Goal: Task Accomplishment & Management: Use online tool/utility

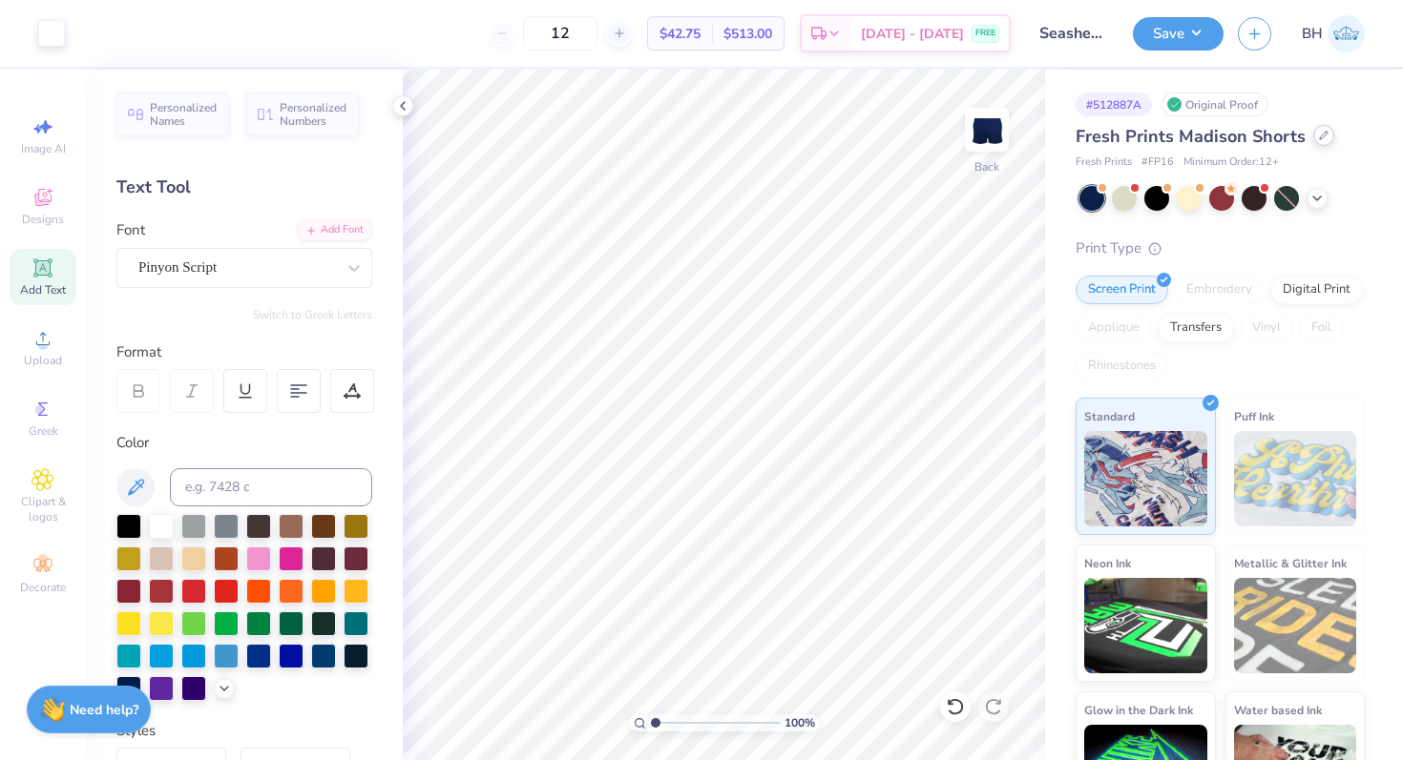
click at [1308, 141] on div "Fresh Prints Madison Shorts" at bounding box center [1219, 137] width 289 height 26
click at [1315, 140] on div at bounding box center [1323, 135] width 21 height 21
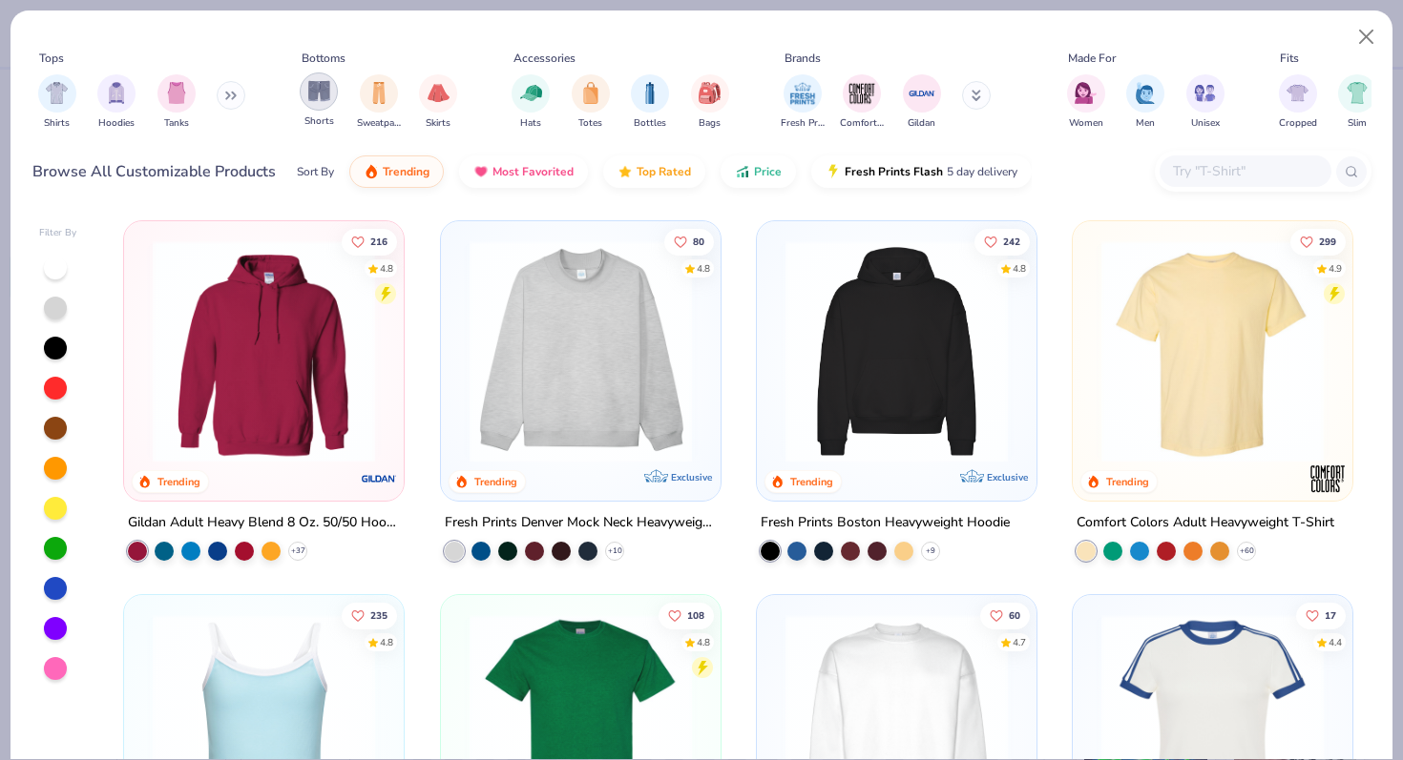
click at [321, 101] on img "filter for Shorts" at bounding box center [319, 91] width 22 height 22
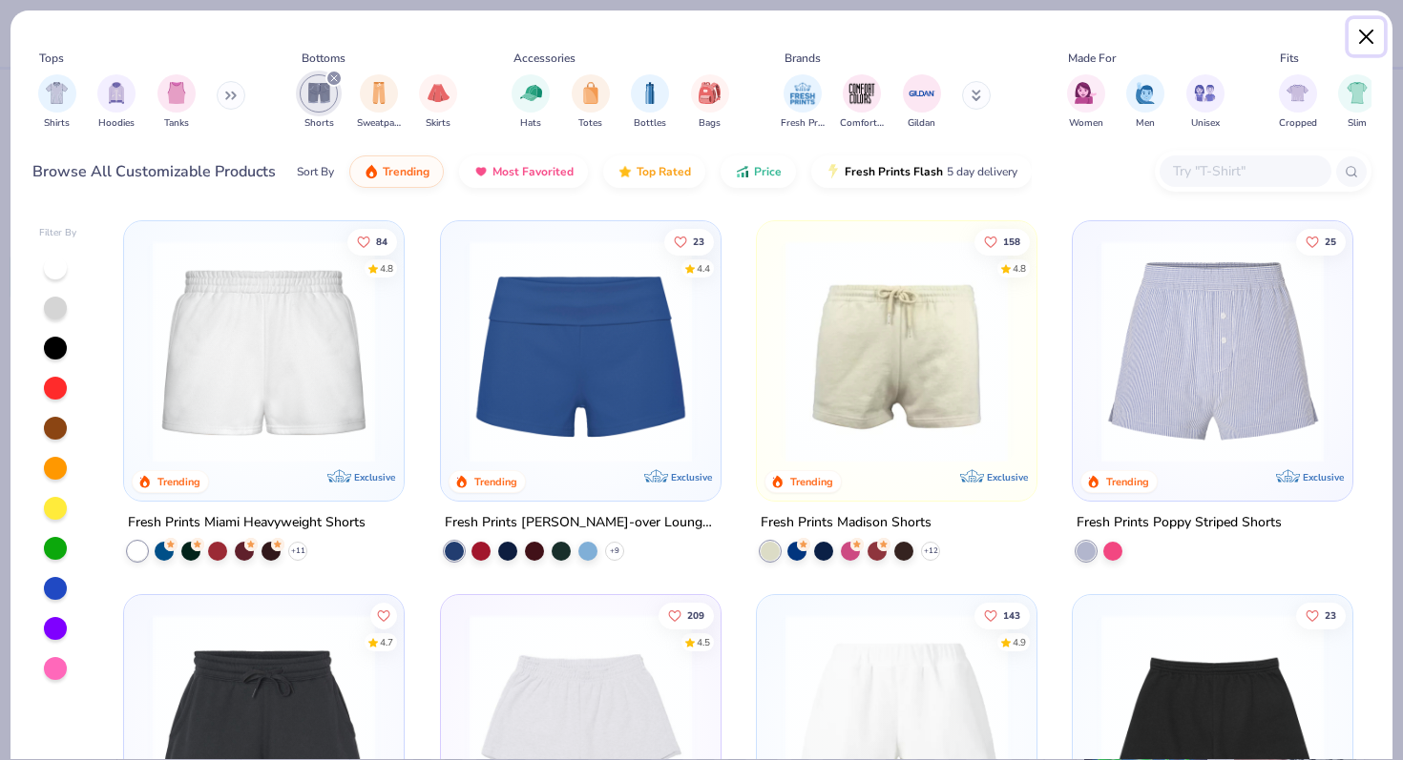
click at [1368, 33] on button "Close" at bounding box center [1366, 37] width 36 height 36
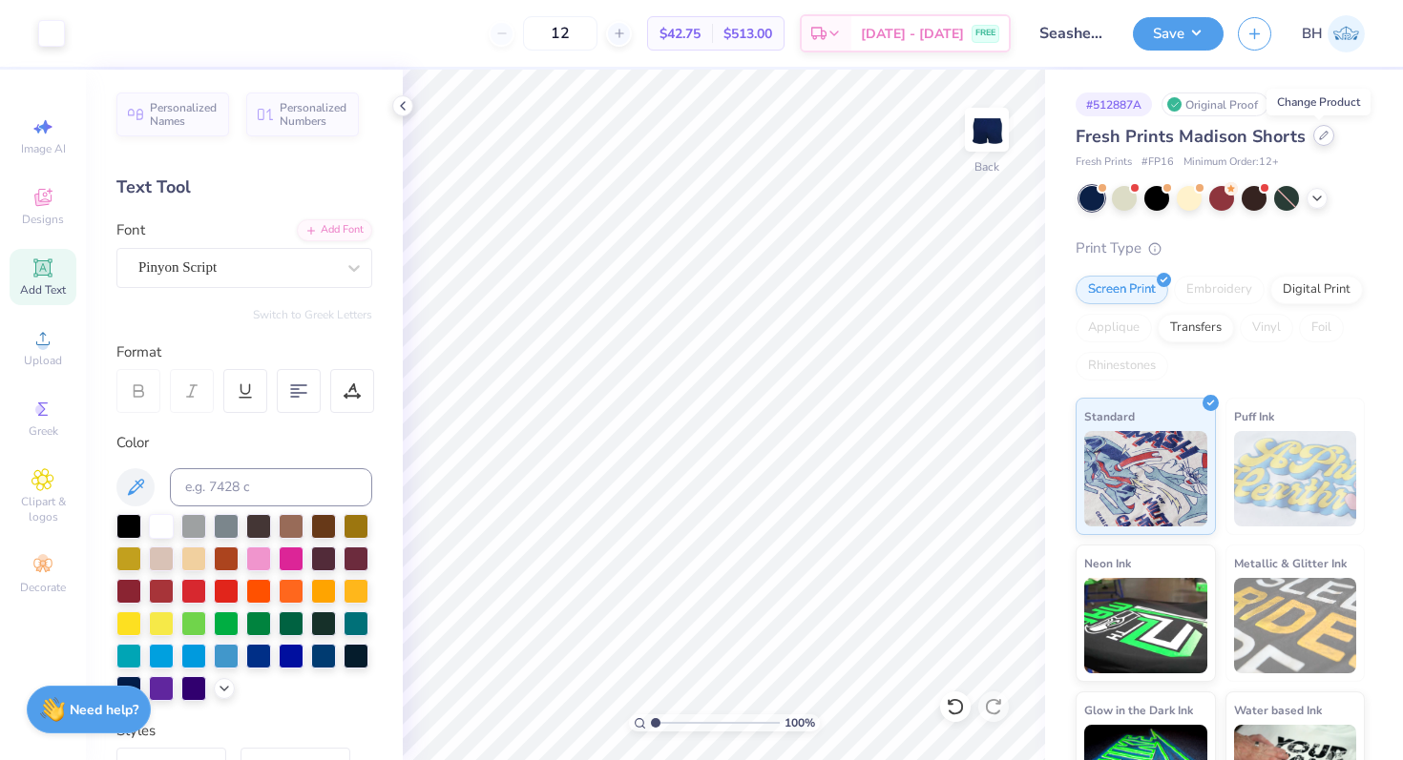
click at [1313, 141] on div at bounding box center [1323, 135] width 21 height 21
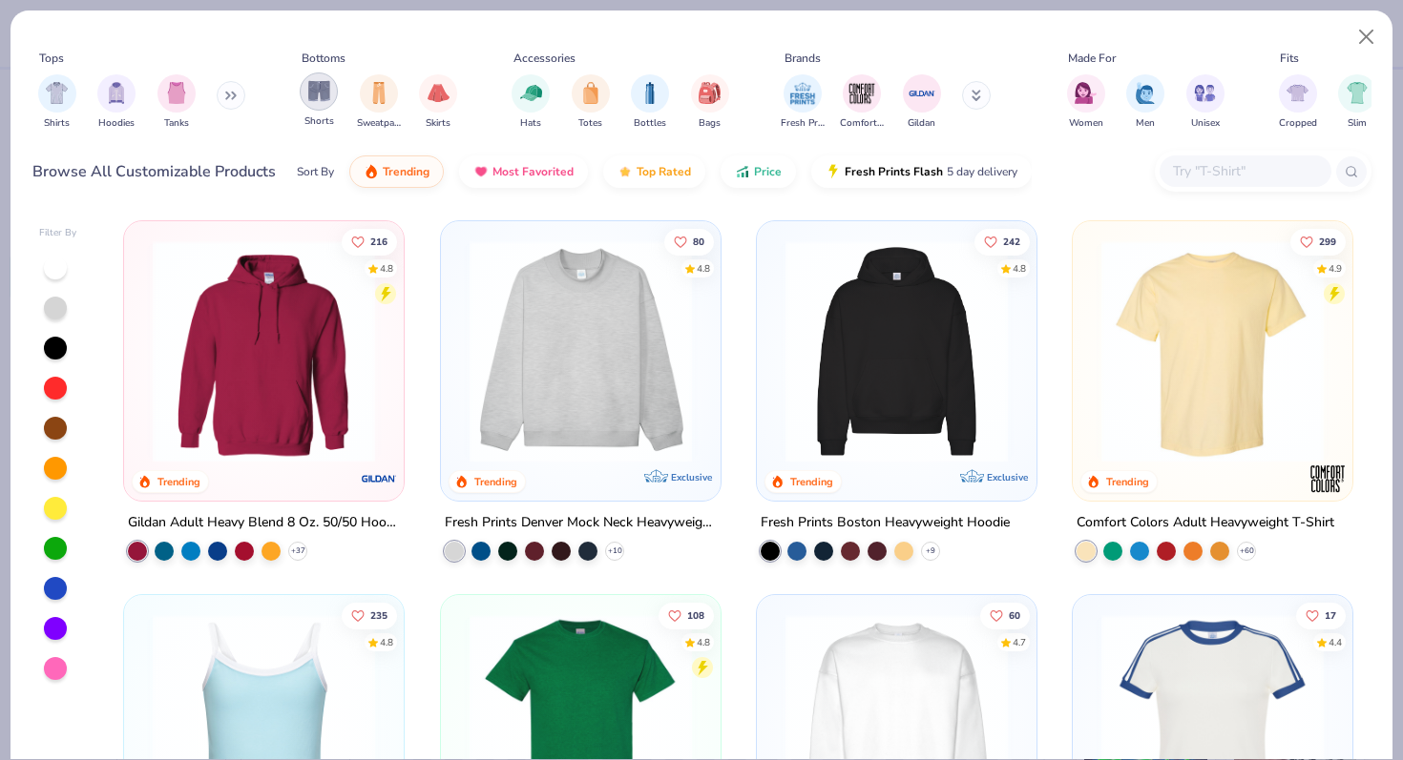
click at [326, 88] on img "filter for Shorts" at bounding box center [319, 91] width 22 height 22
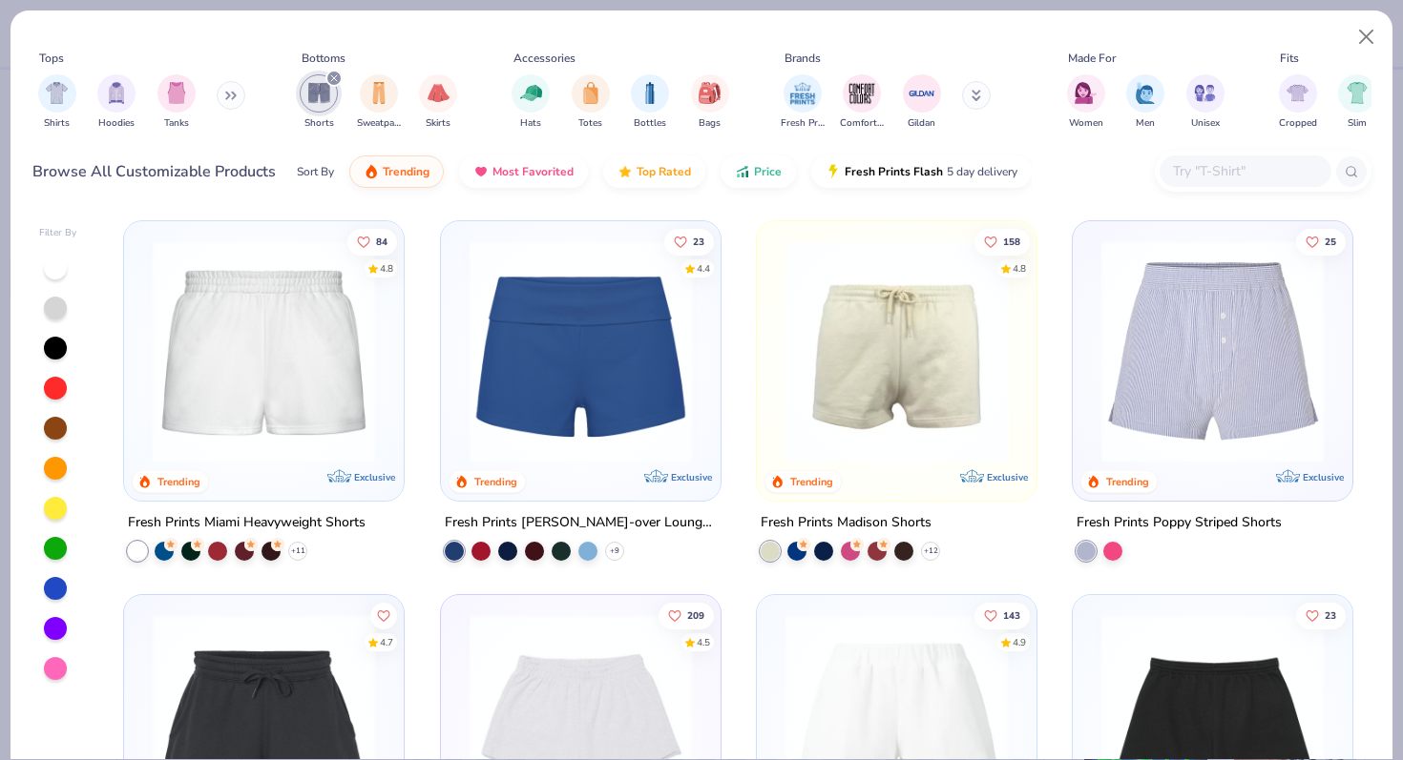
click at [256, 311] on img at bounding box center [263, 351] width 241 height 222
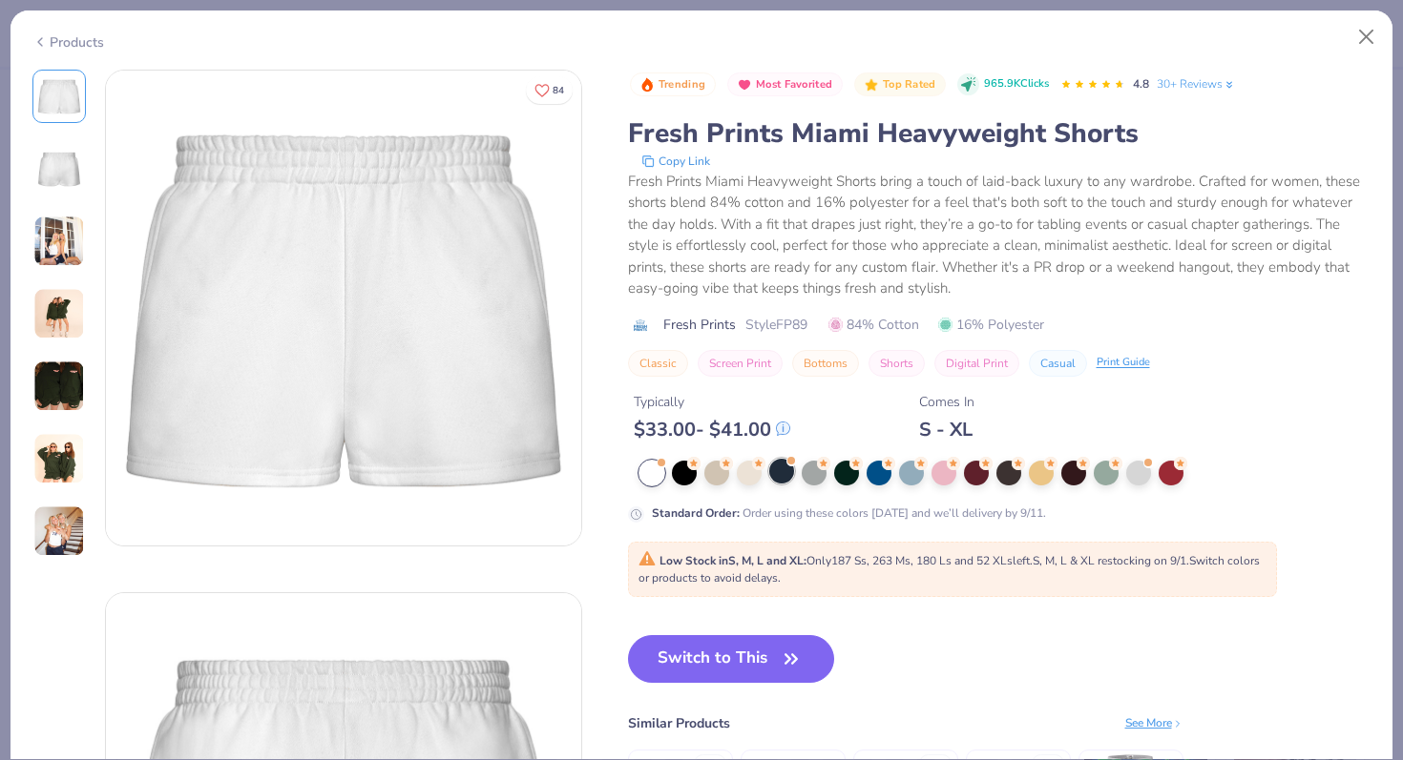
click at [786, 471] on div at bounding box center [781, 471] width 25 height 25
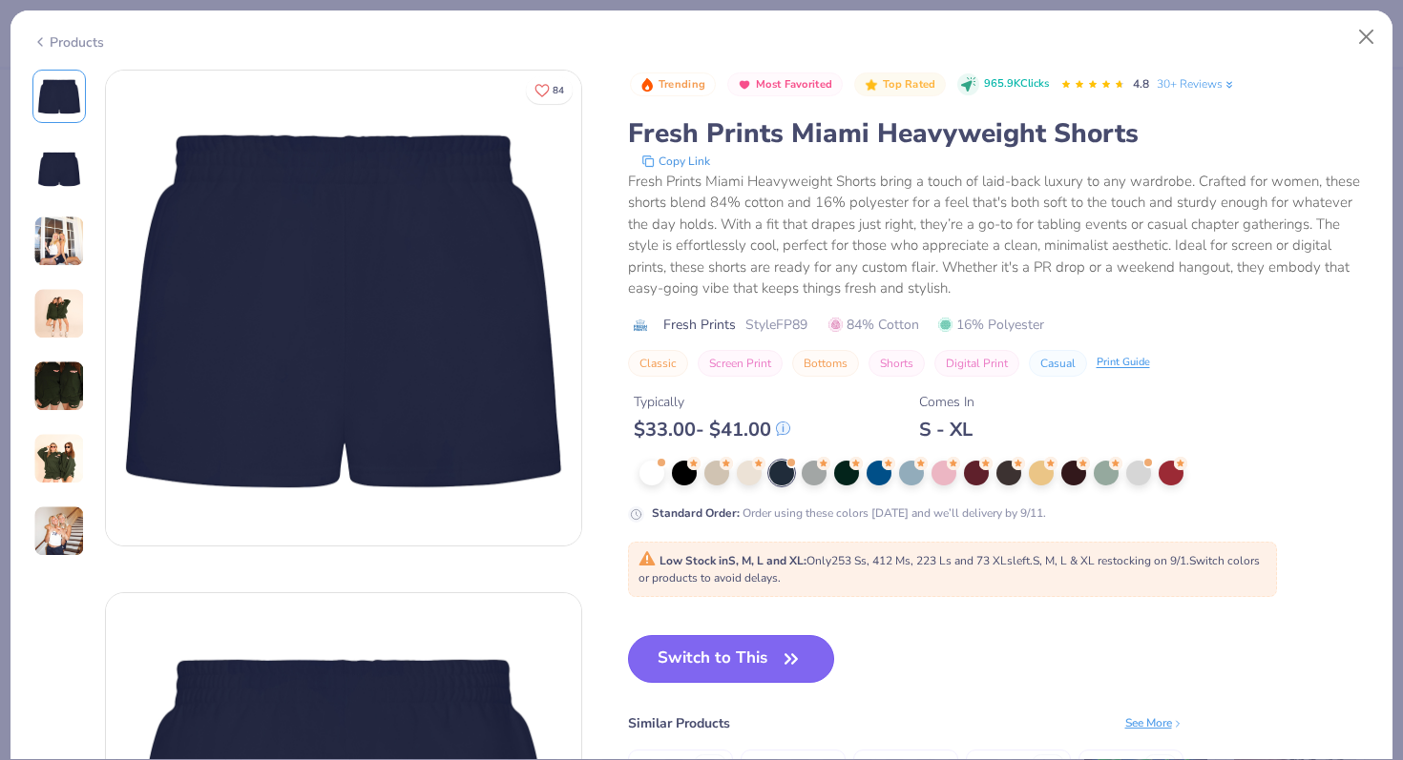
click at [767, 682] on button "Switch to This" at bounding box center [731, 659] width 207 height 48
click at [764, 662] on button "Switch to This" at bounding box center [731, 659] width 207 height 48
click at [822, 656] on button "Switch to This" at bounding box center [731, 659] width 207 height 48
click at [771, 654] on button "Switch to This" at bounding box center [731, 659] width 207 height 48
click at [1361, 32] on button "Close" at bounding box center [1366, 37] width 36 height 36
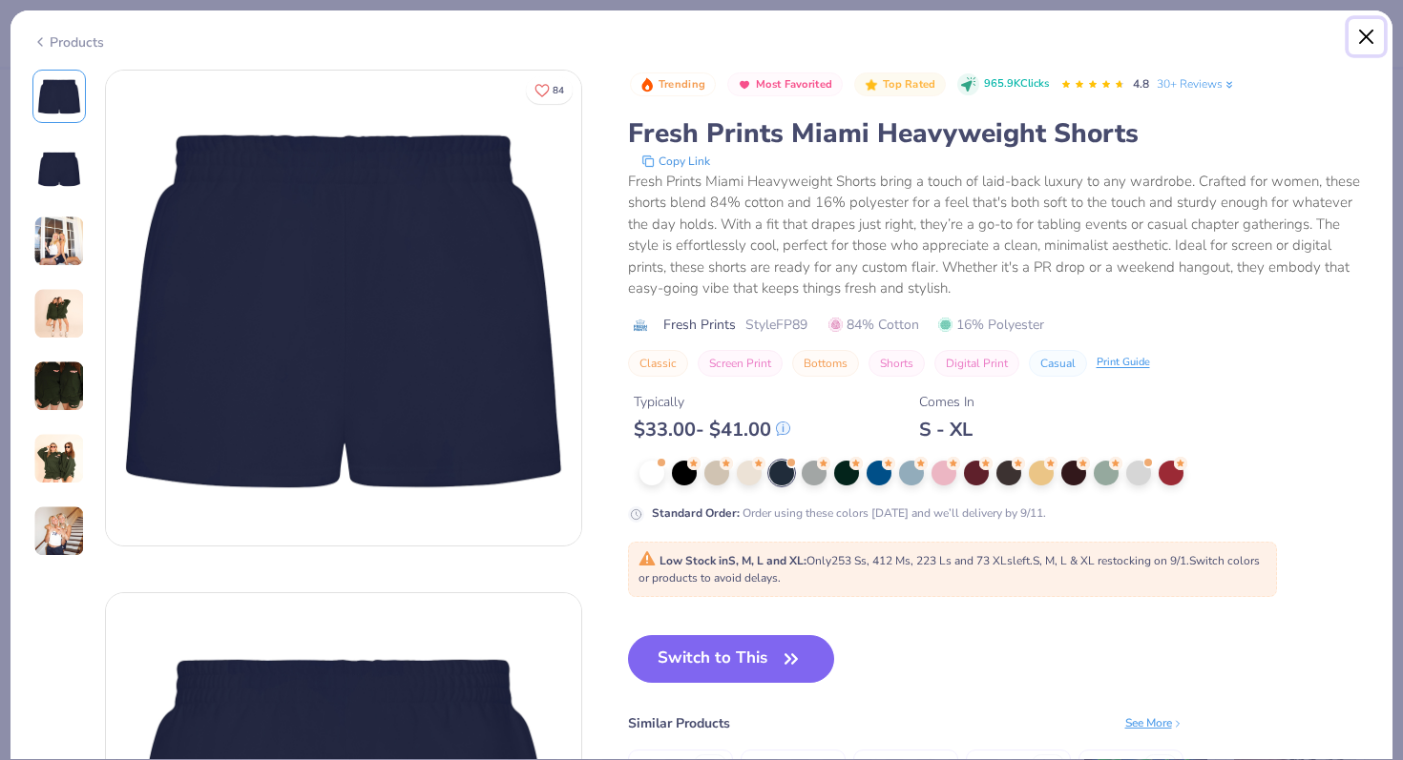
click at [1373, 32] on button "Close" at bounding box center [1366, 37] width 36 height 36
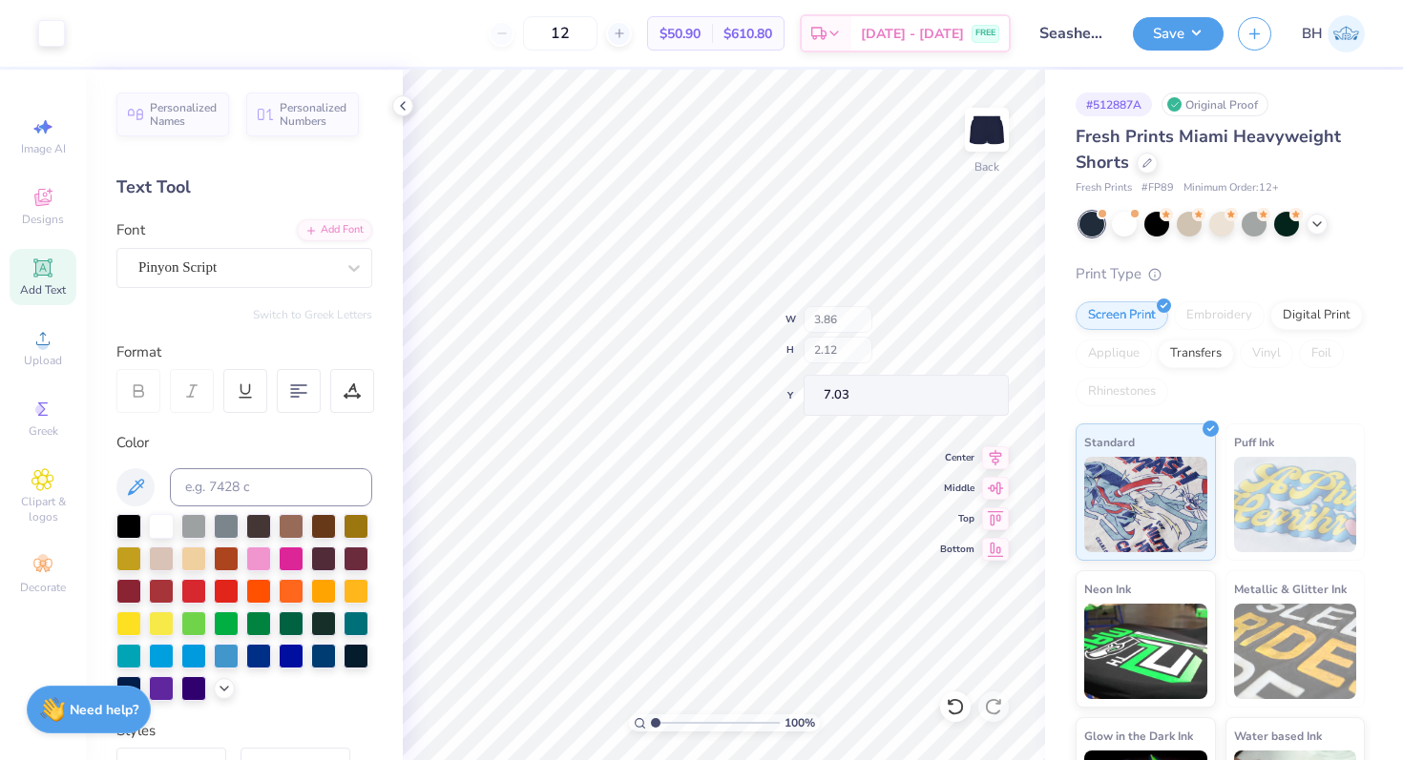
type input "6.52"
drag, startPoint x: 43, startPoint y: 206, endPoint x: 82, endPoint y: 174, distance: 50.8
click at [43, 206] on icon at bounding box center [42, 197] width 23 height 23
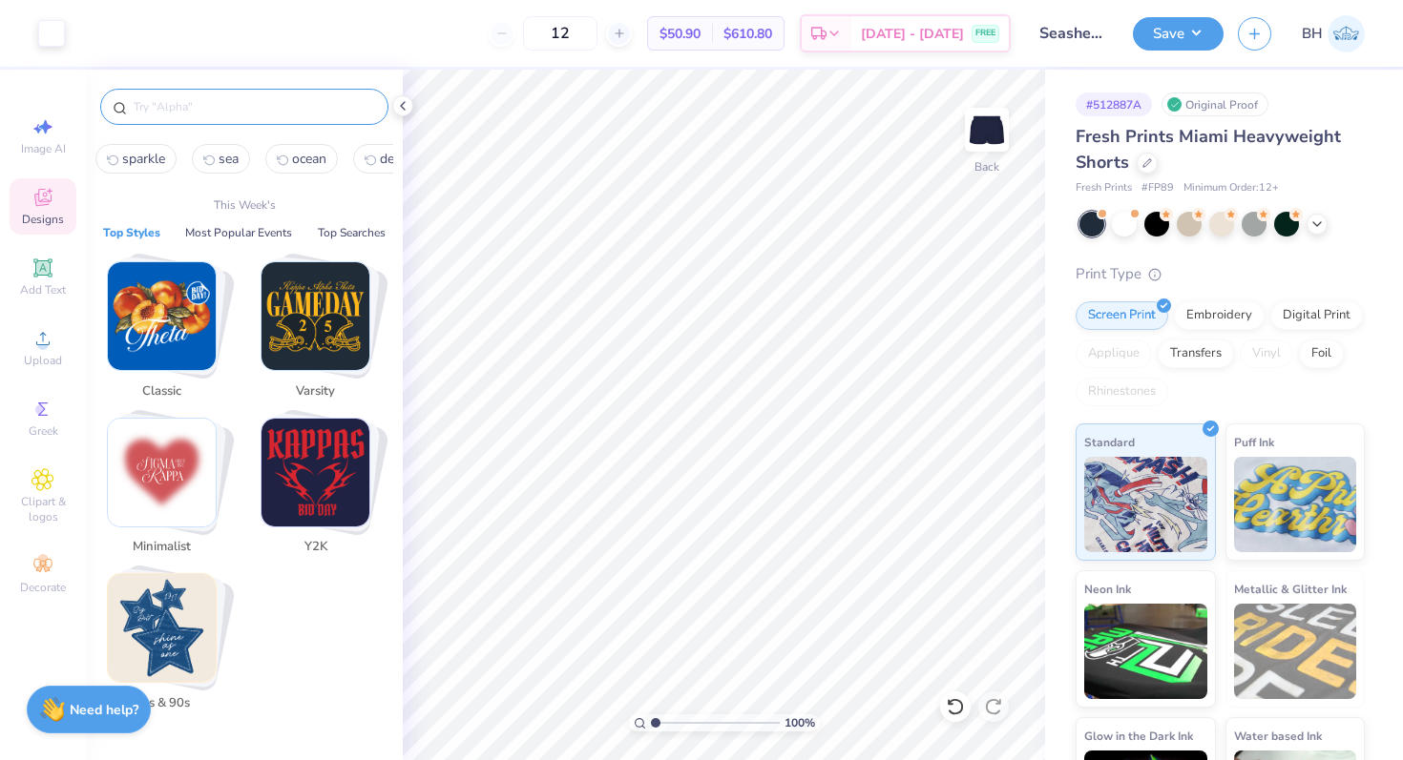
click at [166, 106] on input "text" at bounding box center [254, 106] width 244 height 19
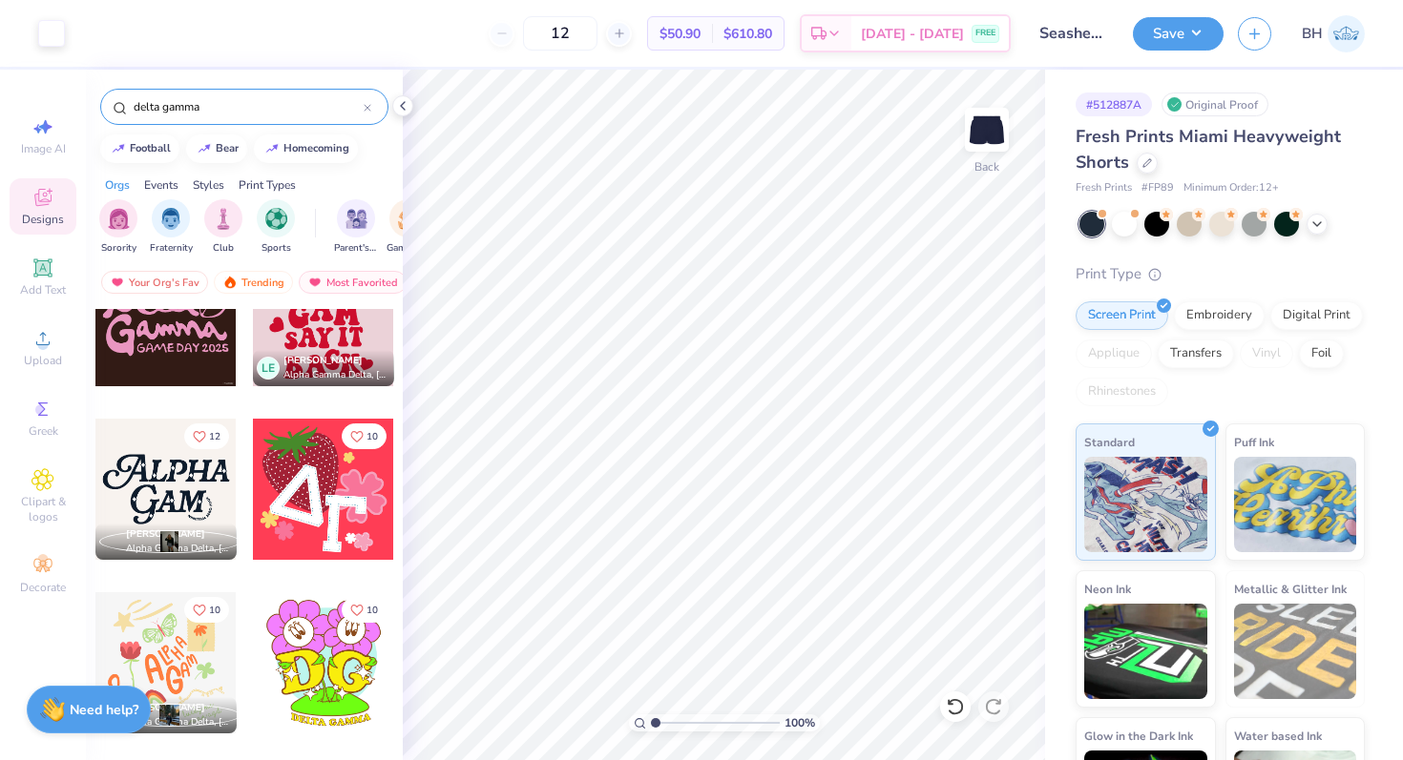
scroll to position [771, 0]
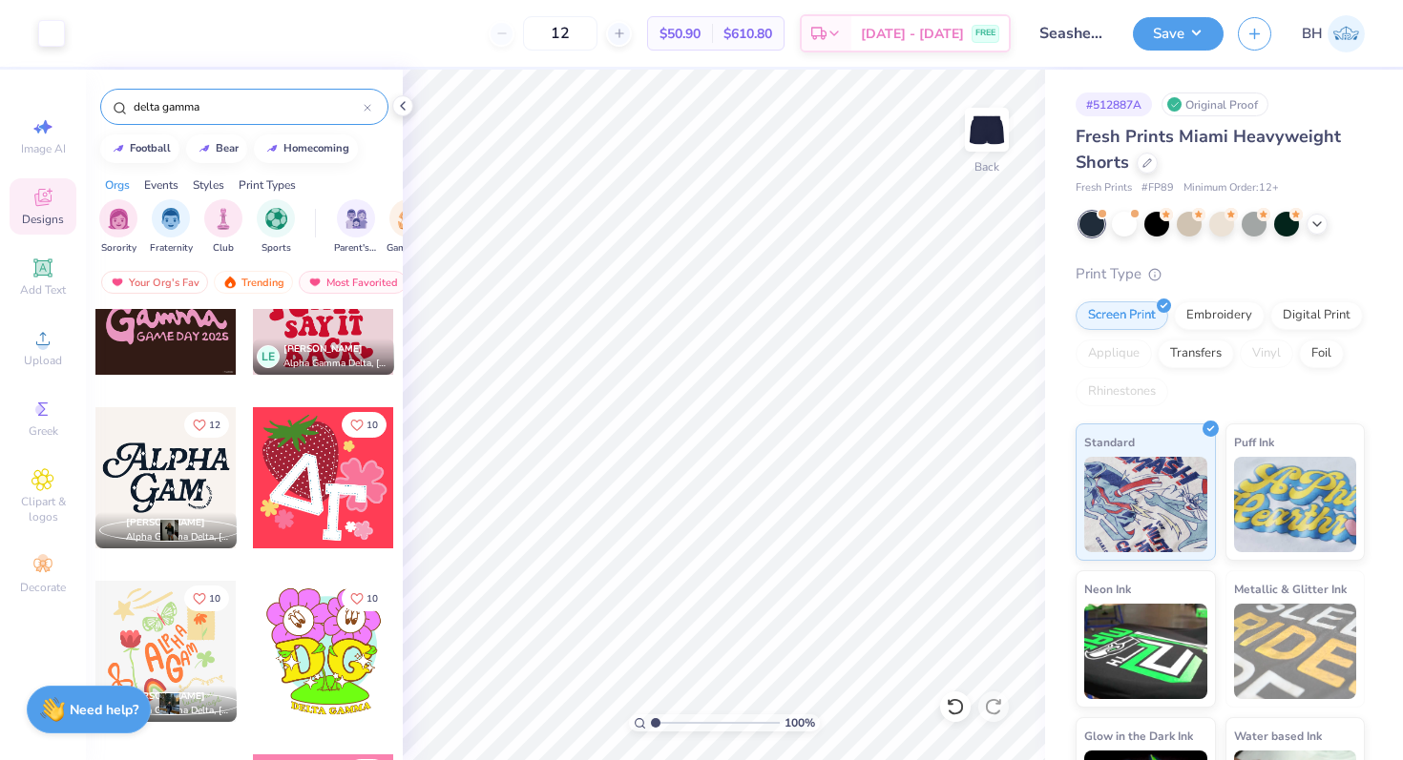
type input "delta gamma"
click at [323, 489] on div at bounding box center [323, 477] width 141 height 141
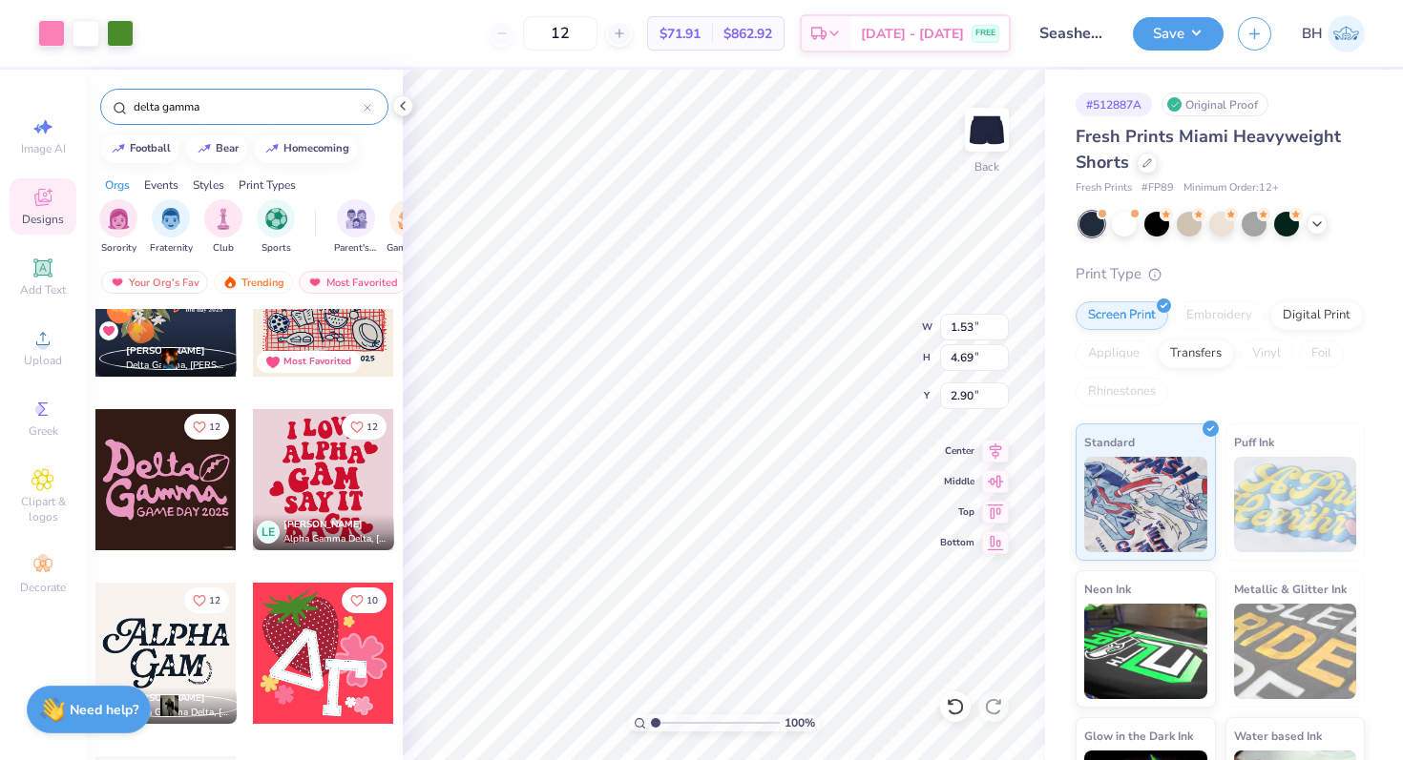
scroll to position [613, 0]
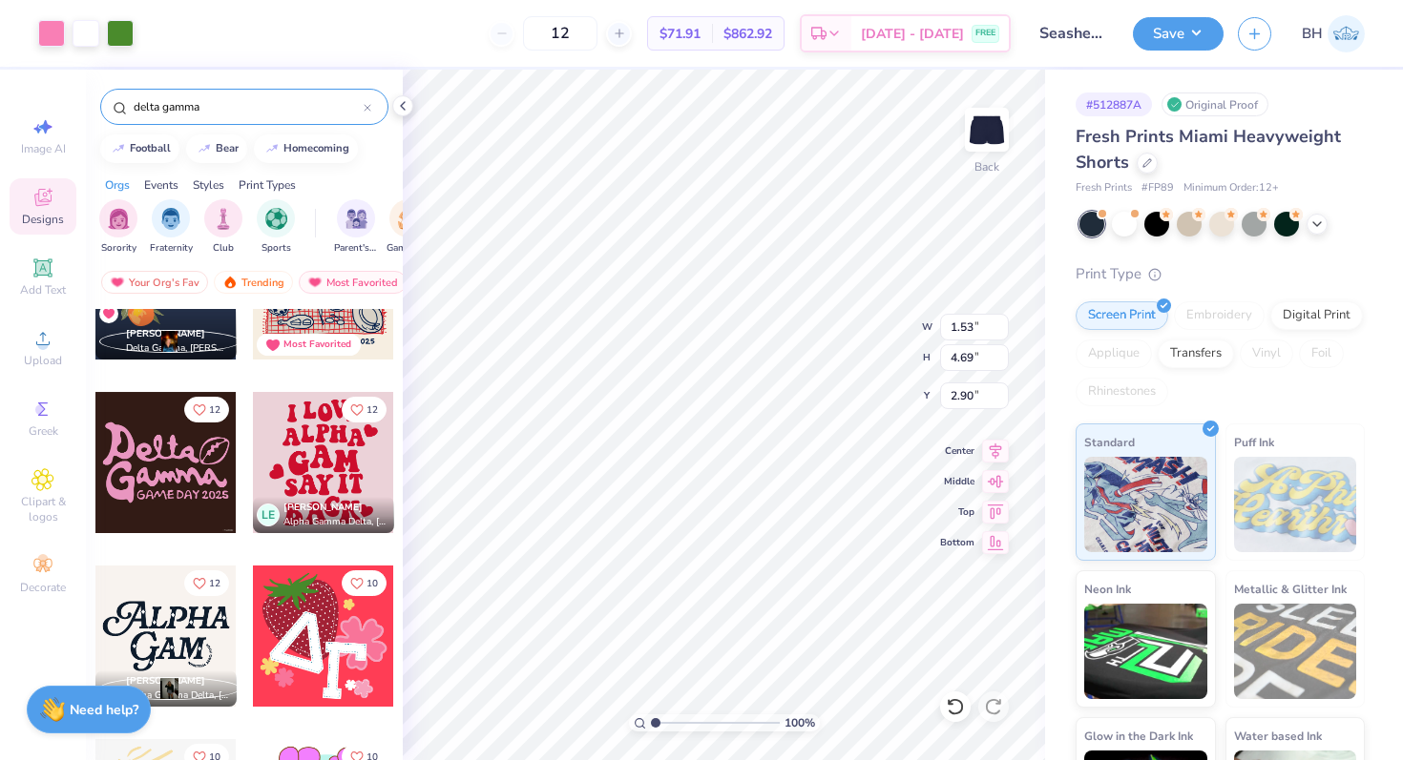
click at [322, 636] on div at bounding box center [323, 636] width 141 height 141
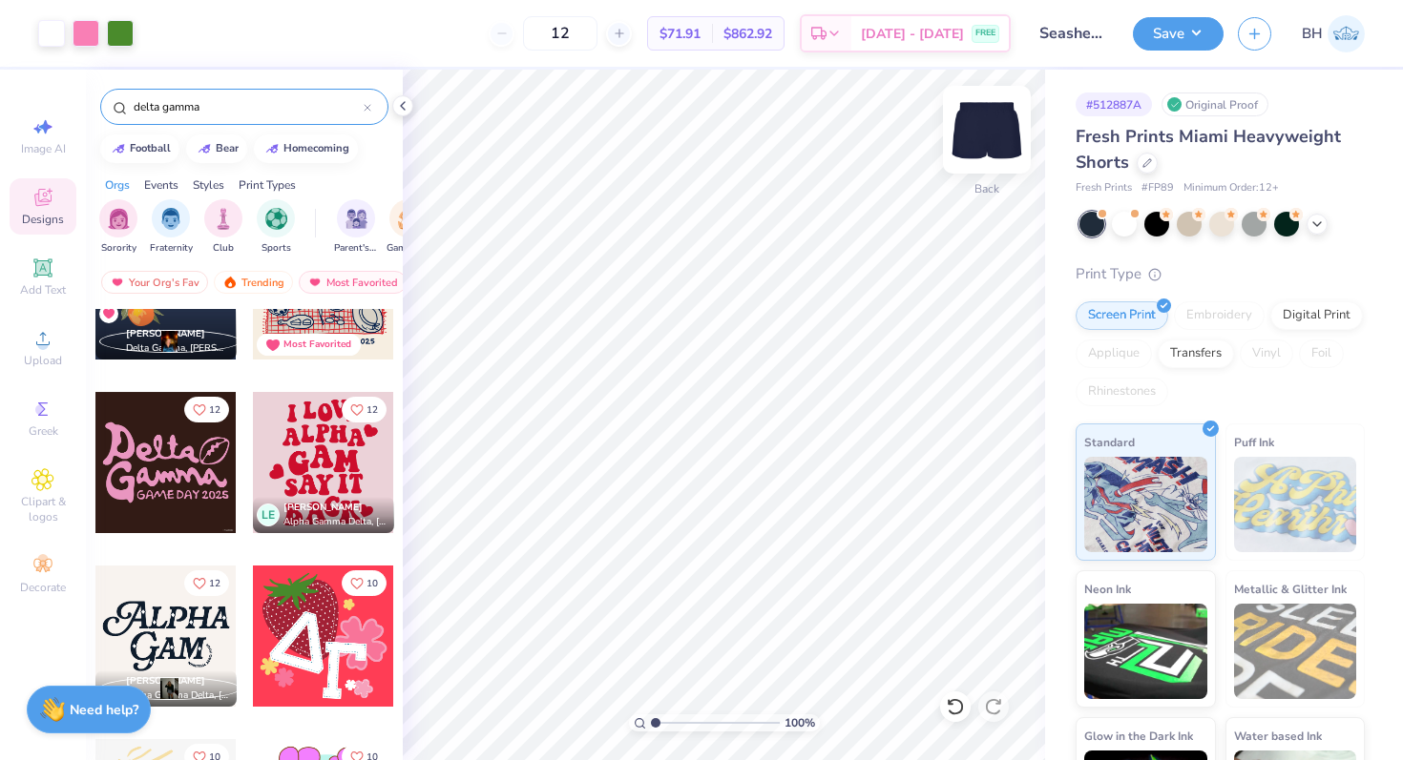
click at [998, 124] on img at bounding box center [986, 130] width 76 height 76
click at [975, 153] on div "Front" at bounding box center [987, 142] width 44 height 68
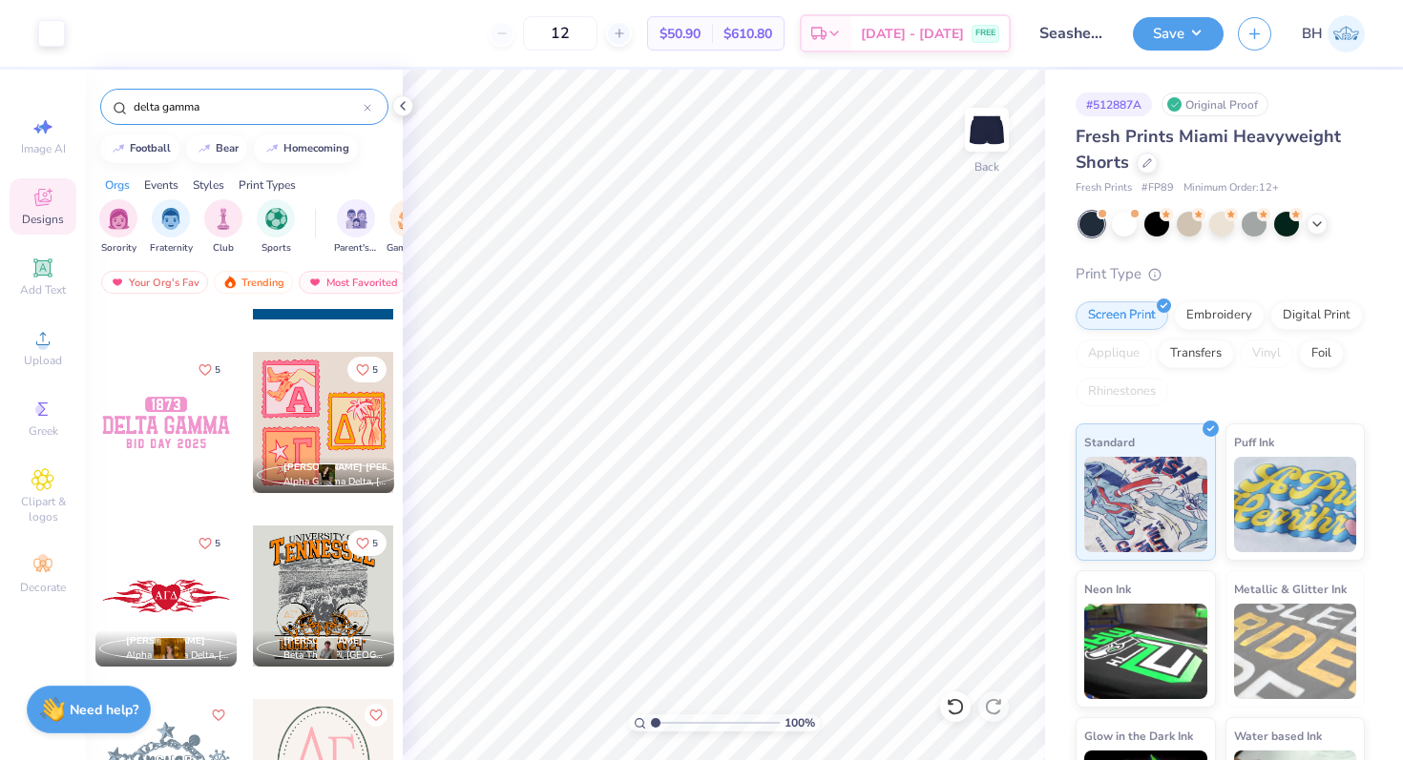
scroll to position [2040, 0]
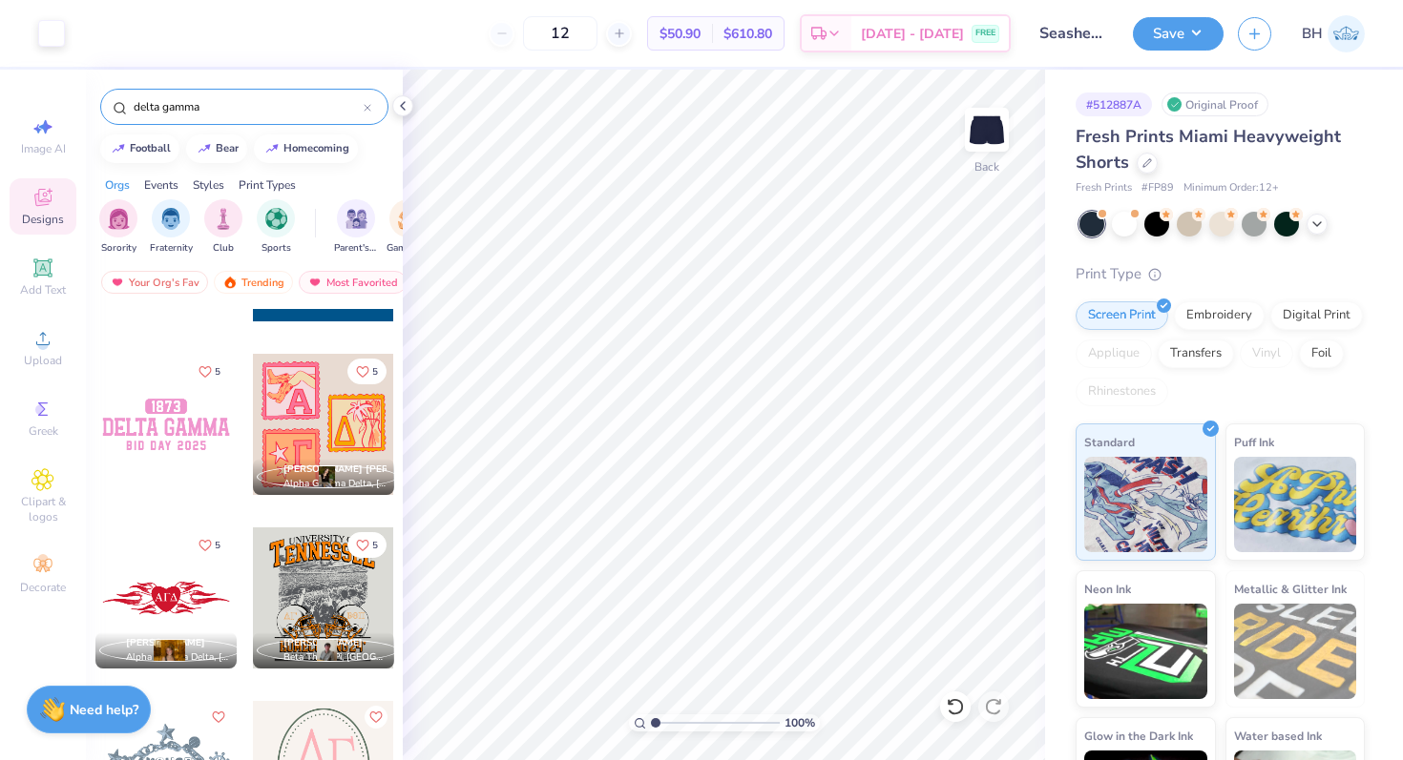
click at [319, 426] on div at bounding box center [323, 424] width 141 height 141
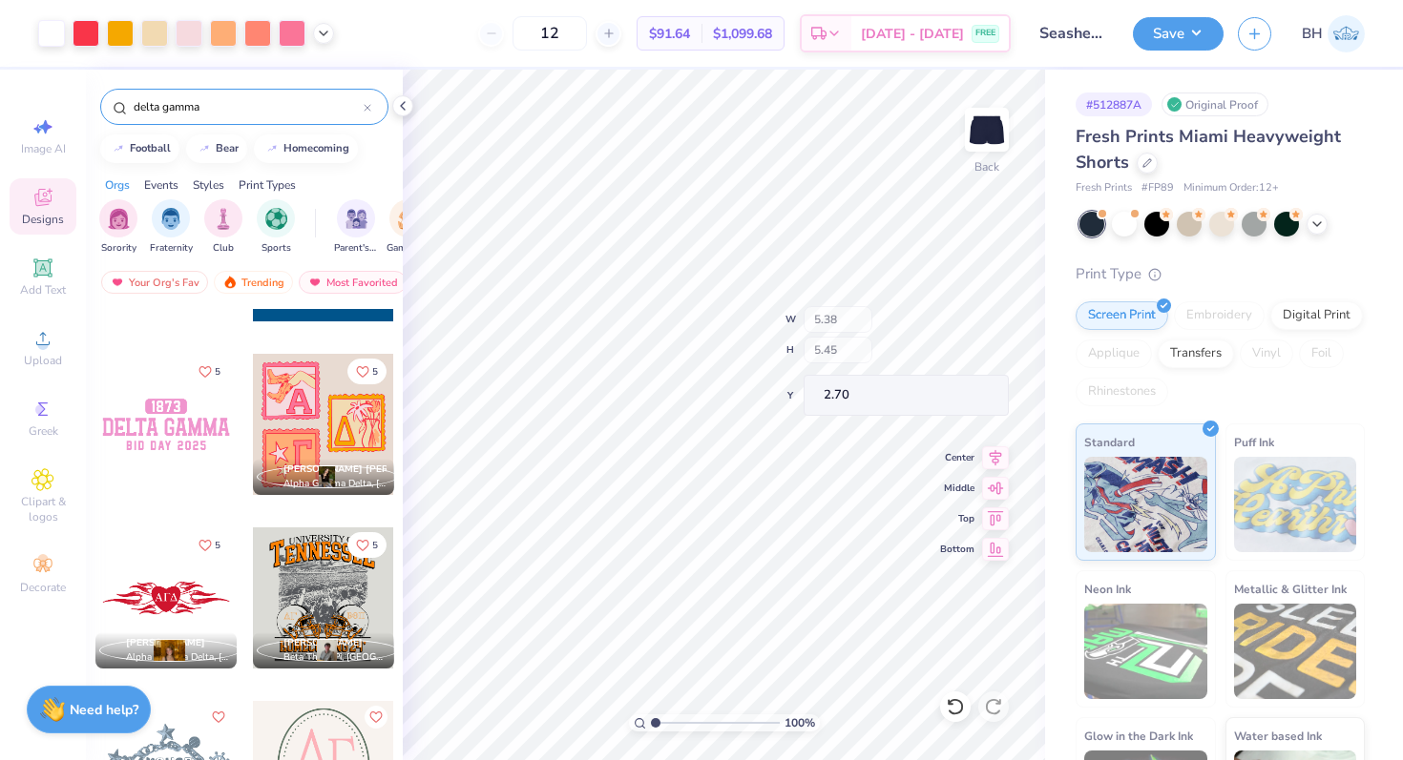
type input "2.70"
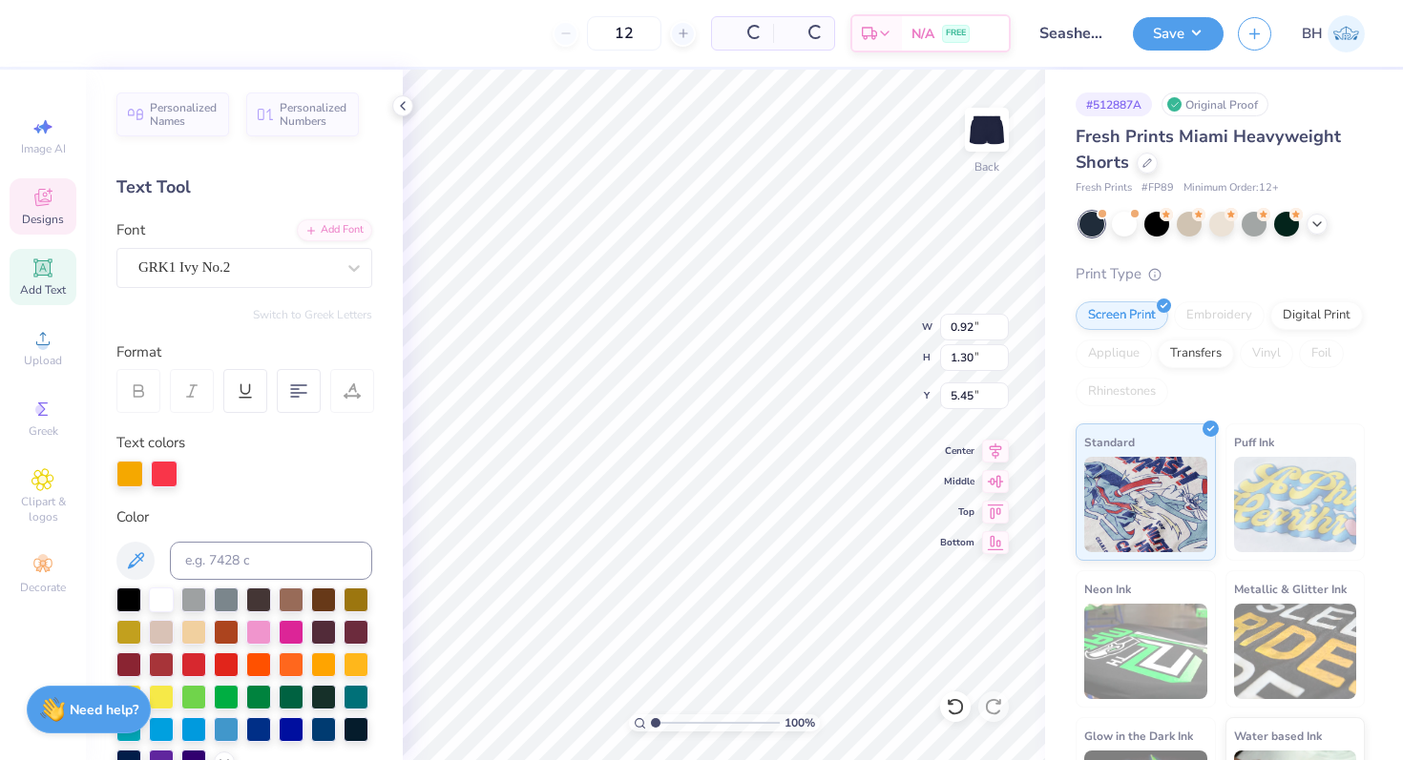
type input "5.45"
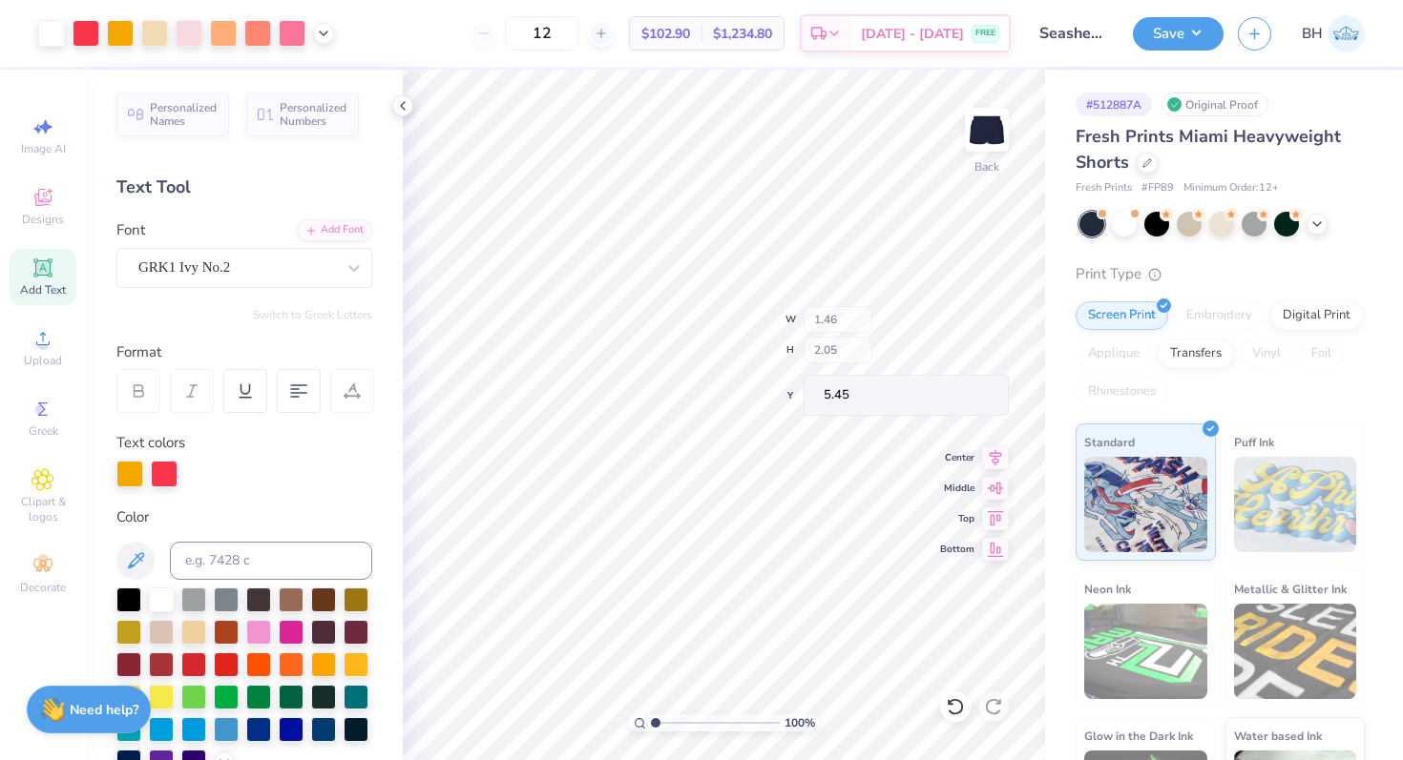
type input "1.46"
type input "2.05"
type input "4.69"
click at [127, 479] on div at bounding box center [129, 474] width 27 height 27
click at [161, 605] on div at bounding box center [161, 598] width 25 height 25
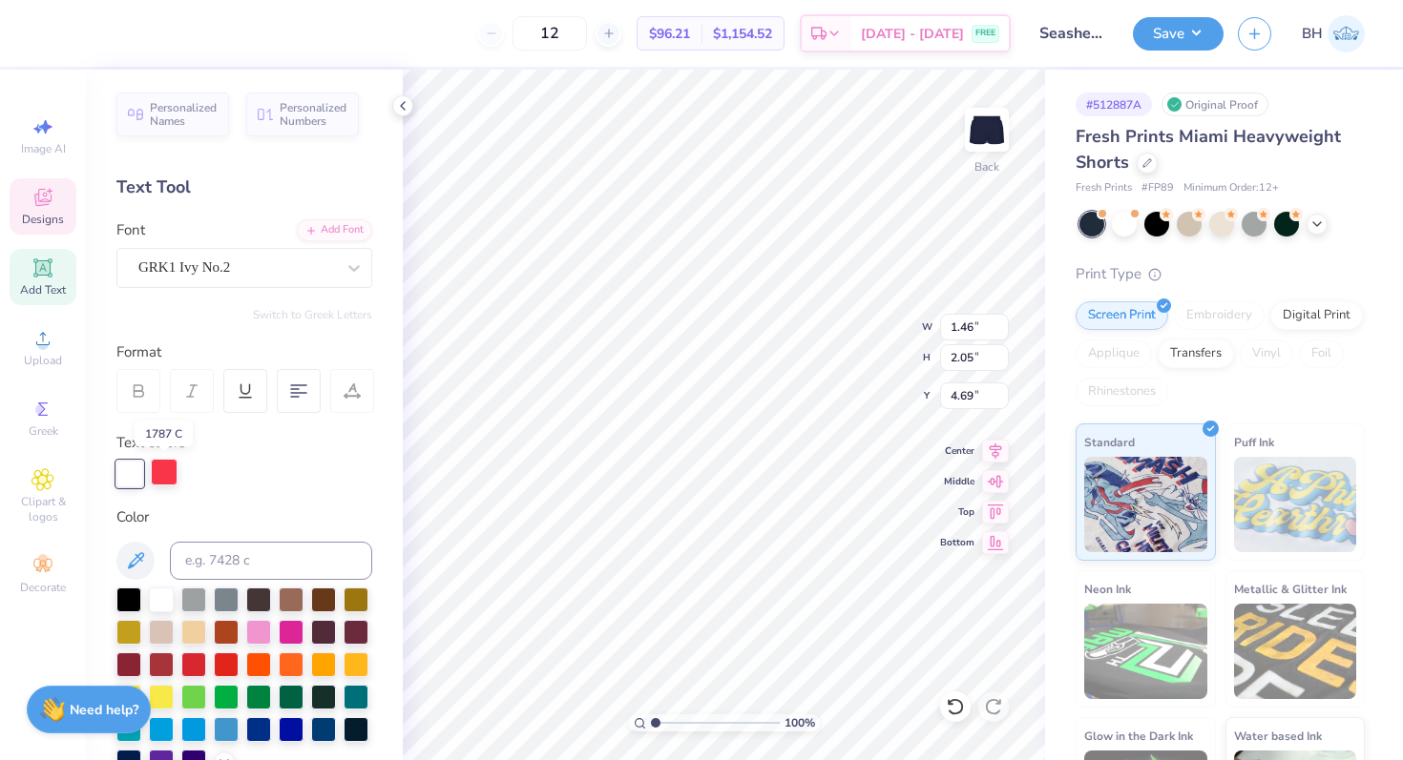
click at [165, 472] on div at bounding box center [164, 472] width 27 height 27
type input "5.44"
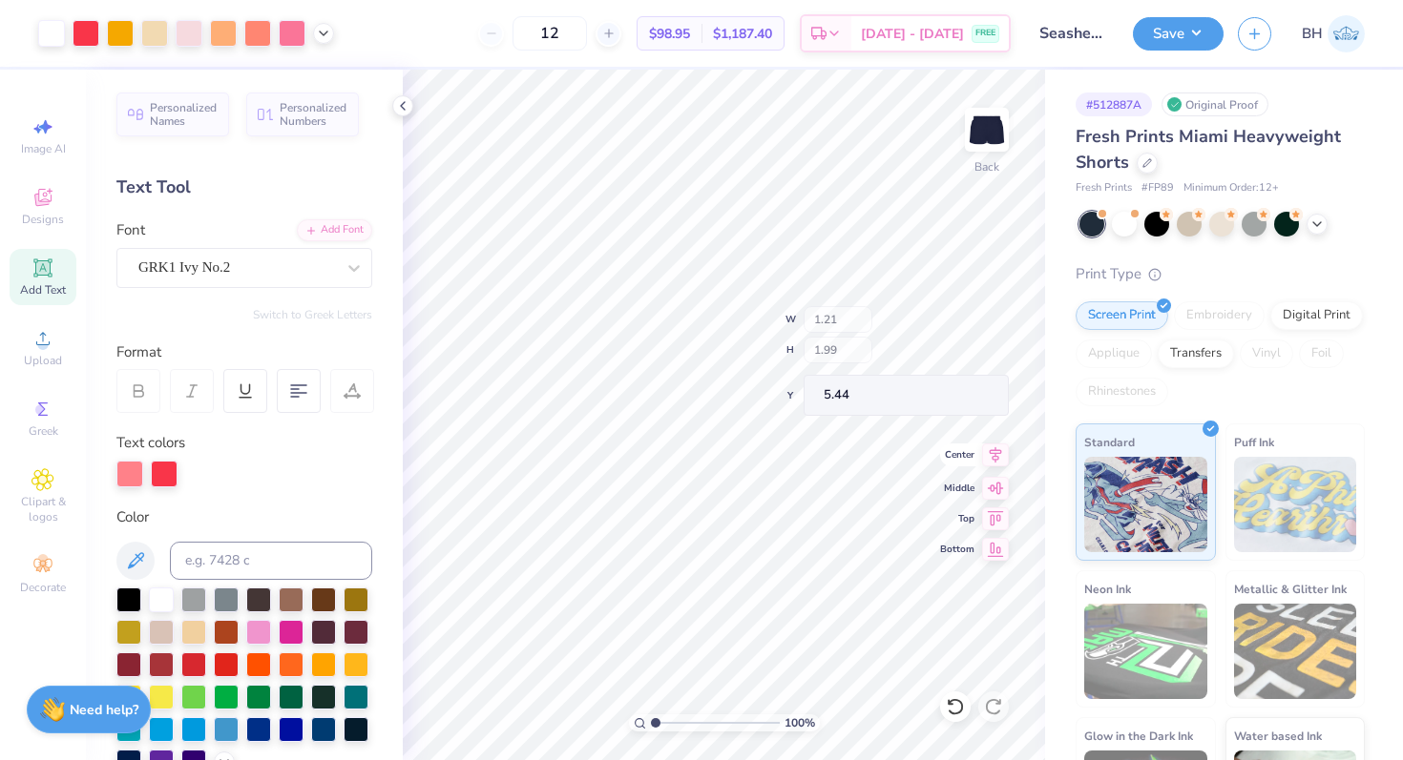
type input "1.21"
type input "1.99"
type input "4.76"
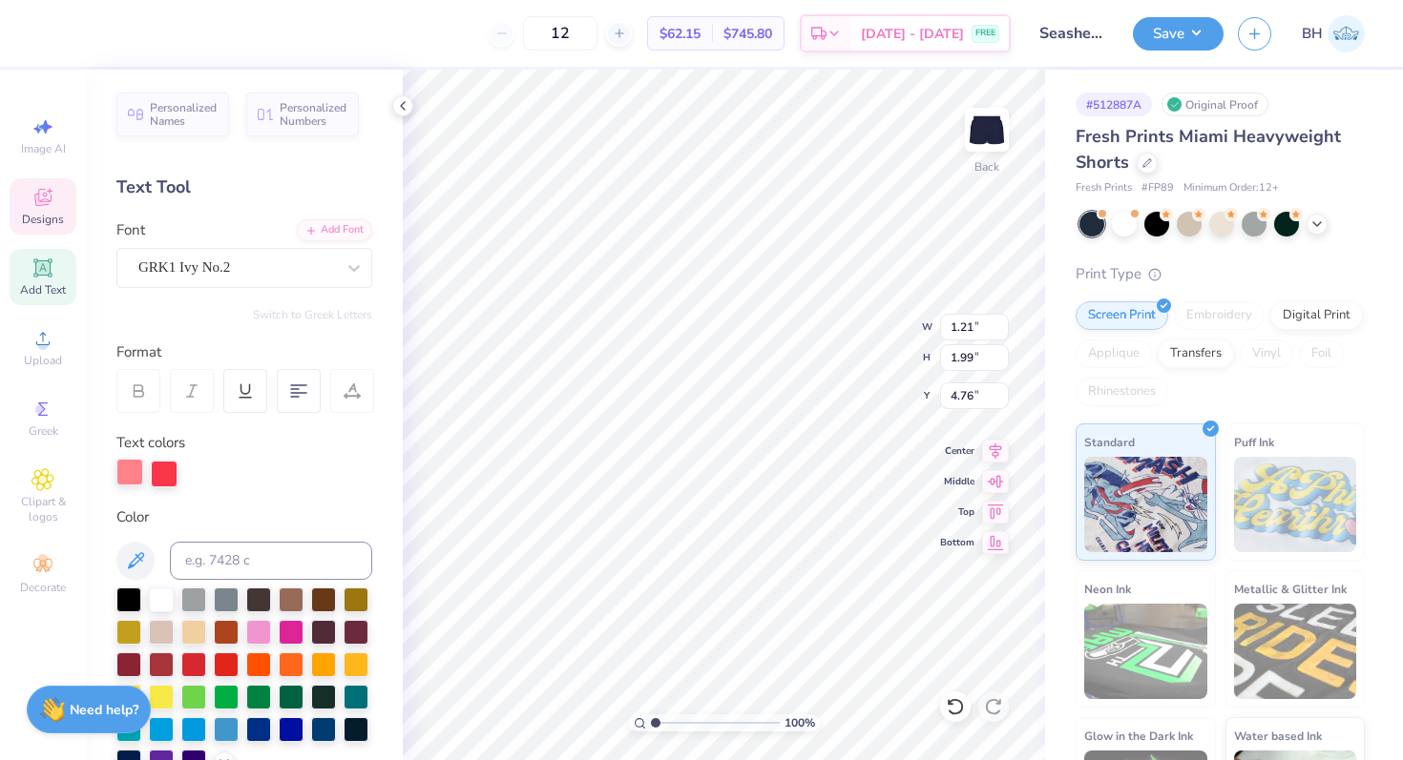
click at [120, 474] on div at bounding box center [129, 472] width 27 height 27
click at [159, 606] on div at bounding box center [161, 598] width 25 height 25
type input "5.06"
click at [874, 490] on div "100 % Back W 3.09 3.09 " H 2.05 2.05 " Y 5.06 5.06 " Center Middle Top Bottom" at bounding box center [724, 415] width 642 height 691
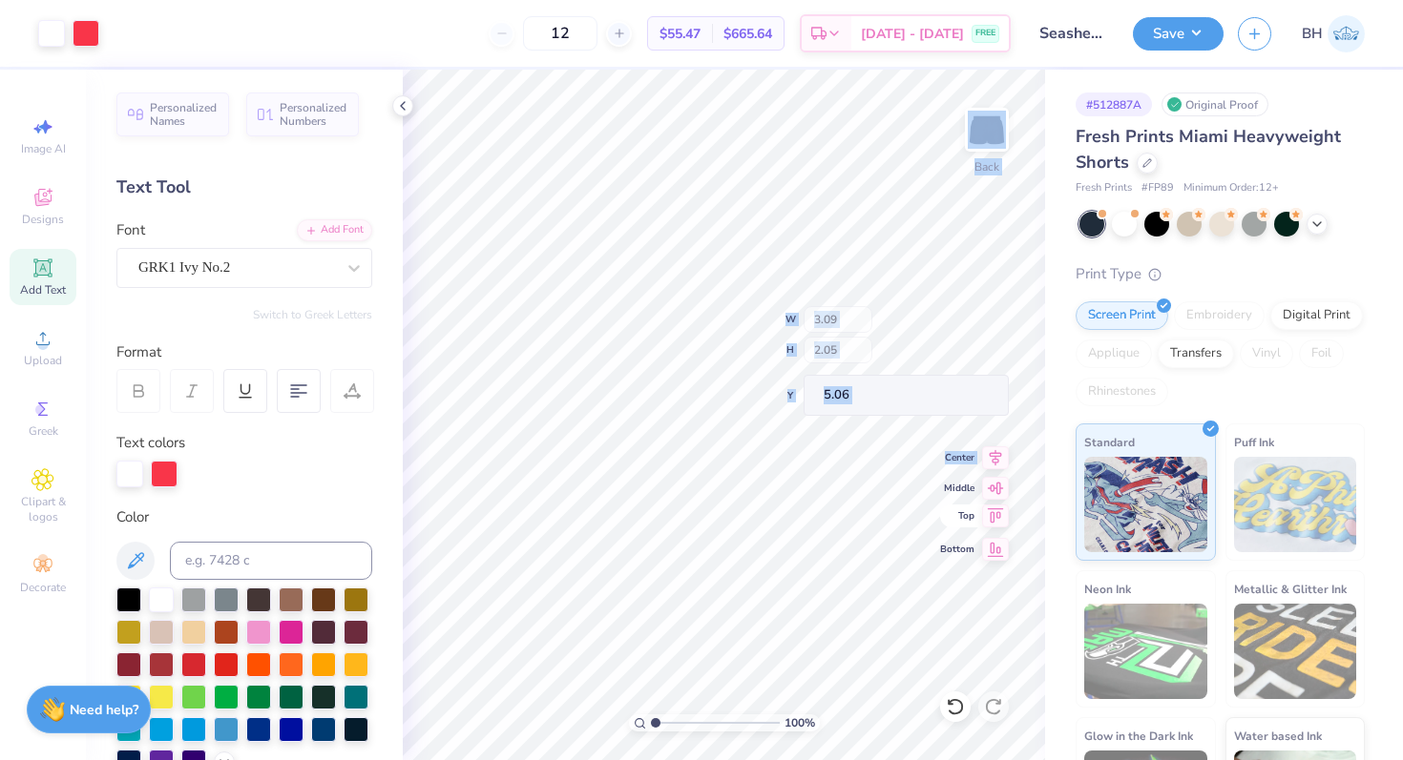
type input "1.46"
type input "1.21"
type input "1.99"
type input "5.13"
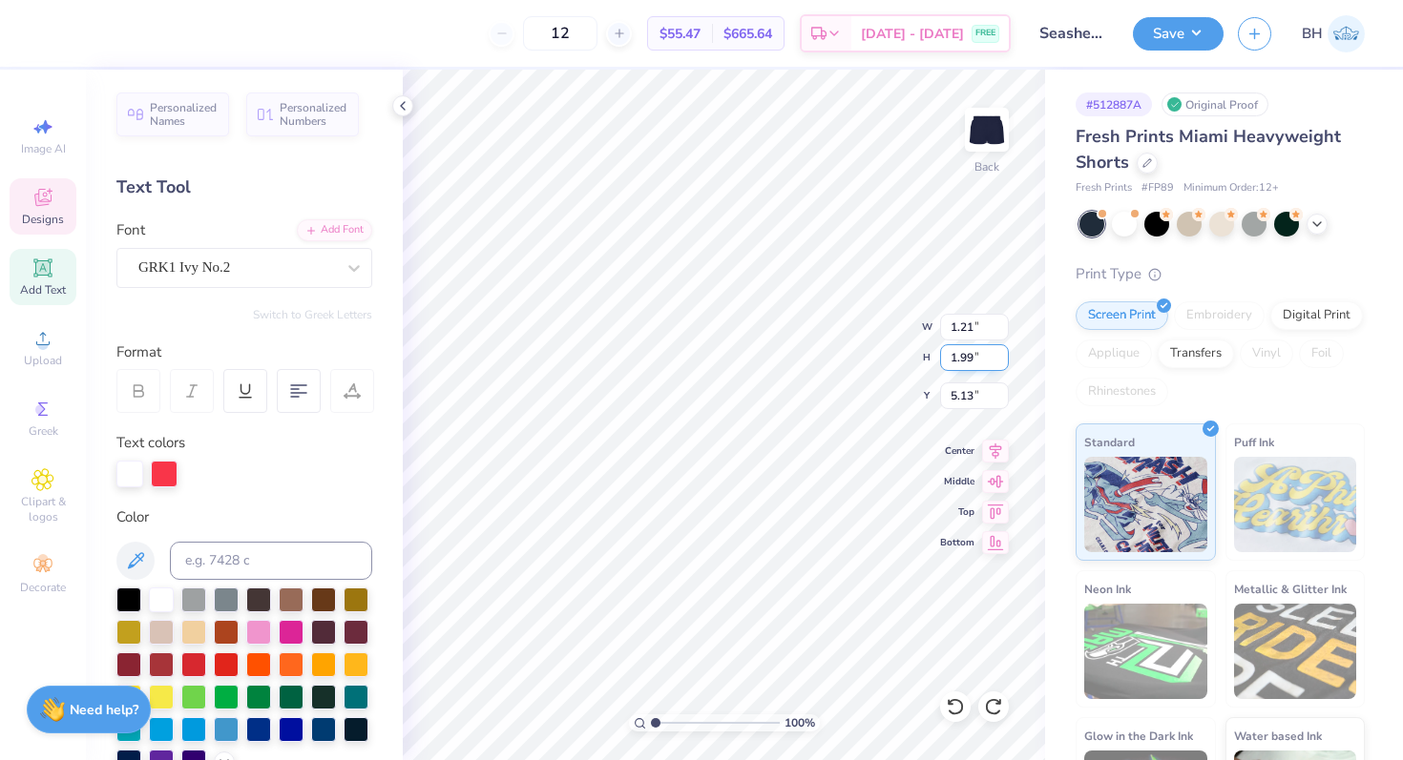
click at [938, 362] on div "100 % Back W 1.21 1.21 " H 1.99 1.99 " Y 5.13 5.13 " Center Middle Top Bottom" at bounding box center [724, 415] width 642 height 691
type input "1.46"
type input "2.05"
type input "5.06"
type input "1.21"
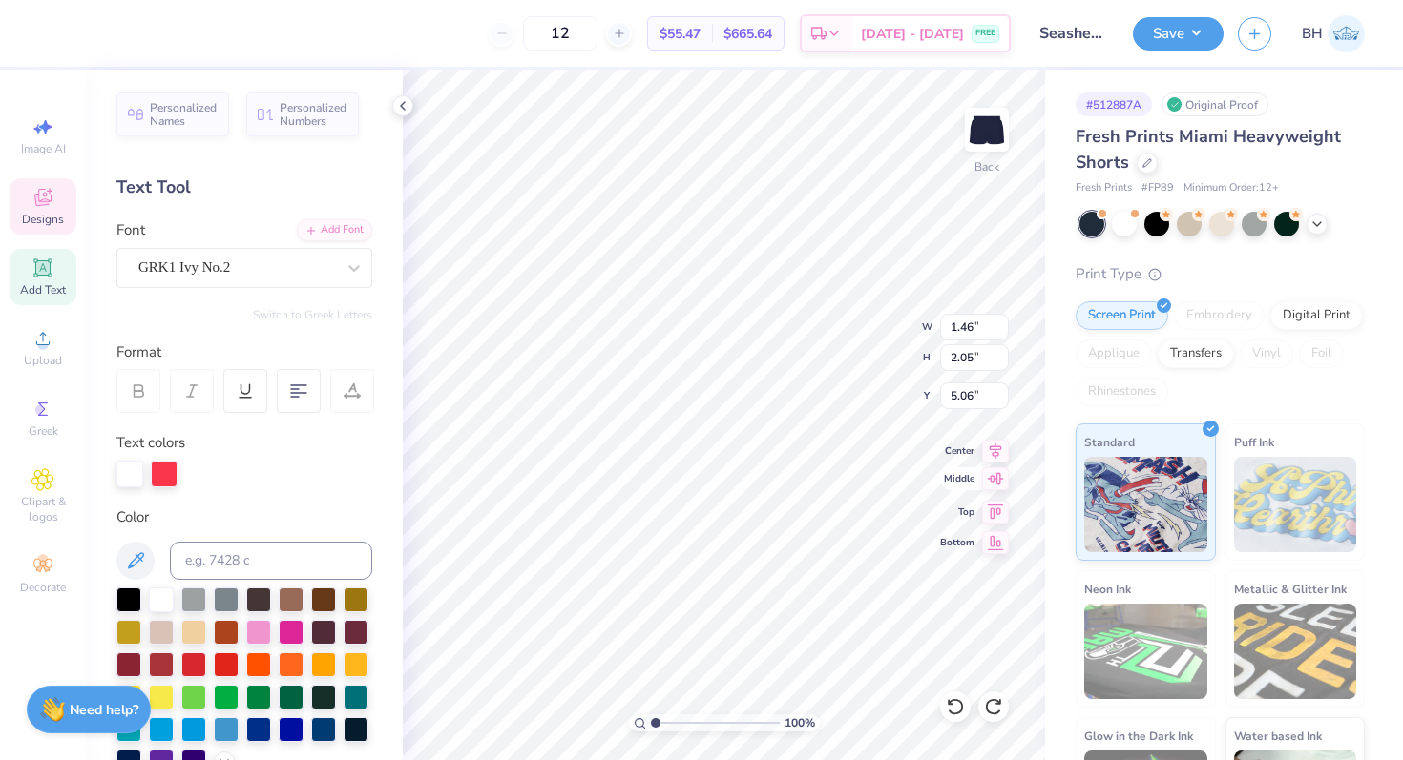
type input "1.99"
type input "5.13"
click at [931, 357] on div "100 % Back W 1.21 1.21 " H 1.99 1.99 " Y 5.13 5.13 " Center Middle Top Bottom" at bounding box center [724, 415] width 642 height 691
drag, startPoint x: 970, startPoint y: 357, endPoint x: 942, endPoint y: 357, distance: 28.6
click at [958, 468] on div "100 % Back W 1.21 1.21 " H 1.99 1.99 " Y 5.13 5.13 " Center Middle Top Bottom" at bounding box center [724, 415] width 642 height 691
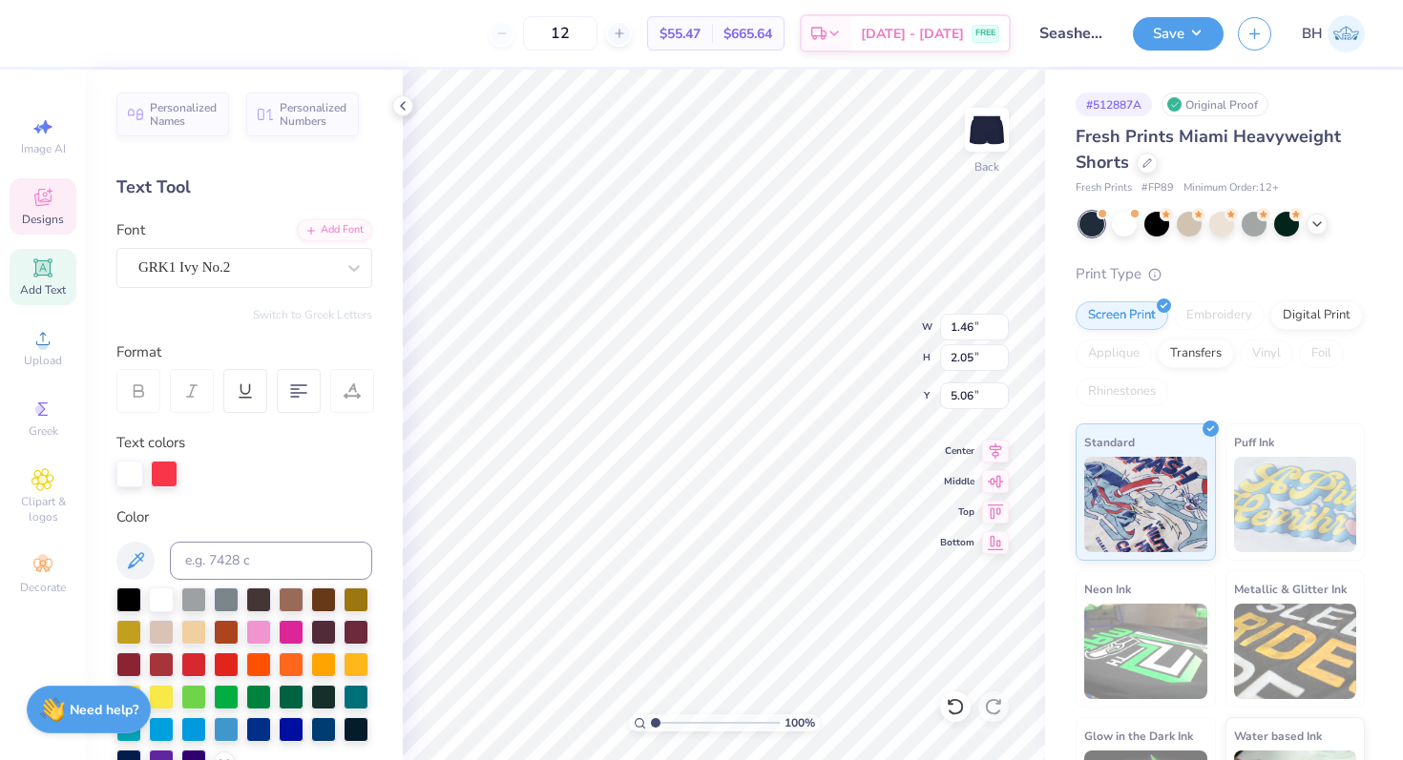
type input "1.46"
type input "2.05"
type input "5.06"
type input "1.21"
type input "1.99"
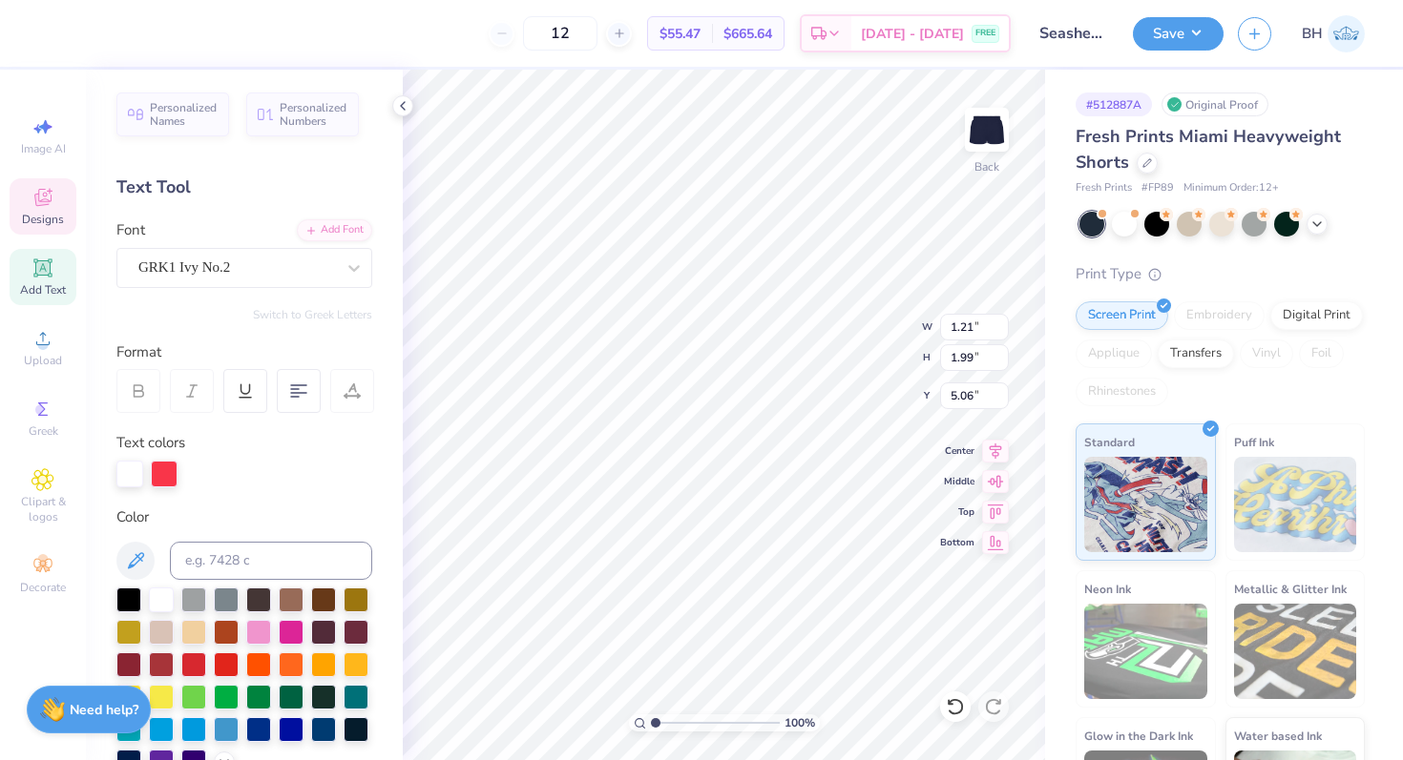
type input "5.13"
click at [963, 353] on input "1.99" at bounding box center [974, 357] width 69 height 27
click at [972, 358] on input "1.99" at bounding box center [974, 357] width 69 height 27
type input "1"
type input "2.05"
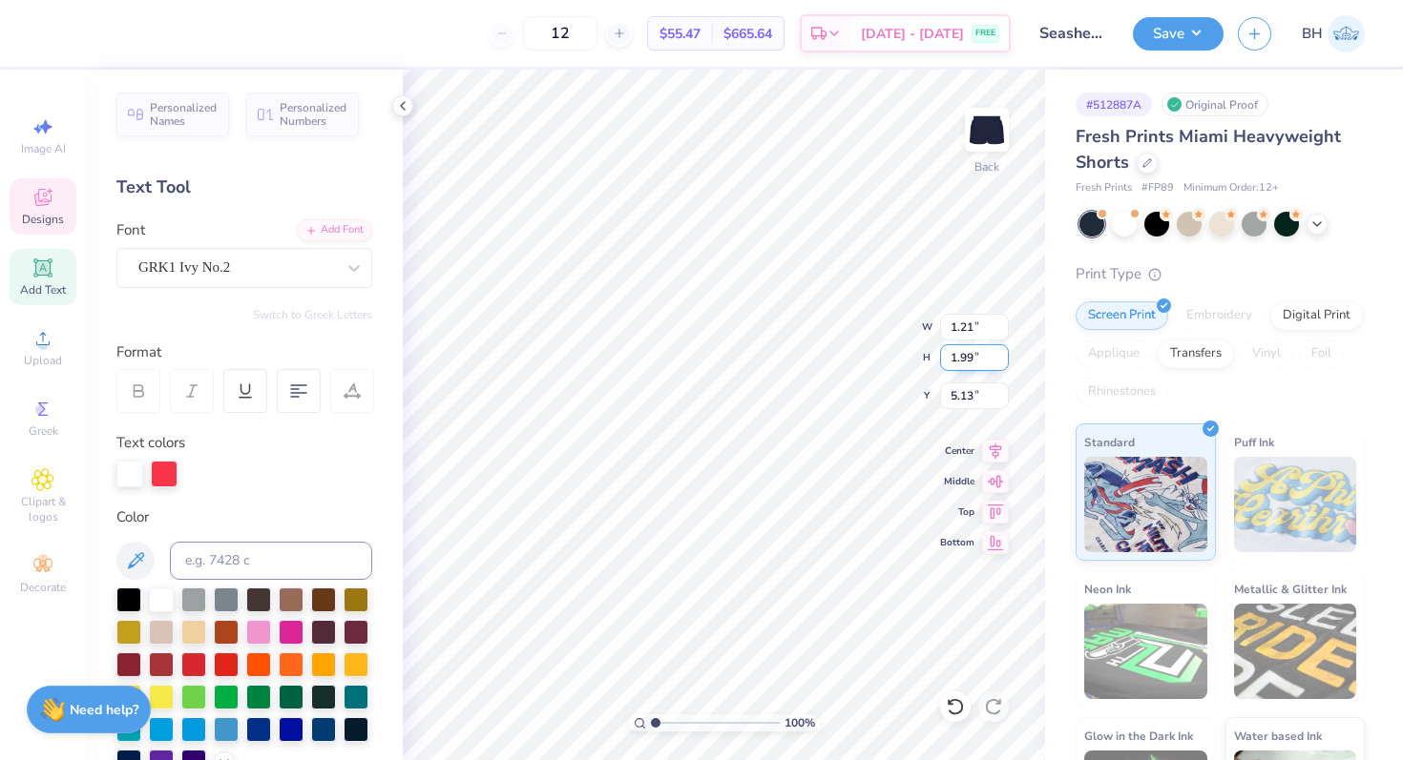
click at [1005, 346] on input "1.99" at bounding box center [974, 357] width 69 height 27
click at [1005, 347] on input "1.99" at bounding box center [974, 357] width 69 height 27
click at [999, 350] on input "2" at bounding box center [974, 357] width 69 height 27
click at [999, 350] on input "2.01" at bounding box center [974, 357] width 69 height 27
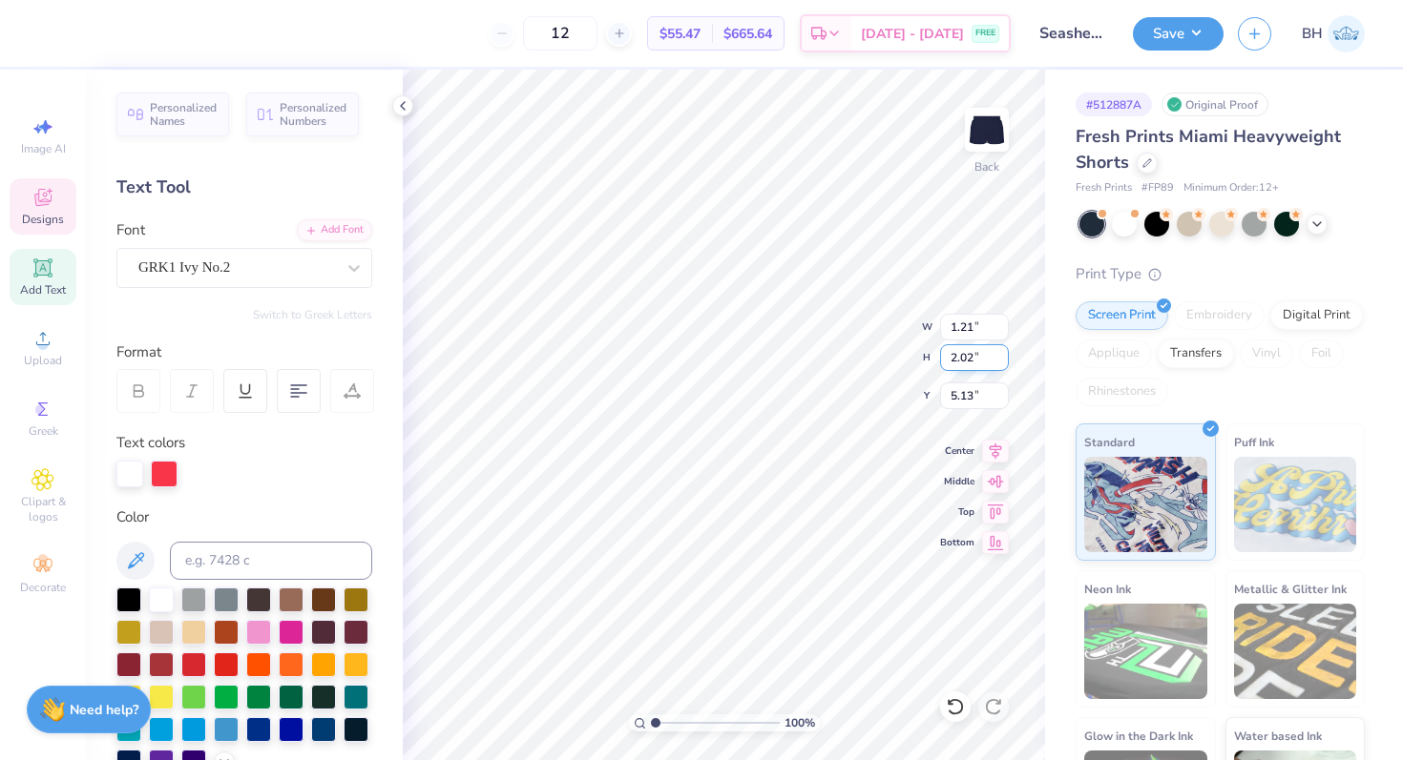
click at [999, 350] on input "2.02" at bounding box center [974, 357] width 69 height 27
click at [999, 350] on input "2.03" at bounding box center [974, 357] width 69 height 27
click at [999, 350] on input "2.04" at bounding box center [974, 357] width 69 height 27
type input "2.05"
click at [1002, 354] on input "2.05" at bounding box center [974, 357] width 69 height 27
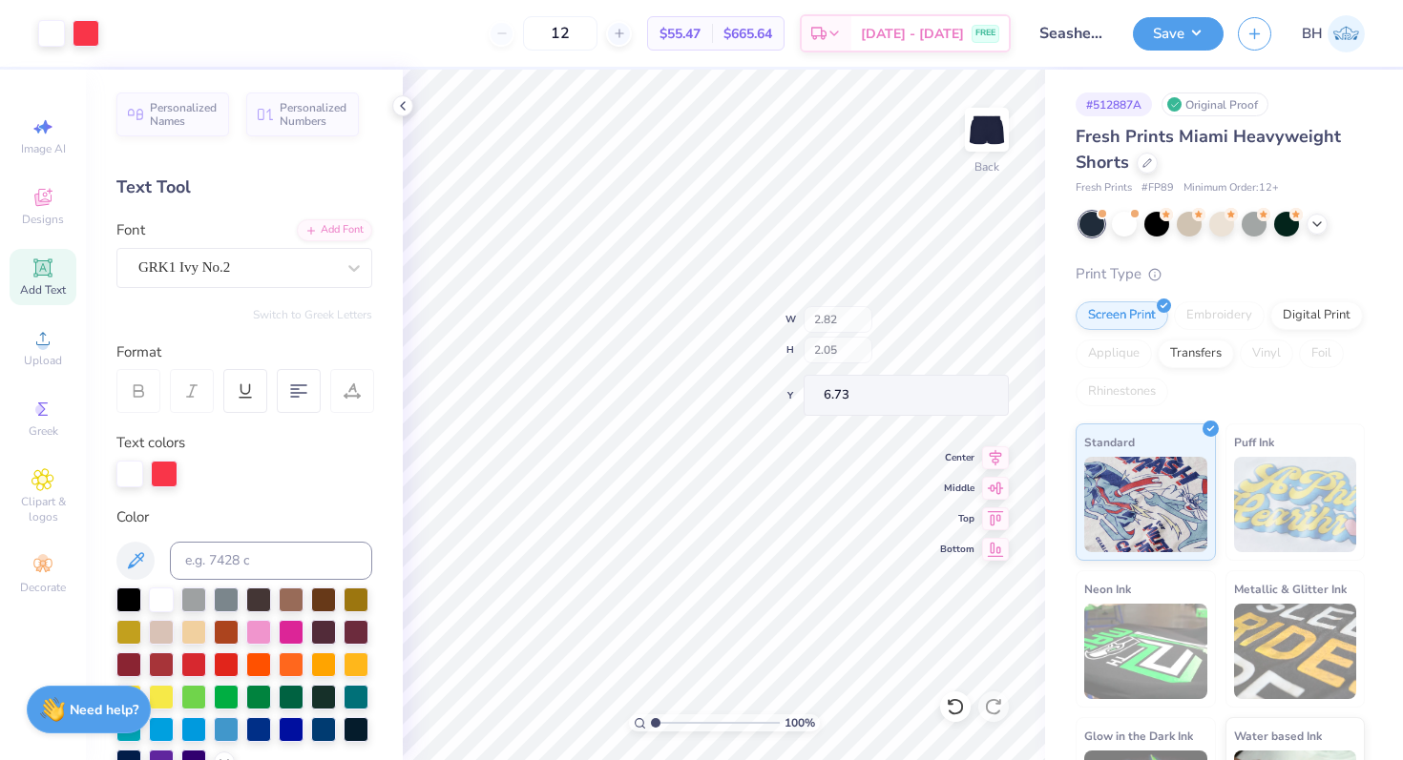
type input "6.73"
click at [968, 145] on img at bounding box center [986, 130] width 76 height 76
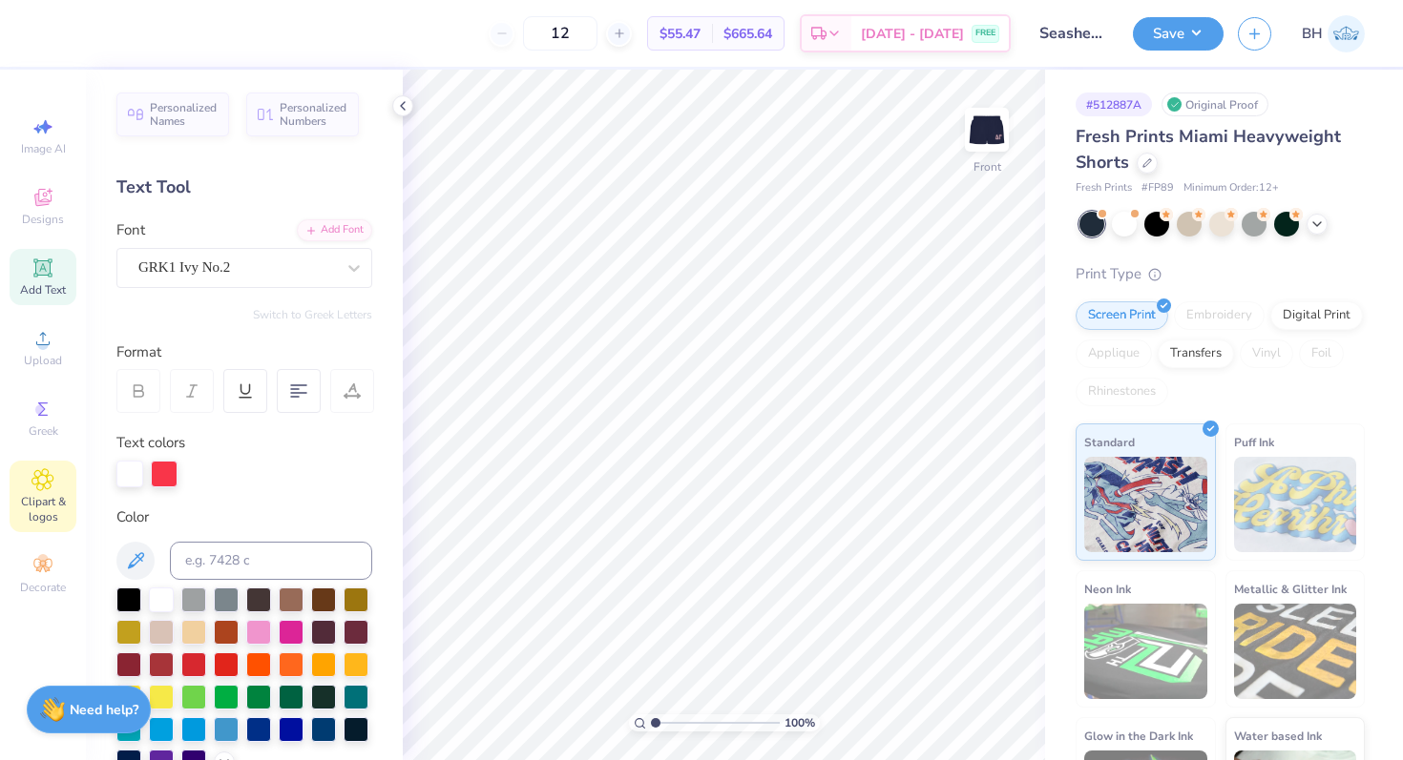
click at [43, 492] on div "Clipart & logos" at bounding box center [43, 497] width 67 height 72
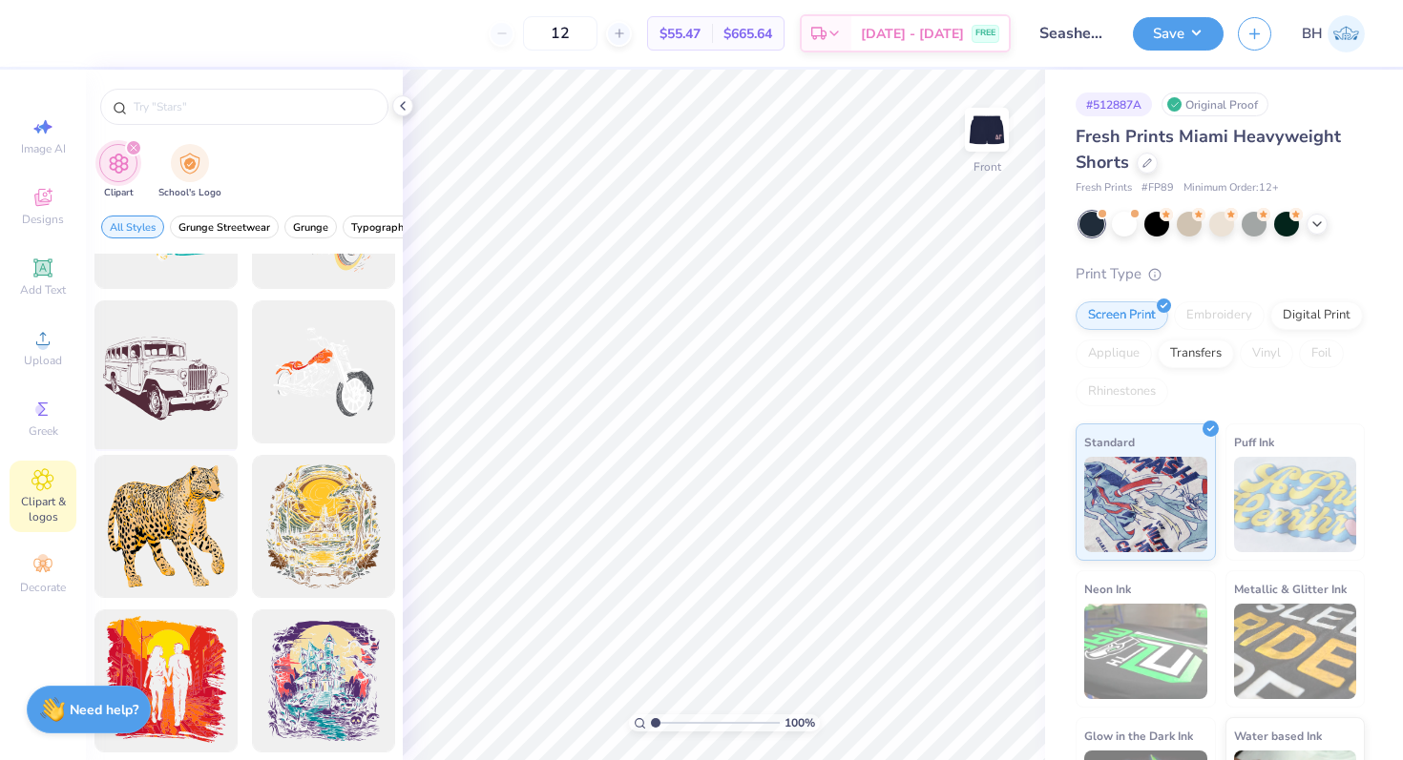
scroll to position [1754, 0]
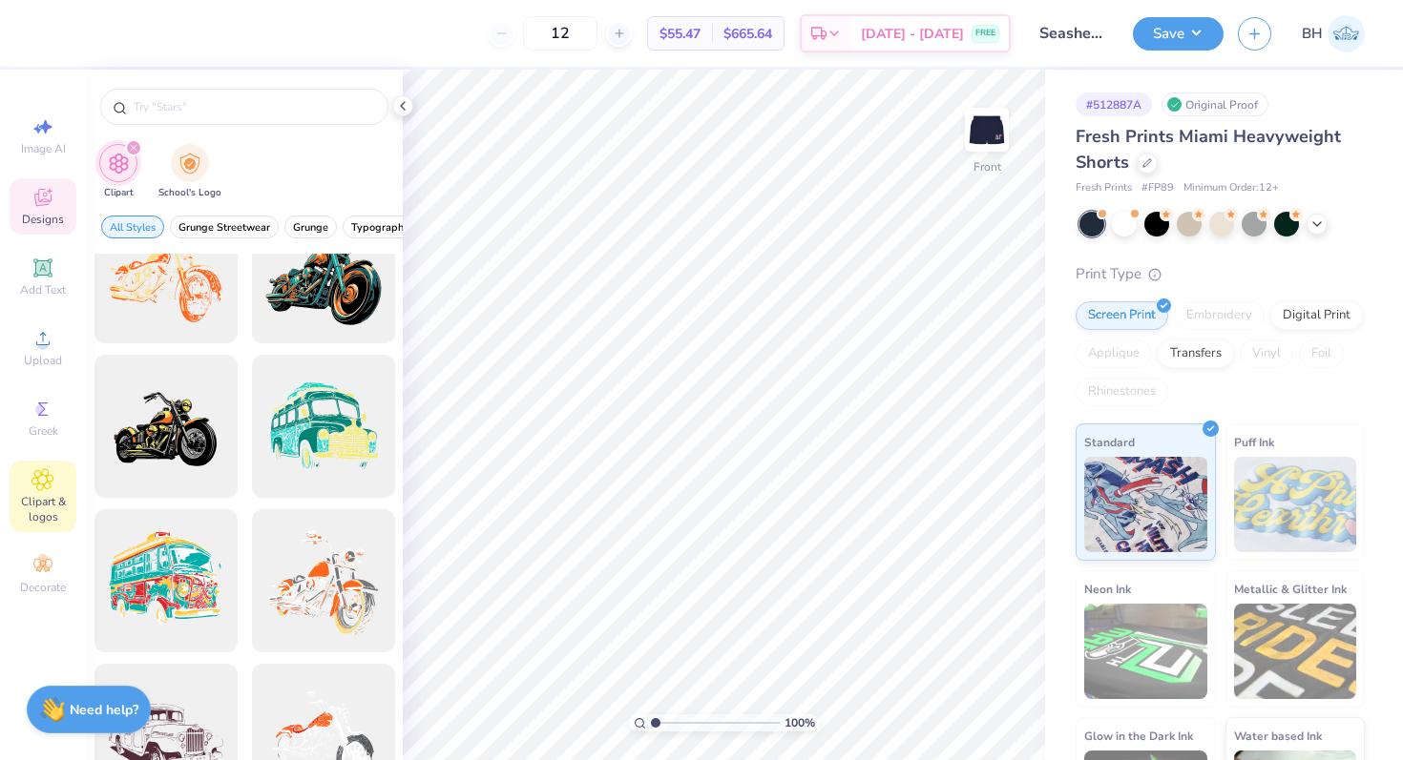
click at [42, 199] on icon at bounding box center [42, 197] width 17 height 17
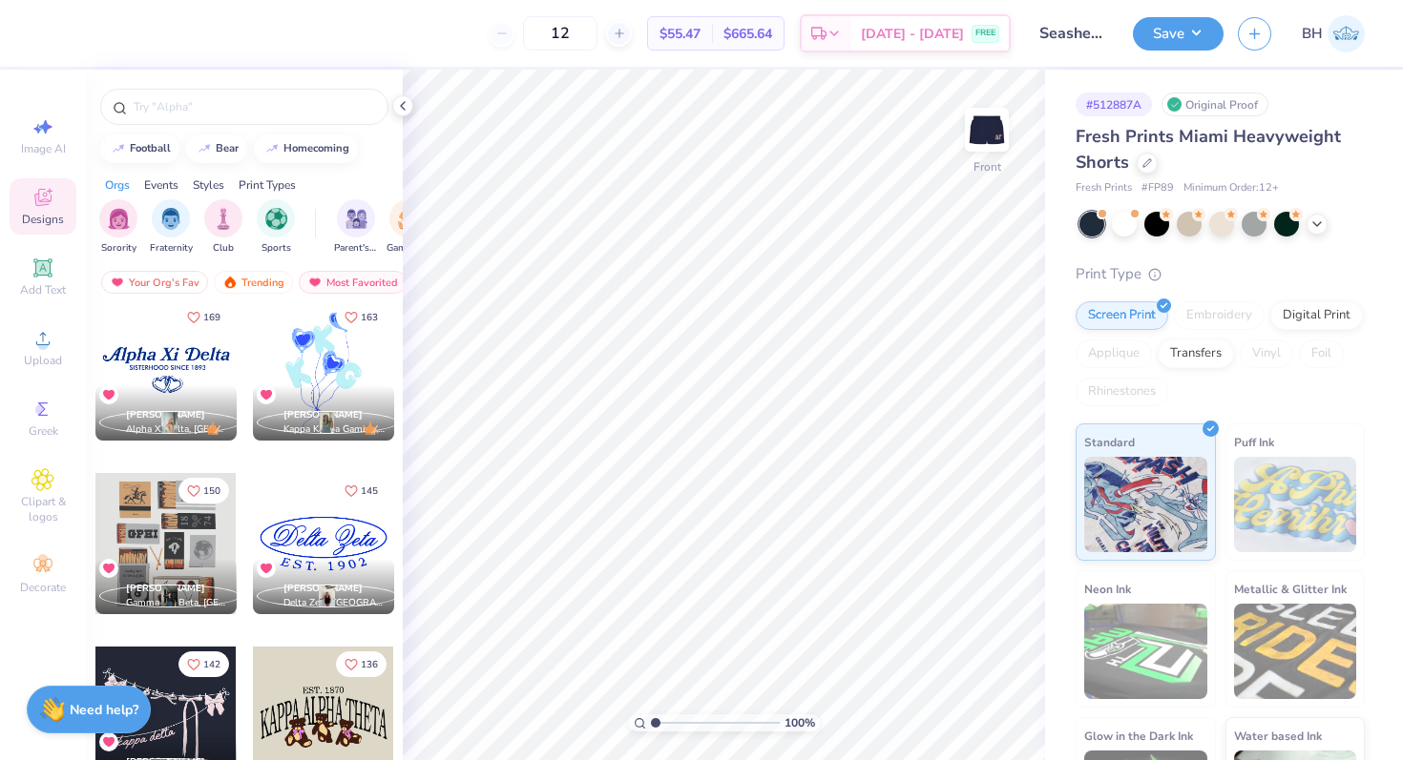
scroll to position [865, 0]
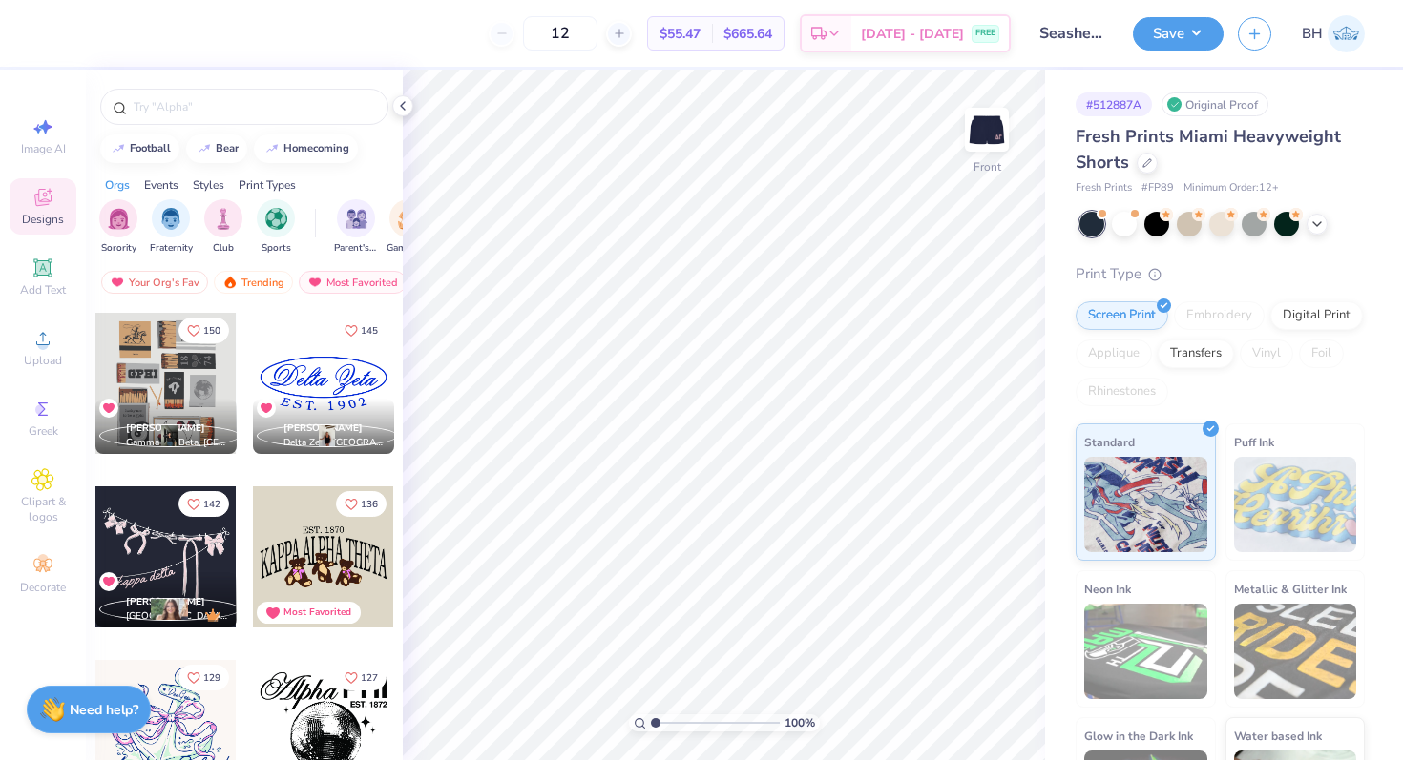
click at [304, 556] on div at bounding box center [323, 557] width 141 height 141
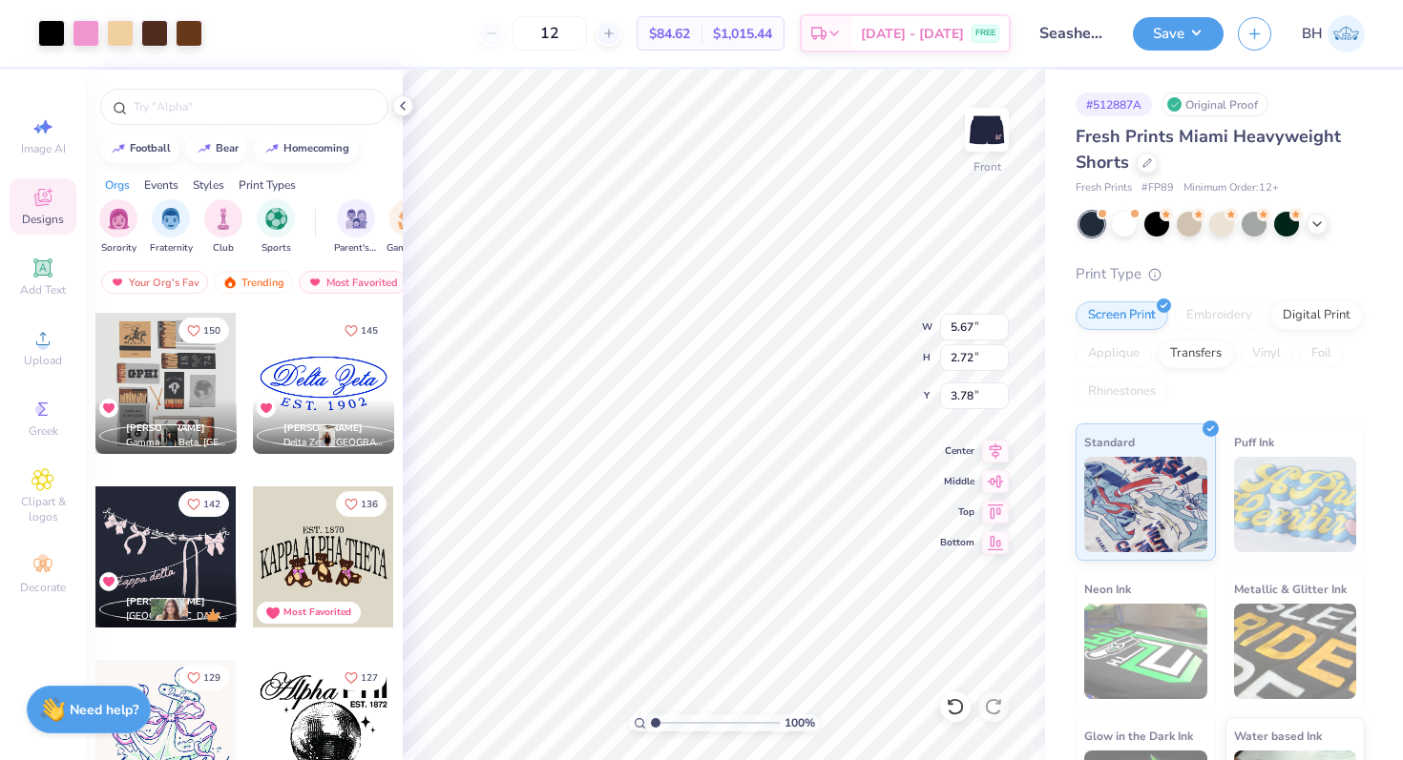
type input "5.67"
type input "2.72"
type input "3.78"
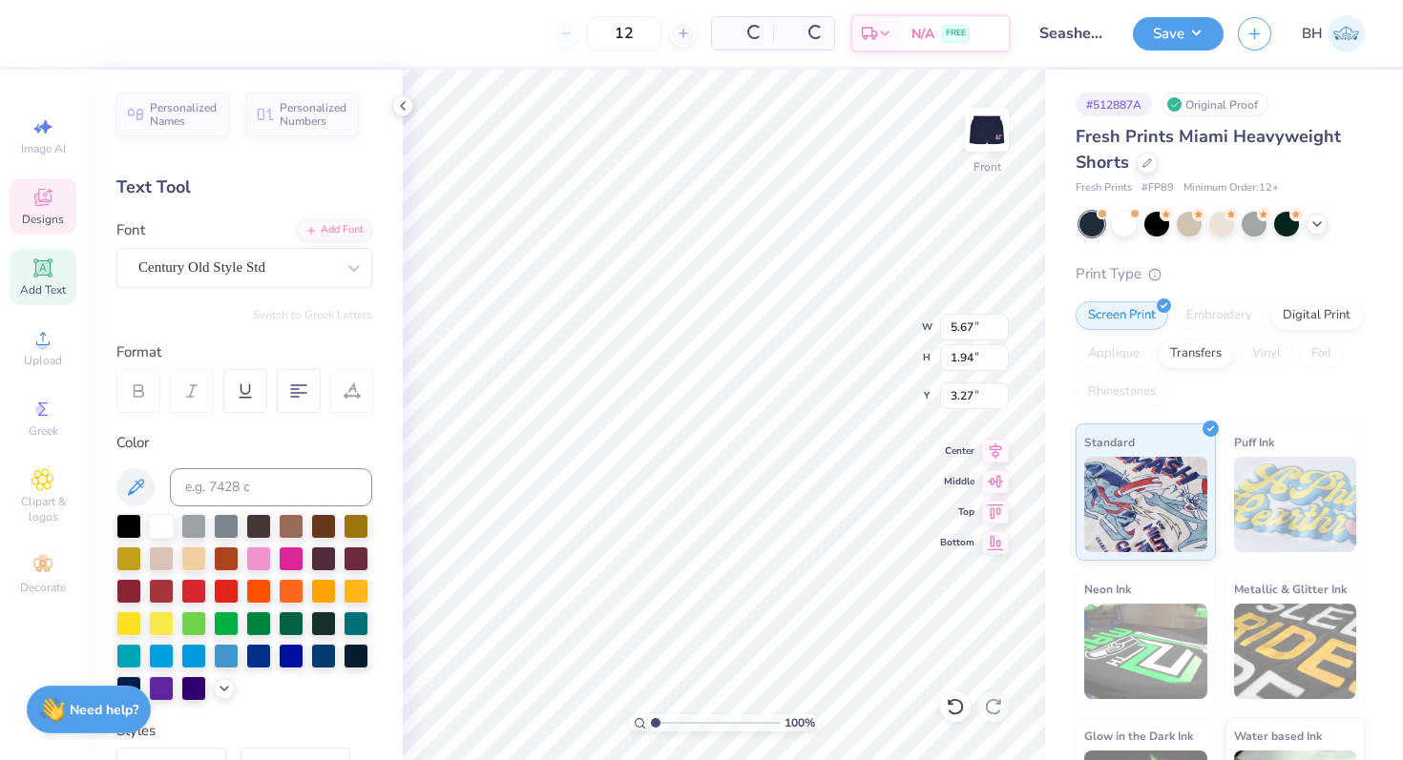
type input "3.27"
type textarea "DELTA GAMMA"
type input "3.02"
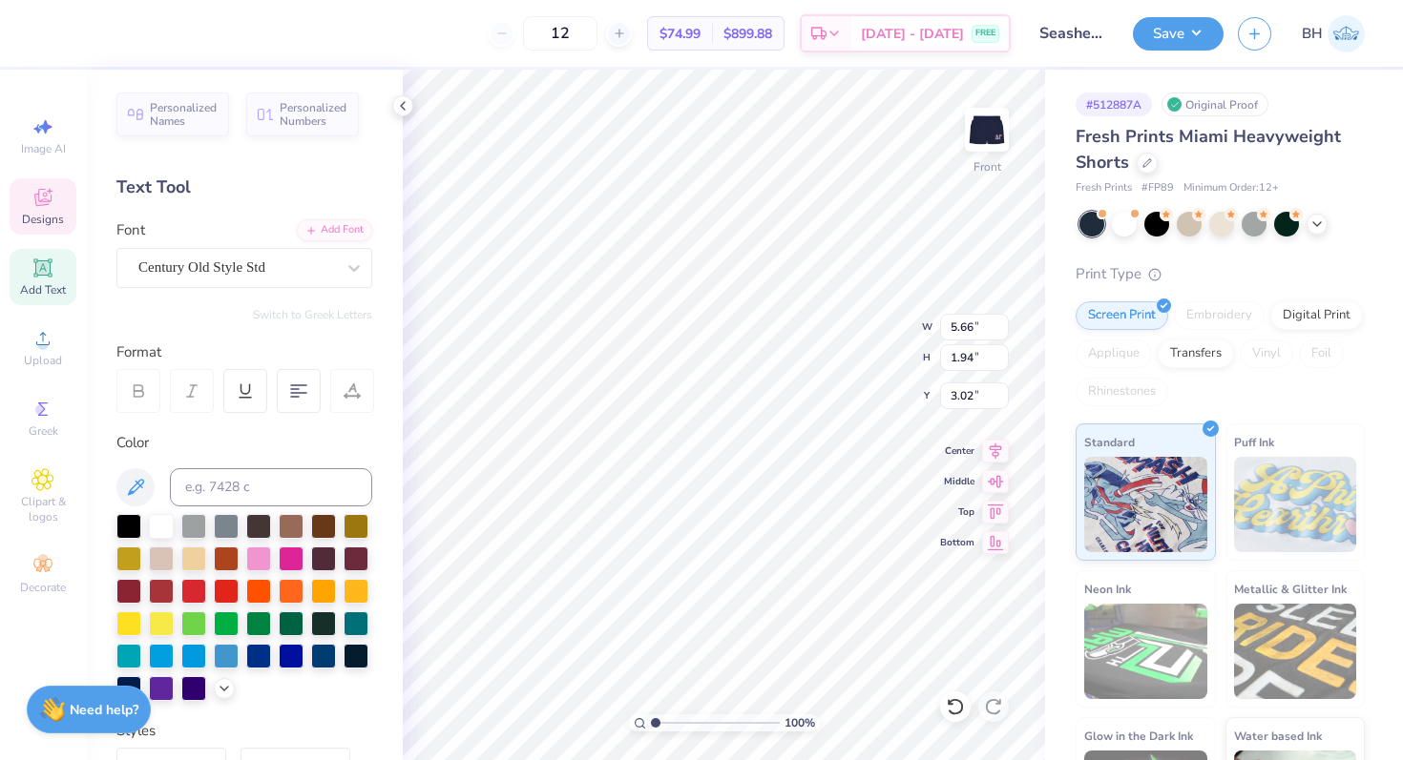
type textarea "DELTA"
type input "2.15"
type input "5.66"
type input "2.15"
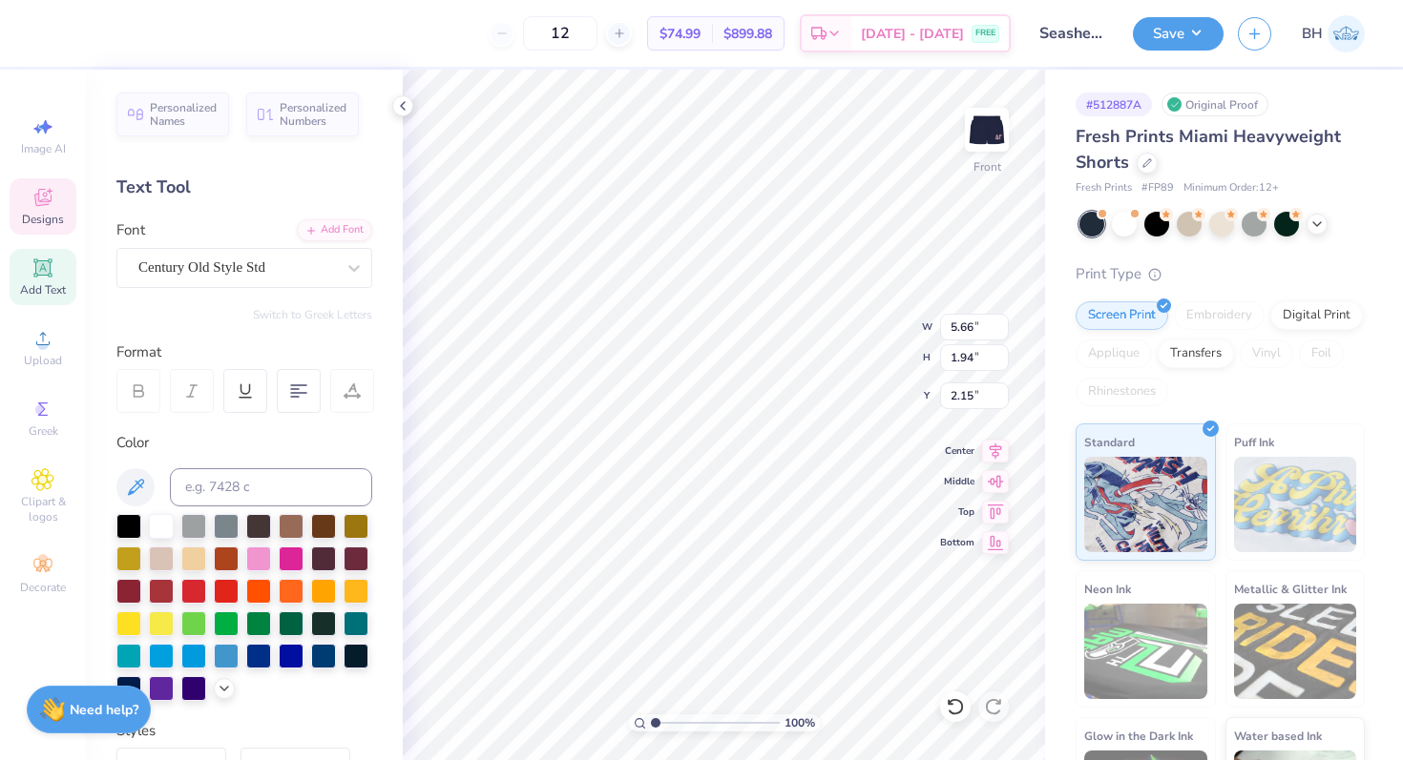
type textarea "GAMMA"
type input "5.92"
type input "2.88"
type input "1.80"
type input "5.67"
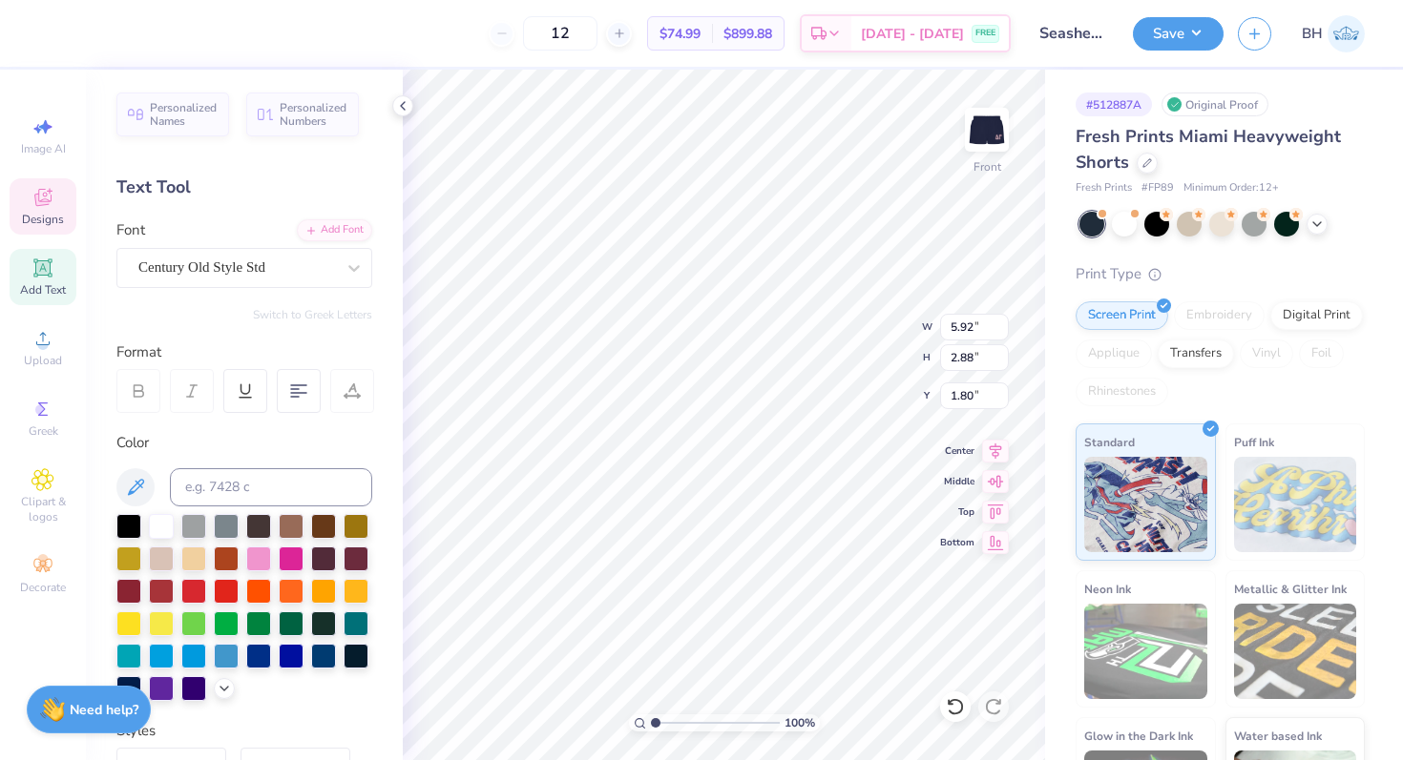
type input "1.94"
type input "2.26"
type input "5.45"
type input "2.69"
type input "2.03"
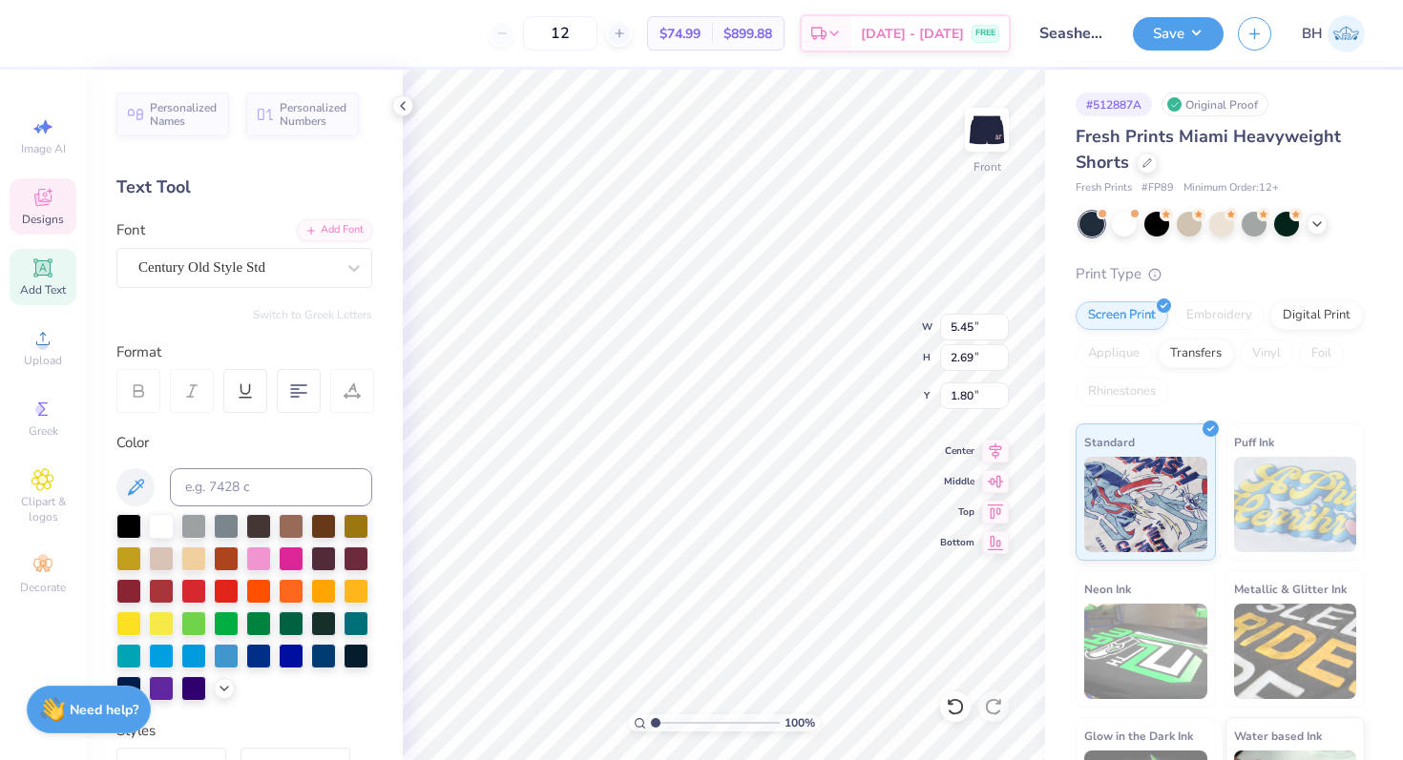
type input "1.80"
click at [157, 524] on div at bounding box center [161, 524] width 25 height 25
click at [149, 525] on div at bounding box center [161, 524] width 25 height 25
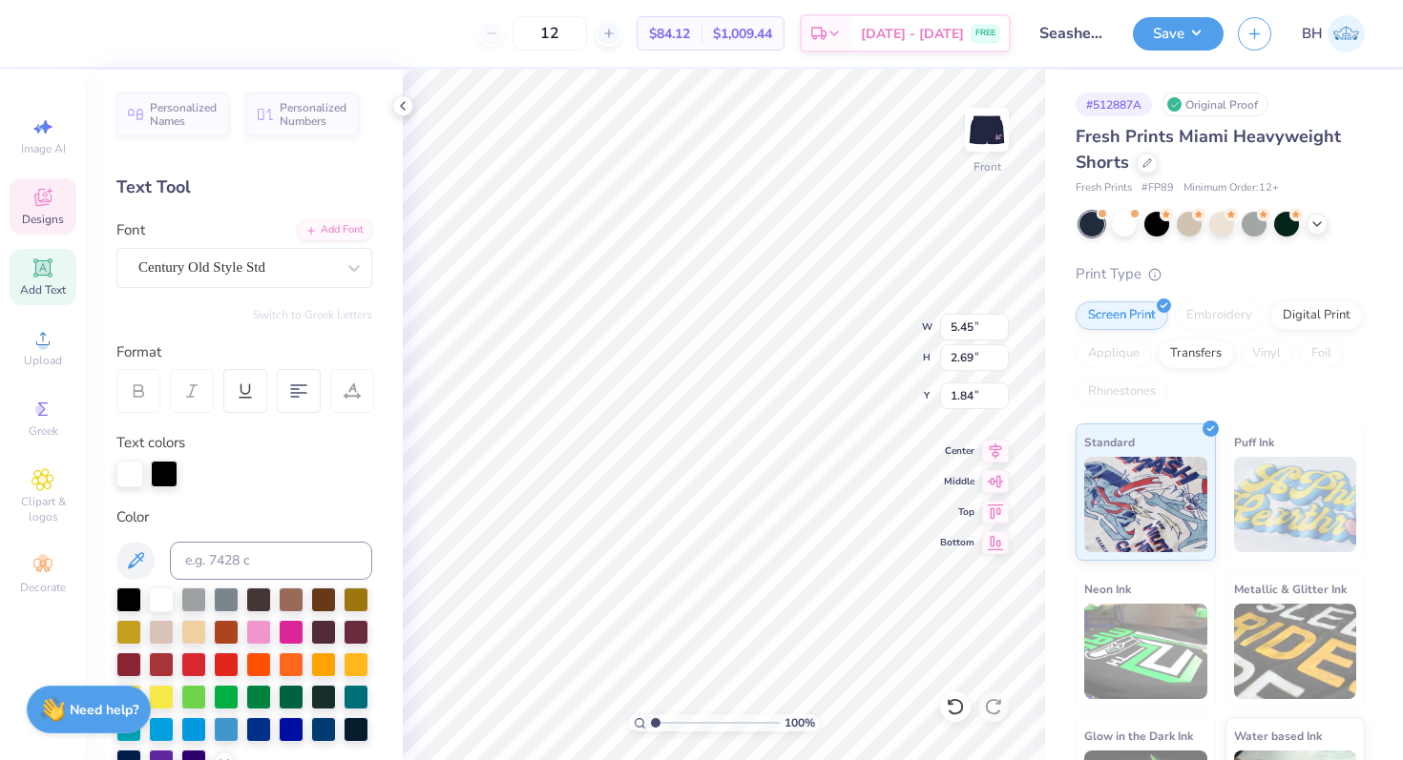
type input "1.84"
type input "5.92"
type input "2.88"
type input "1.75"
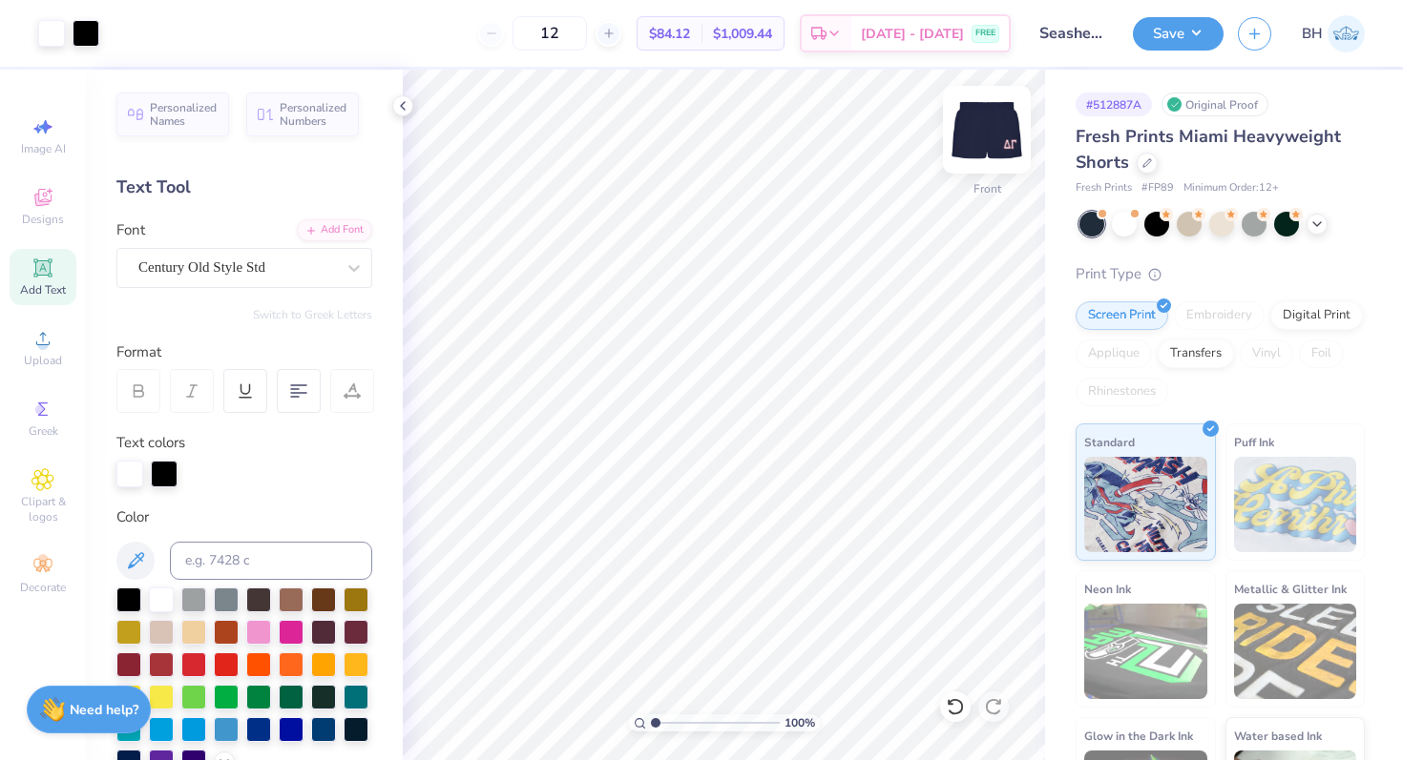
click at [997, 135] on img at bounding box center [986, 130] width 76 height 76
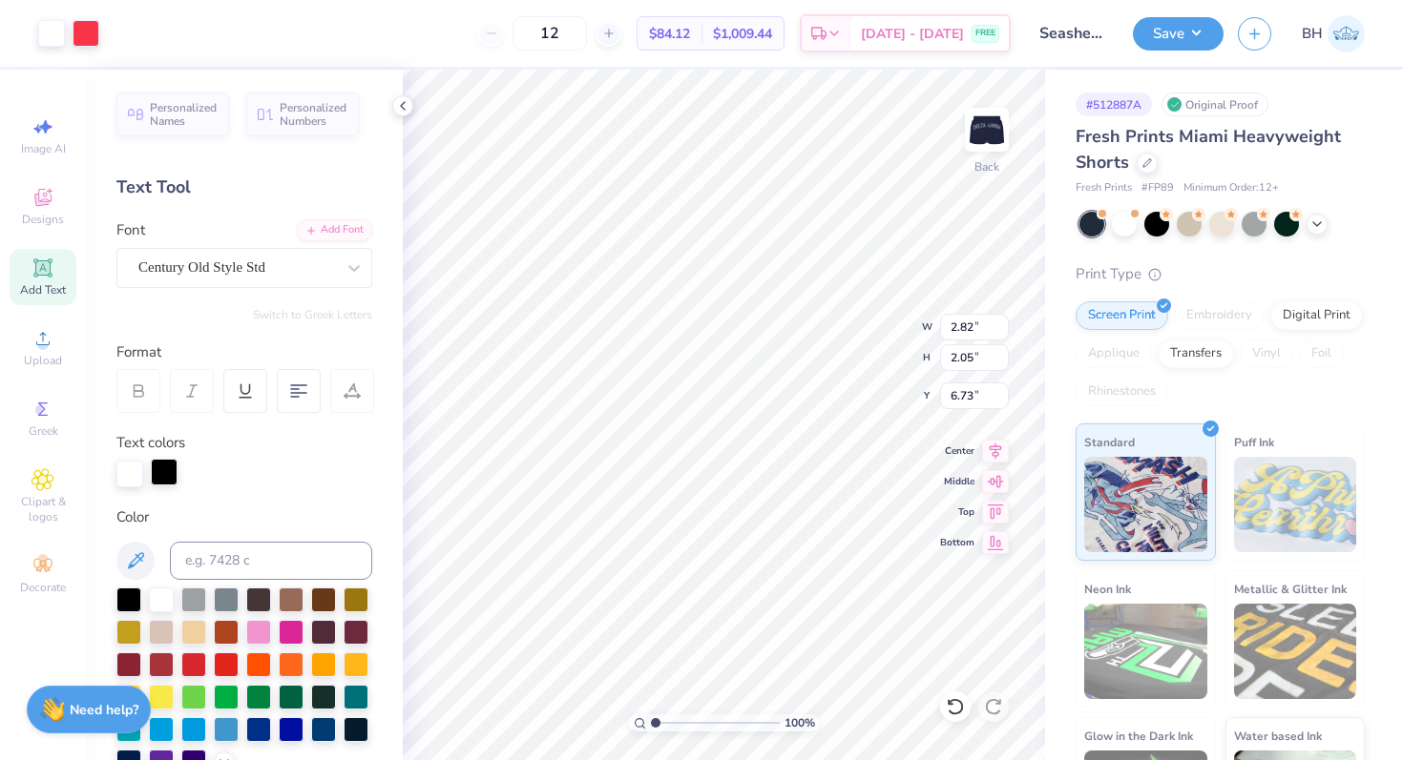
click at [158, 464] on div at bounding box center [164, 472] width 27 height 27
click at [160, 601] on div at bounding box center [161, 598] width 25 height 25
click at [131, 477] on div at bounding box center [129, 474] width 27 height 27
click at [84, 29] on div at bounding box center [86, 31] width 27 height 27
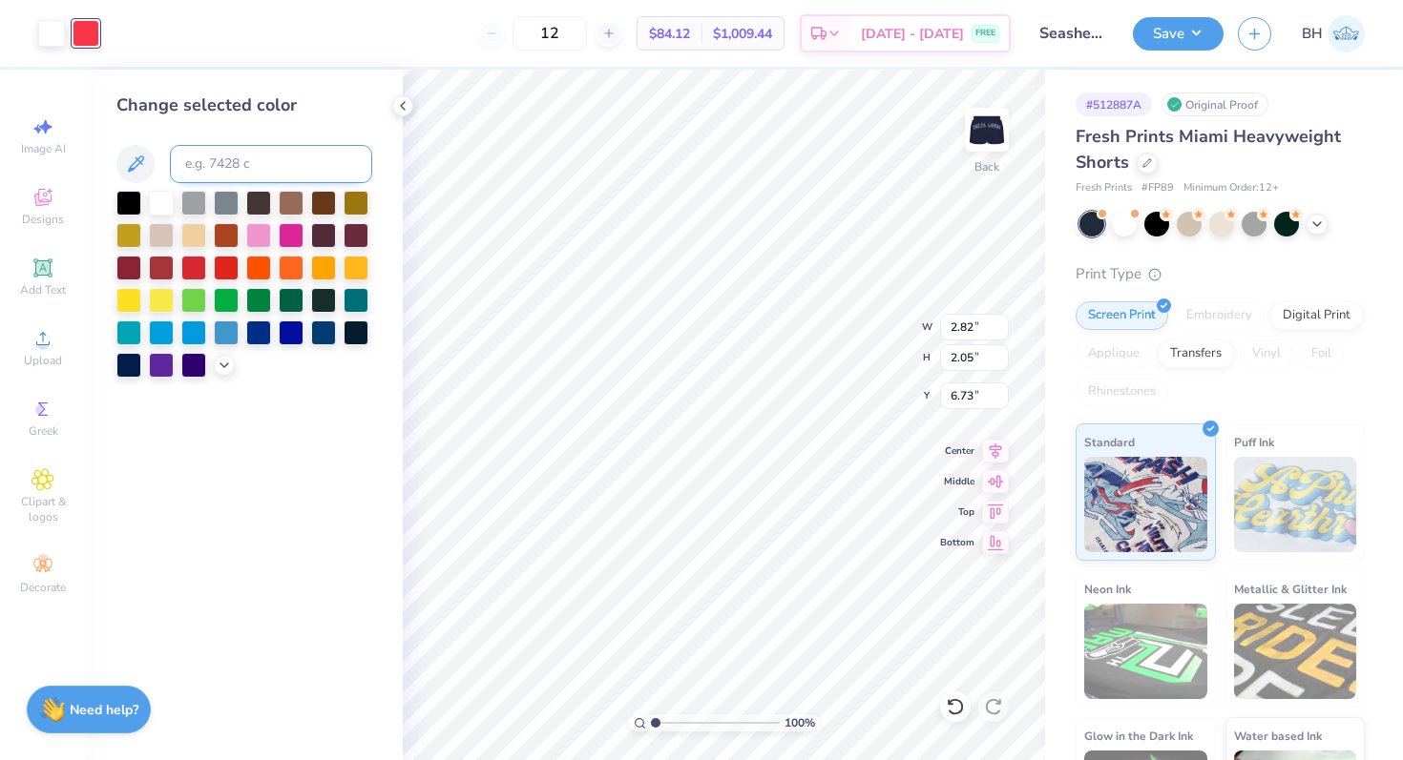
drag, startPoint x: 165, startPoint y: 198, endPoint x: 301, endPoint y: 163, distance: 140.0
click at [165, 199] on div at bounding box center [161, 203] width 25 height 25
click at [355, 239] on div at bounding box center [356, 233] width 25 height 25
click at [156, 201] on div at bounding box center [161, 201] width 25 height 25
click at [402, 313] on div "Change selected color" at bounding box center [244, 415] width 317 height 691
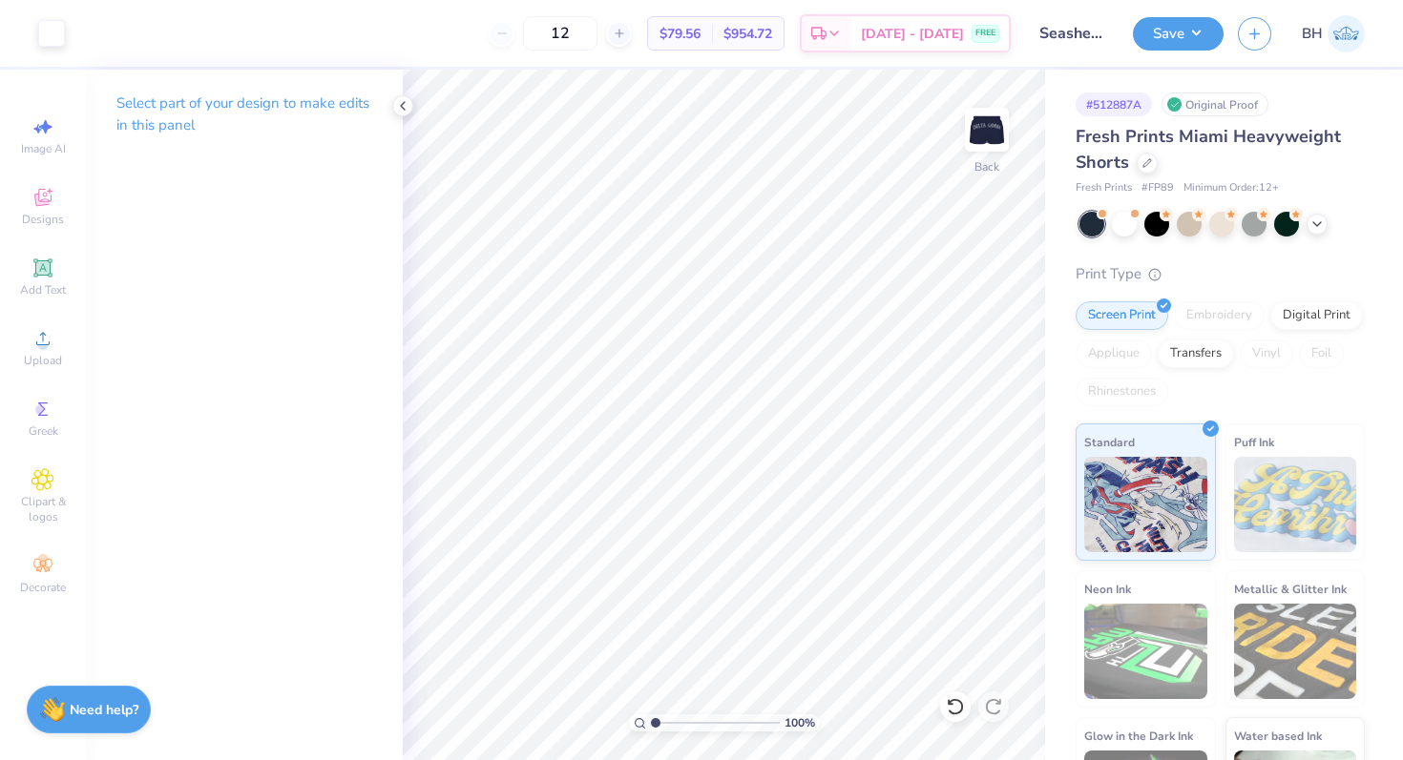
click at [971, 525] on div "100 % Back" at bounding box center [724, 415] width 642 height 691
drag, startPoint x: 657, startPoint y: 726, endPoint x: 673, endPoint y: 722, distance: 15.7
type input "5.08"
click at [707, 722] on input "range" at bounding box center [715, 723] width 129 height 17
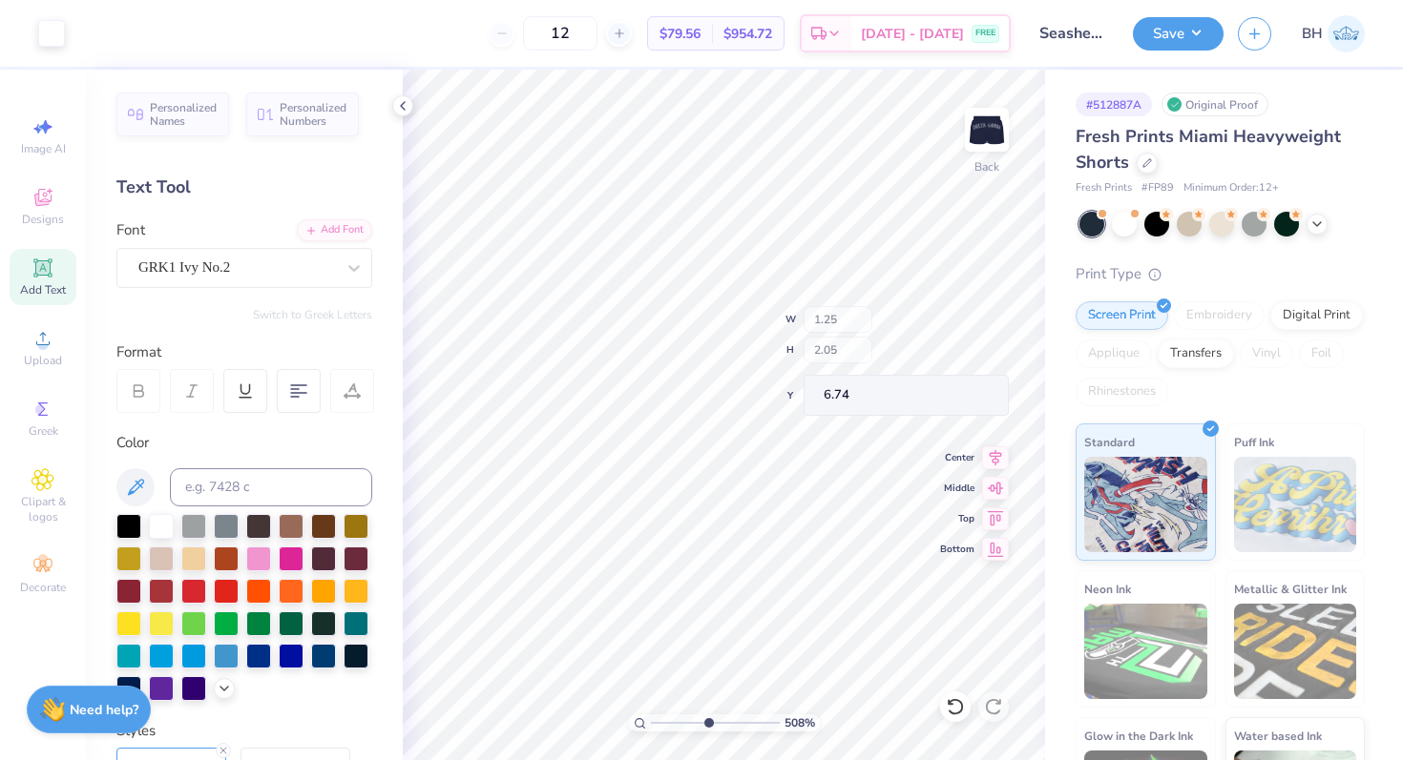
type input "1.25"
type input "2.05"
type input "6.74"
type input "1.25"
type input "6.74"
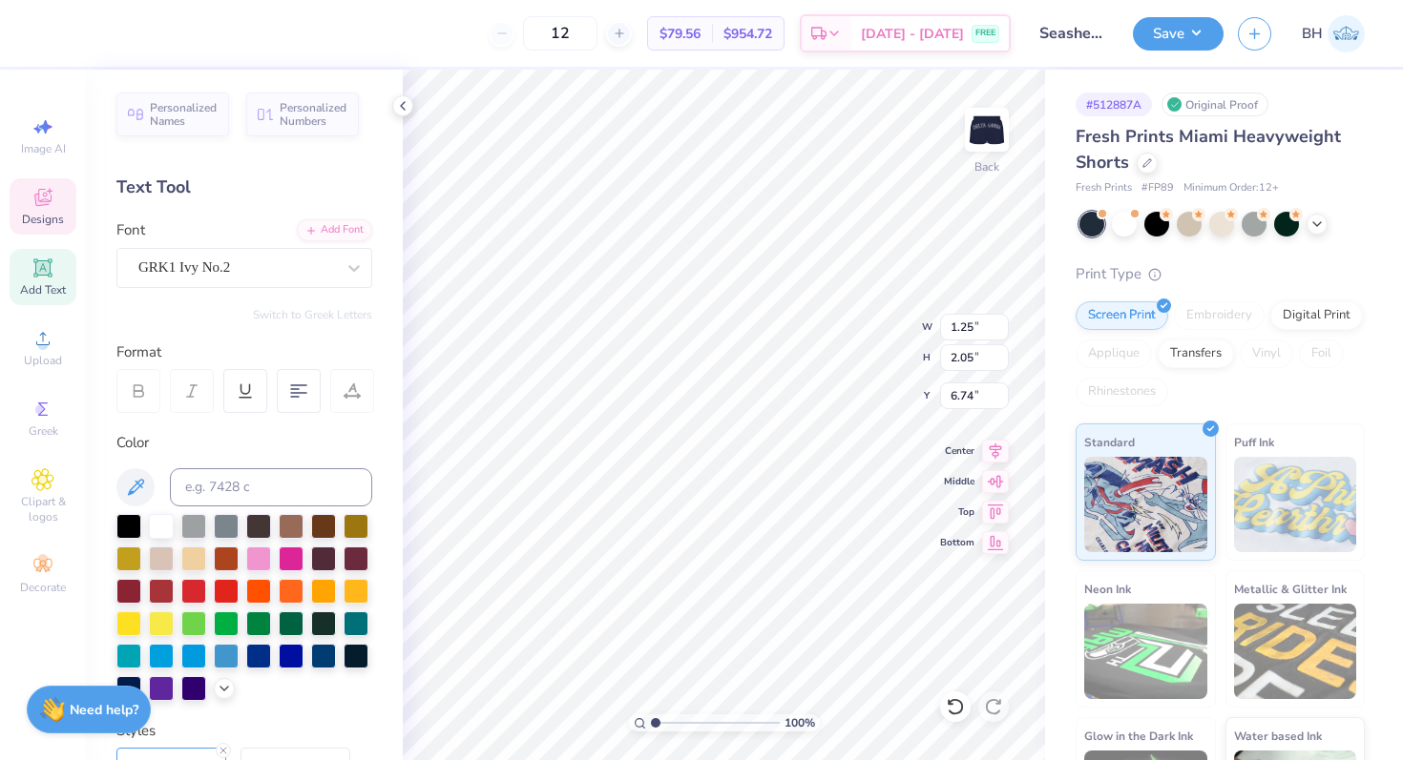
drag, startPoint x: 712, startPoint y: 721, endPoint x: 595, endPoint y: 721, distance: 116.4
type input "1"
click at [651, 721] on input "range" at bounding box center [715, 723] width 129 height 17
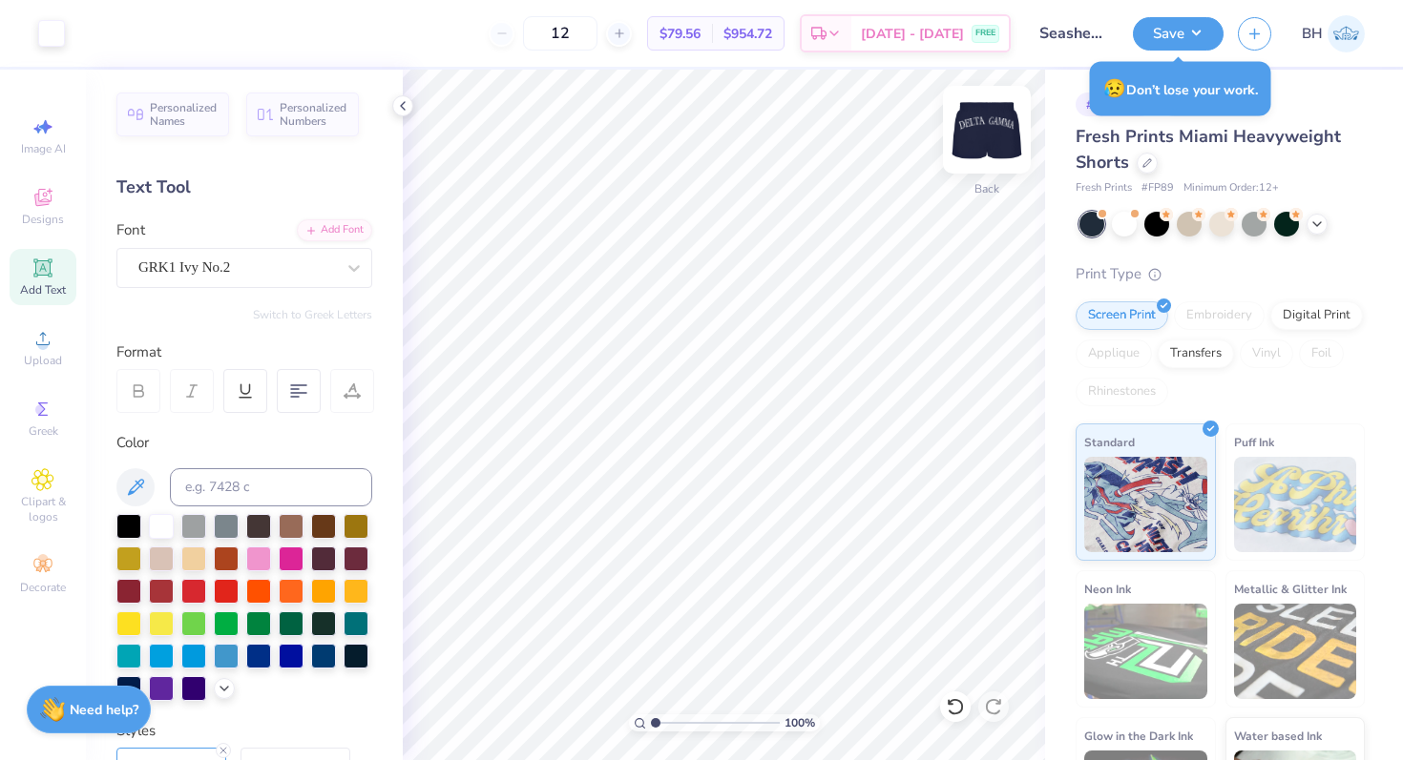
click at [980, 124] on img at bounding box center [986, 130] width 76 height 76
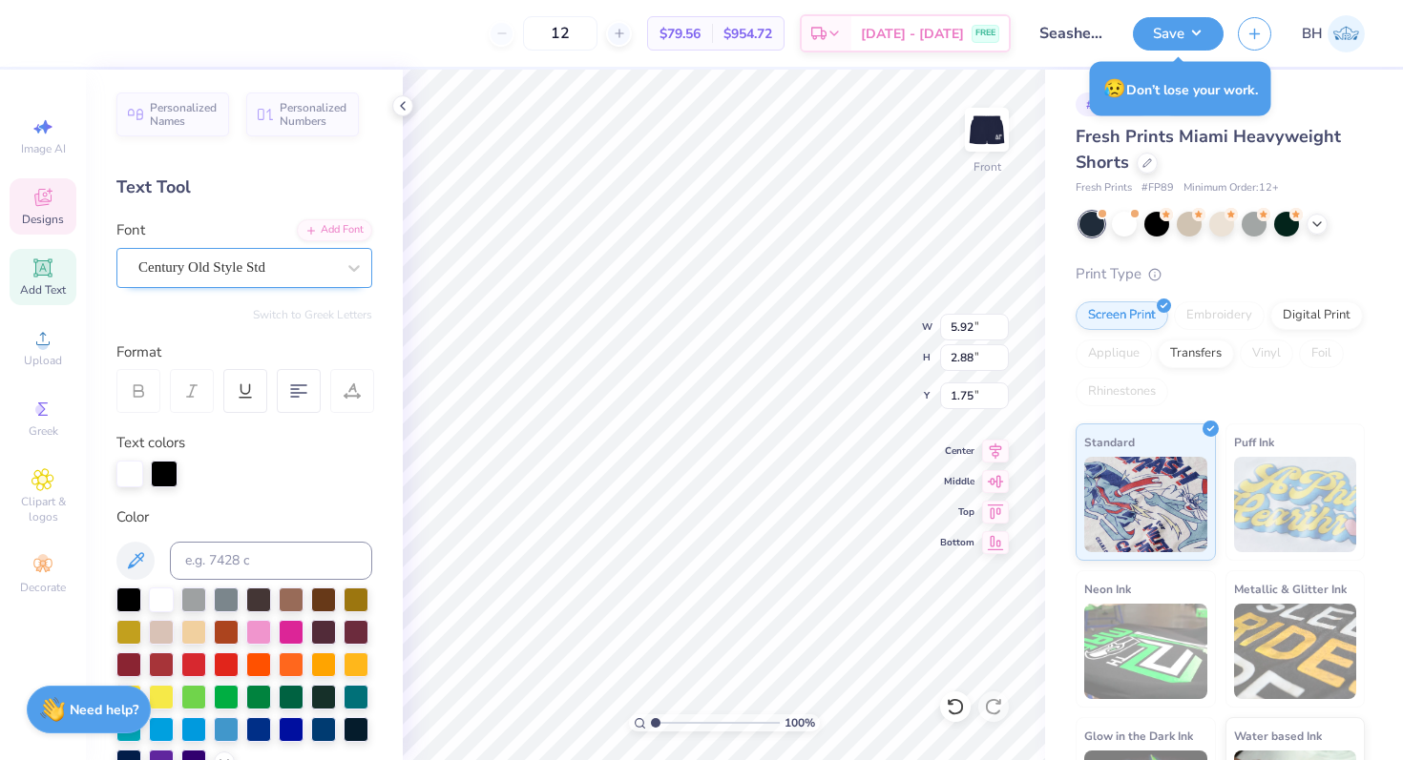
click at [142, 260] on div "Century Old Style Std" at bounding box center [236, 268] width 200 height 30
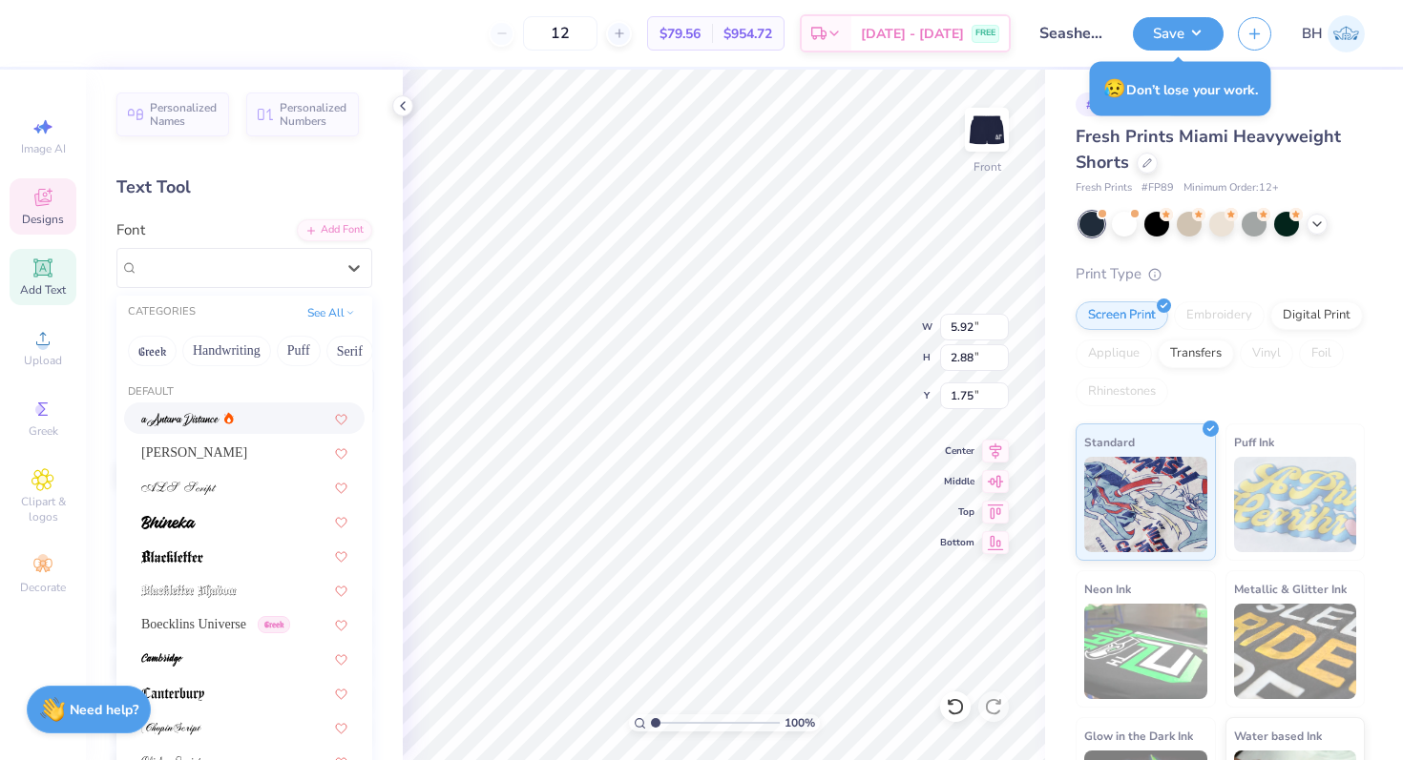
scroll to position [0, 31]
click at [267, 352] on button "Puff" at bounding box center [267, 351] width 44 height 31
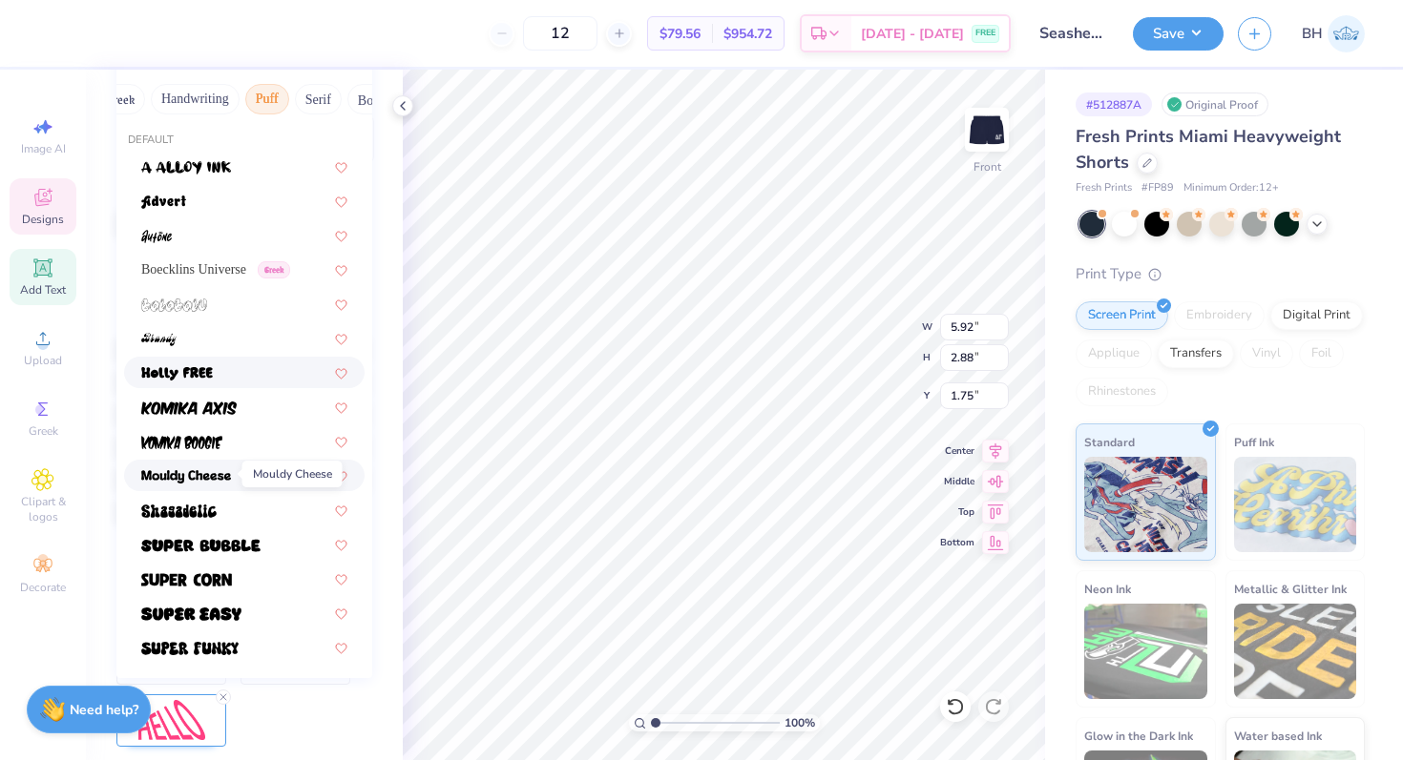
scroll to position [260, 0]
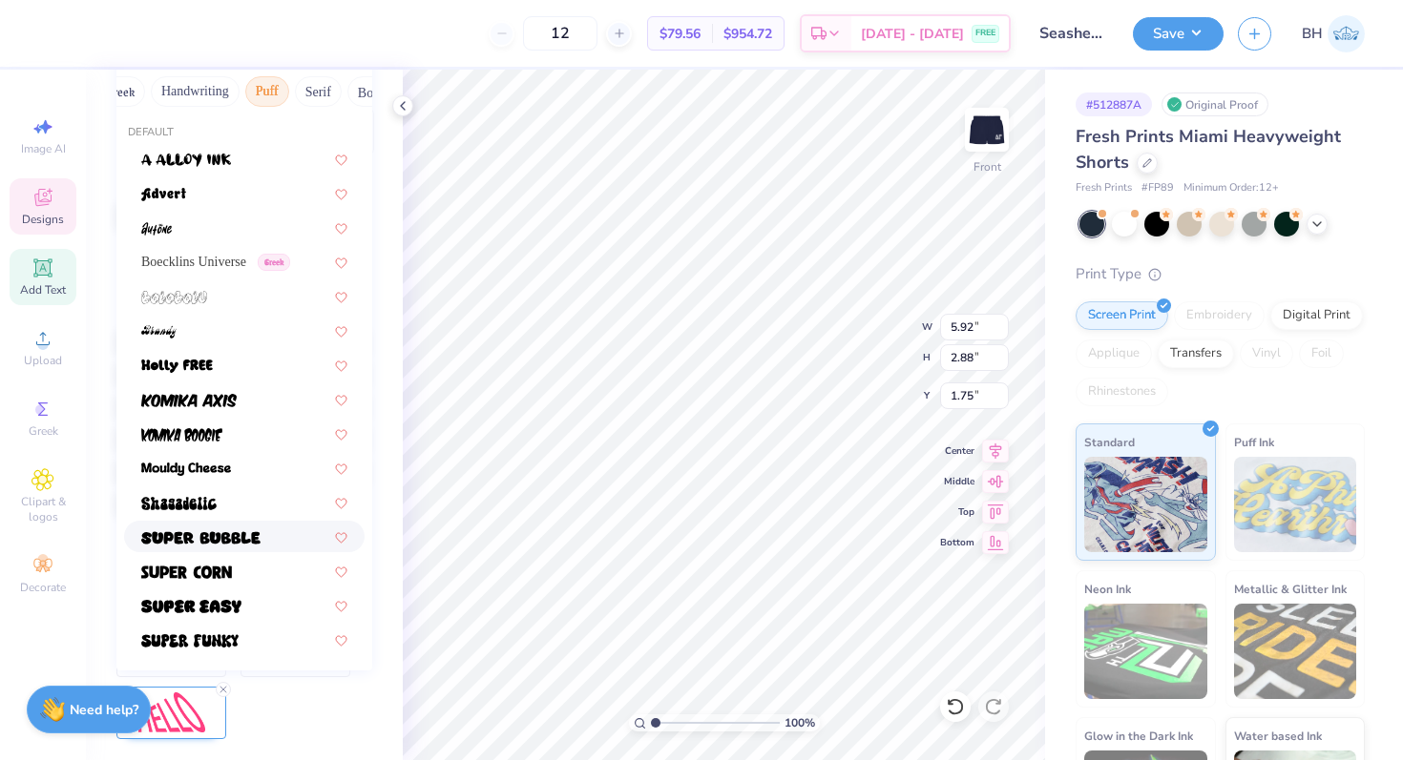
click at [206, 538] on img at bounding box center [200, 537] width 119 height 13
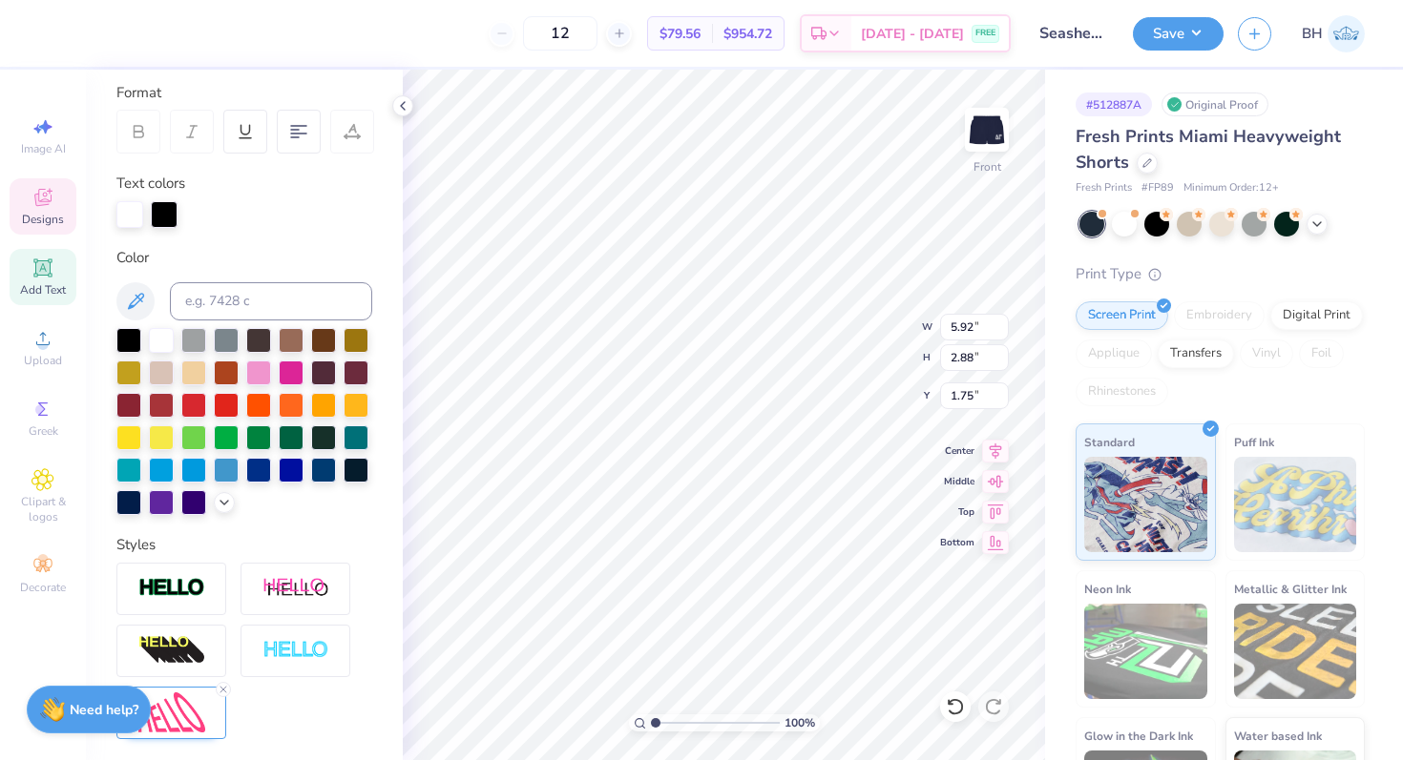
type input "5.79"
type input "2.73"
type input "1.86"
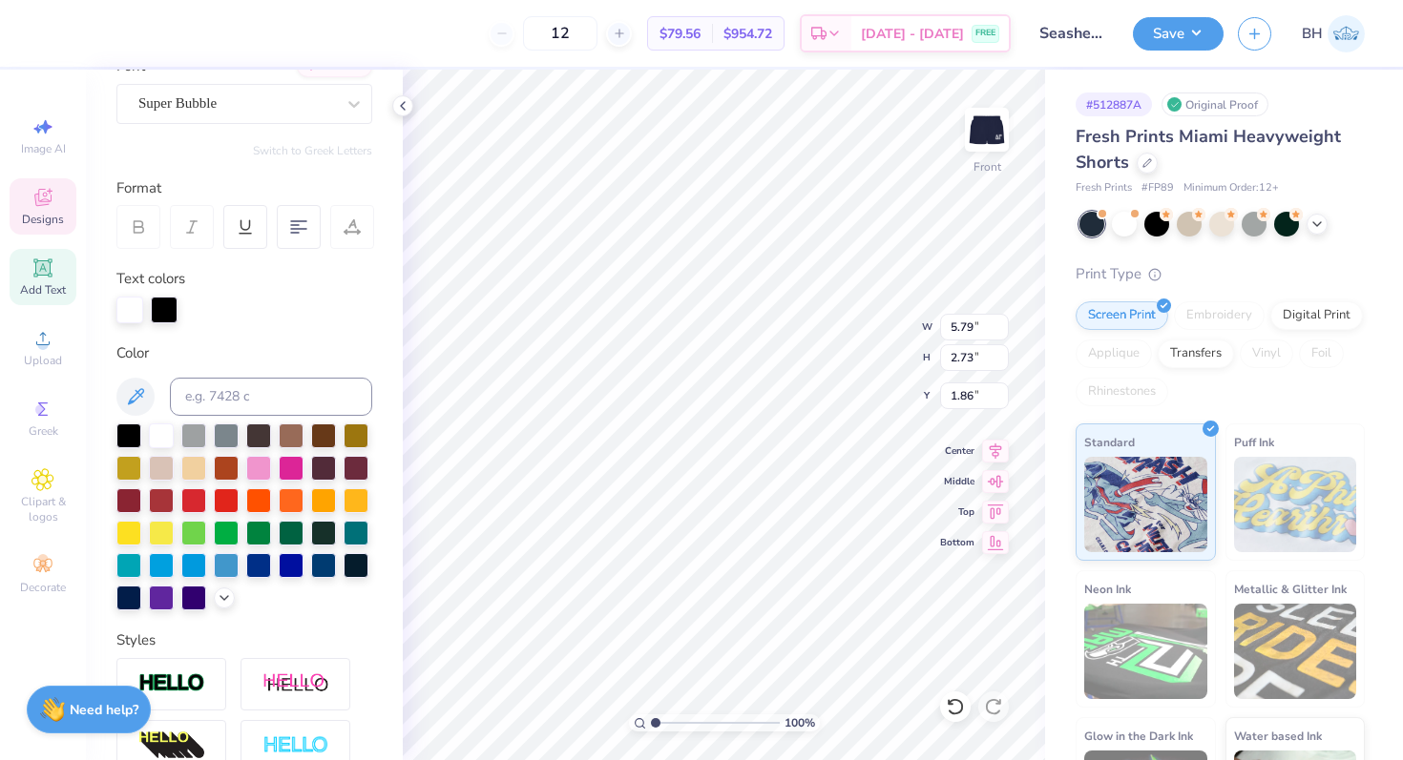
scroll to position [41, 0]
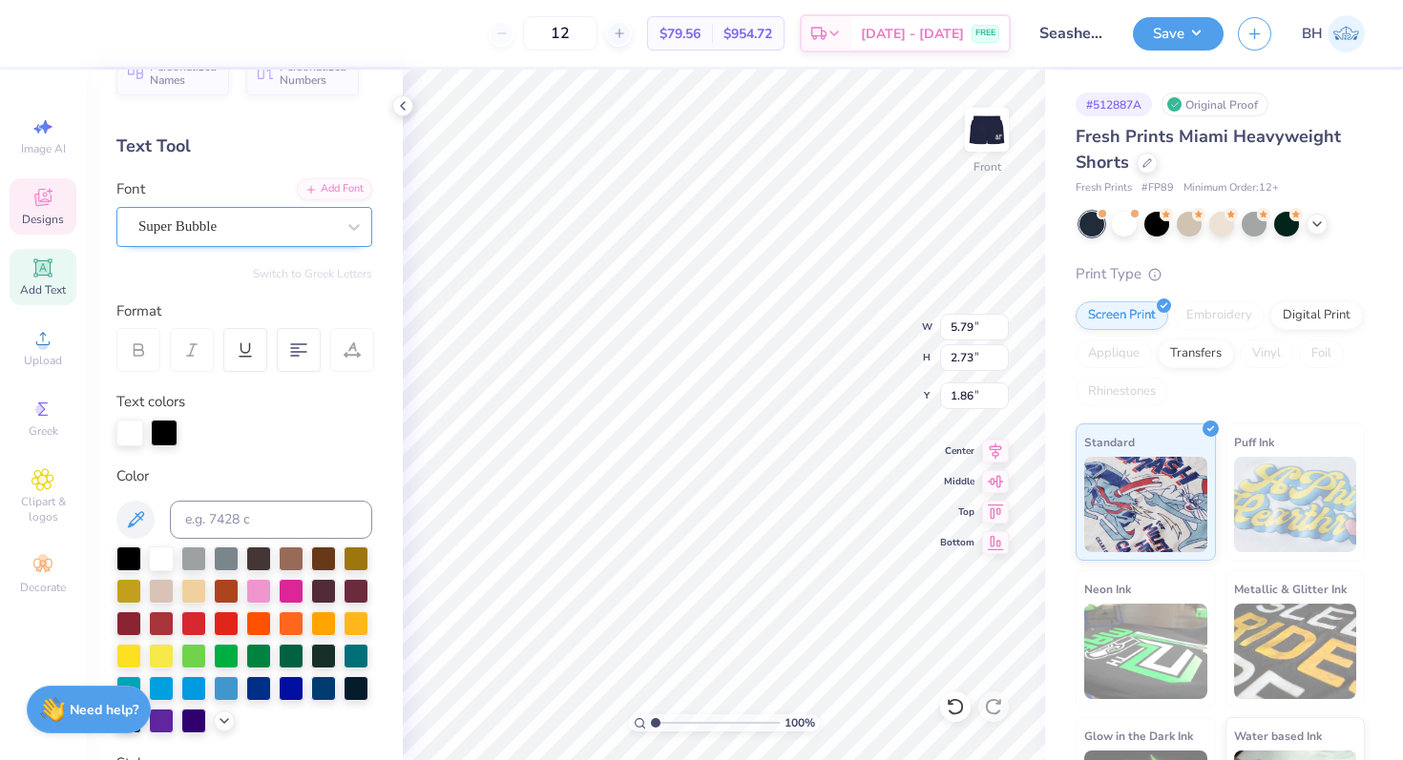
click at [236, 231] on div "Super Bubble" at bounding box center [236, 227] width 200 height 30
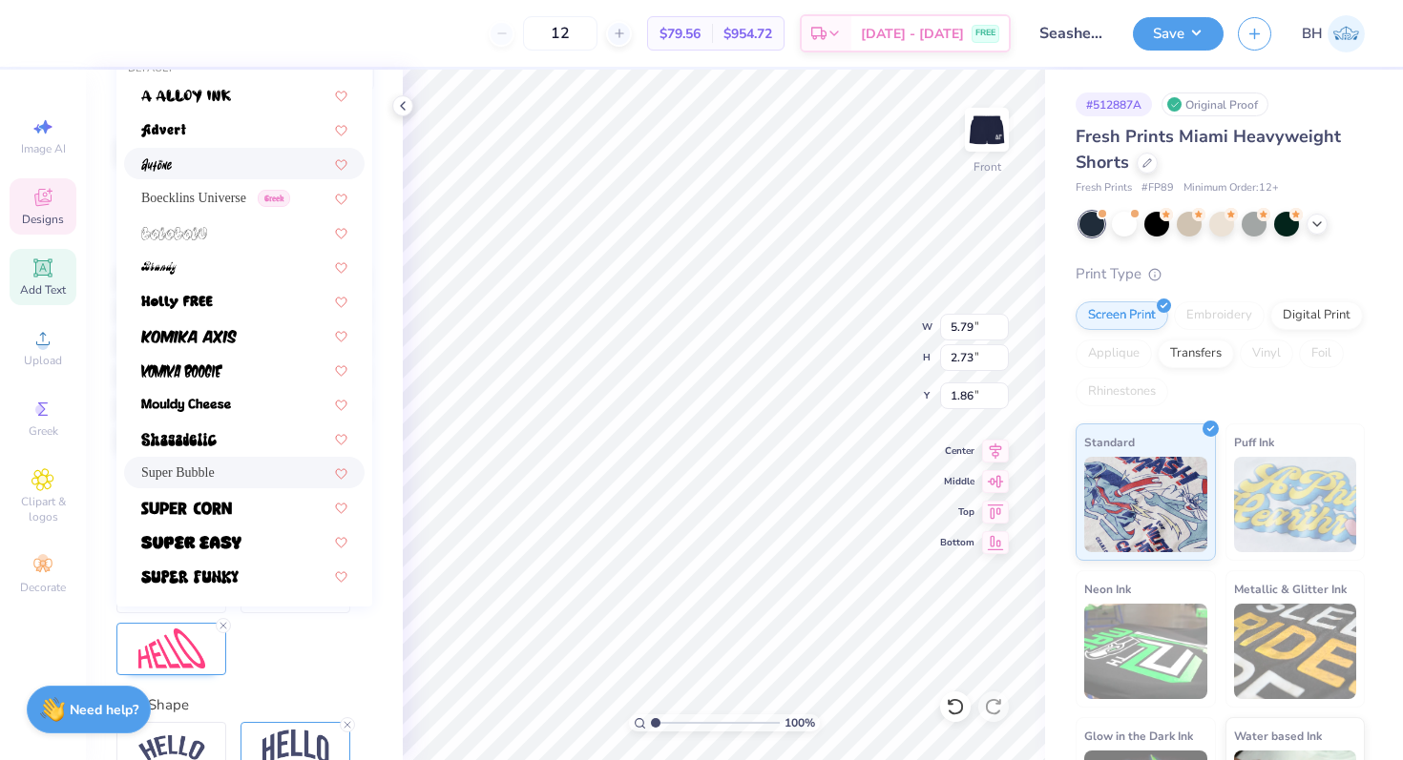
scroll to position [330, 0]
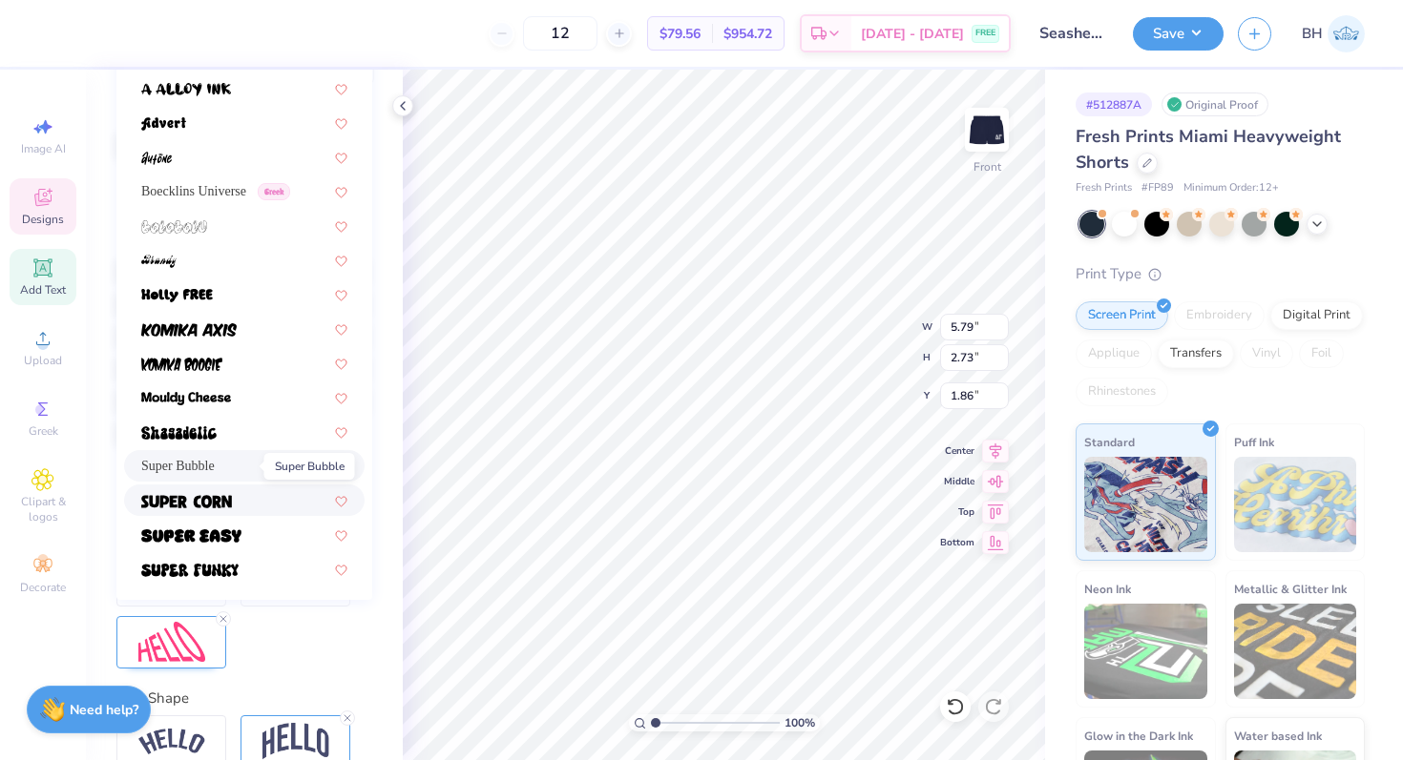
click at [221, 501] on img at bounding box center [186, 501] width 91 height 13
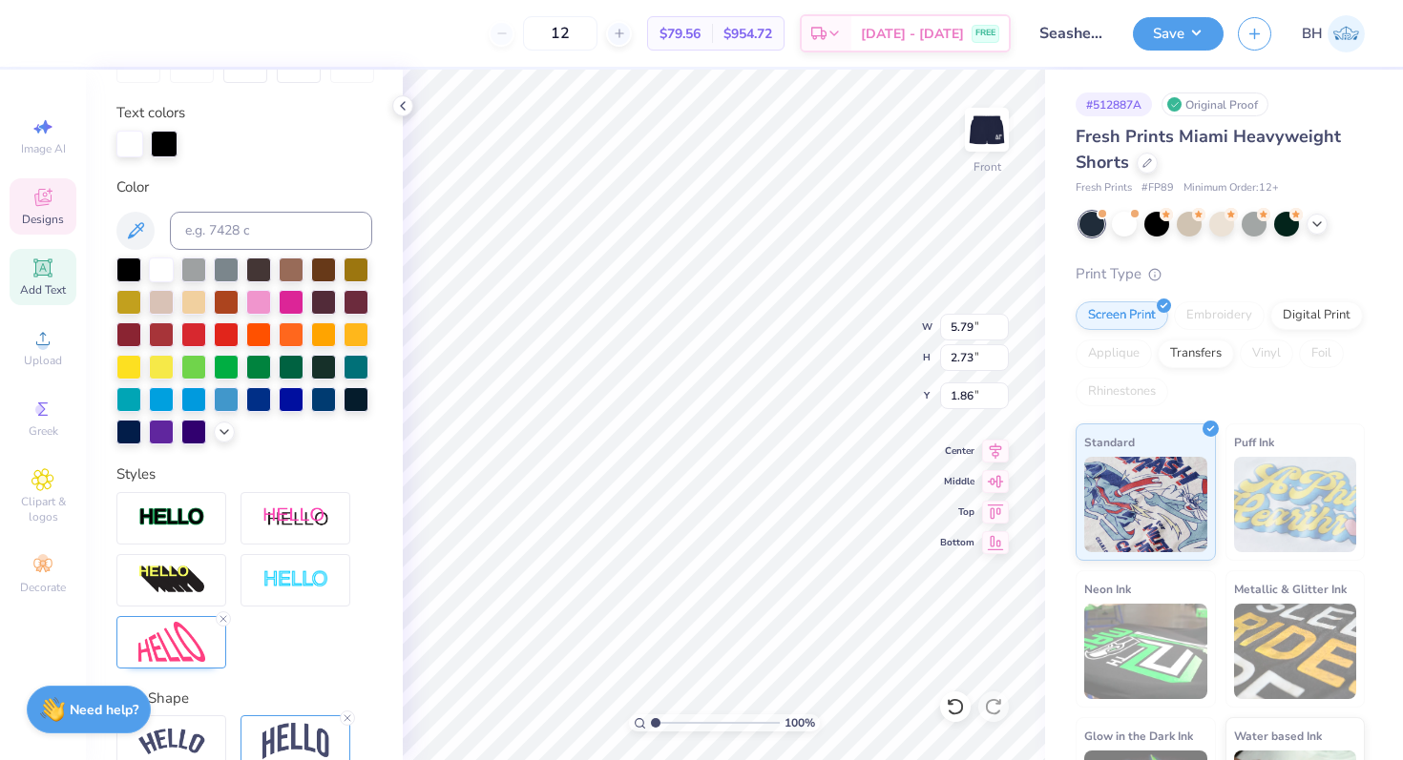
type input "5.91"
type input "2.86"
type input "1.76"
click at [50, 198] on icon at bounding box center [42, 197] width 23 height 23
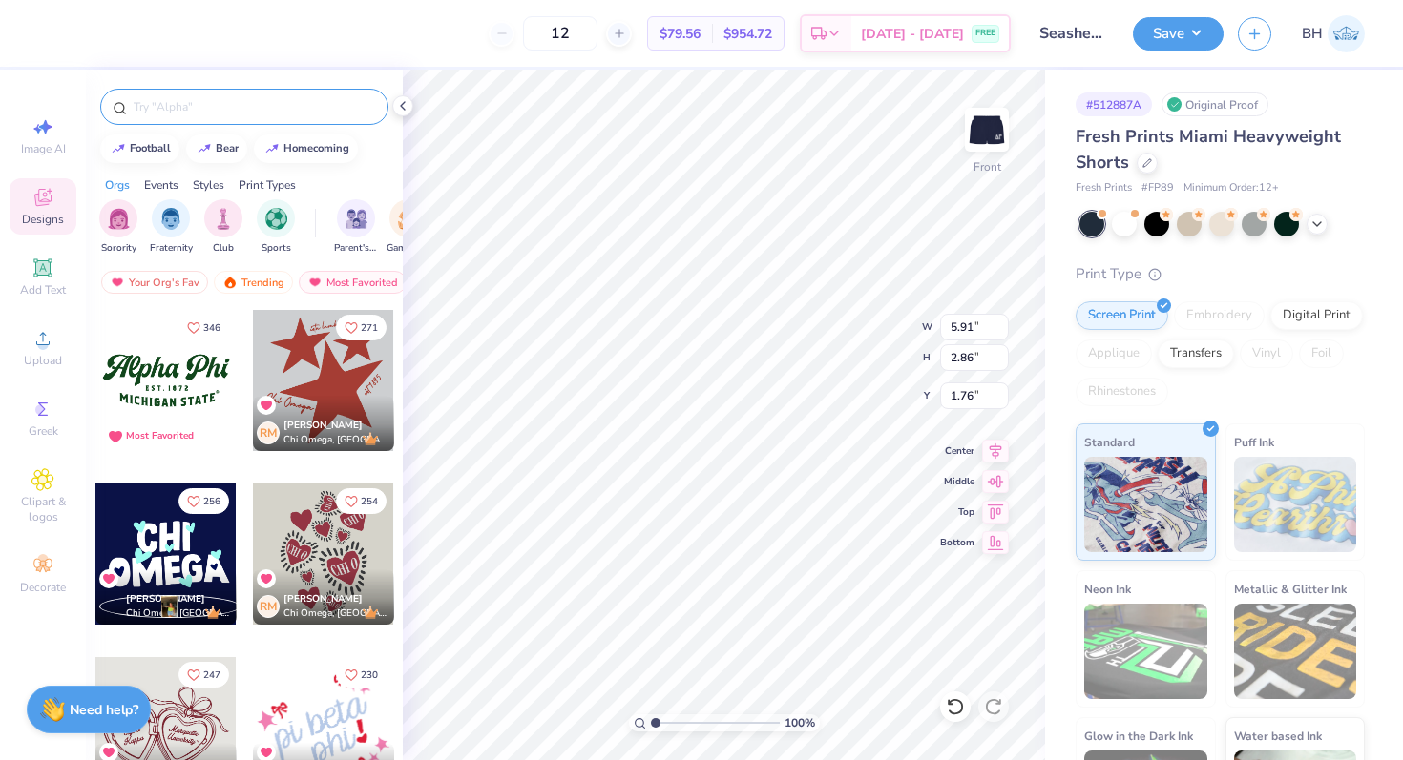
click at [197, 115] on input "text" at bounding box center [254, 106] width 244 height 19
type input "D"
type input "delta gamma"
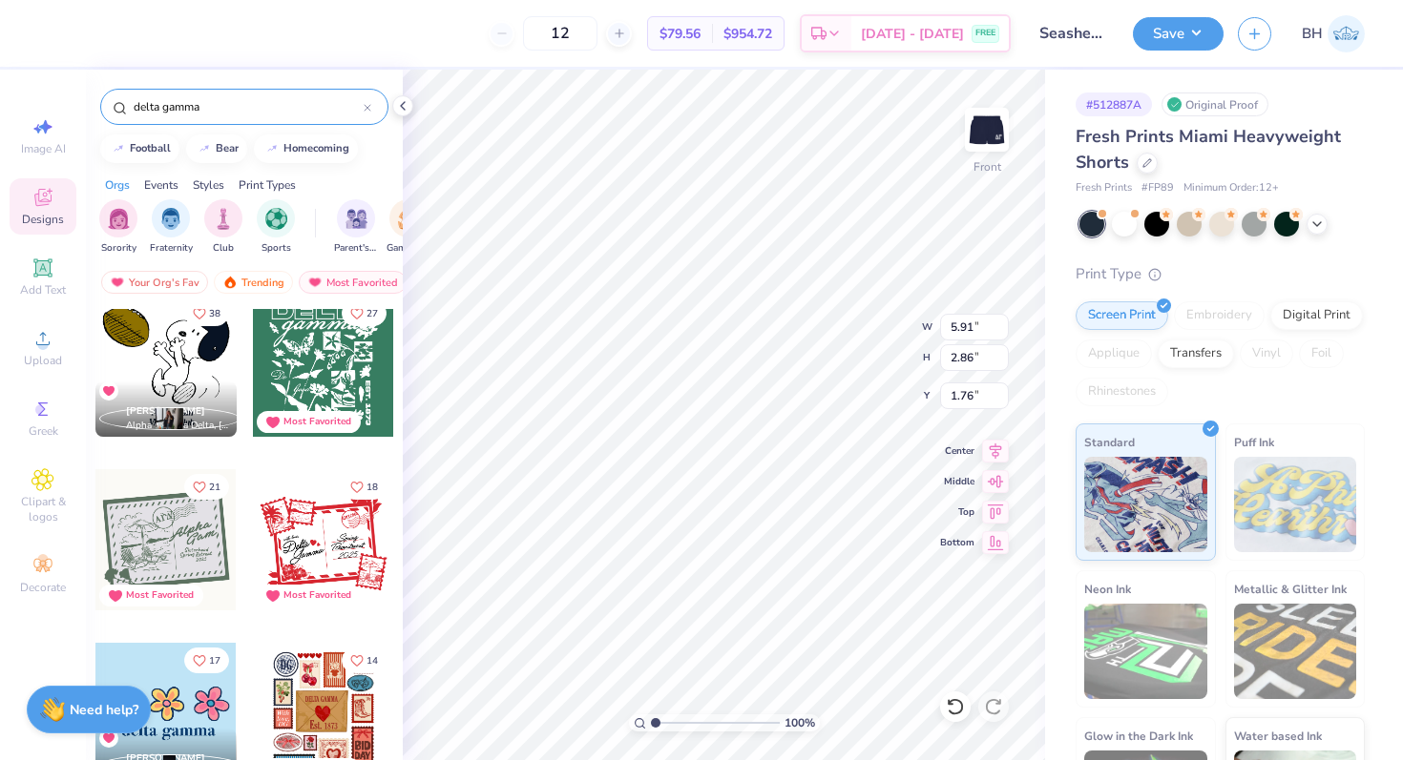
scroll to position [0, 0]
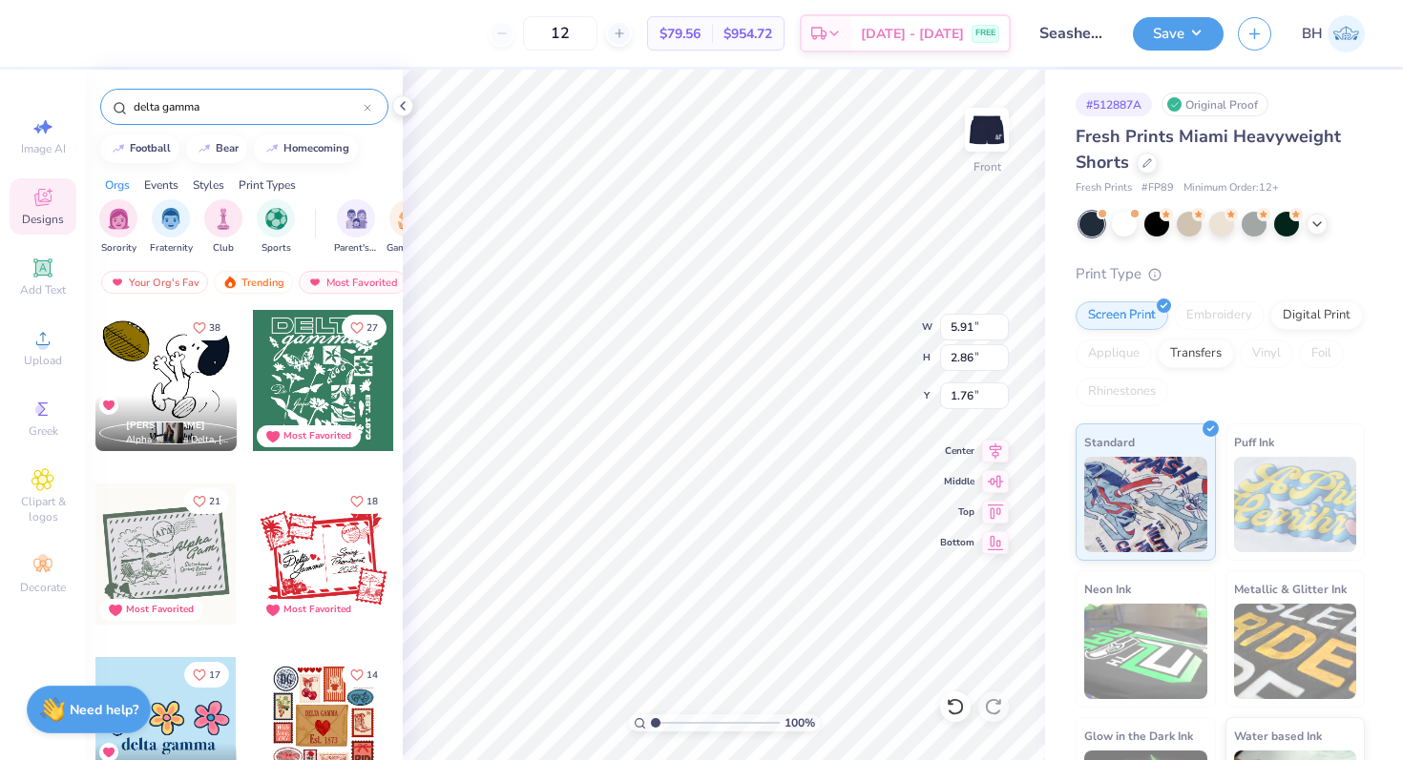
click at [295, 340] on div at bounding box center [323, 380] width 141 height 141
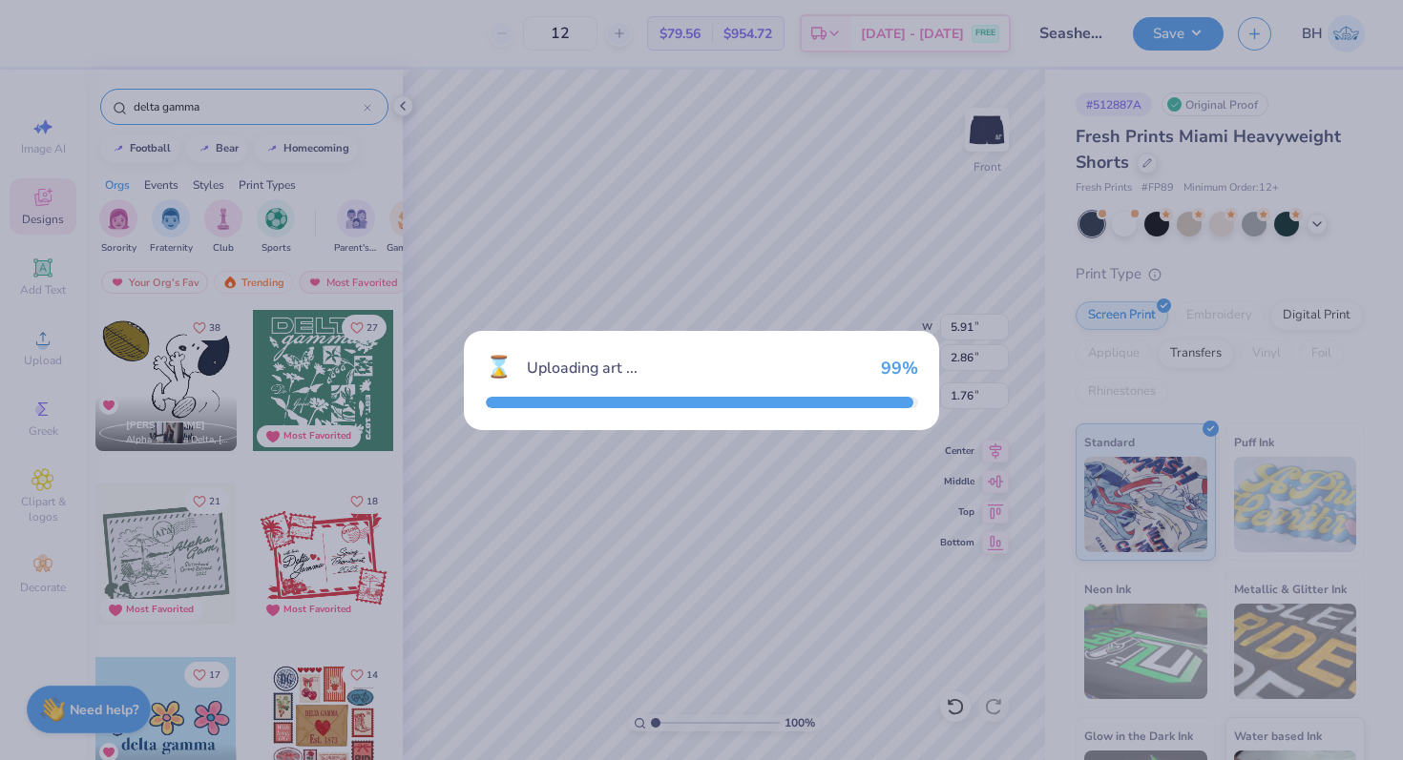
type input "4.74"
type input "5.56"
type input "2.59"
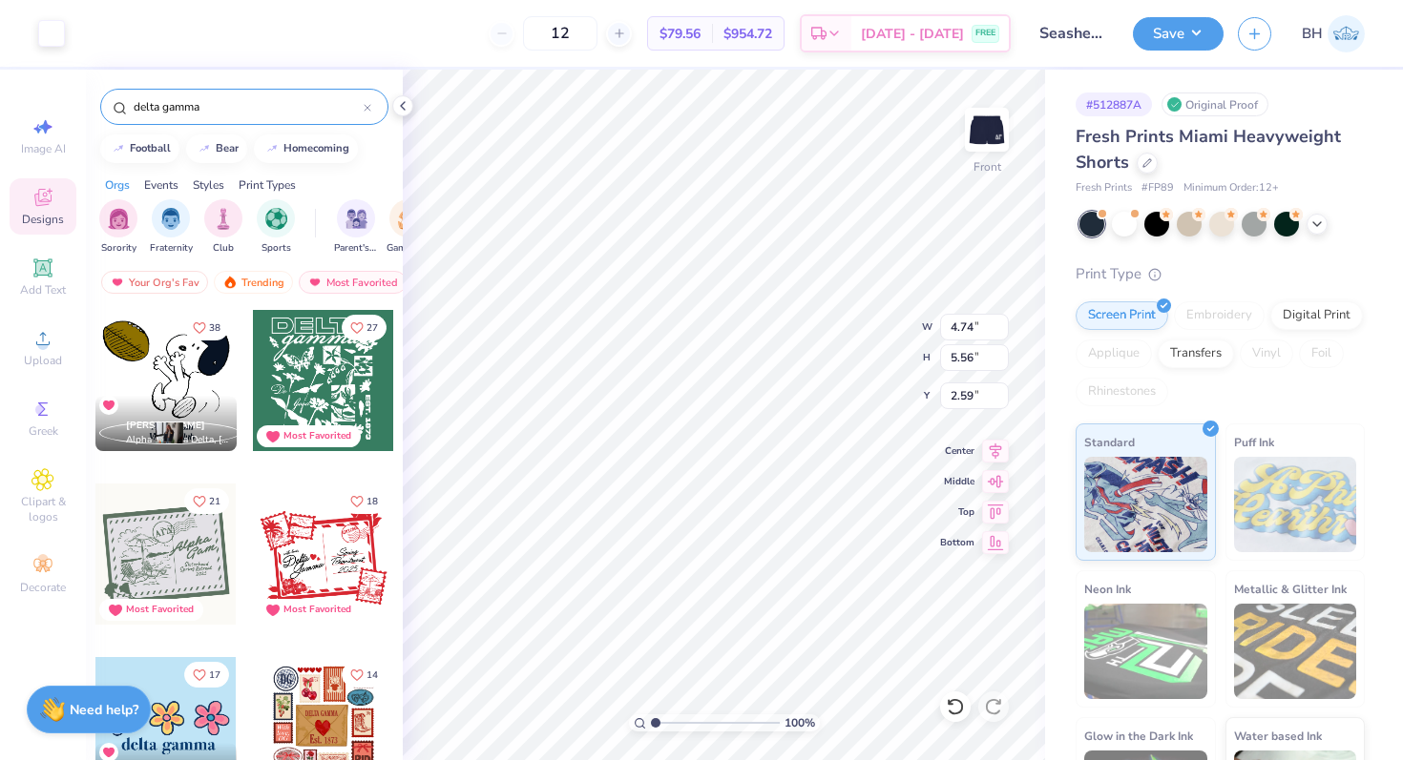
type input "5.91"
type input "2.86"
type input "1.76"
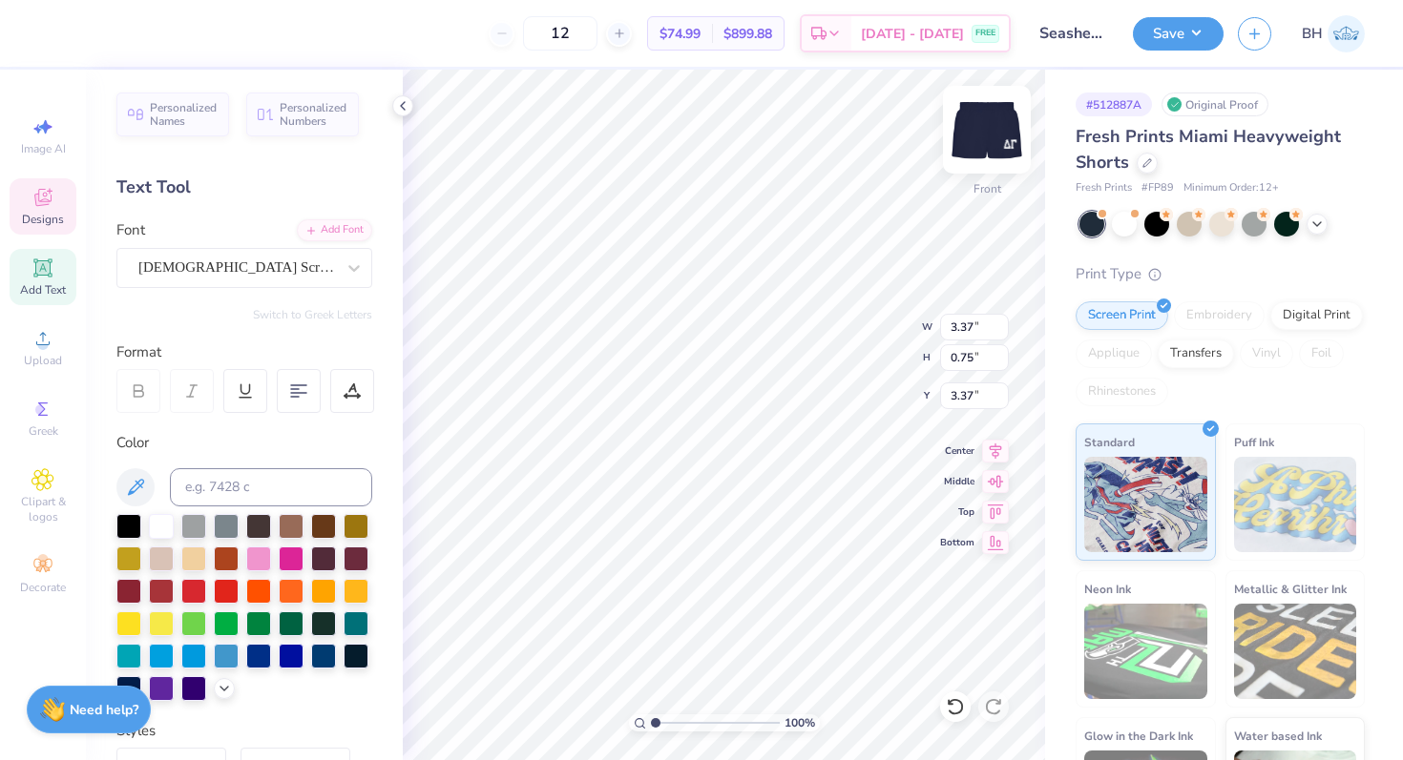
type input "3.99"
type input "4.34"
type input "0.74"
type input "1.47"
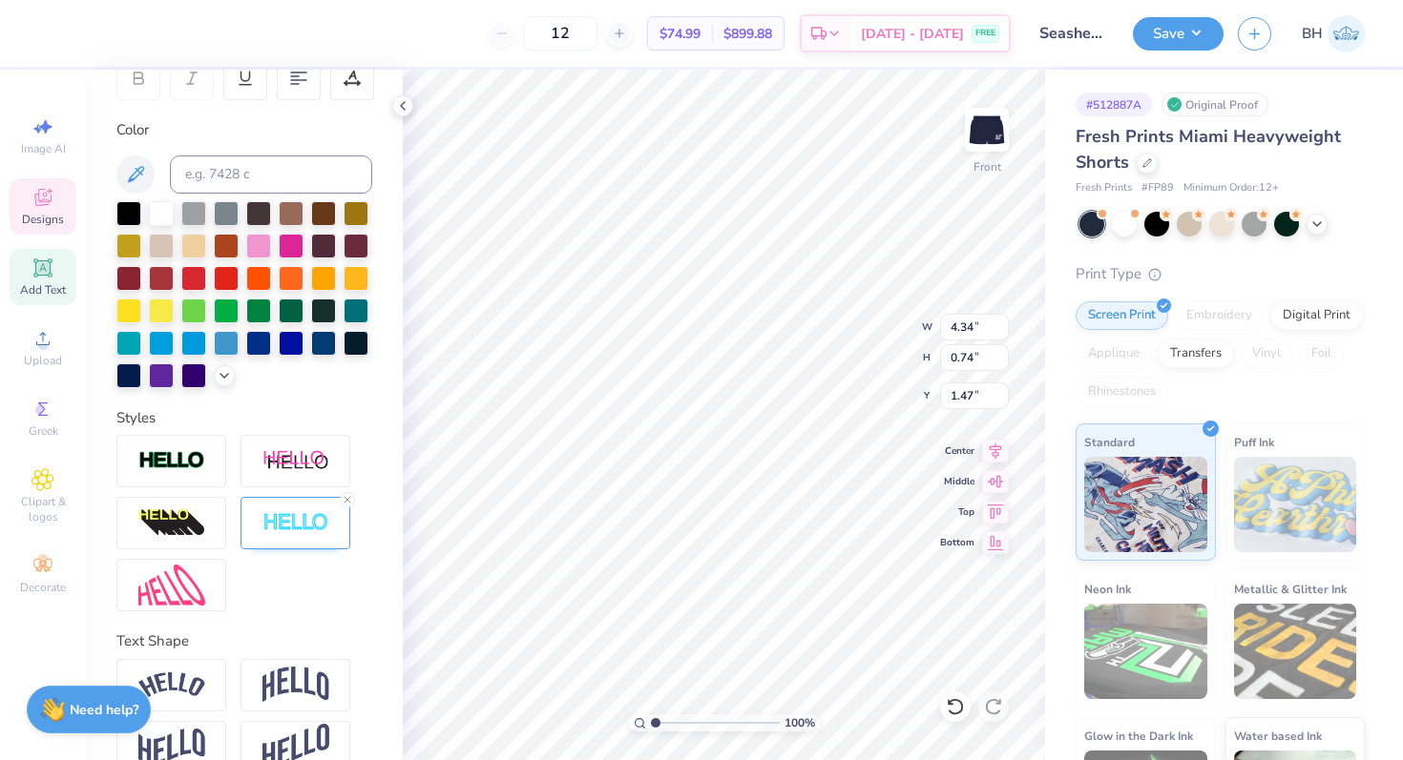
scroll to position [348, 0]
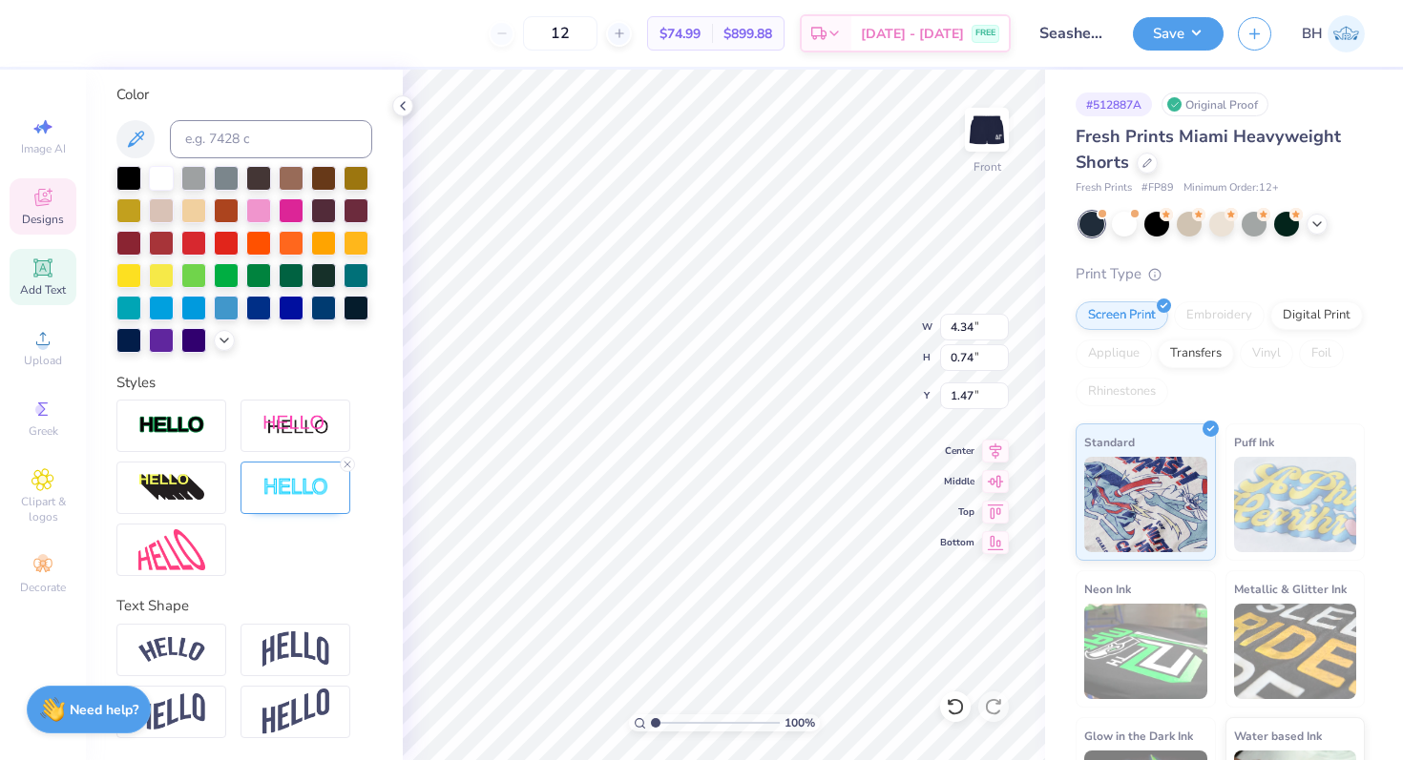
type input "5.45"
type input "2.69"
type input "1.84"
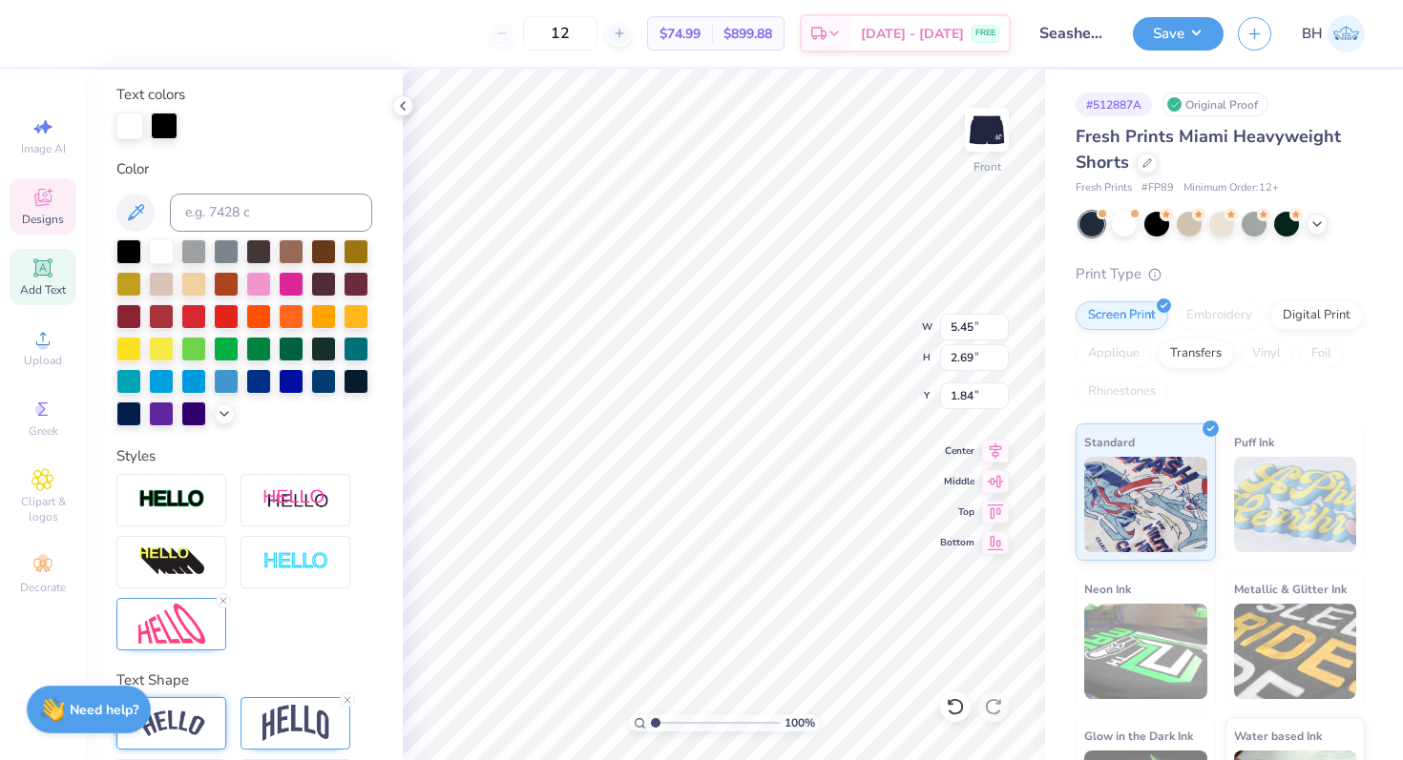
scroll to position [423, 0]
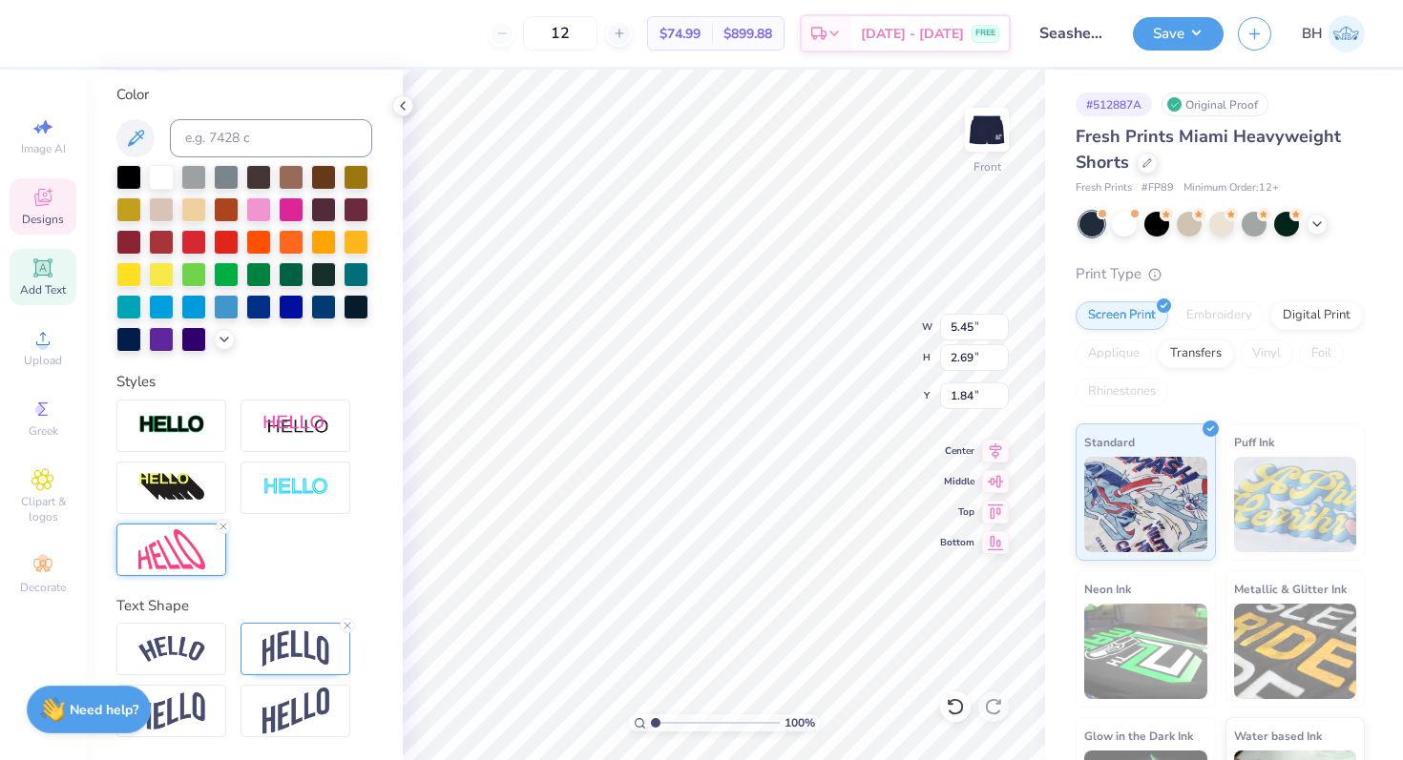
click at [175, 558] on img at bounding box center [171, 550] width 67 height 41
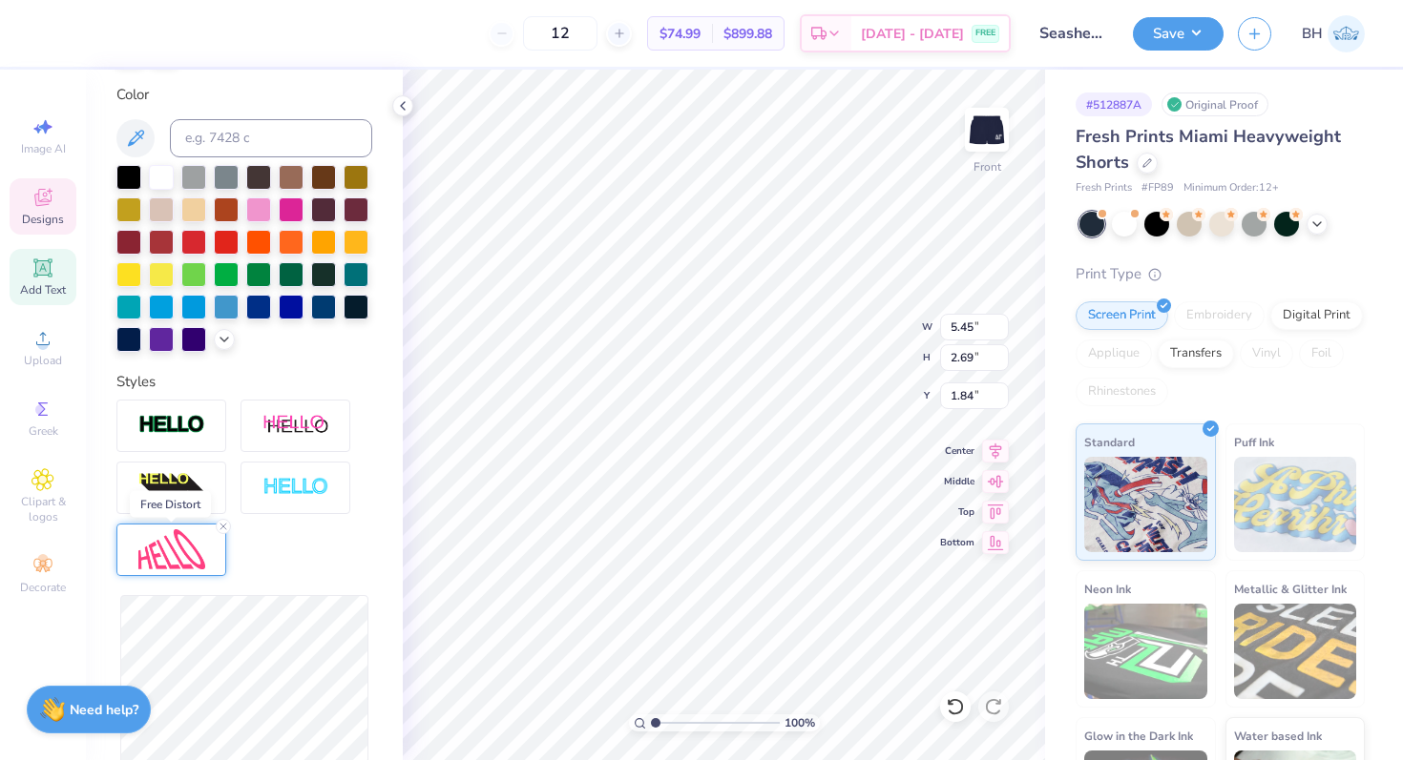
click at [175, 558] on img at bounding box center [171, 550] width 67 height 41
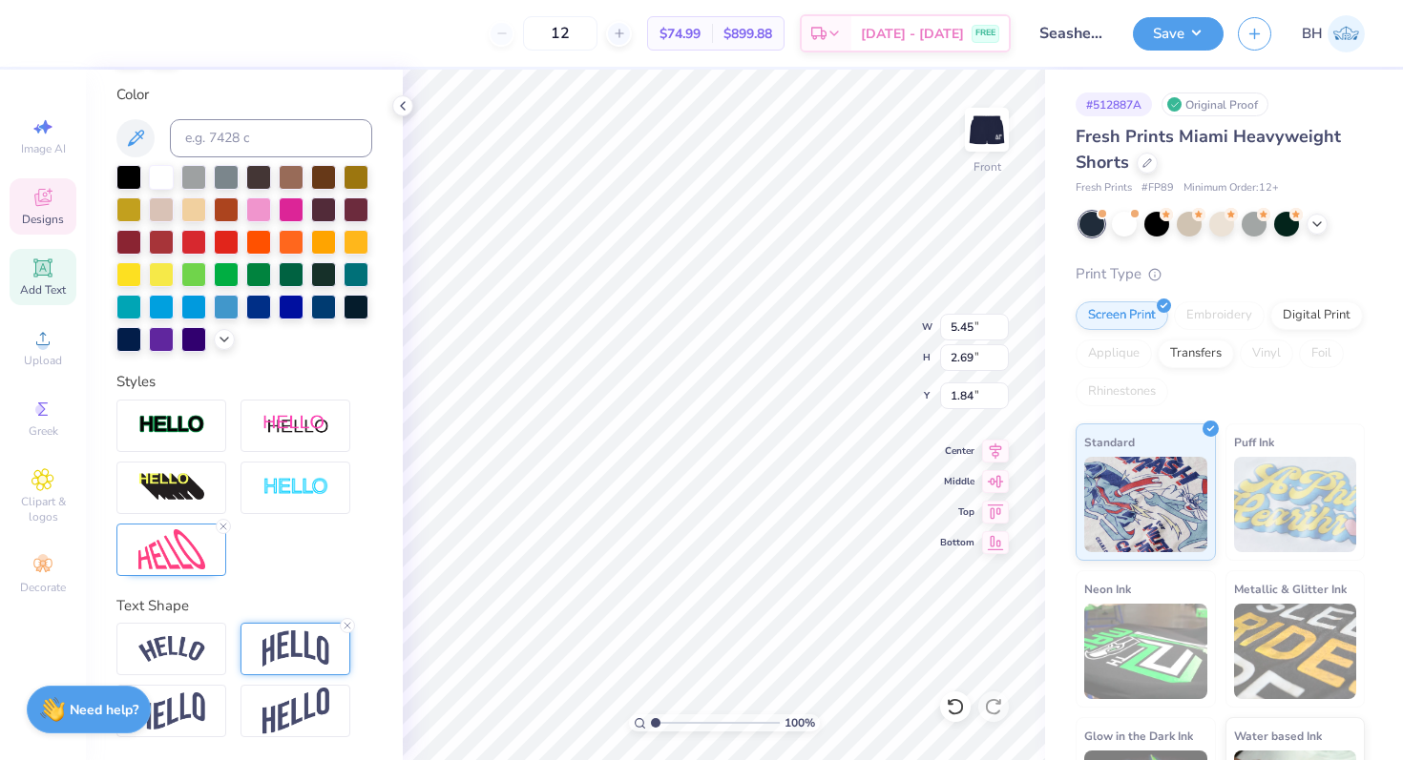
click at [277, 652] on img at bounding box center [295, 649] width 67 height 36
type input "4.34"
type input "0.74"
type input "1.47"
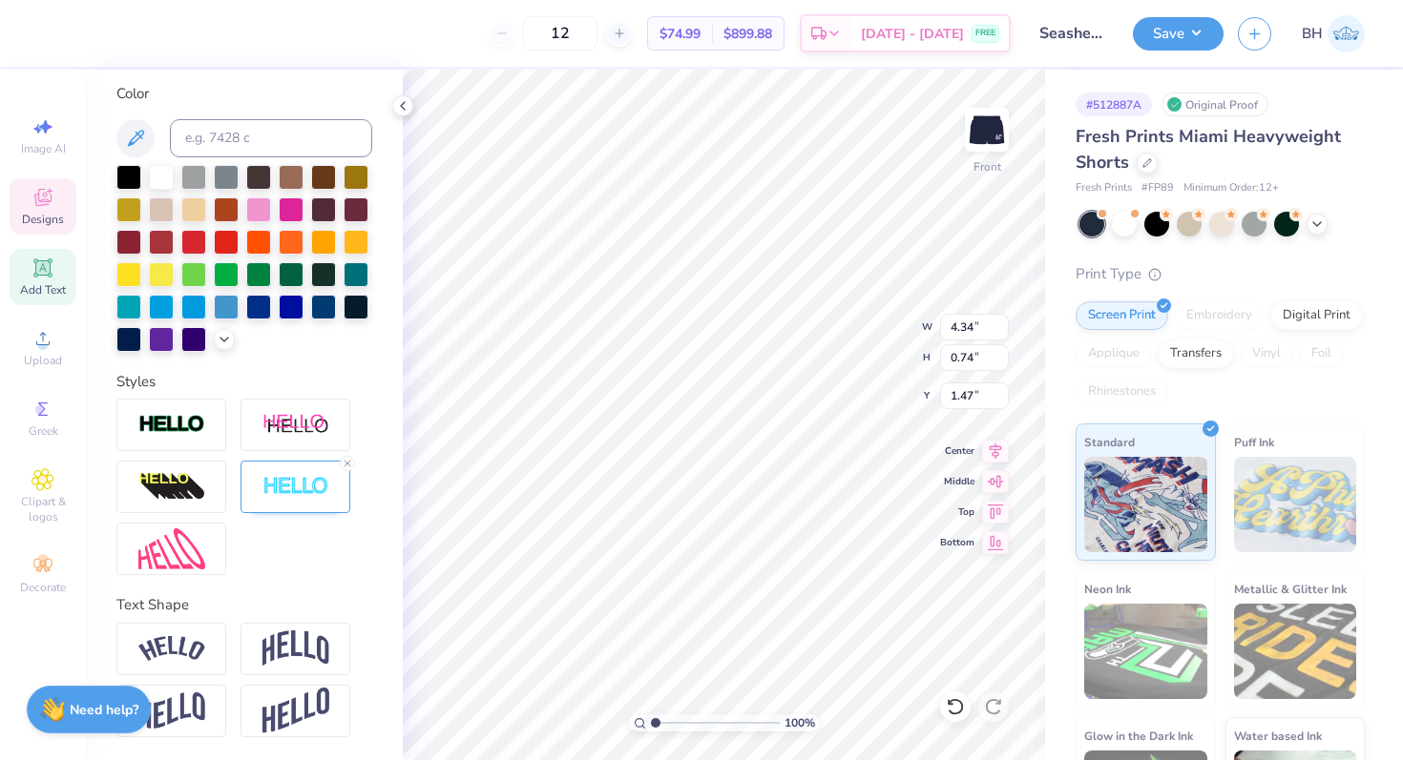
scroll to position [348, 0]
click at [278, 661] on img at bounding box center [295, 650] width 67 height 36
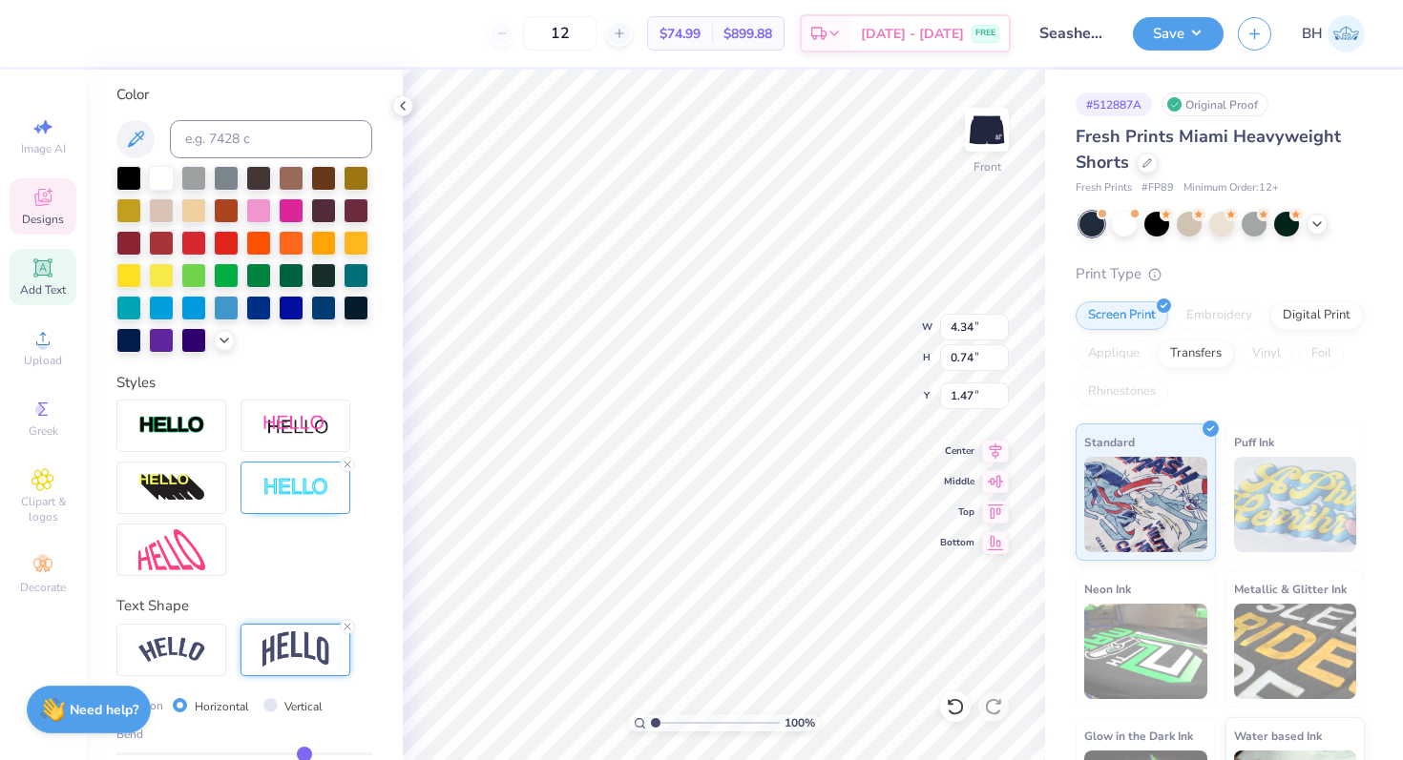
type input "4.32"
type input "1.60"
type input "1.09"
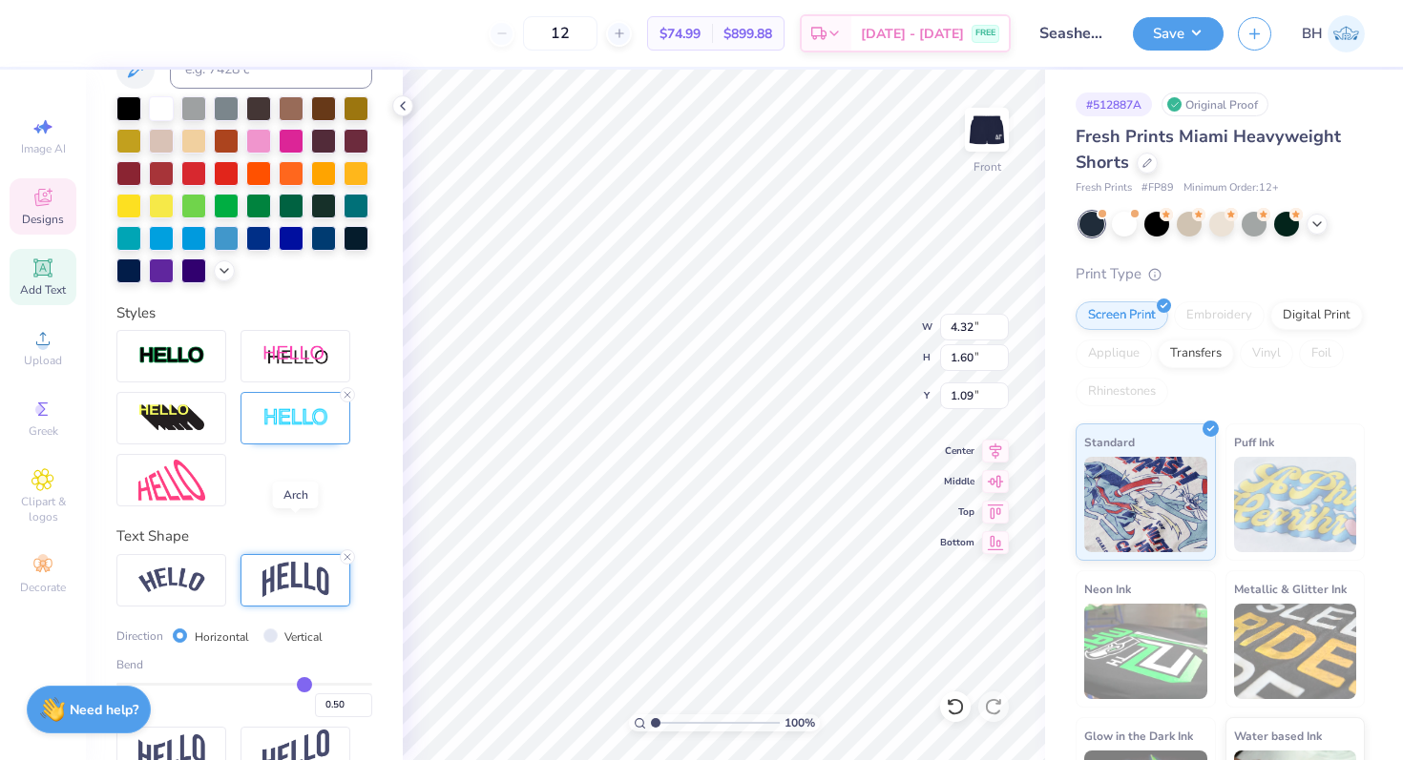
scroll to position [460, 0]
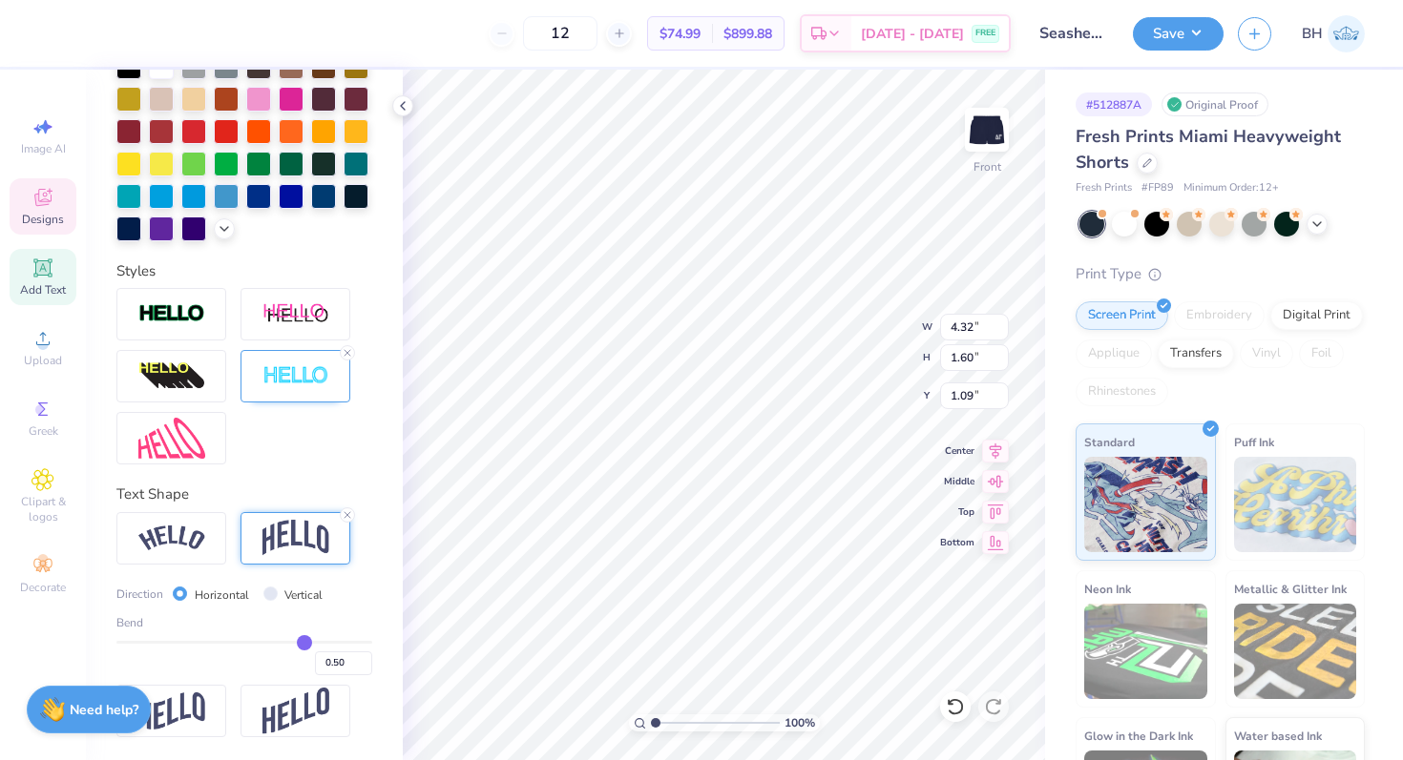
type input "0.55"
type input "0.56"
type input "0.57"
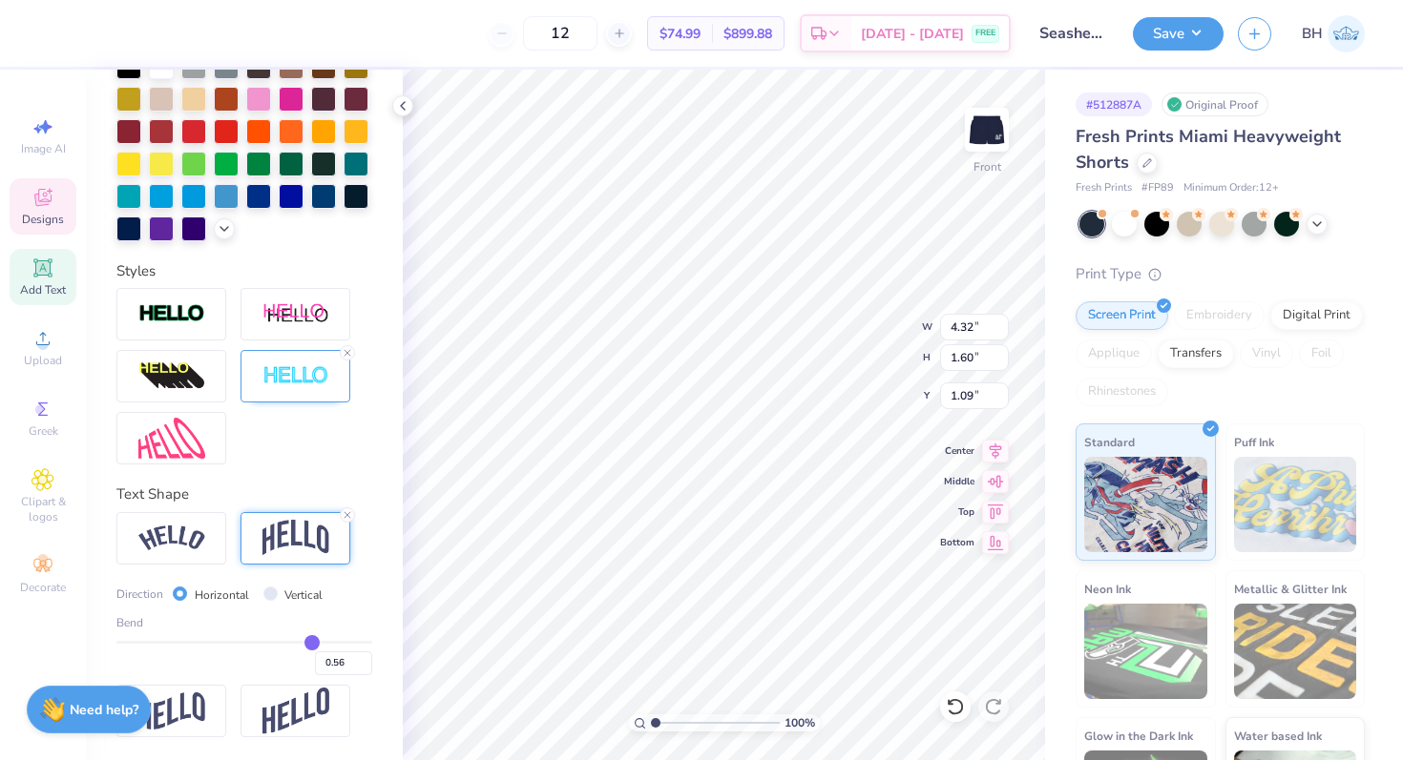
type input "0.57"
type input "0.58"
type input "0.59"
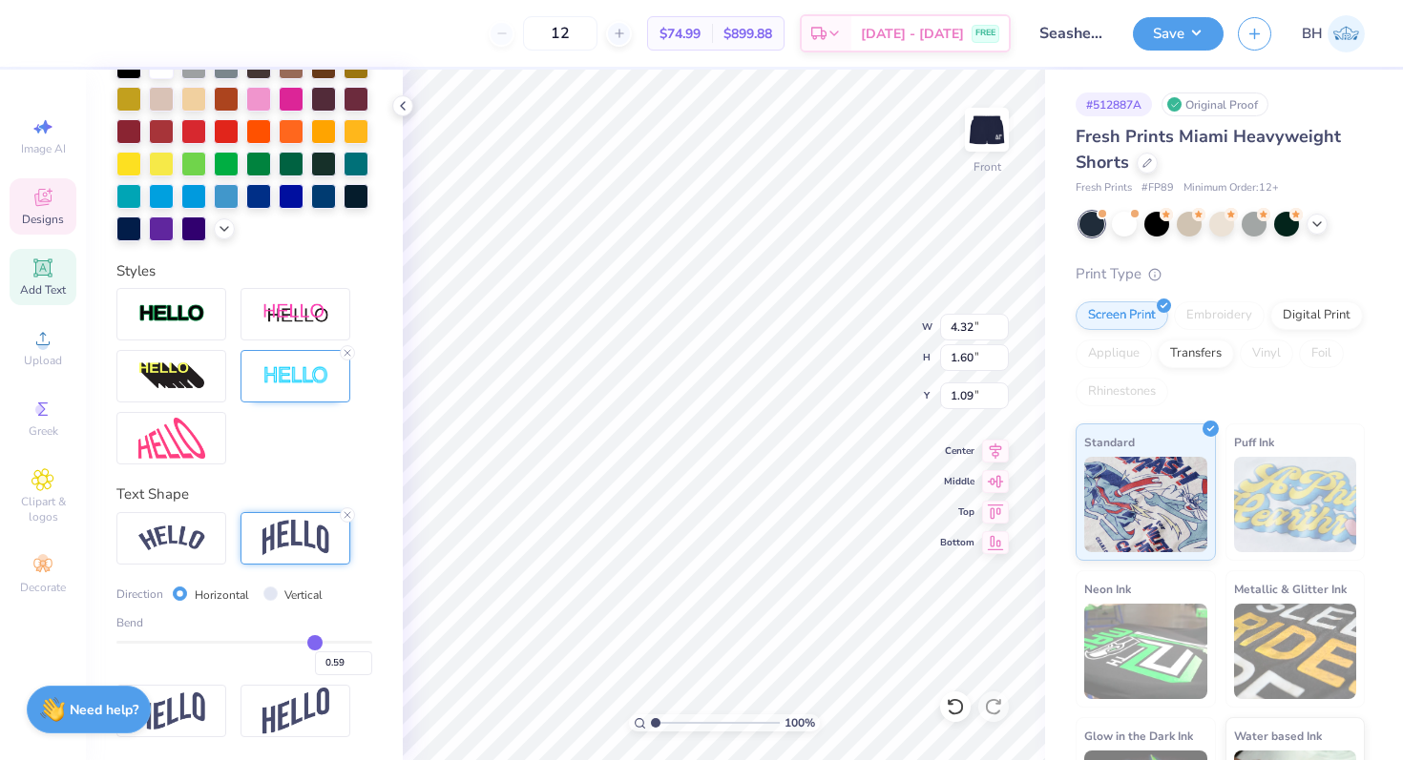
type input "0.6"
type input "0.60"
type input "0.61"
type input "0.62"
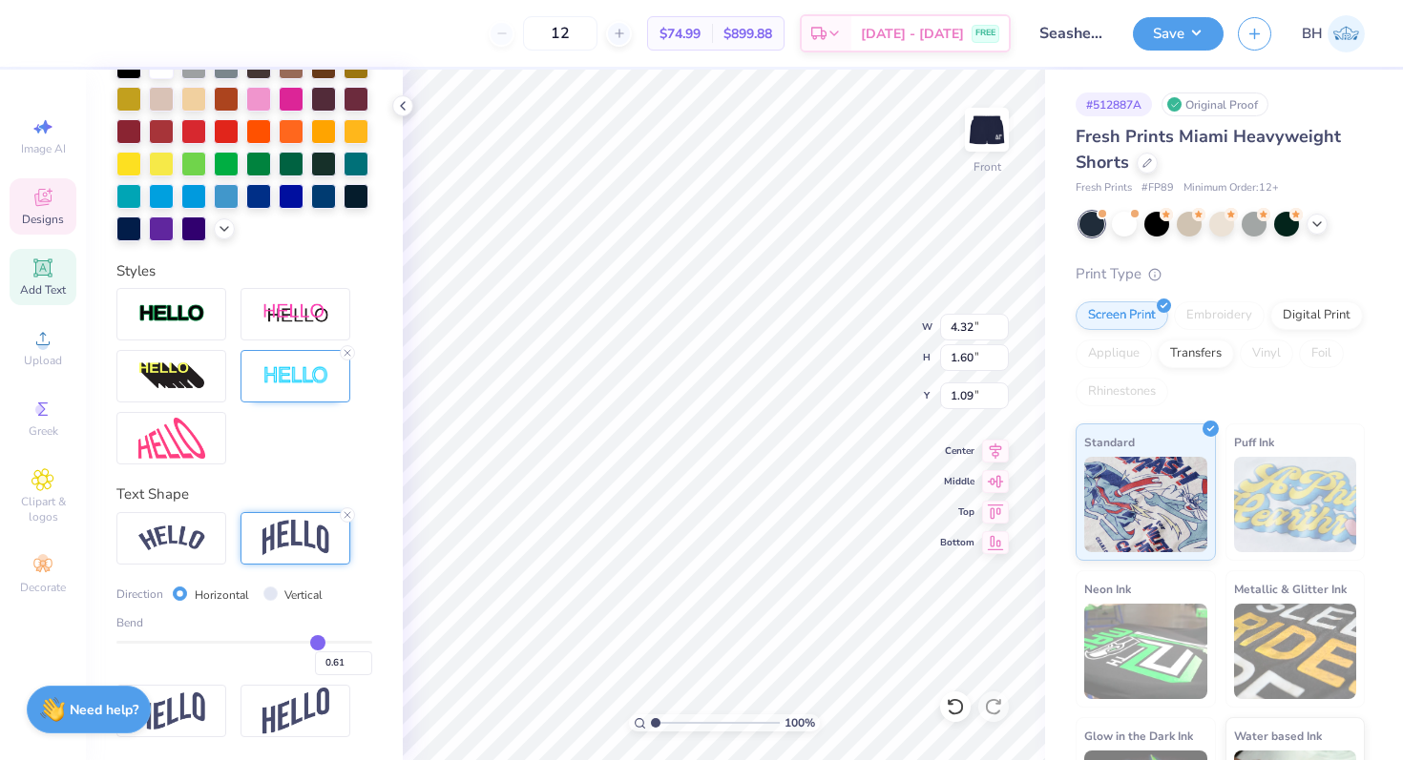
type input "0.62"
type input "0.63"
type input "0.64"
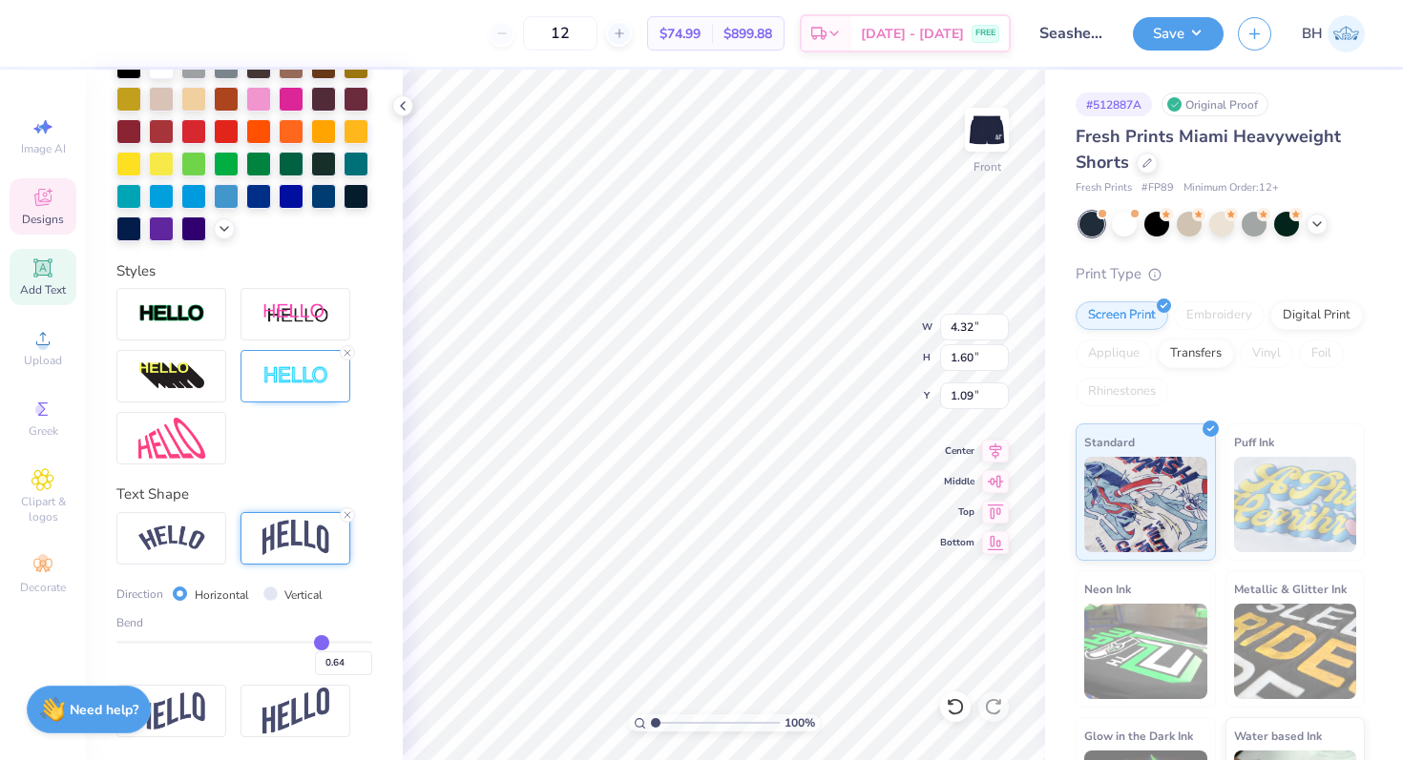
type input "0.65"
type input "0.66"
type input "0.67"
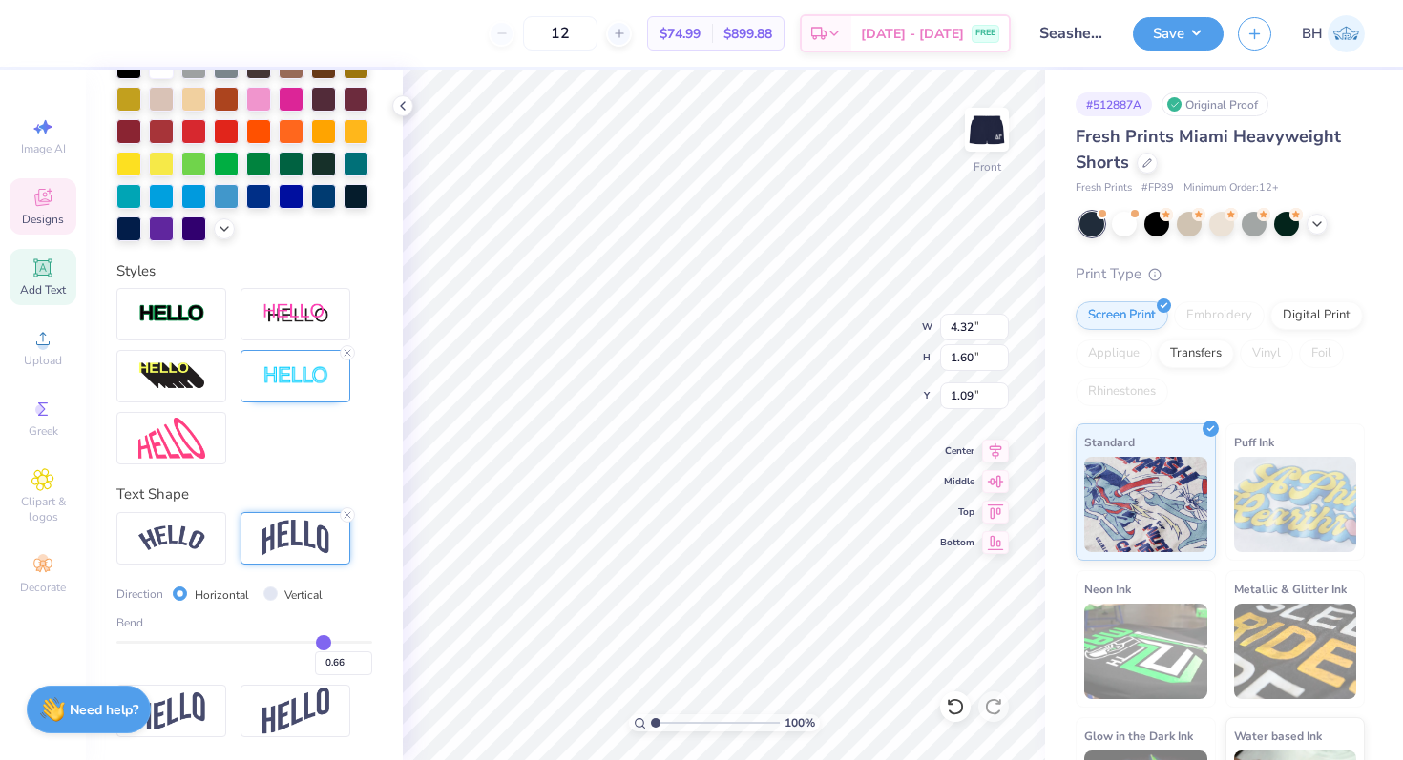
type input "0.67"
type input "0.68"
type input "0.69"
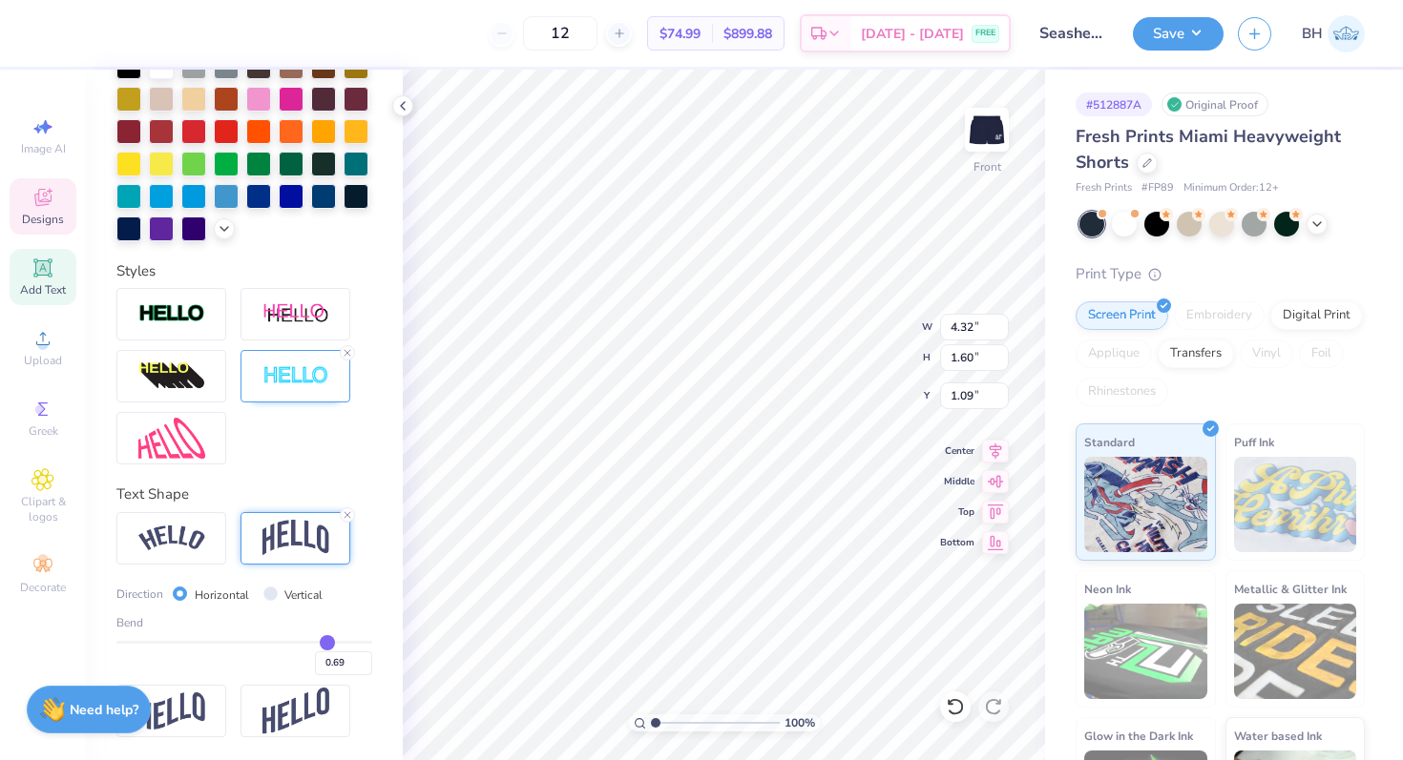
type input "0.7"
type input "0.70"
type input "0.71"
type input "0.72"
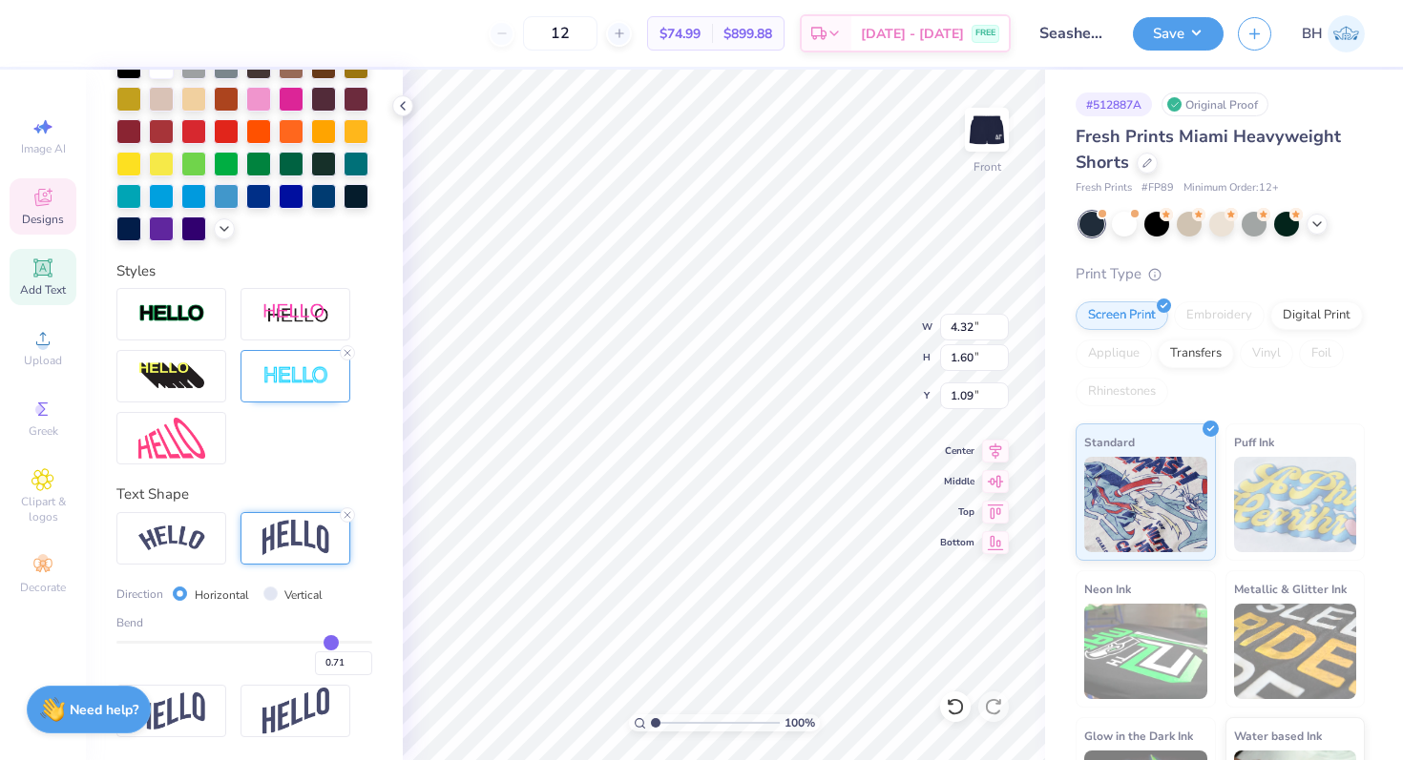
type input "0.72"
type input "0.73"
type input "0.74"
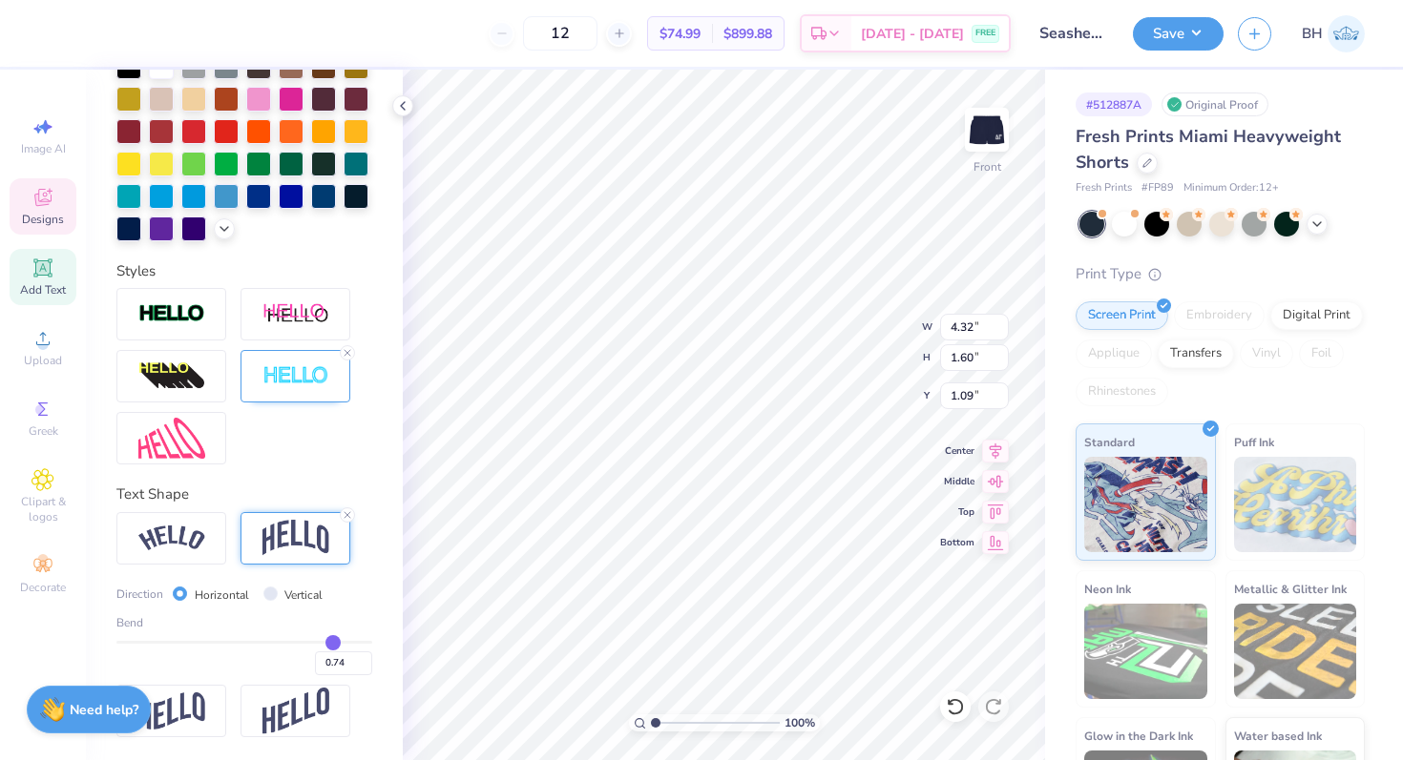
type input "0.75"
type input "0.76"
type input "0.78"
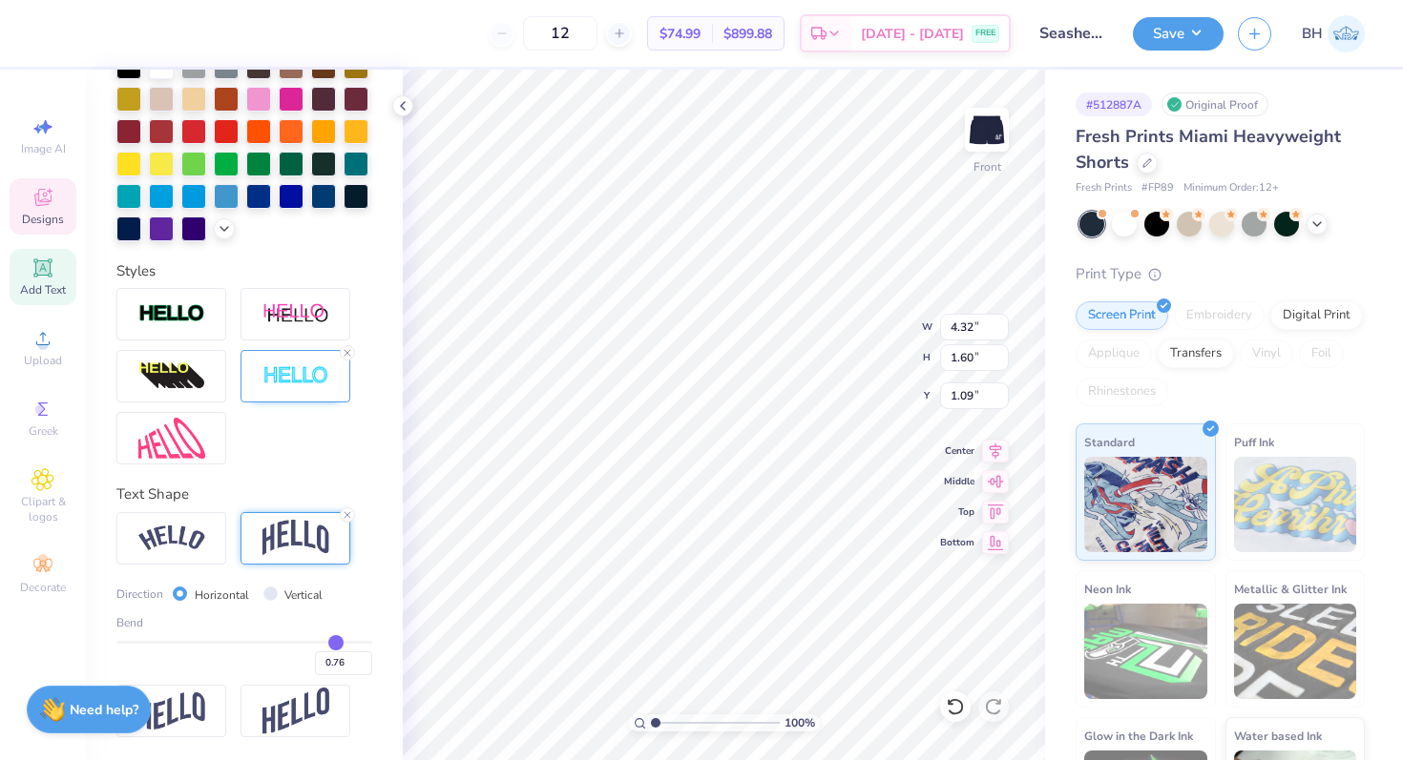
type input "0.78"
type input "0.79"
type input "0.8"
type input "0.80"
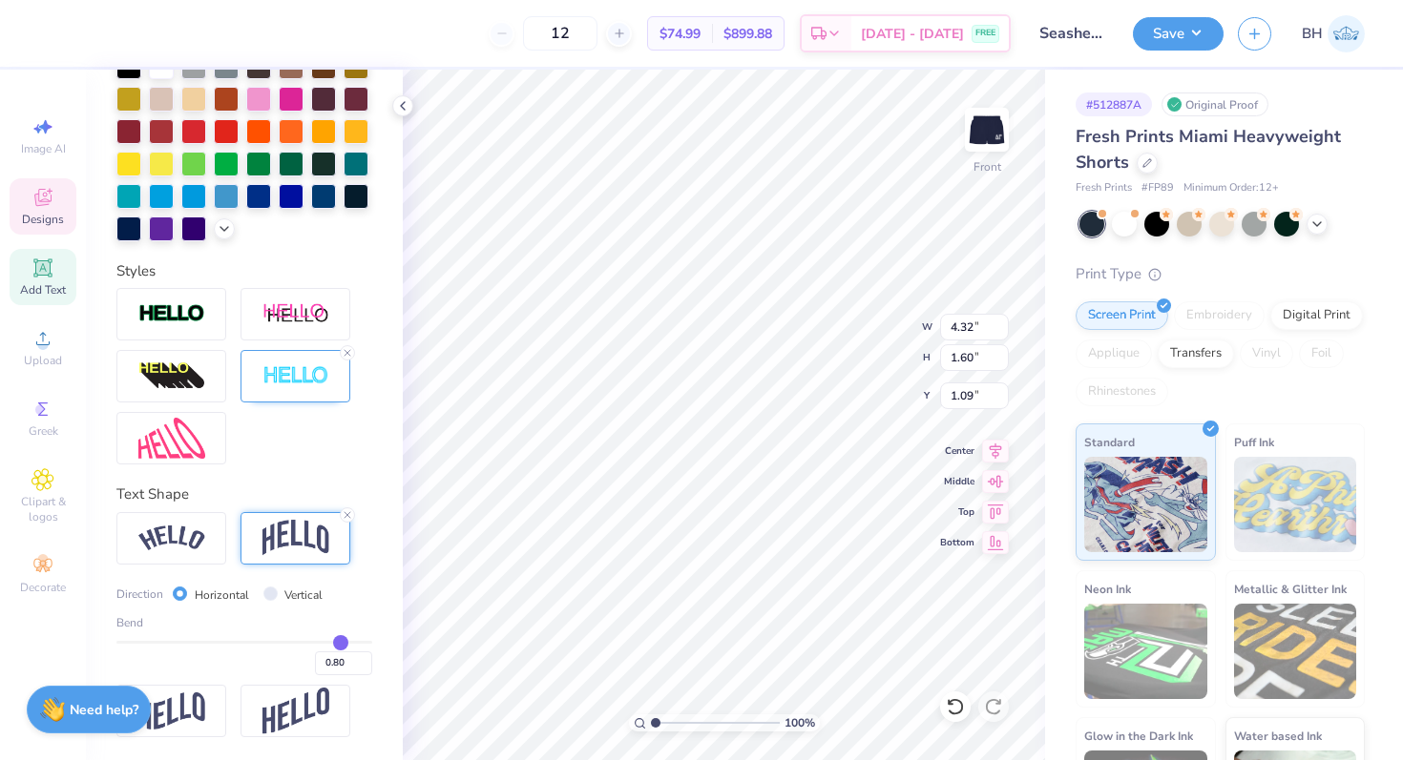
type input "0.81"
type input "0.82"
type input "0.83"
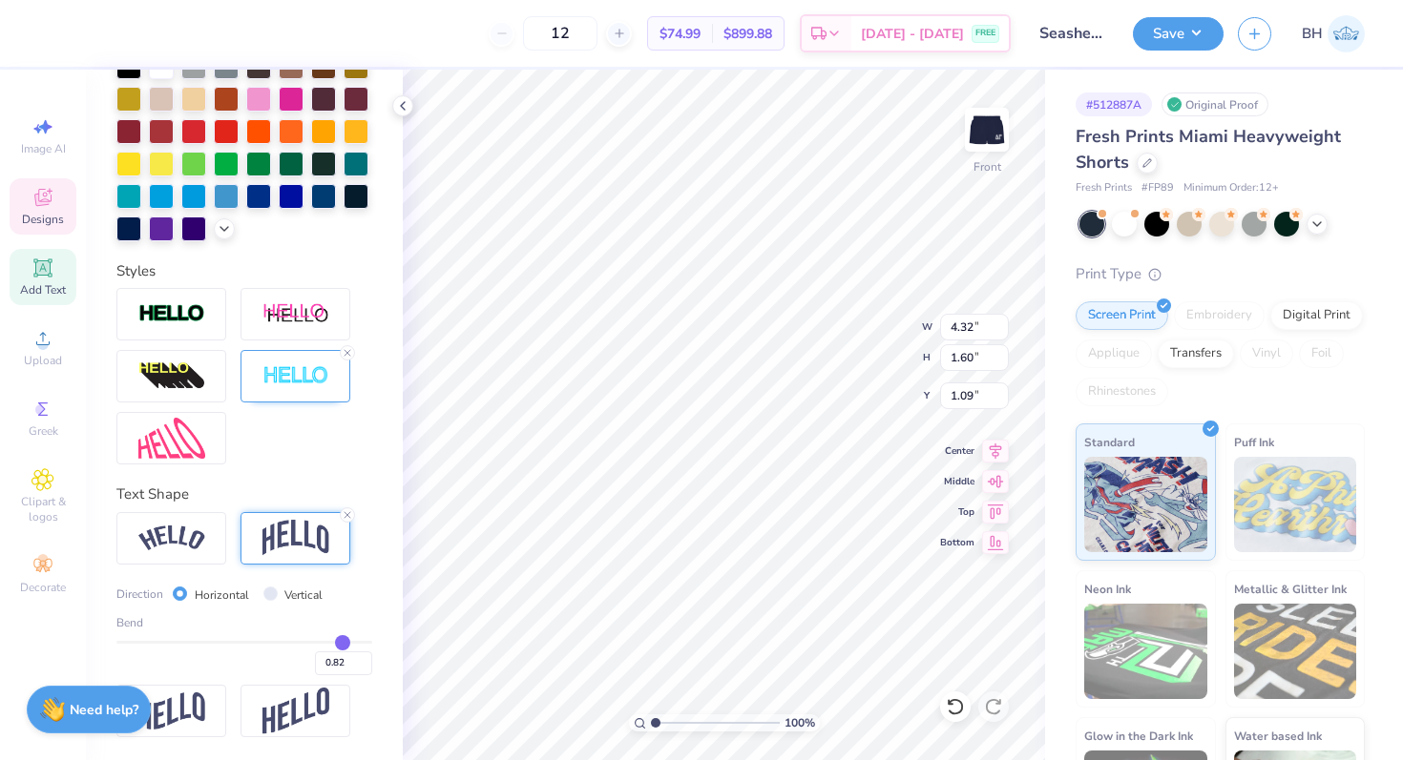
type input "0.83"
type input "0.84"
type input "0.85"
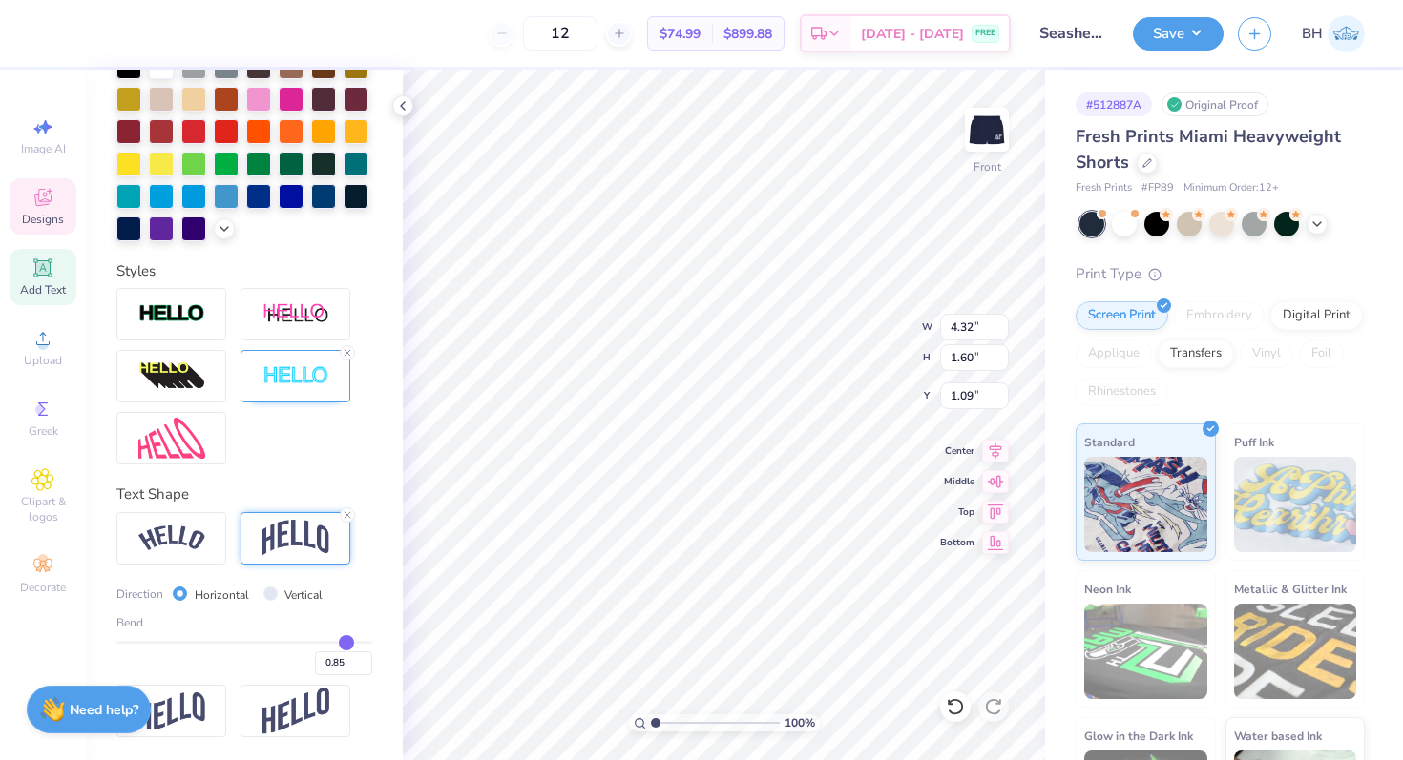
type input "0.82"
type input "0.75"
type input "0.64"
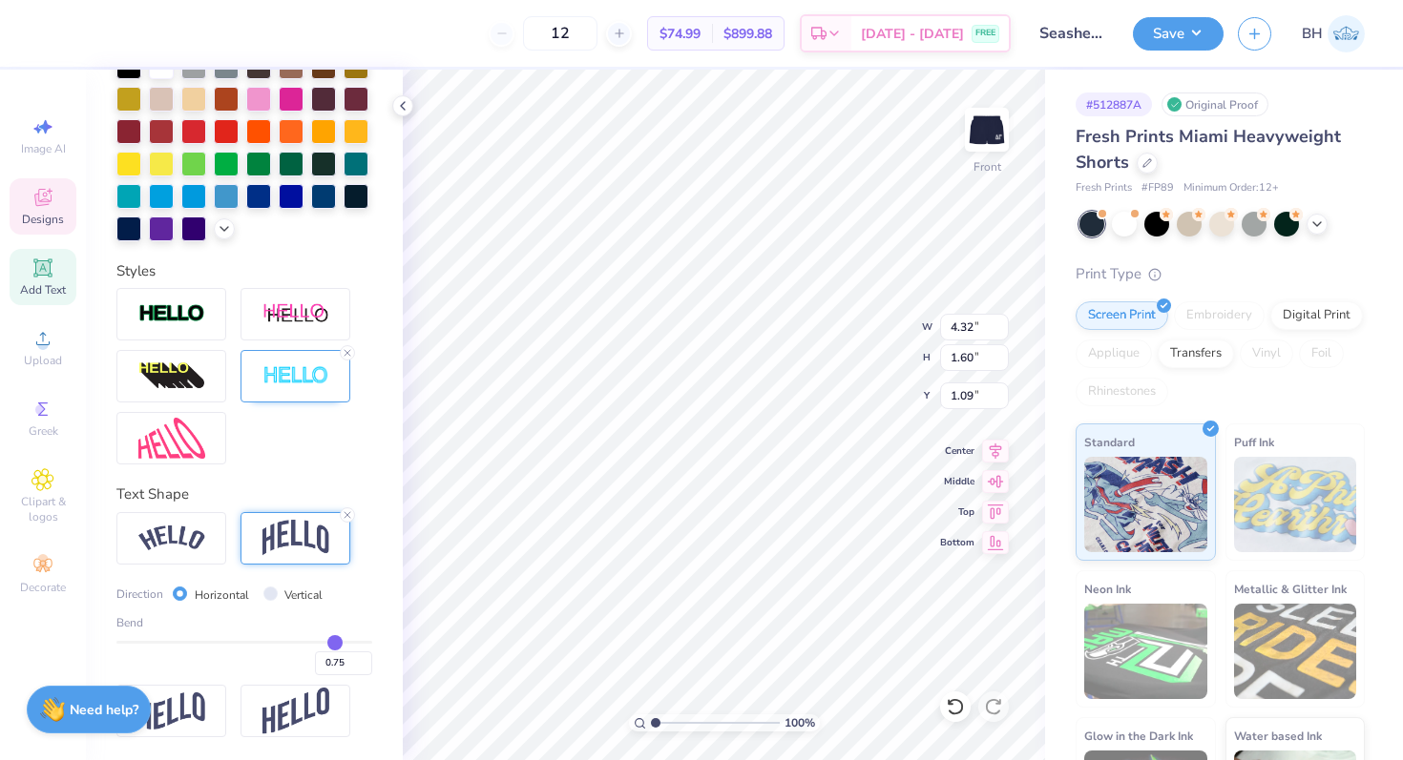
type input "0.64"
type input "0.57"
type input "0.51"
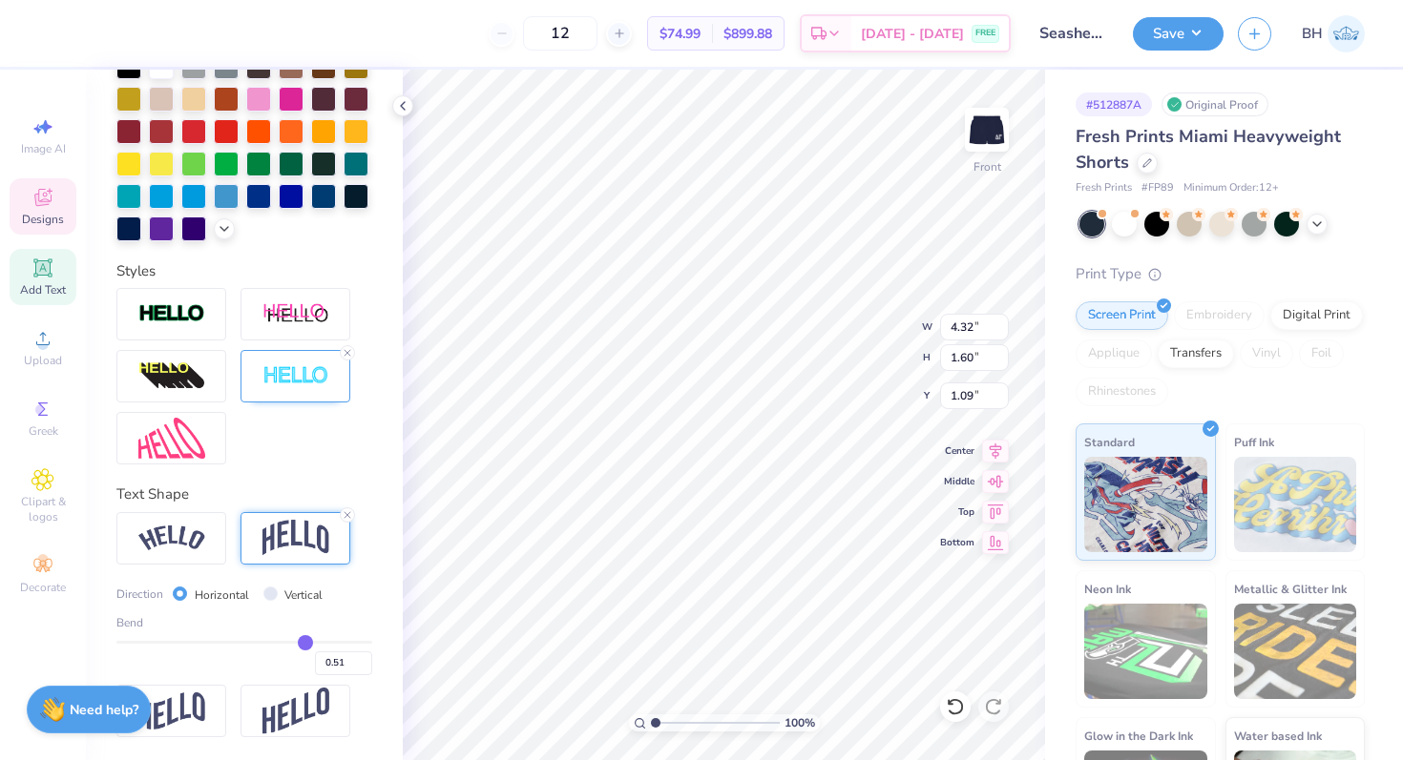
type input "0.45"
type input "0.42"
type input "0.39"
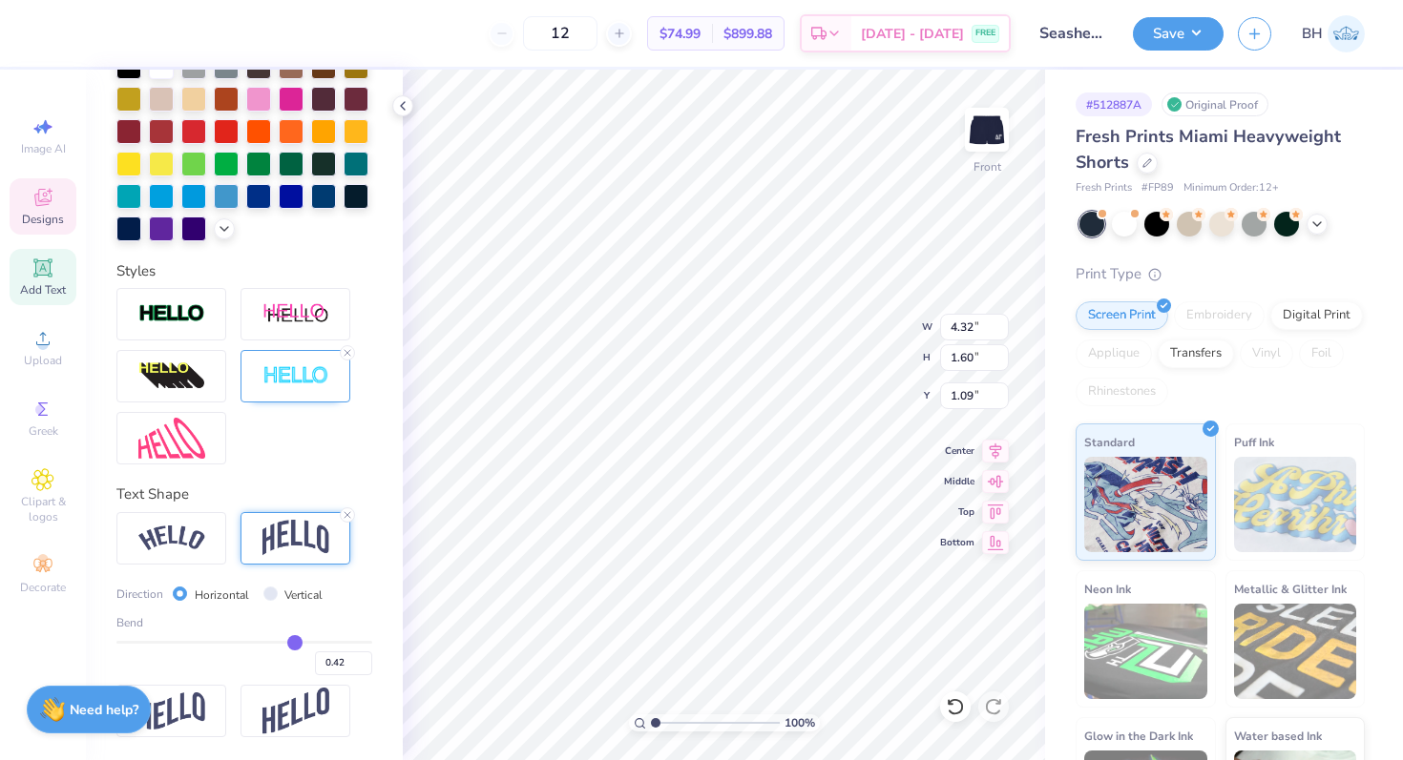
type input "0.39"
type input "0.37"
type input "0.36"
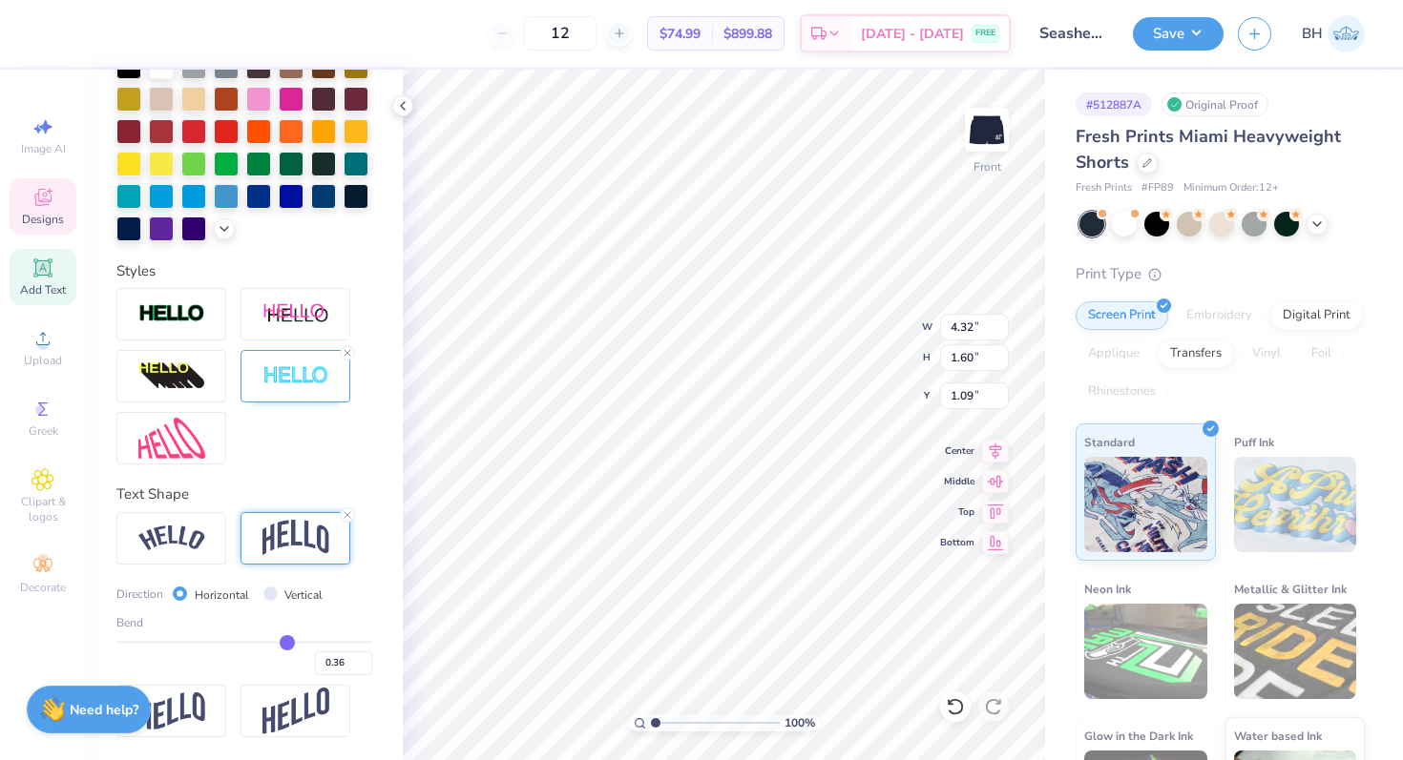
type input "0.35"
type input "0.34"
type input "0.31"
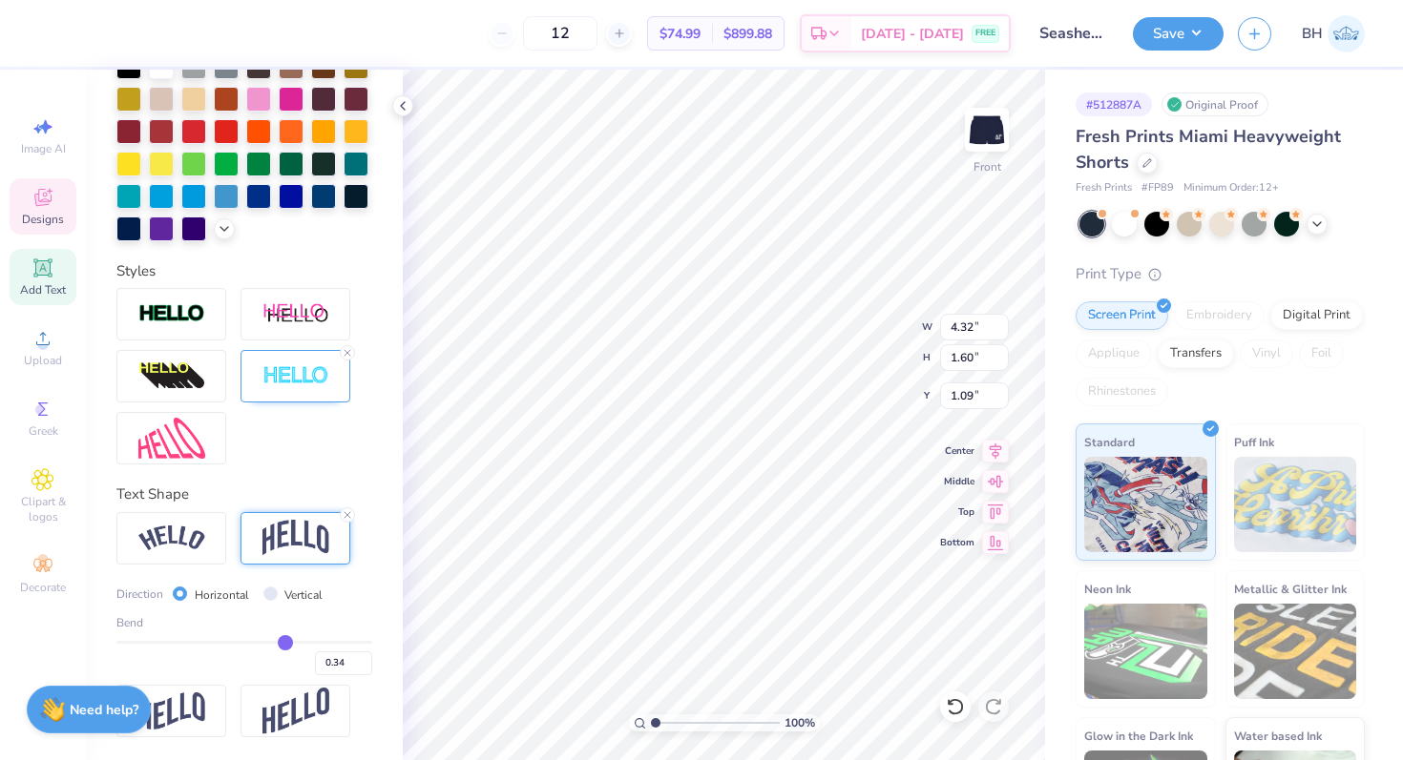
type input "0.31"
type input "0.28"
type input "0.24"
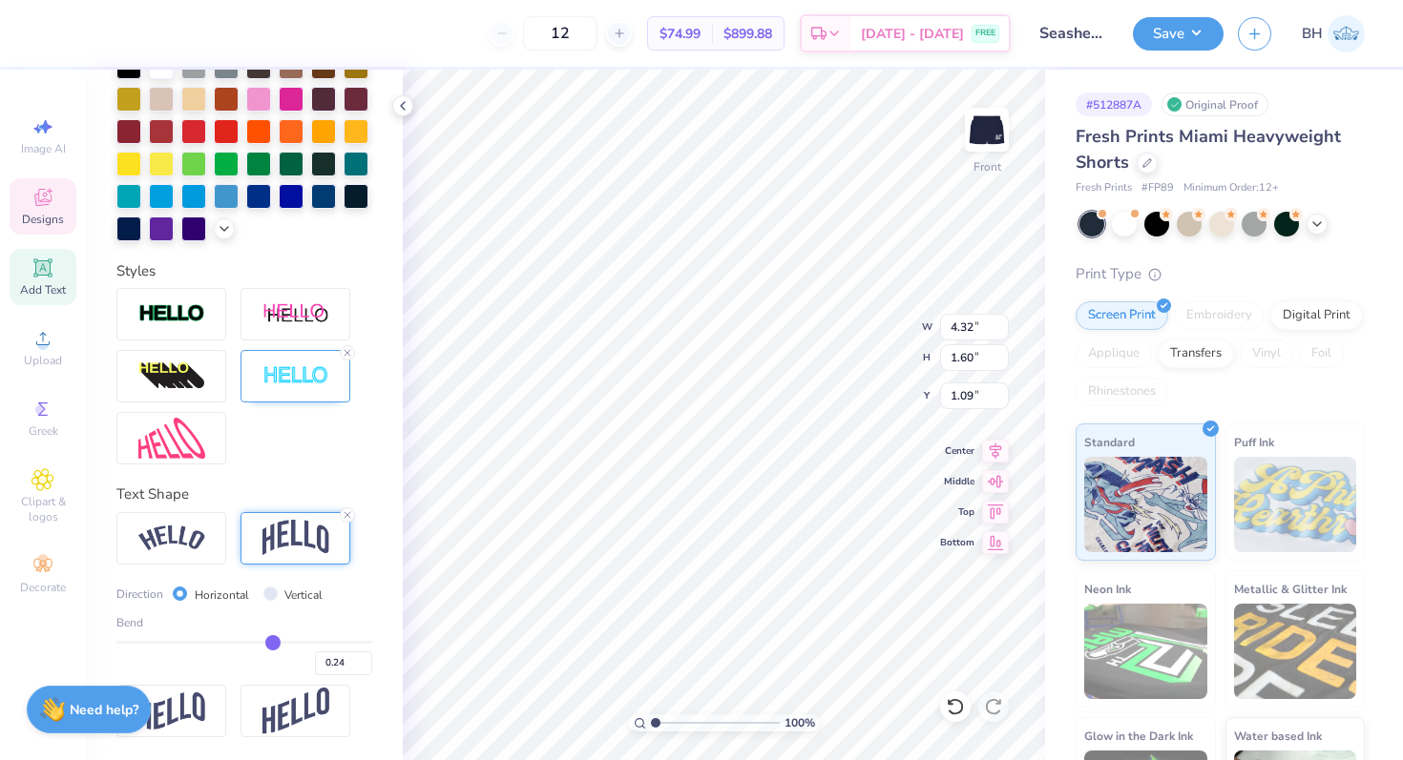
type input "0.2"
type input "0.20"
type input "0.17"
type input "0.15"
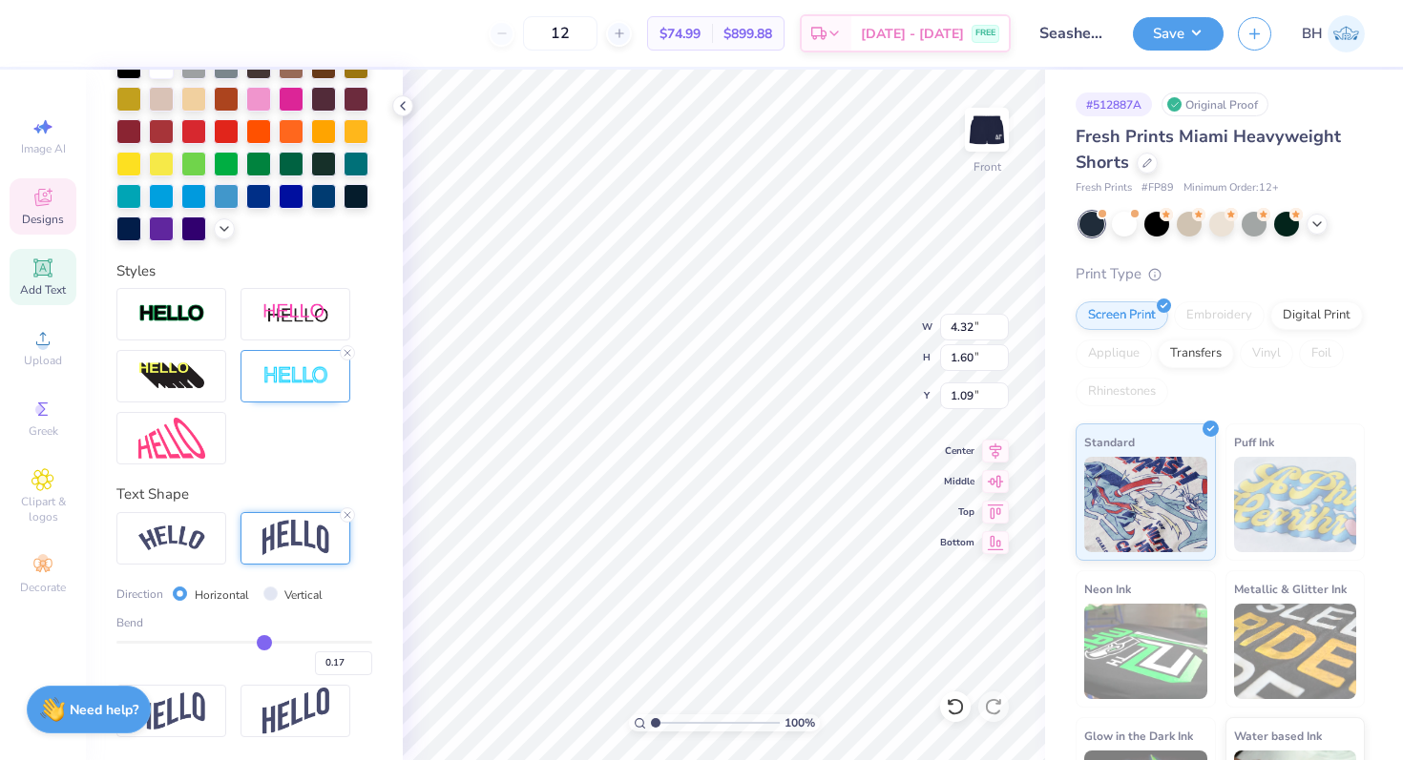
type input "0.15"
type input "0.14"
type input "0.13"
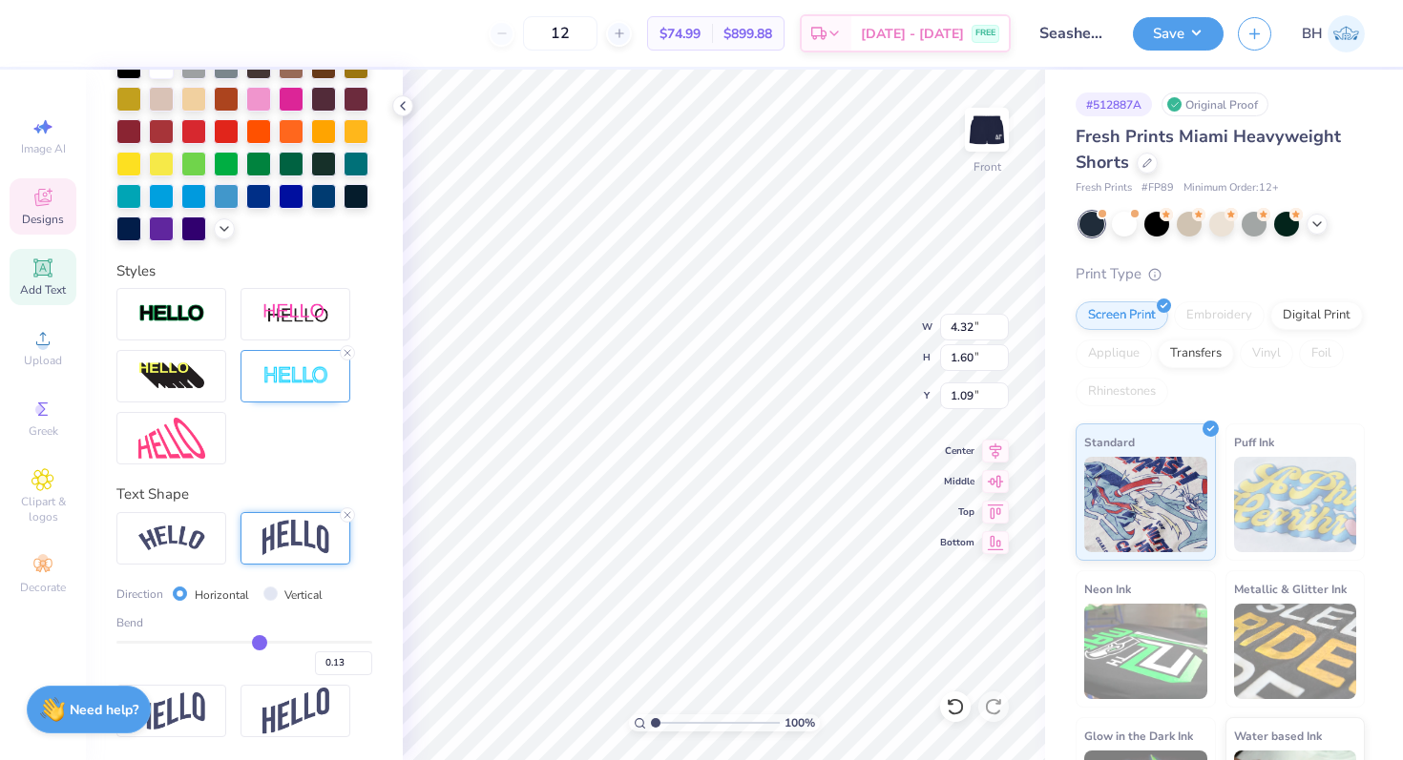
type input "0.12"
type input "0.11"
type input "0.1"
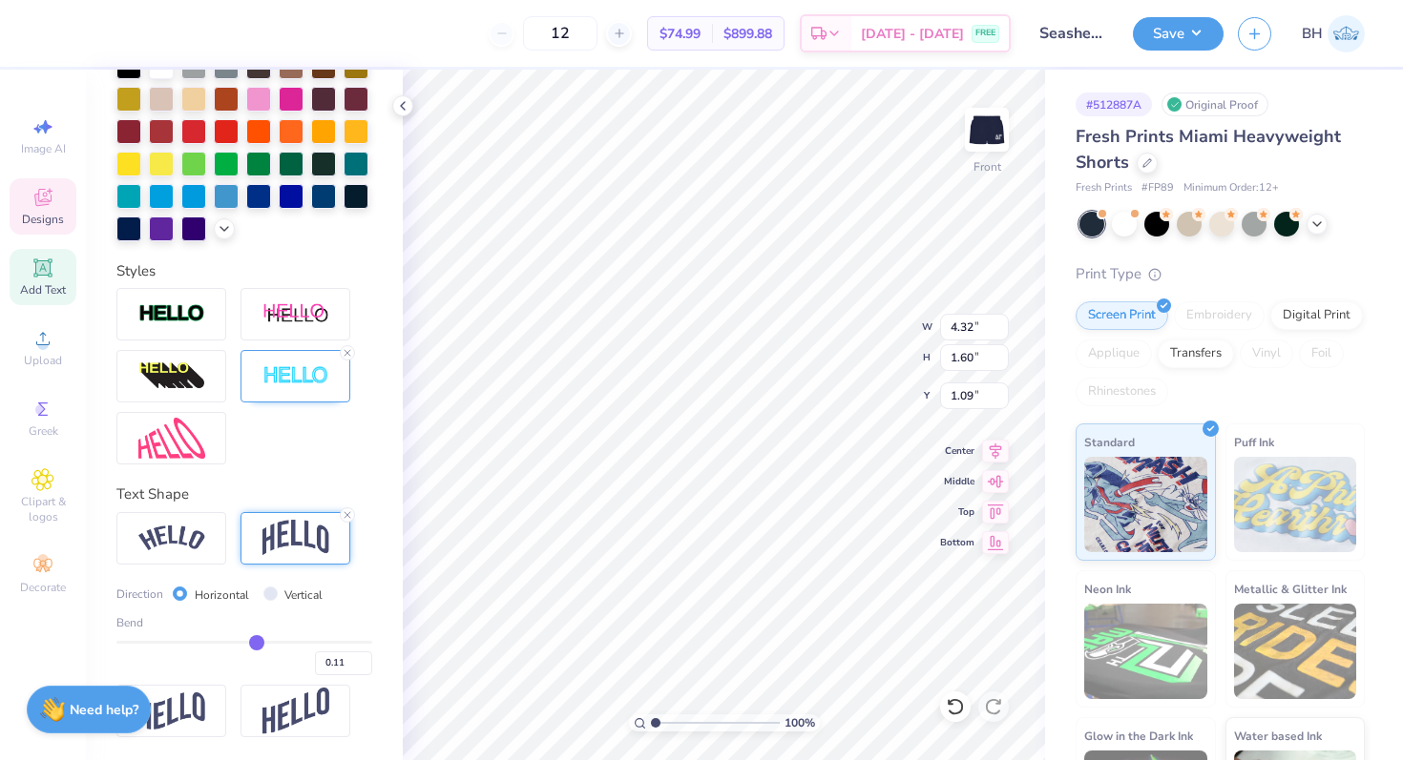
type input "0.10"
type input "0.08"
drag, startPoint x: 308, startPoint y: 641, endPoint x: 254, endPoint y: 648, distance: 54.8
click at [254, 644] on input "range" at bounding box center [244, 642] width 256 height 3
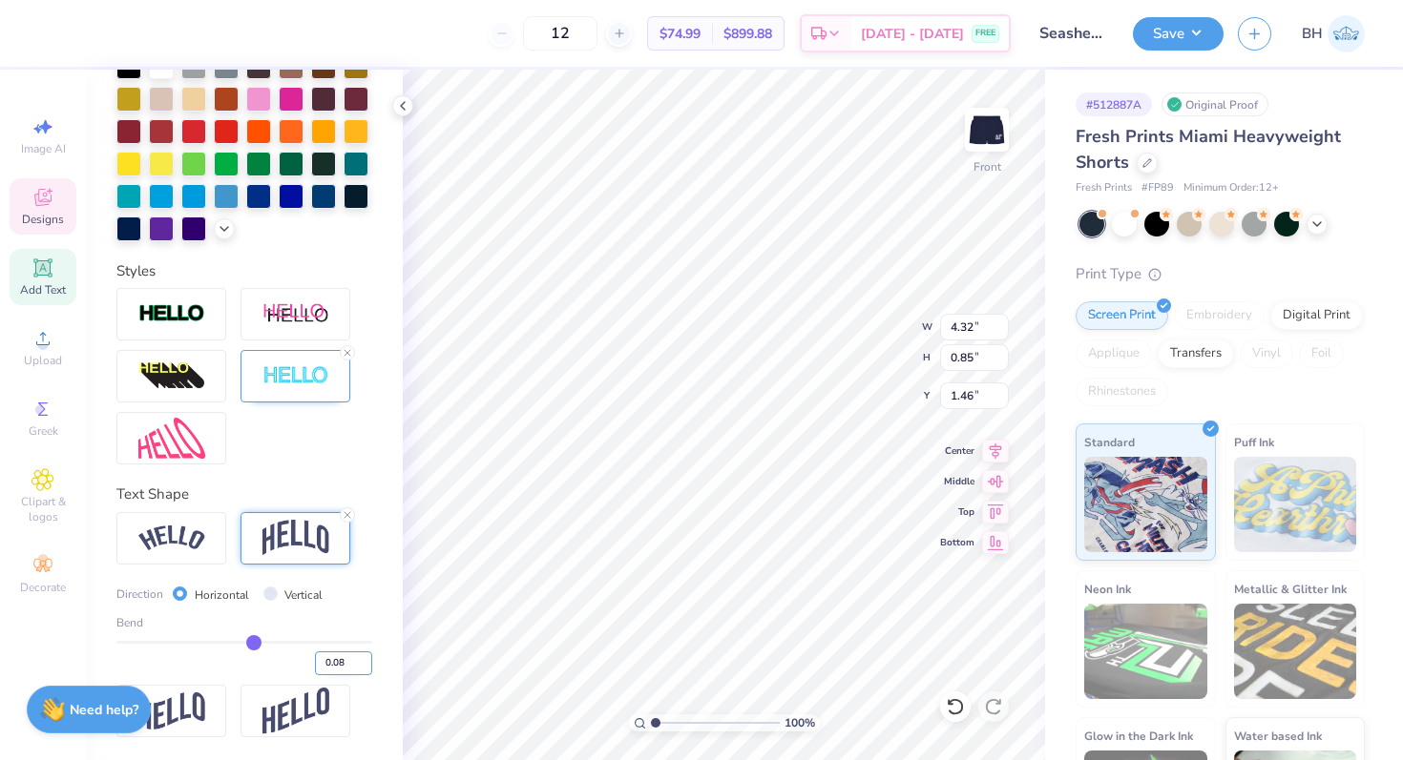
click at [344, 663] on input "0.08" at bounding box center [343, 664] width 57 height 24
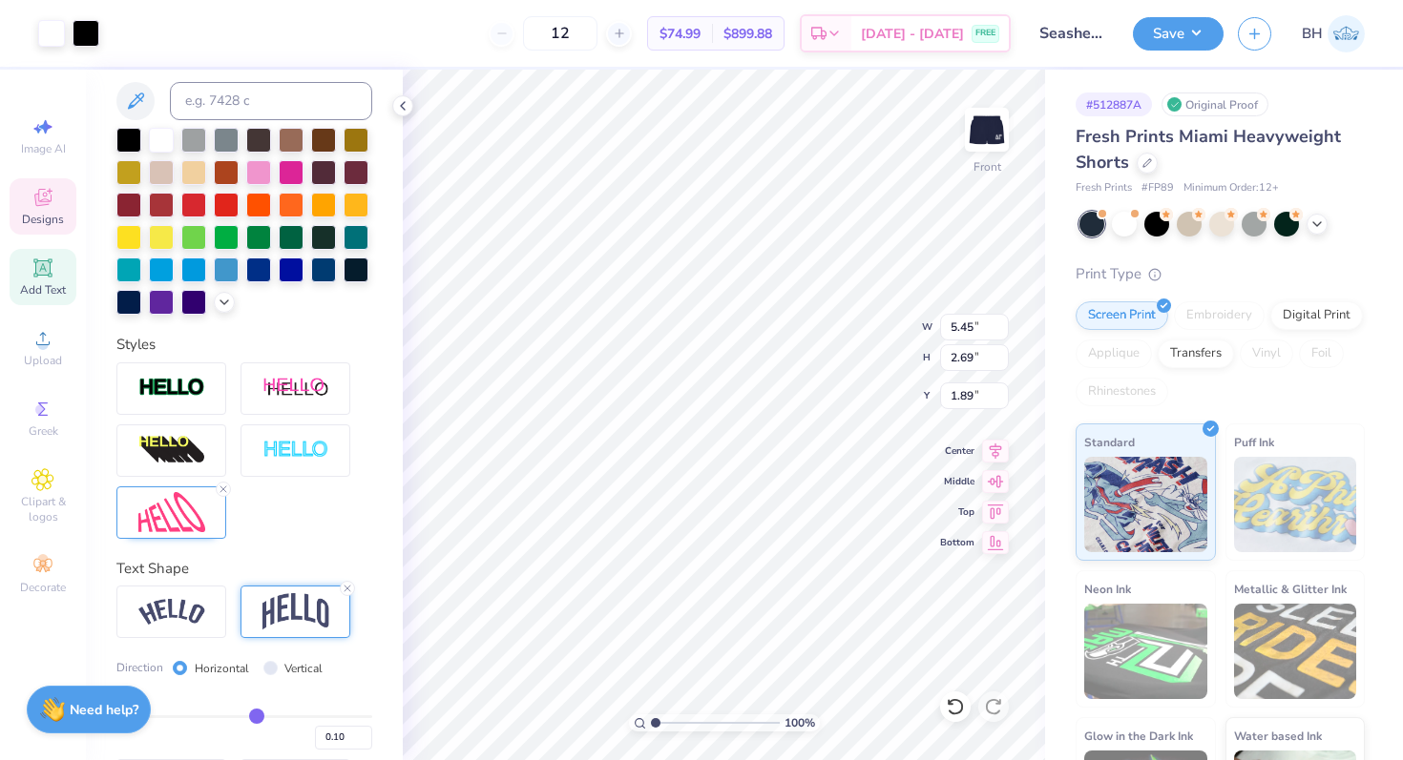
scroll to position [423, 0]
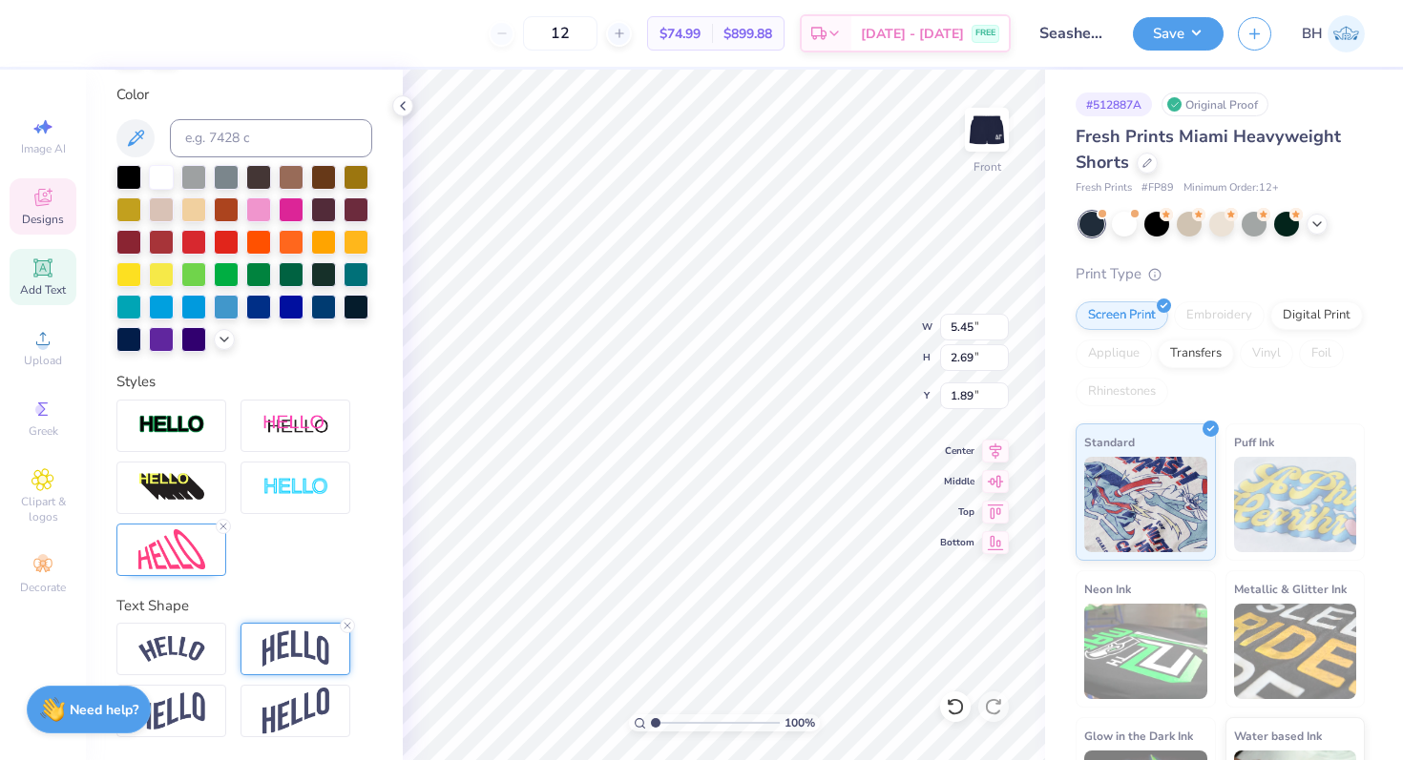
click at [259, 650] on div at bounding box center [295, 649] width 110 height 52
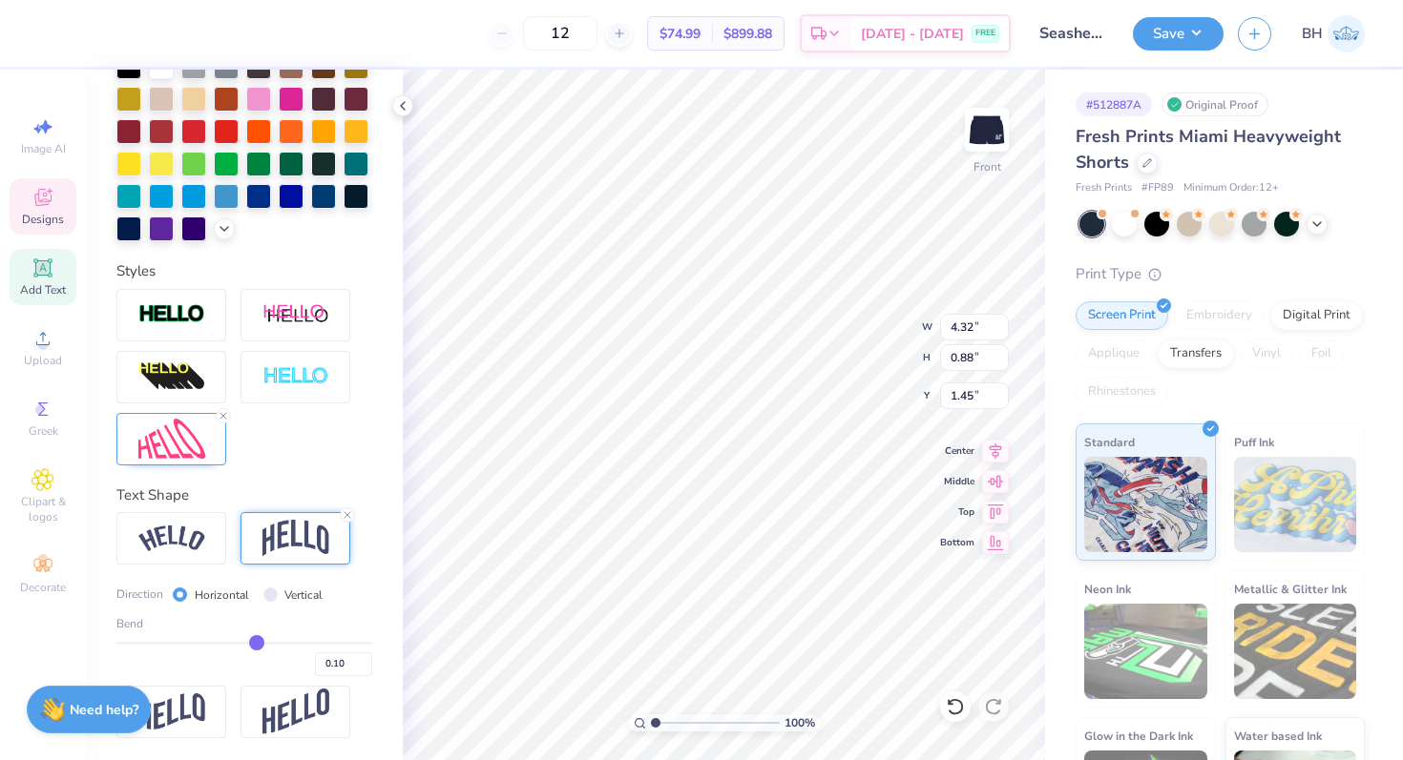
scroll to position [348, 0]
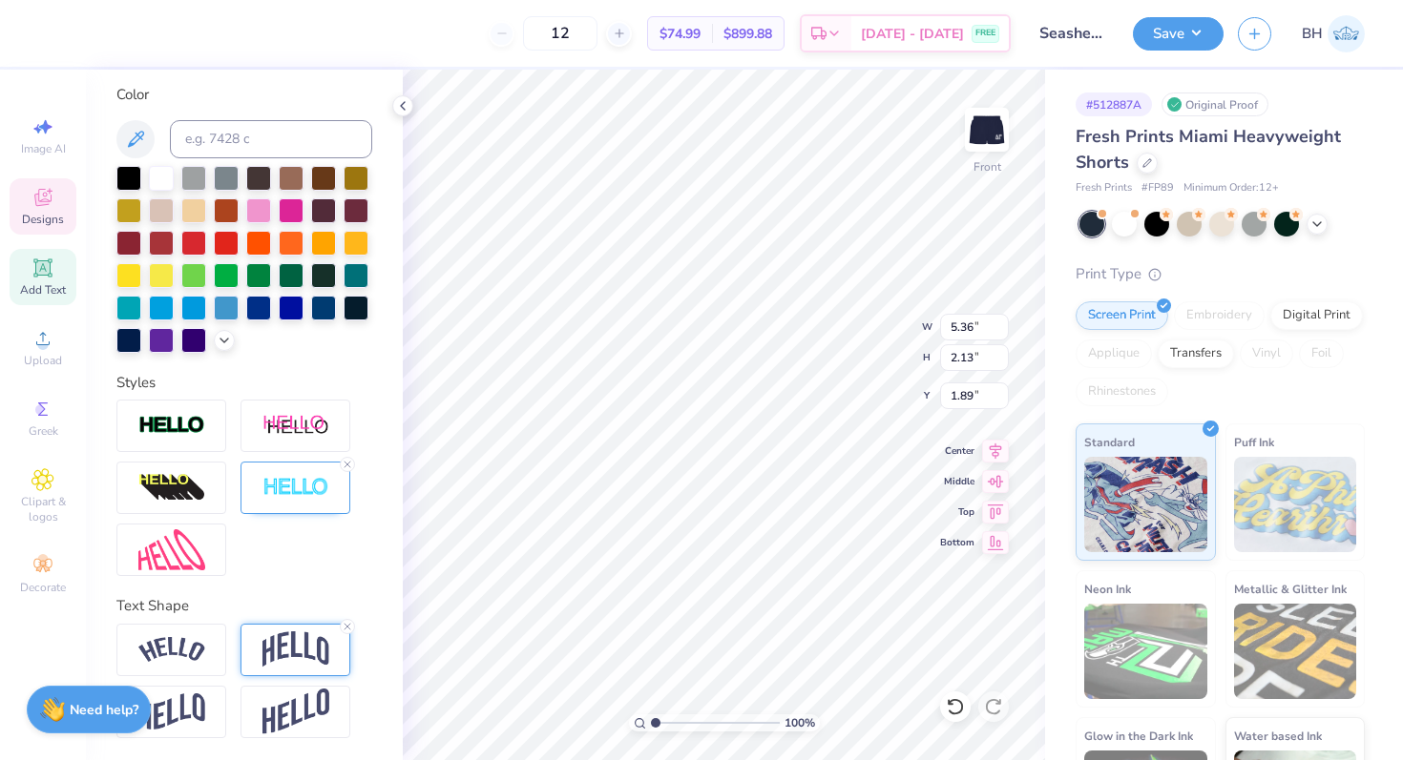
click at [316, 671] on div at bounding box center [295, 650] width 110 height 52
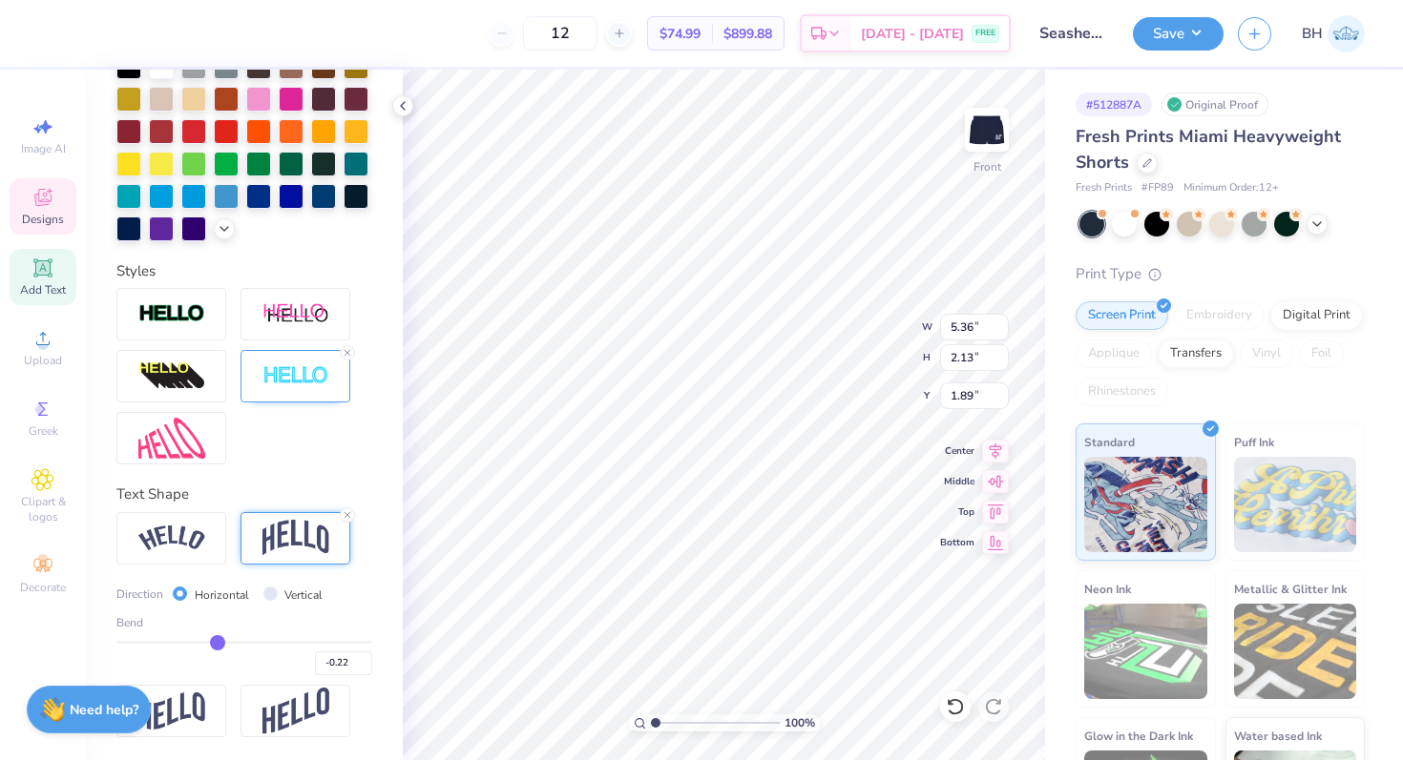
drag, startPoint x: 253, startPoint y: 640, endPoint x: 217, endPoint y: 650, distance: 37.5
click at [217, 644] on input "range" at bounding box center [244, 642] width 256 height 3
drag, startPoint x: 219, startPoint y: 643, endPoint x: 322, endPoint y: 643, distance: 102.1
click at [322, 643] on input "range" at bounding box center [244, 642] width 256 height 3
drag, startPoint x: 323, startPoint y: 641, endPoint x: 302, endPoint y: 639, distance: 22.0
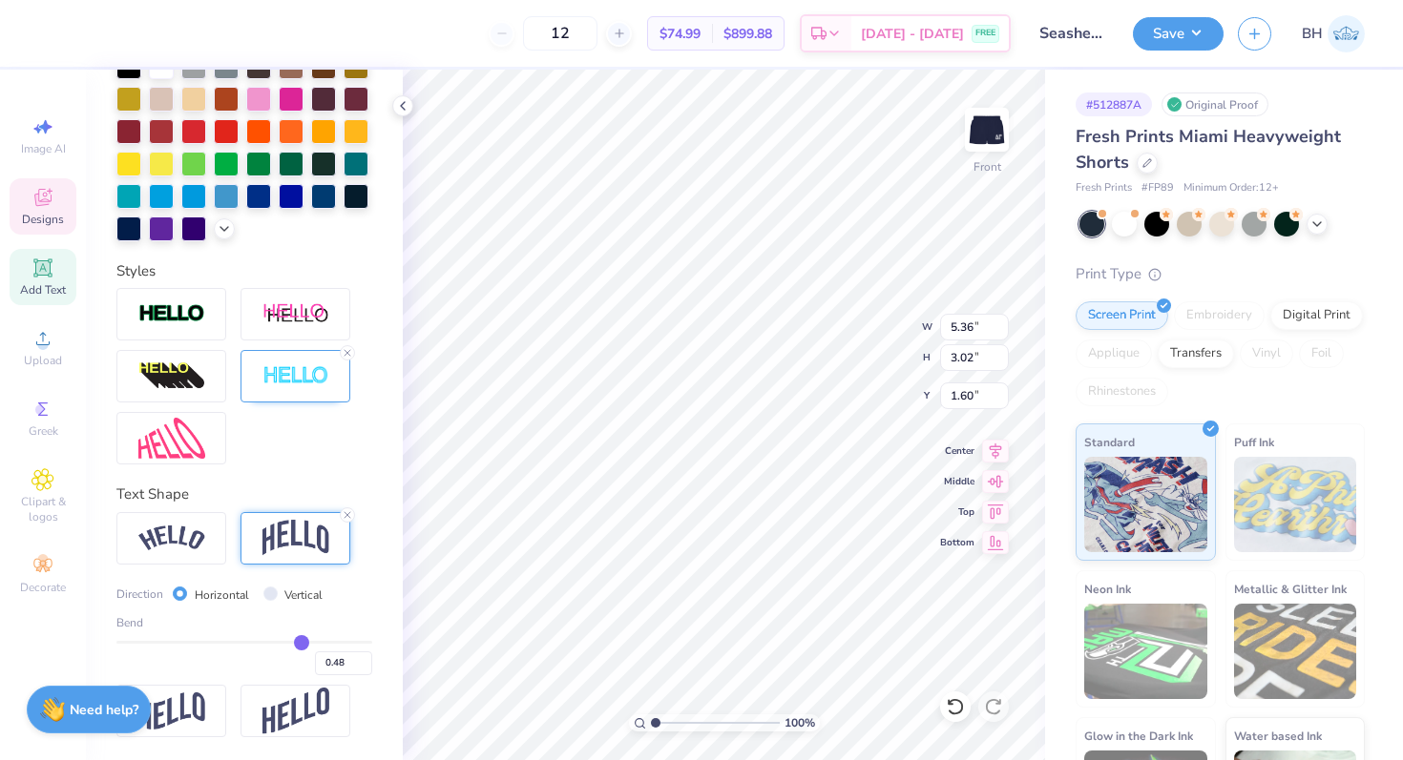
click at [302, 641] on input "range" at bounding box center [244, 642] width 256 height 3
drag, startPoint x: 302, startPoint y: 644, endPoint x: 289, endPoint y: 644, distance: 12.4
click at [290, 644] on input "range" at bounding box center [244, 642] width 256 height 3
drag, startPoint x: 289, startPoint y: 644, endPoint x: 277, endPoint y: 645, distance: 12.4
click at [277, 644] on input "range" at bounding box center [244, 642] width 256 height 3
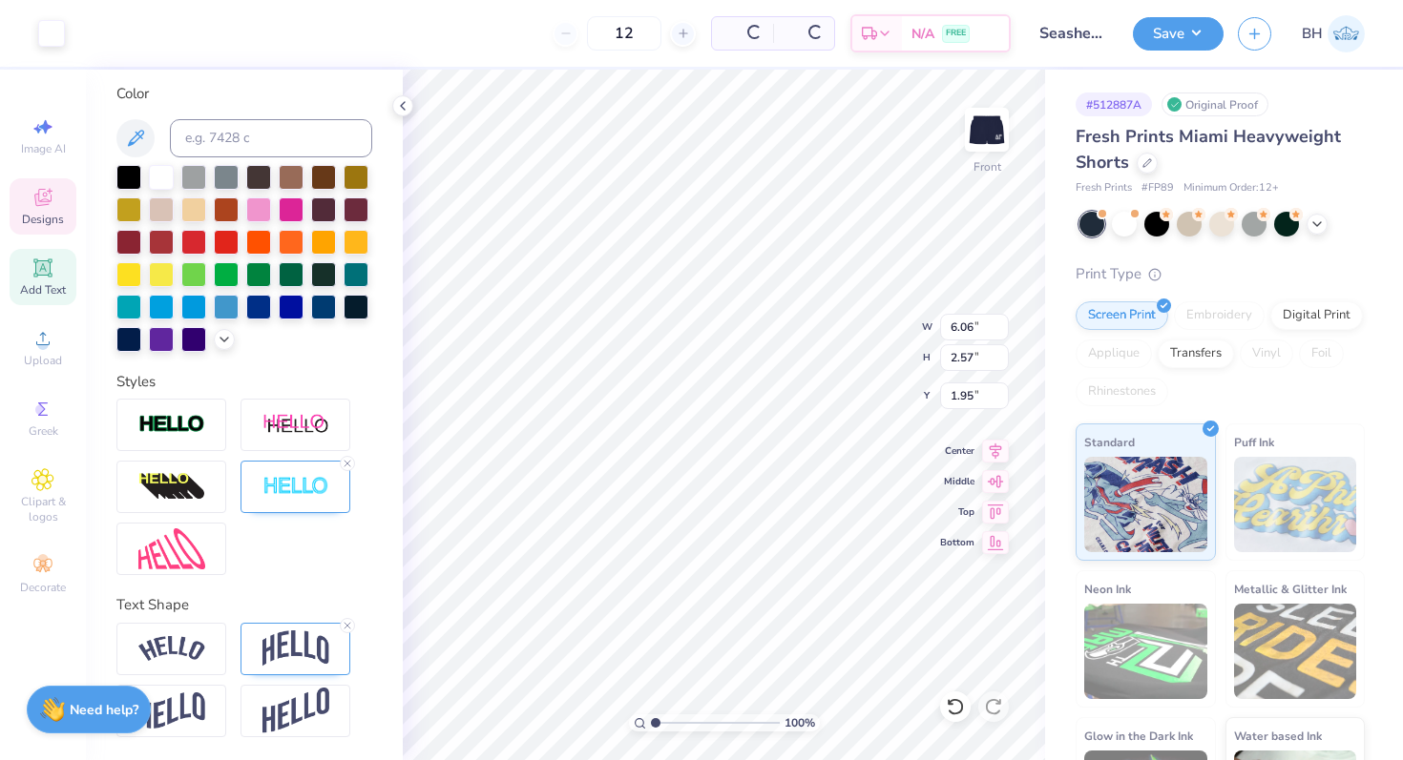
scroll to position [348, 0]
click at [1092, 339] on div "12 $70.42 Per Item $845.04 Total Est. Delivery Sep 10 - 13 FREE Design Title Se…" at bounding box center [701, 380] width 1403 height 760
click at [989, 385] on div "100 % Front W 7.18 7.18 " H 2.20 2.20 " Y 1.95 1.95 " Center Middle Top Bottom" at bounding box center [724, 415] width 642 height 691
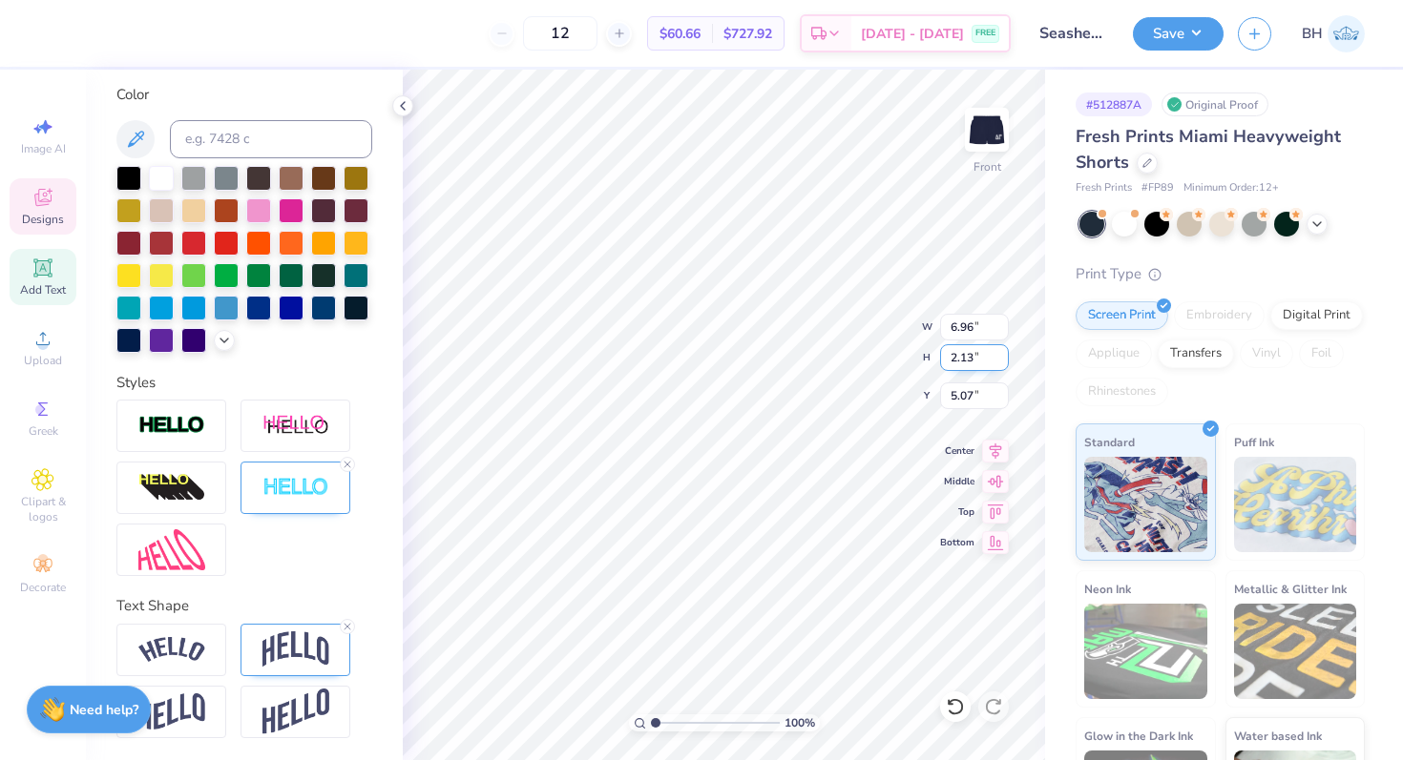
click at [951, 353] on div "100 % Front W 6.96 6.96 " H 2.13 2.13 " Y 5.07 5.07 " Center Middle Top Bottom" at bounding box center [724, 415] width 642 height 691
click at [970, 358] on input "2.57" at bounding box center [974, 357] width 69 height 27
click at [968, 492] on div "100 % Front W 6.06 6.06 " H 2.13 2.13 " Y 1.95 1.95 " Center Middle Top Bottom" at bounding box center [724, 415] width 642 height 691
click at [967, 358] on input "2.57" at bounding box center [974, 357] width 69 height 27
click at [347, 624] on icon at bounding box center [347, 626] width 11 height 11
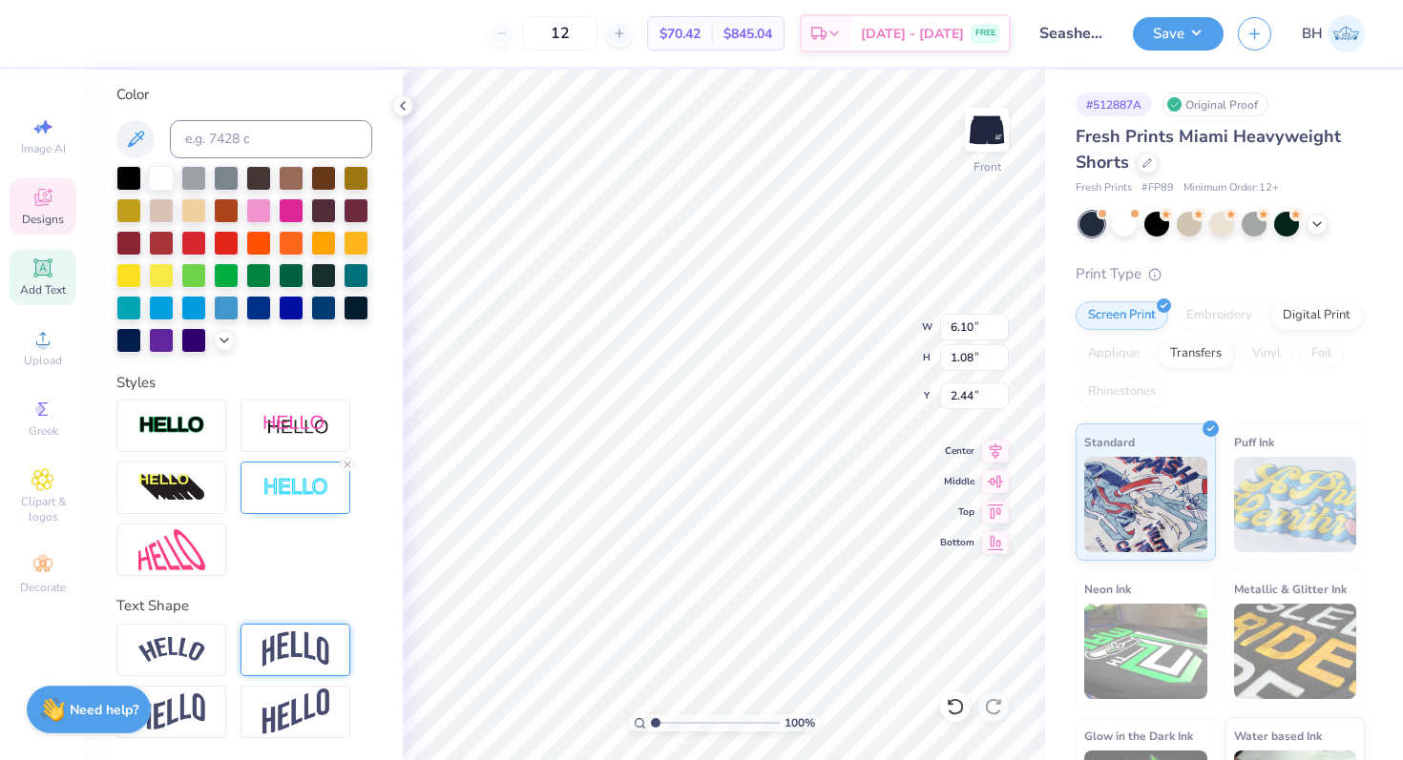
click at [352, 551] on div at bounding box center [244, 488] width 256 height 177
click at [998, 129] on img at bounding box center [986, 130] width 76 height 76
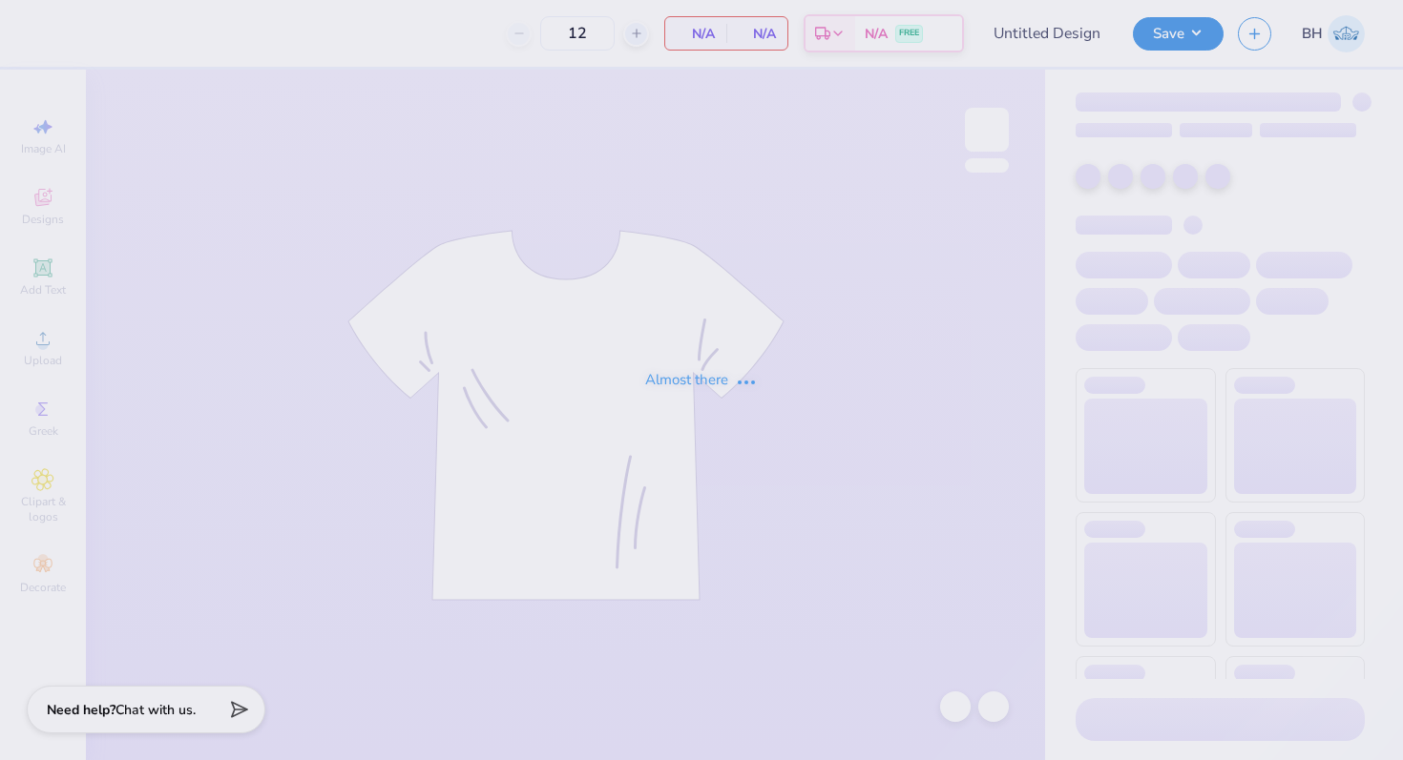
type input "in progress"
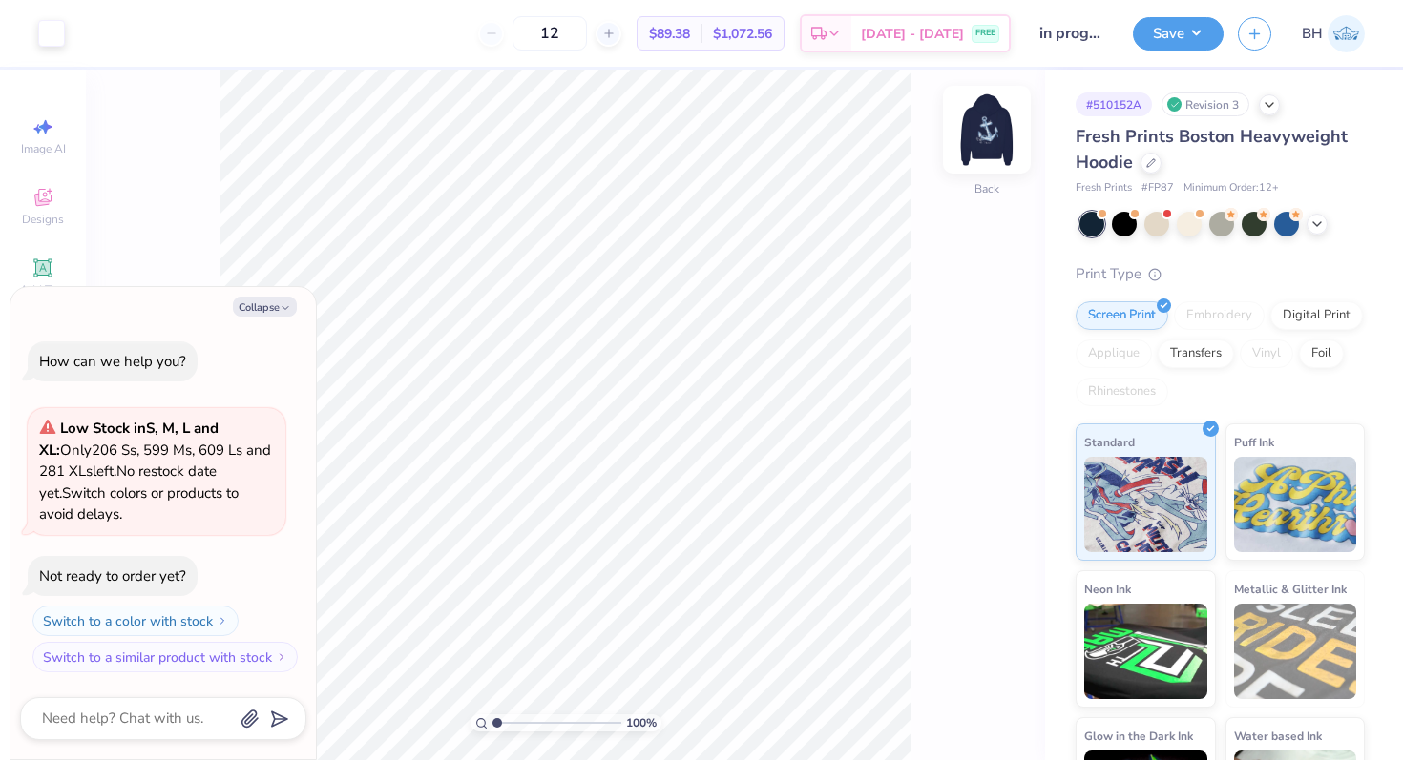
click at [977, 129] on img at bounding box center [986, 130] width 76 height 76
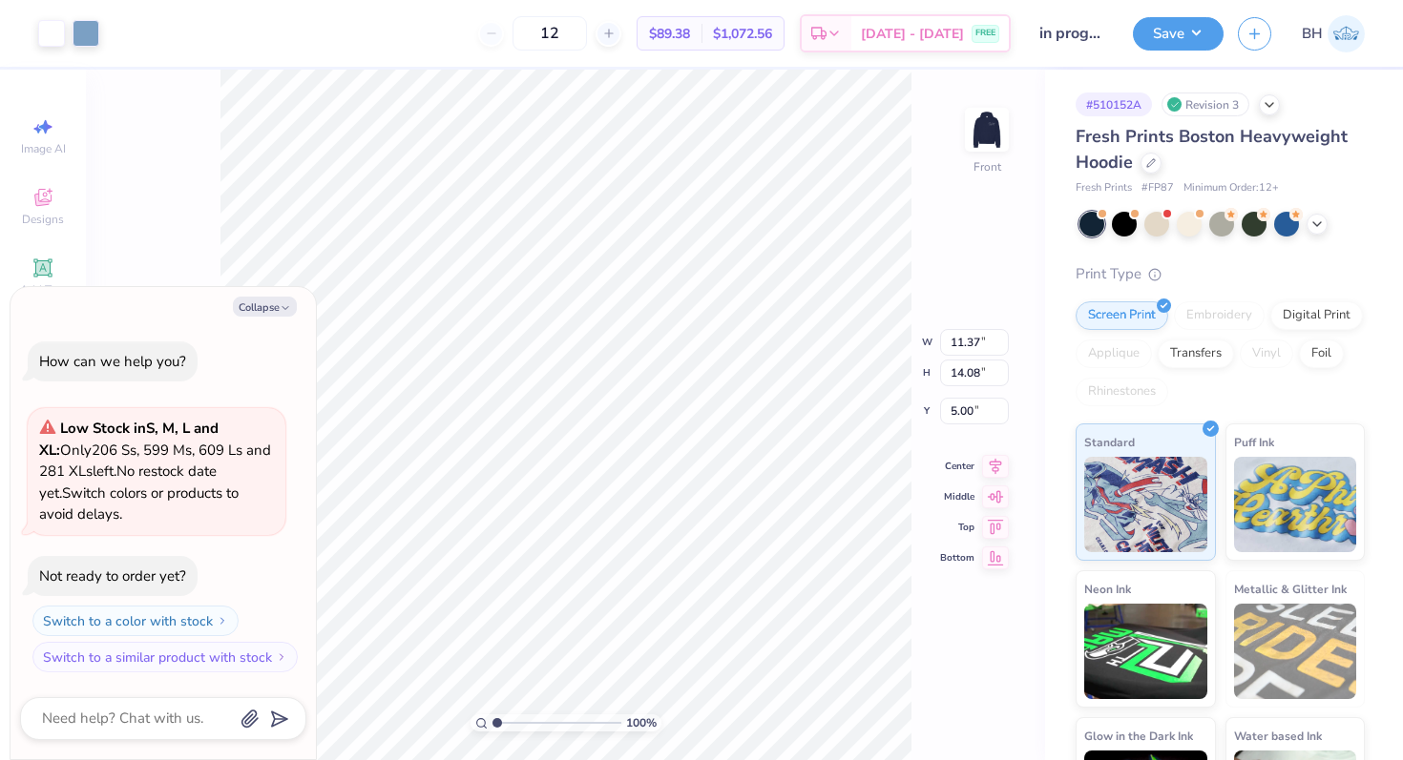
type textarea "x"
type input "13.52"
type input "16.75"
type input "5.01"
type textarea "x"
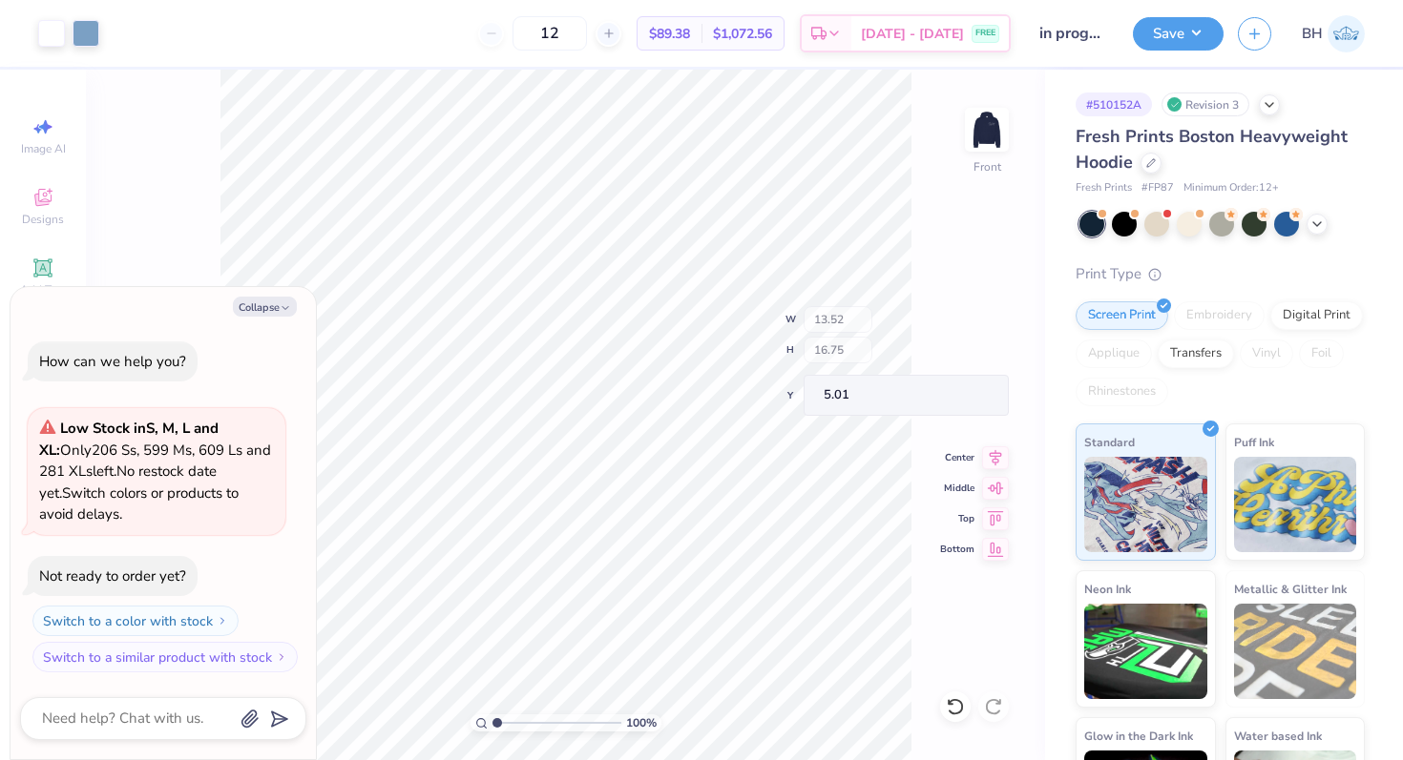
type input "5.00"
click at [977, 139] on img at bounding box center [986, 130] width 76 height 76
type textarea "x"
type input "3.82"
type textarea "x"
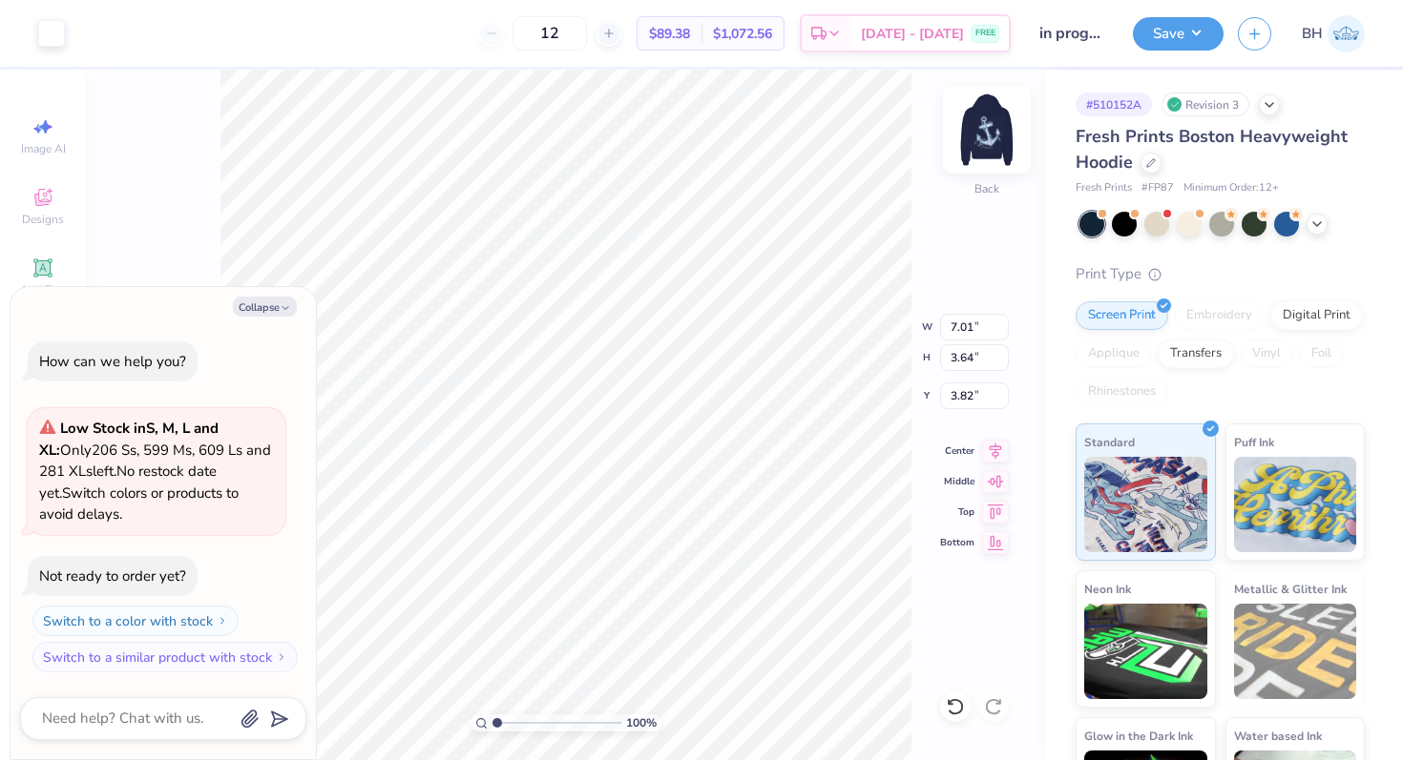
type input "4.16"
type textarea "x"
type input "8.20"
type input "4.25"
type input "3.46"
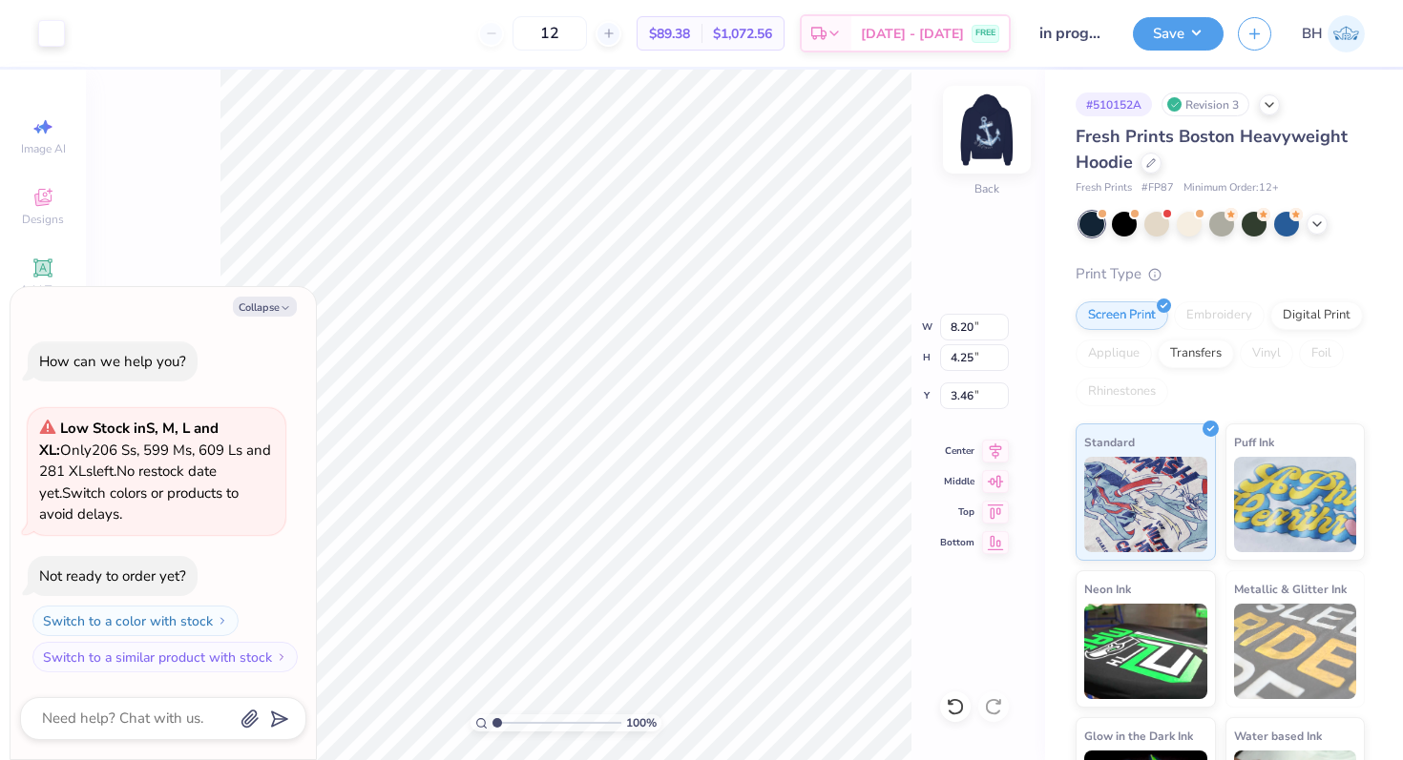
type textarea "x"
type input "3.54"
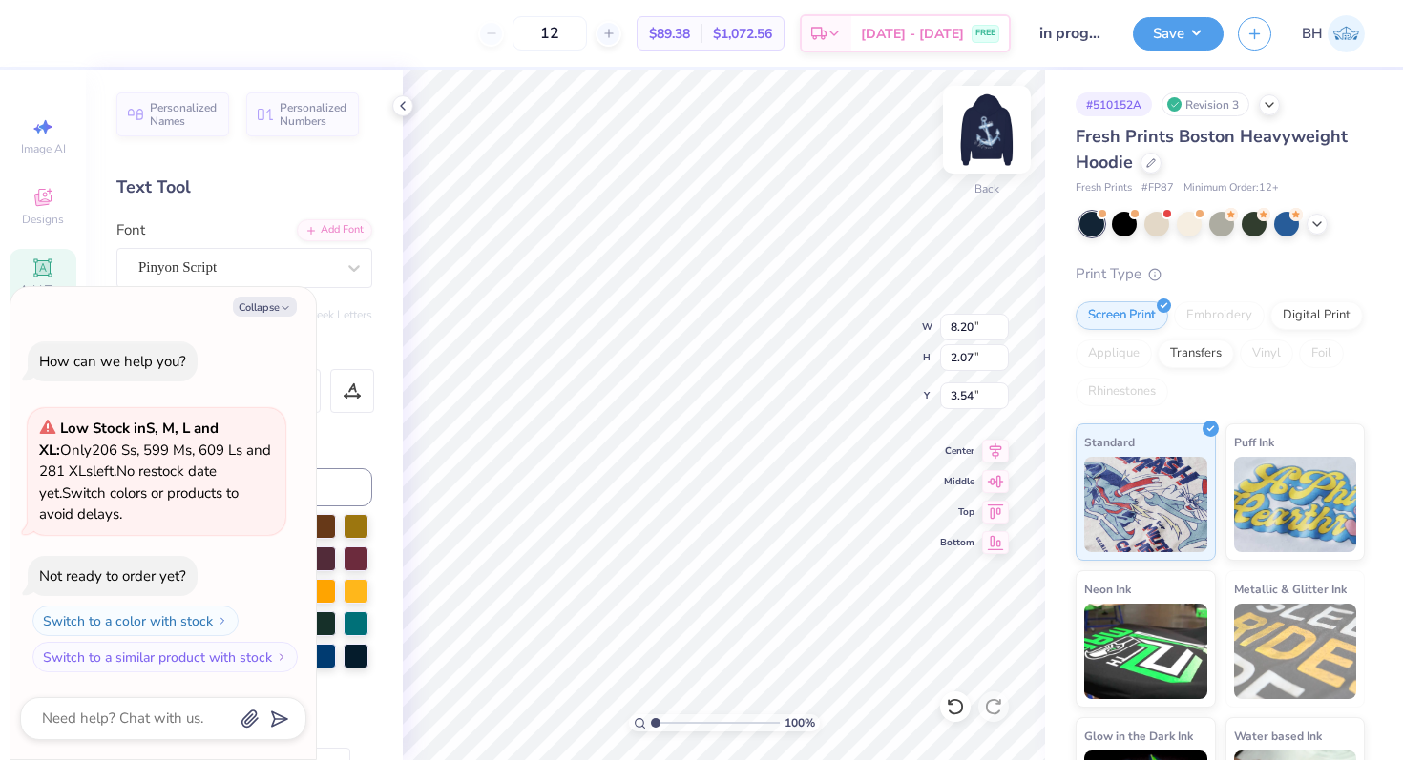
type textarea "x"
type input "3.95"
click at [983, 129] on img at bounding box center [986, 130] width 76 height 76
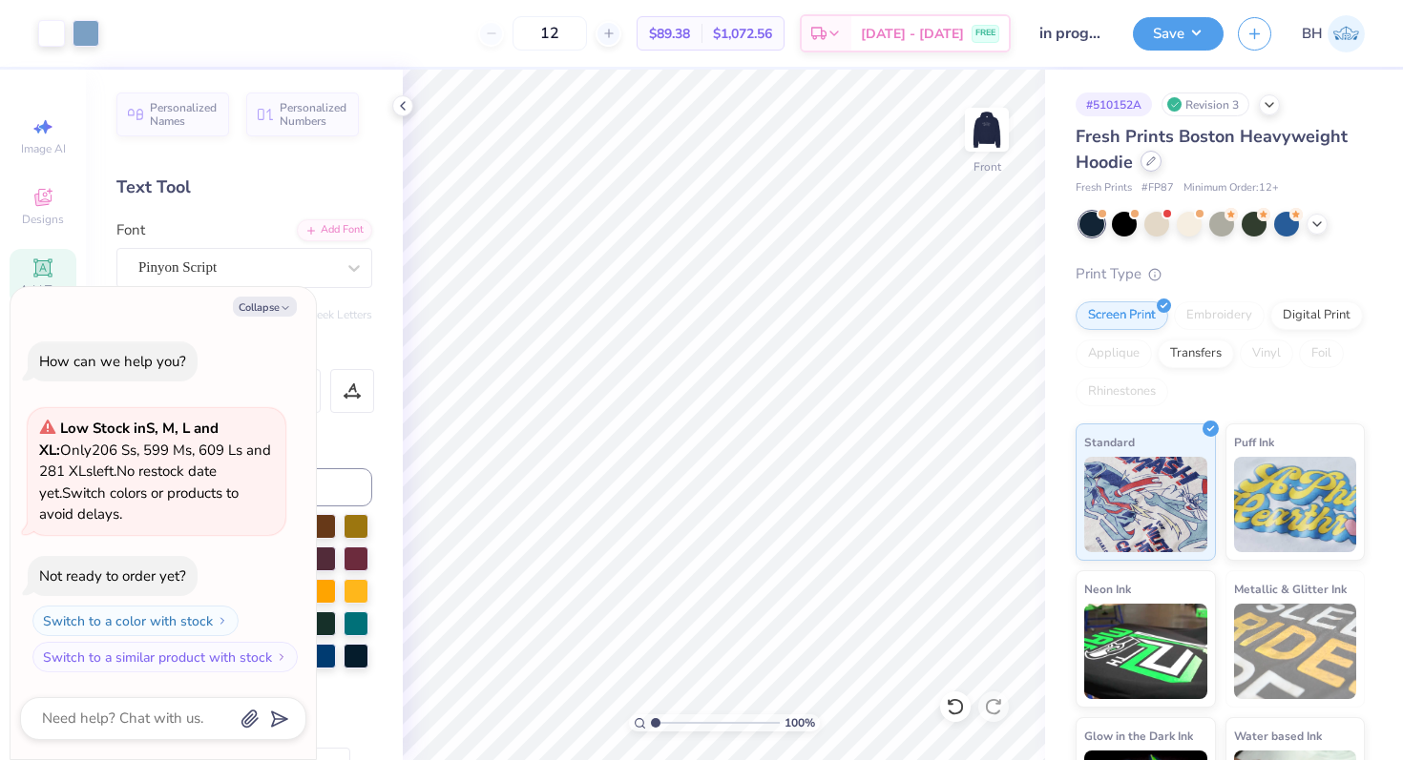
click at [1144, 163] on div at bounding box center [1150, 161] width 21 height 21
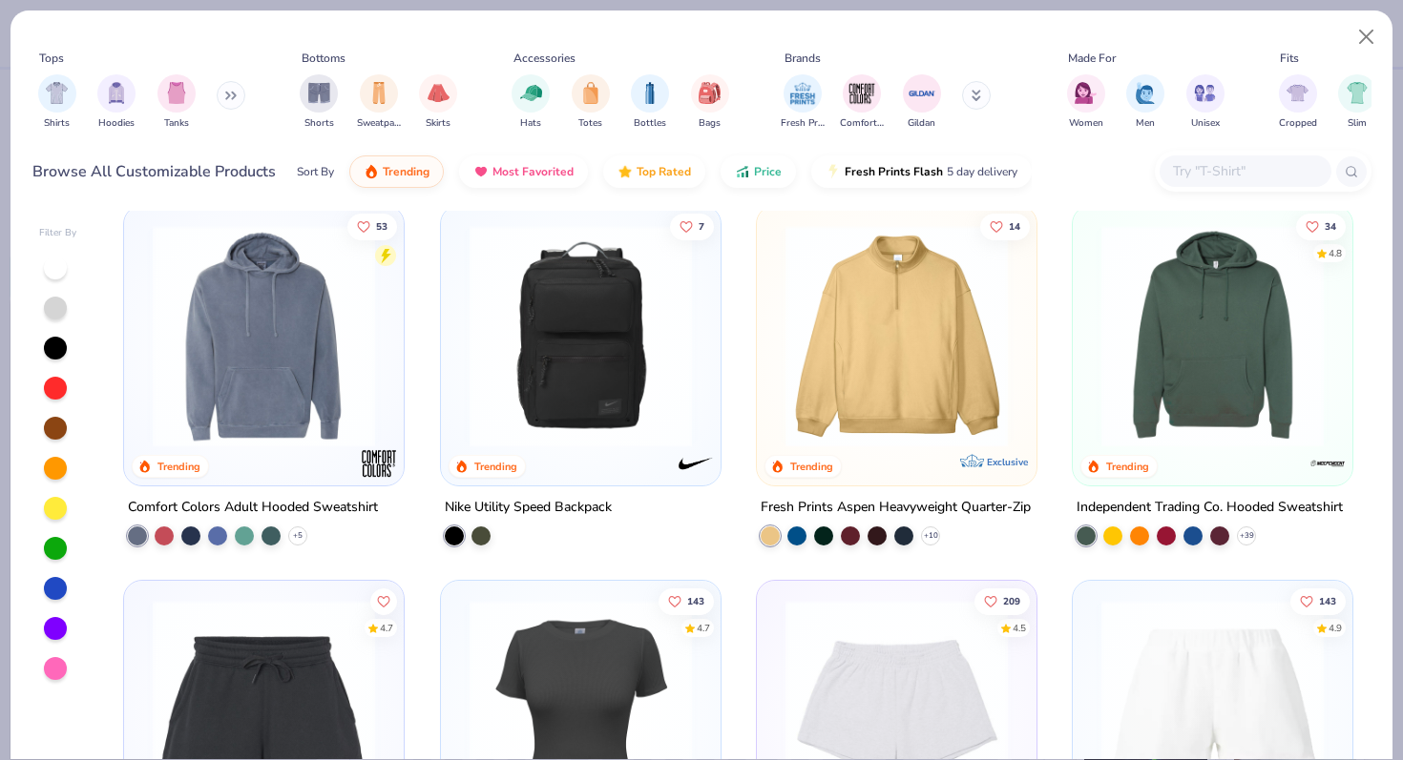
scroll to position [4823, 0]
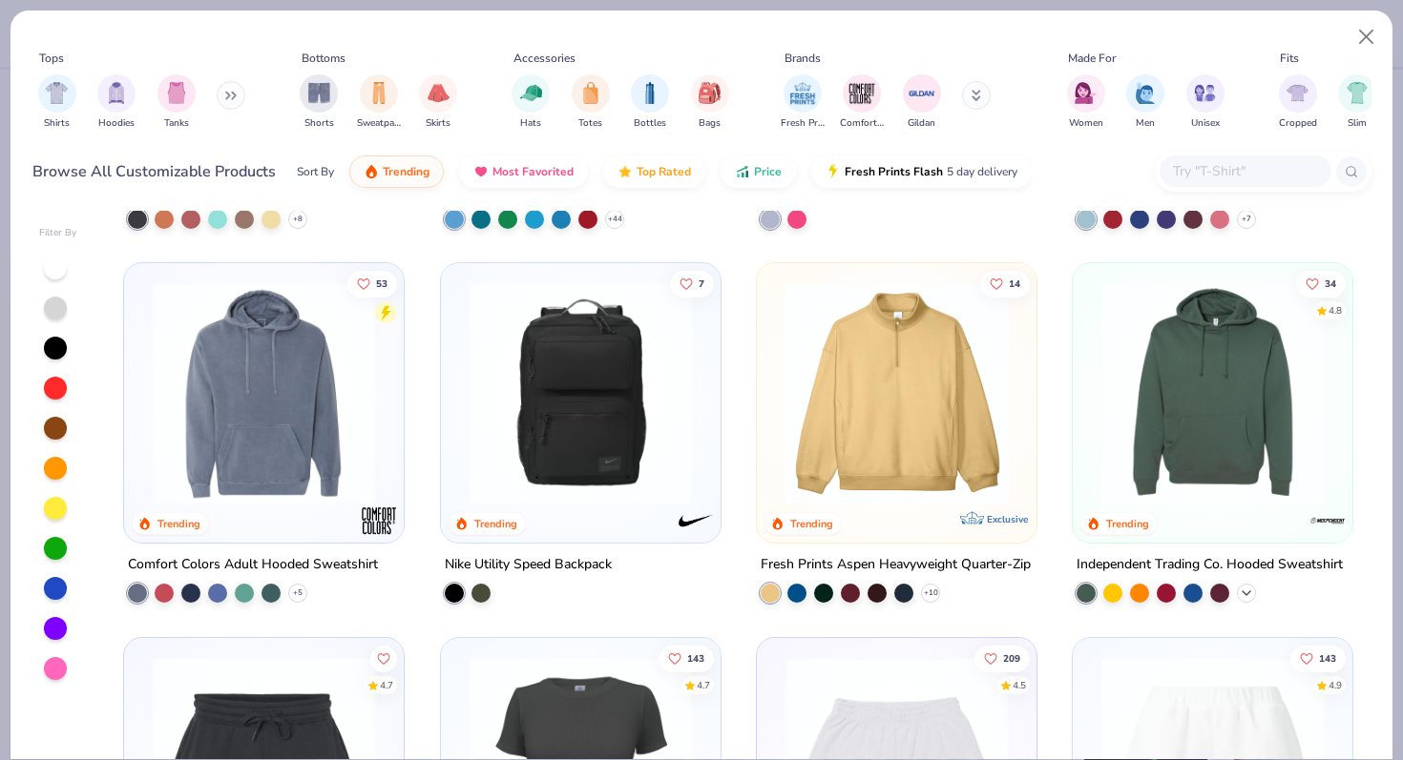
click at [1243, 592] on icon at bounding box center [1246, 593] width 15 height 15
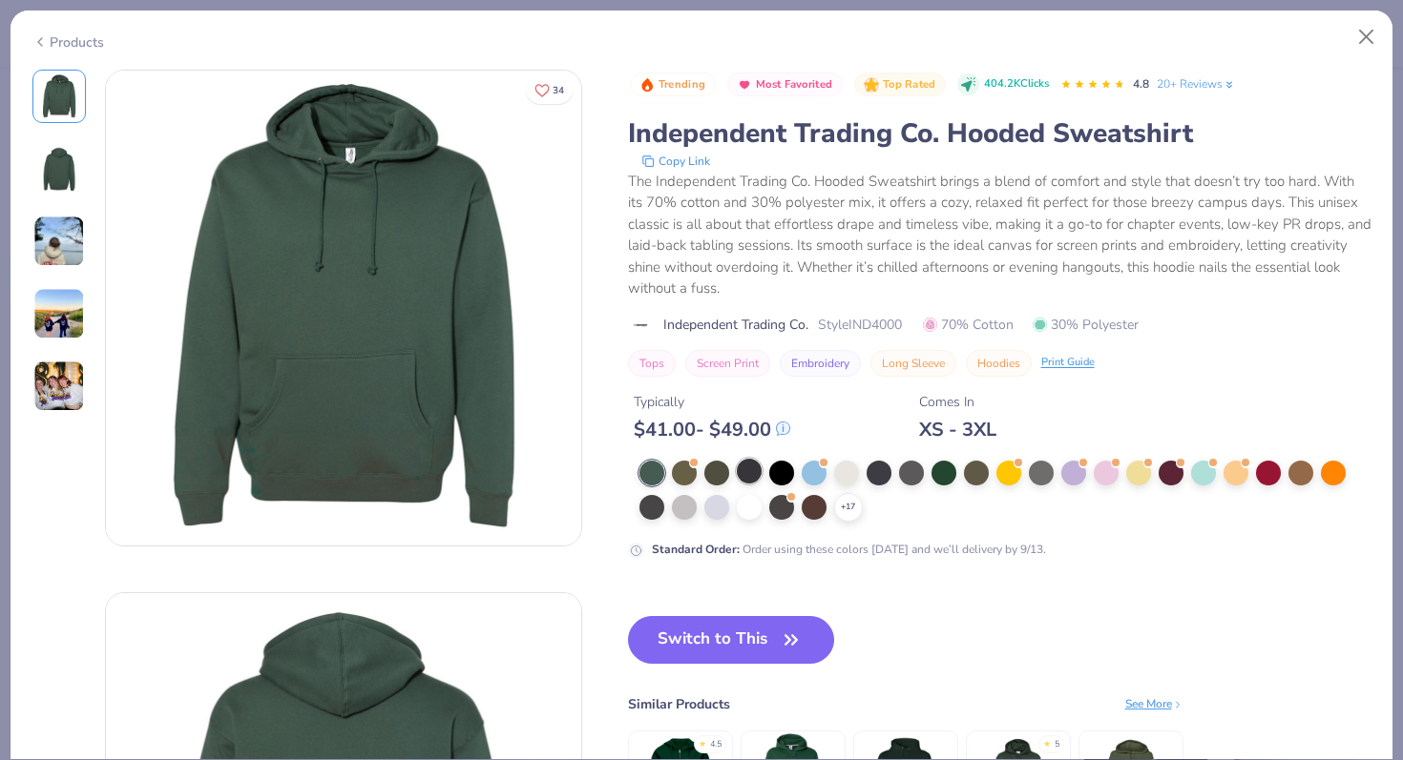
click at [745, 474] on div at bounding box center [749, 471] width 25 height 25
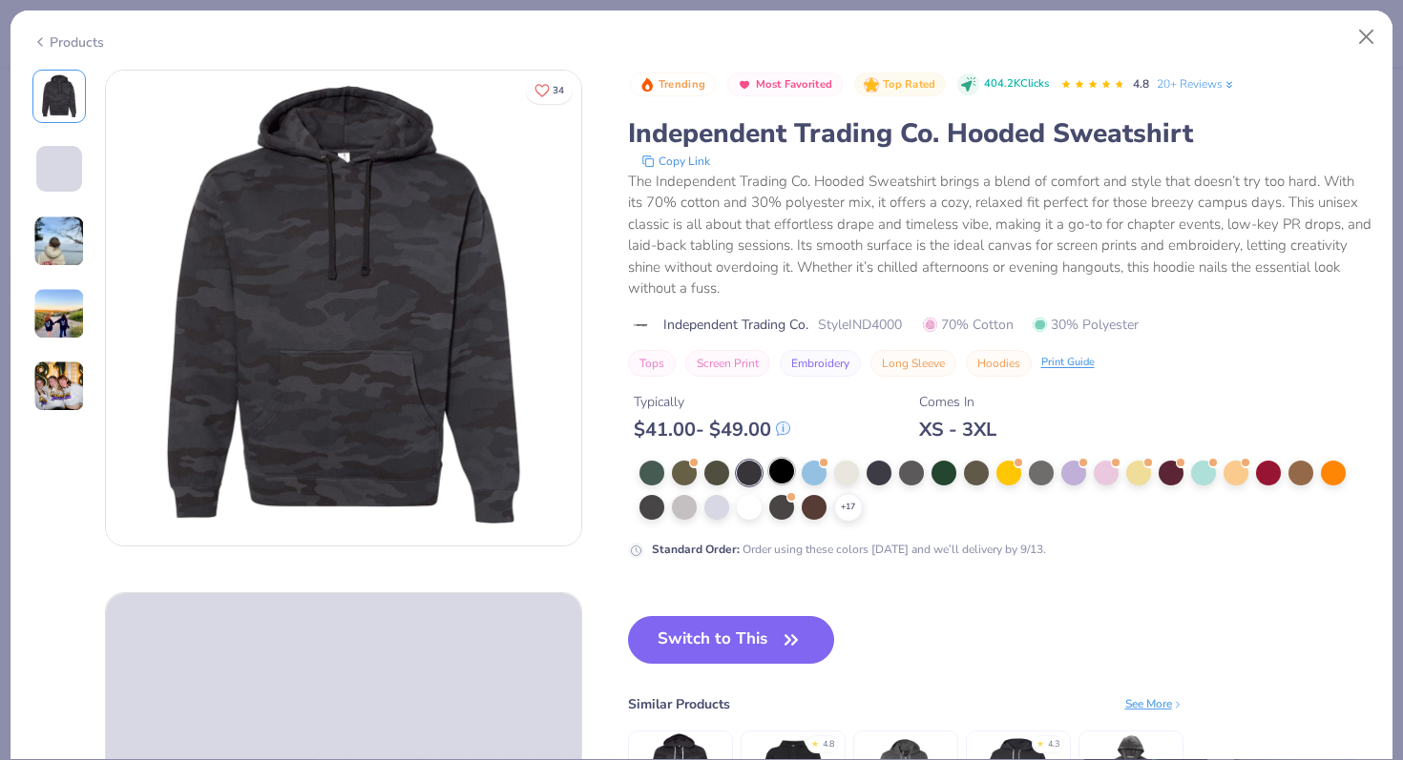
click at [787, 471] on div at bounding box center [781, 471] width 25 height 25
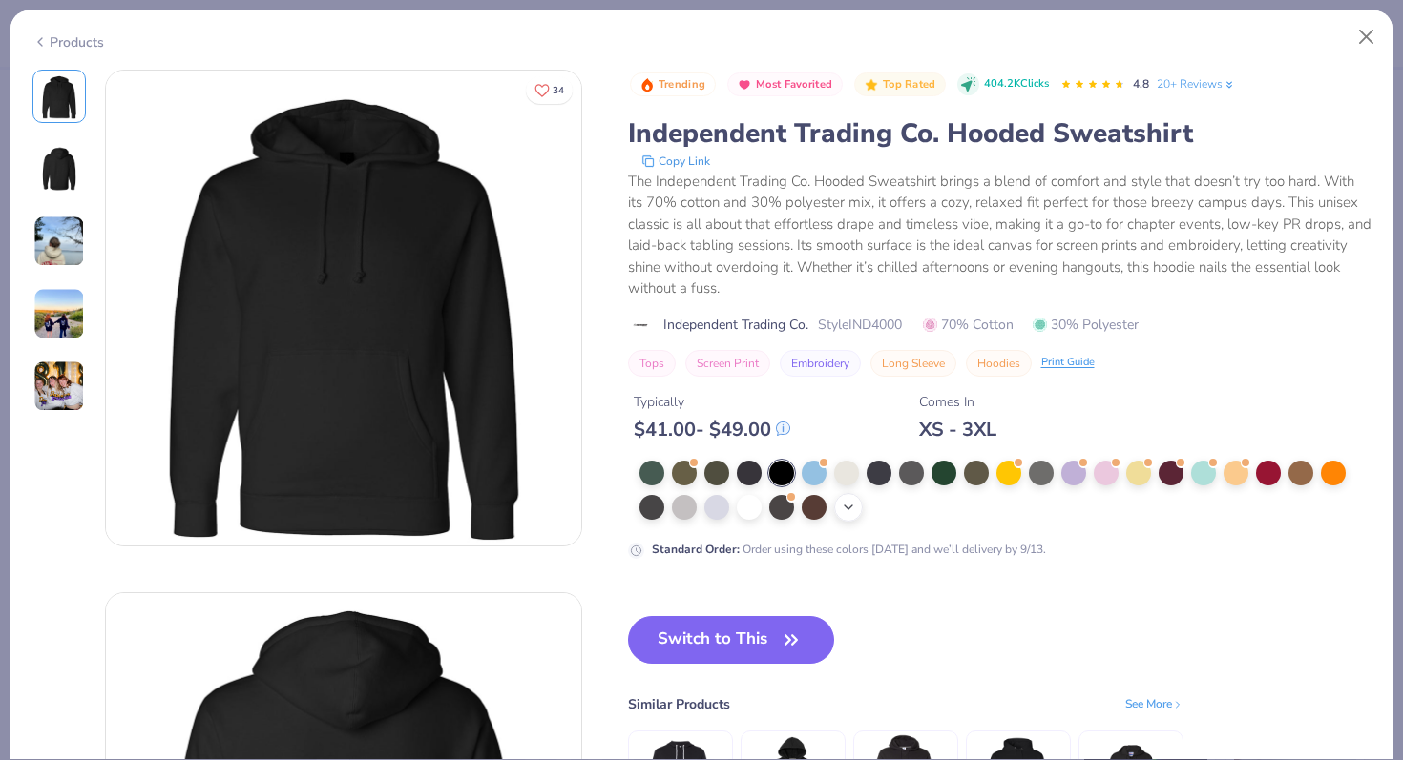
click at [845, 512] on icon at bounding box center [848, 507] width 15 height 15
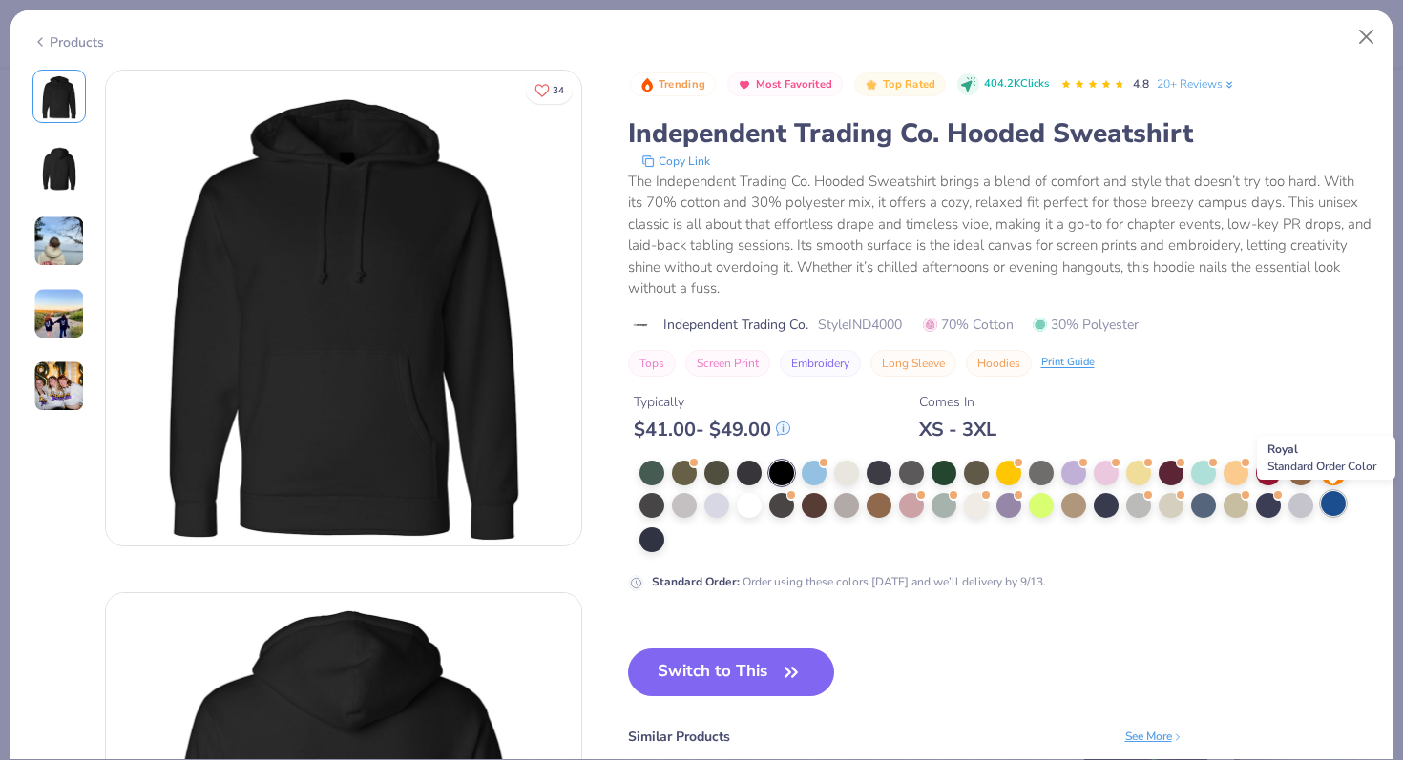
click at [1333, 502] on div at bounding box center [1333, 503] width 25 height 25
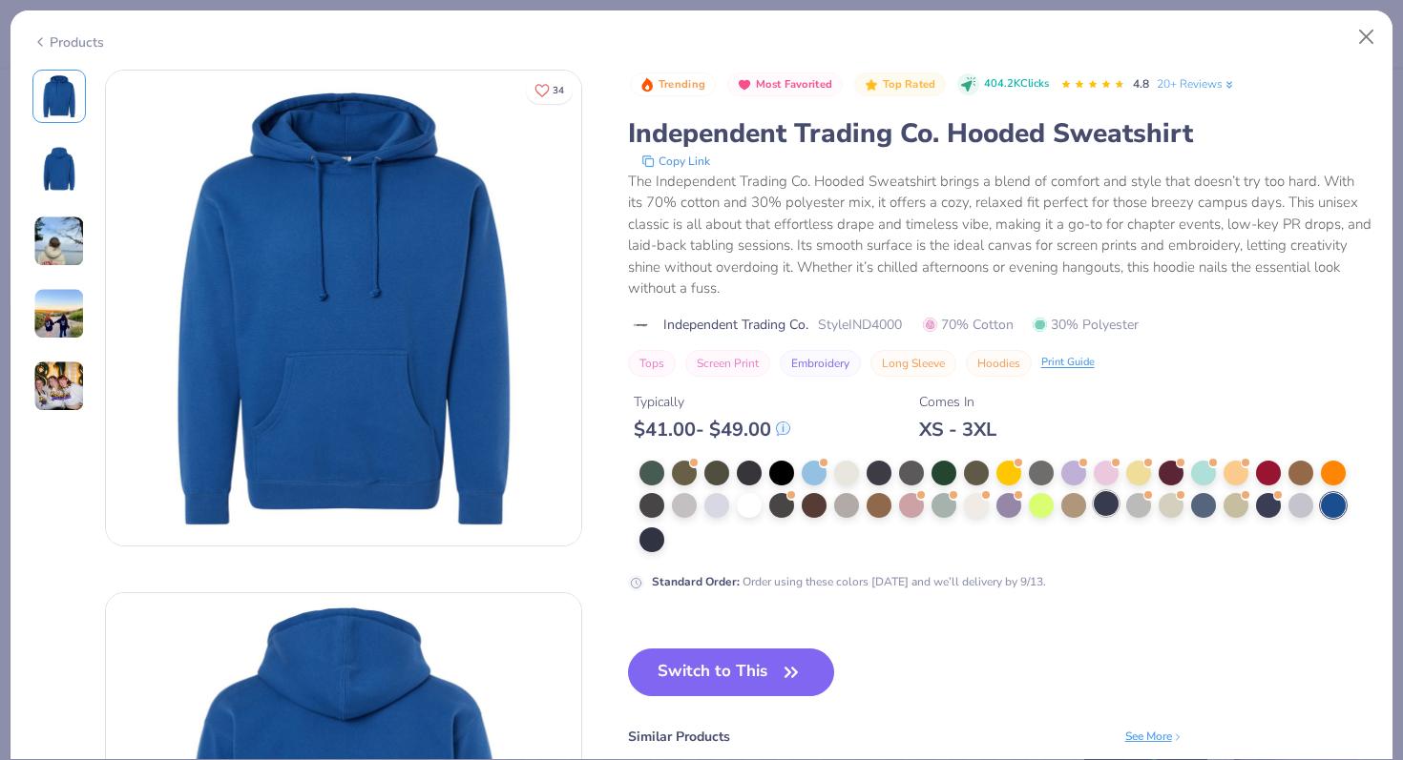
click at [1111, 509] on div at bounding box center [1105, 503] width 25 height 25
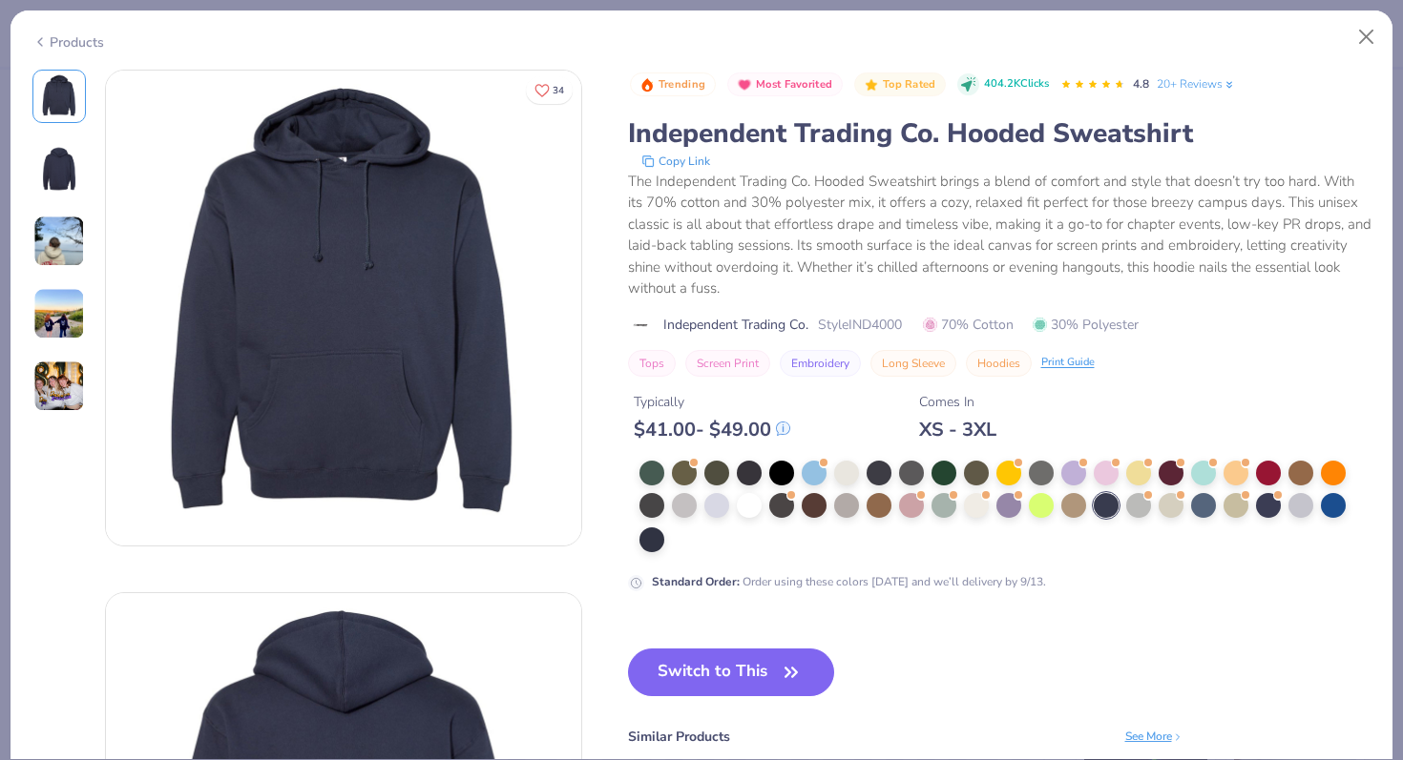
click at [63, 173] on img at bounding box center [59, 169] width 46 height 46
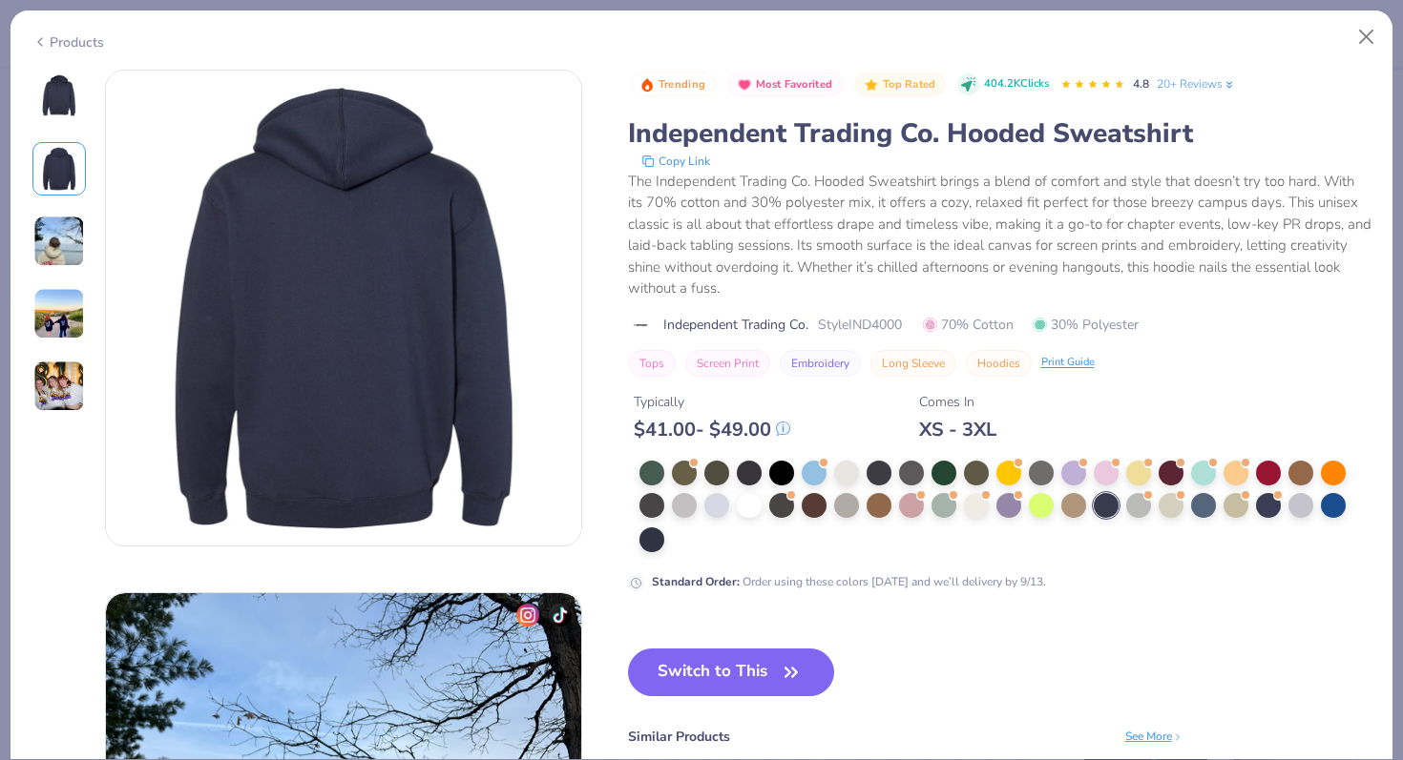
click at [57, 239] on img at bounding box center [59, 242] width 52 height 52
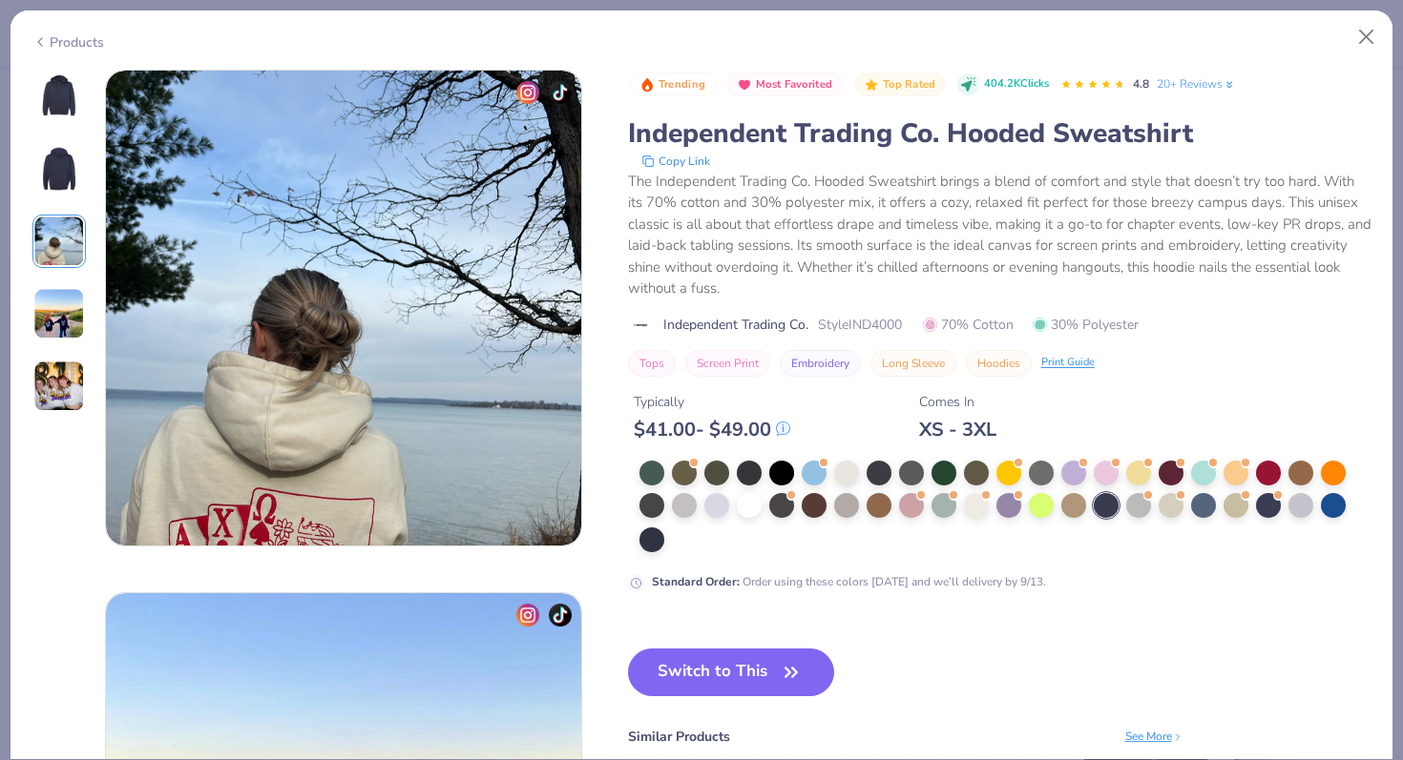
click at [52, 298] on img at bounding box center [59, 314] width 52 height 52
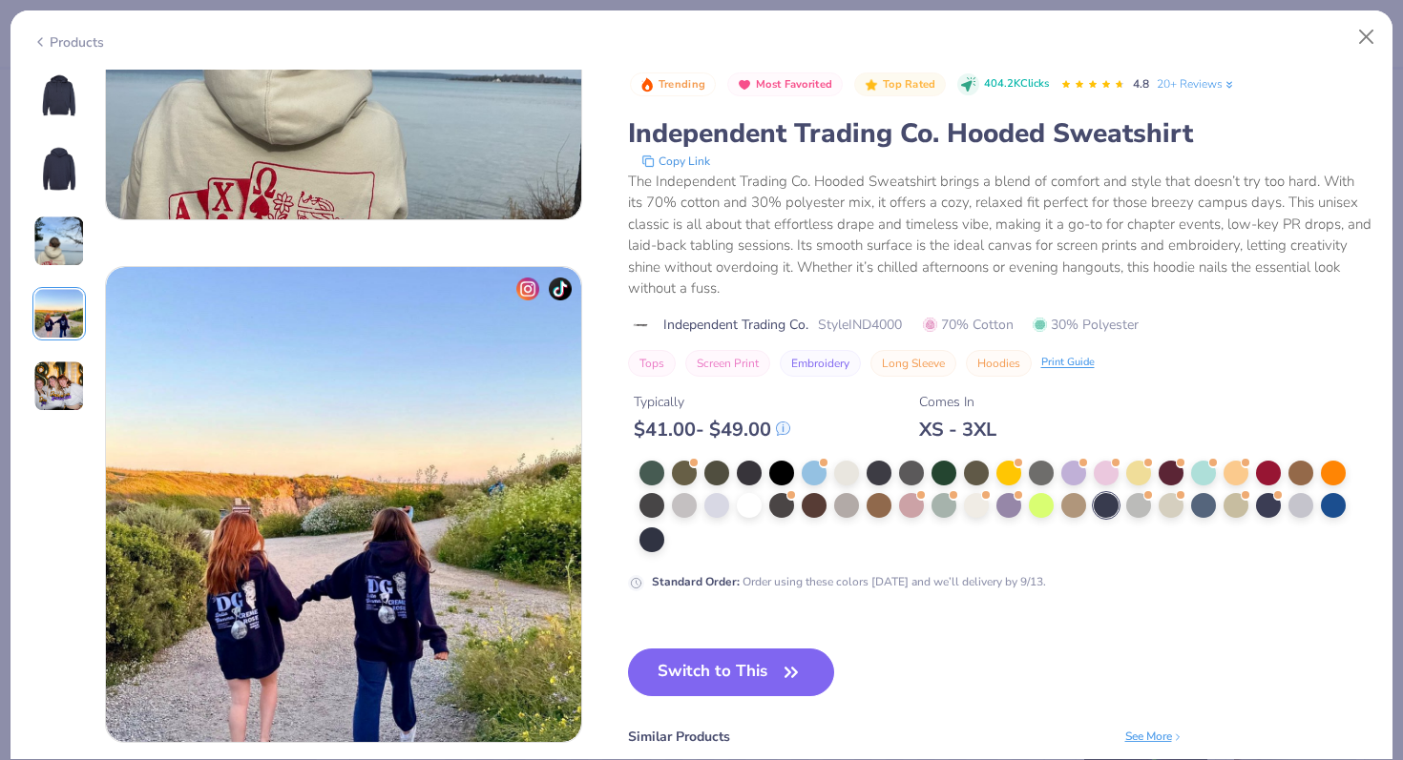
scroll to position [1569, 0]
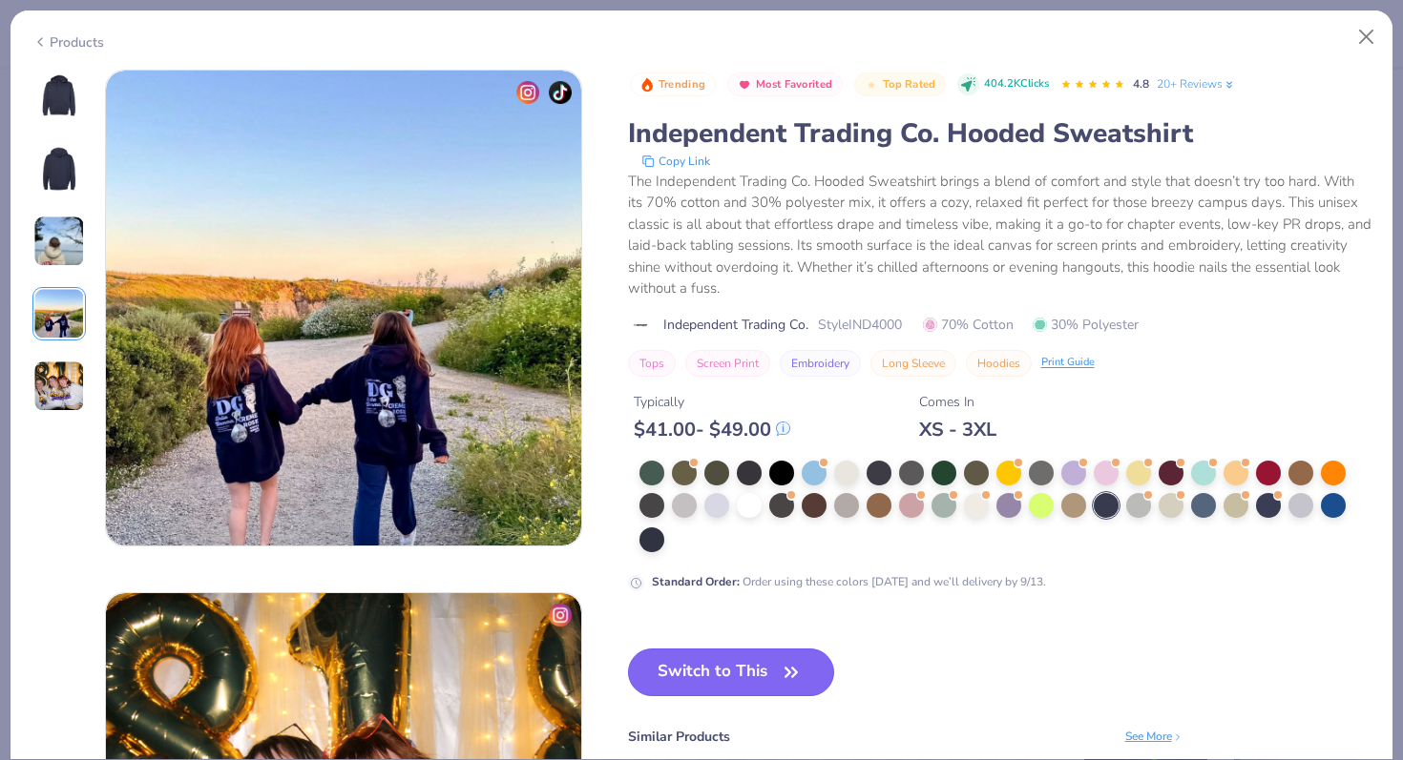
click at [713, 670] on button "Switch to This" at bounding box center [731, 673] width 207 height 48
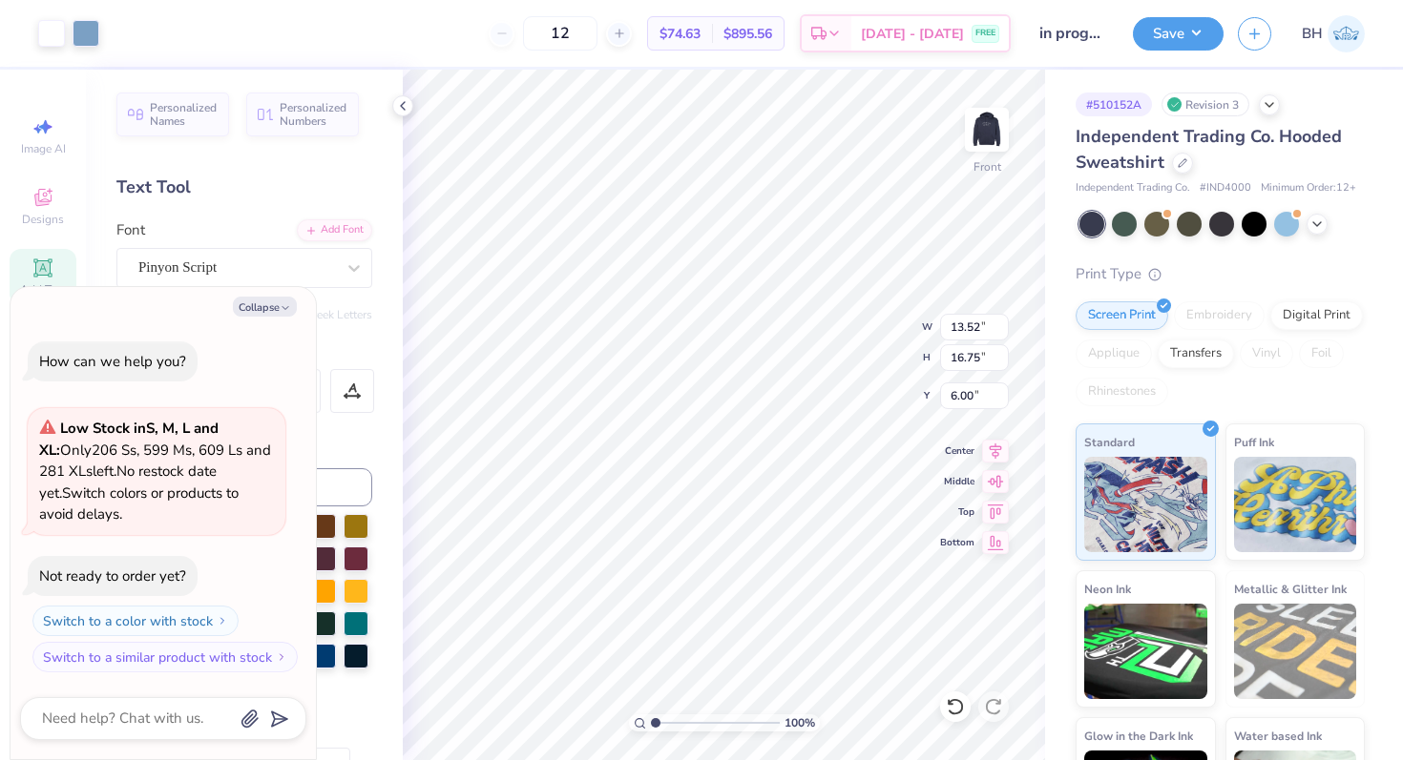
type textarea "x"
type input "6.50"
type textarea "x"
type input "12.44"
type input "15.41"
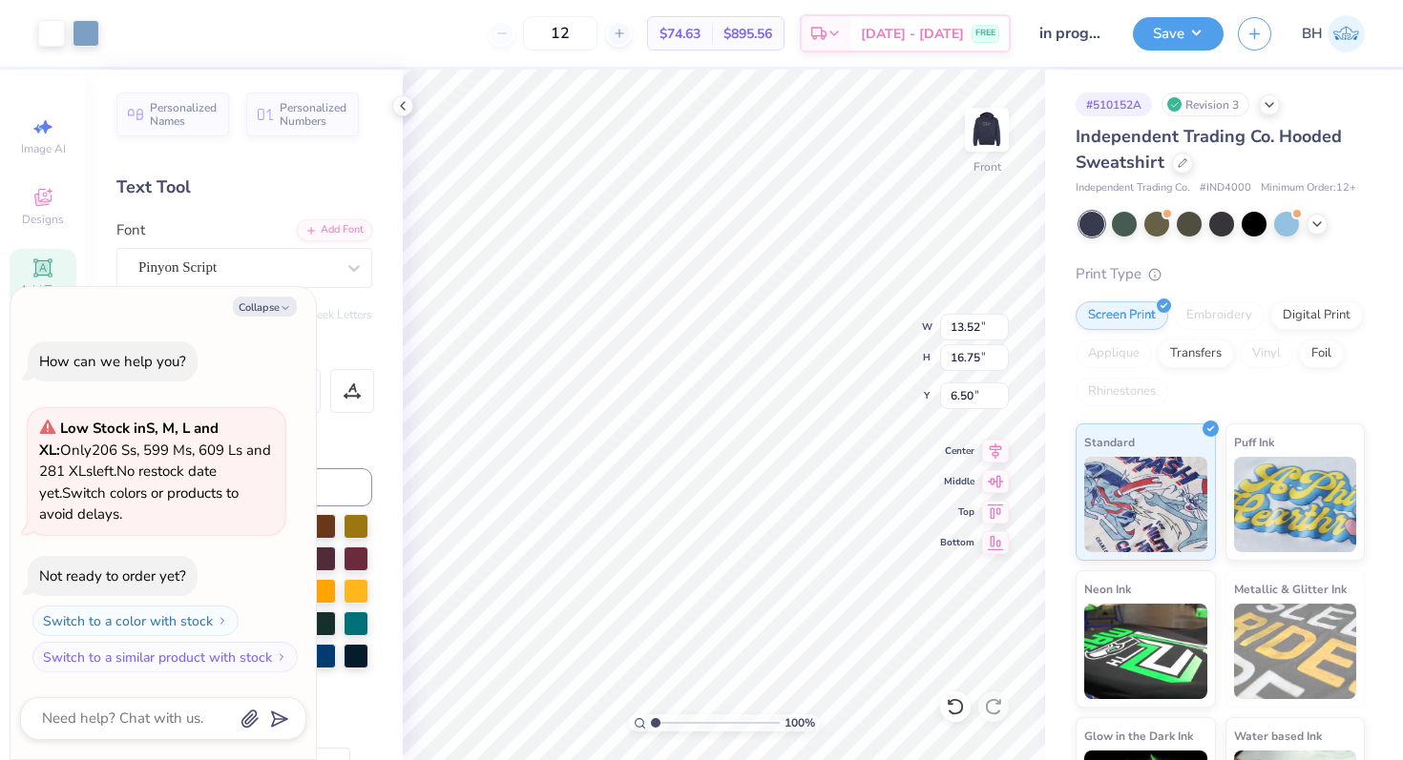
type input "6.49"
click at [724, 554] on li "Group" at bounding box center [755, 550] width 150 height 37
type textarea "x"
type input "6.00"
click at [987, 114] on img at bounding box center [986, 130] width 76 height 76
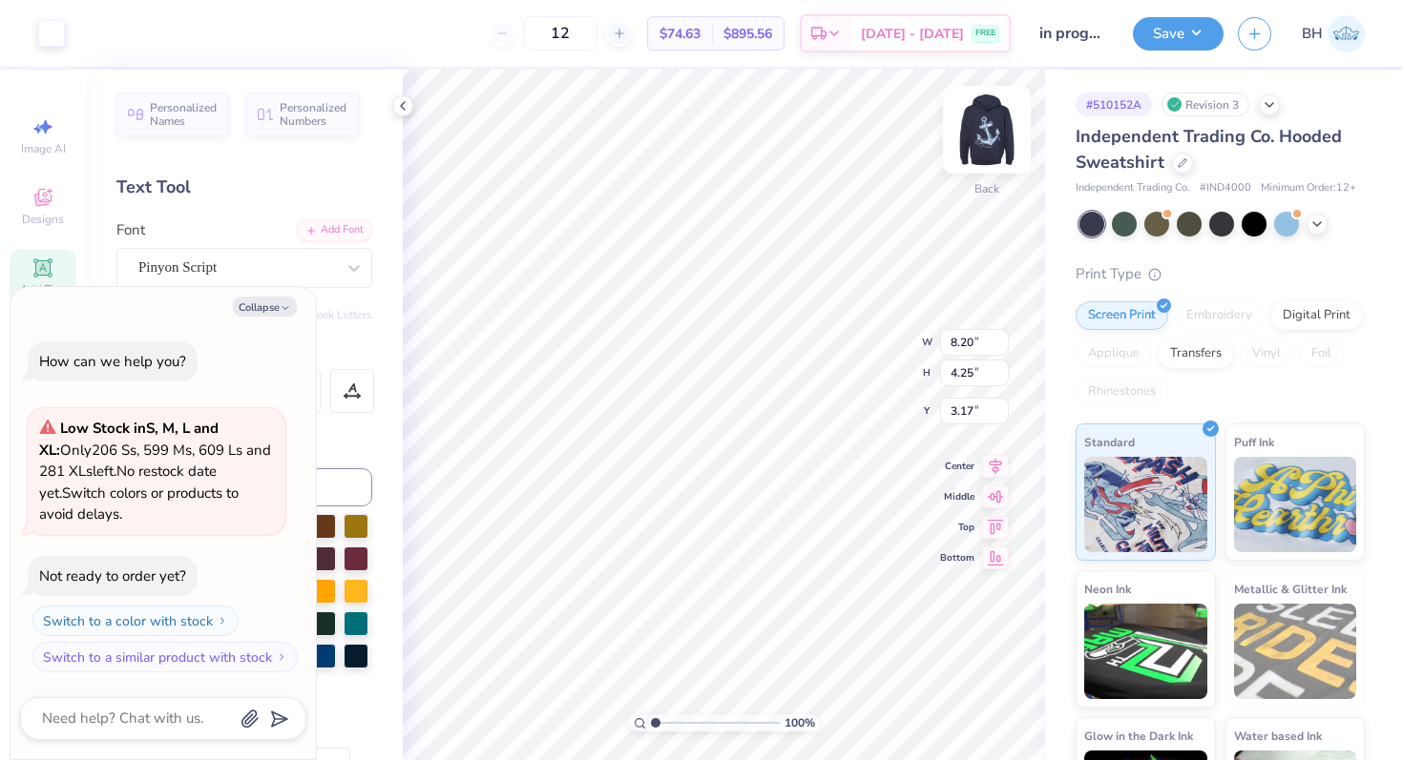
type textarea "x"
type input "3.27"
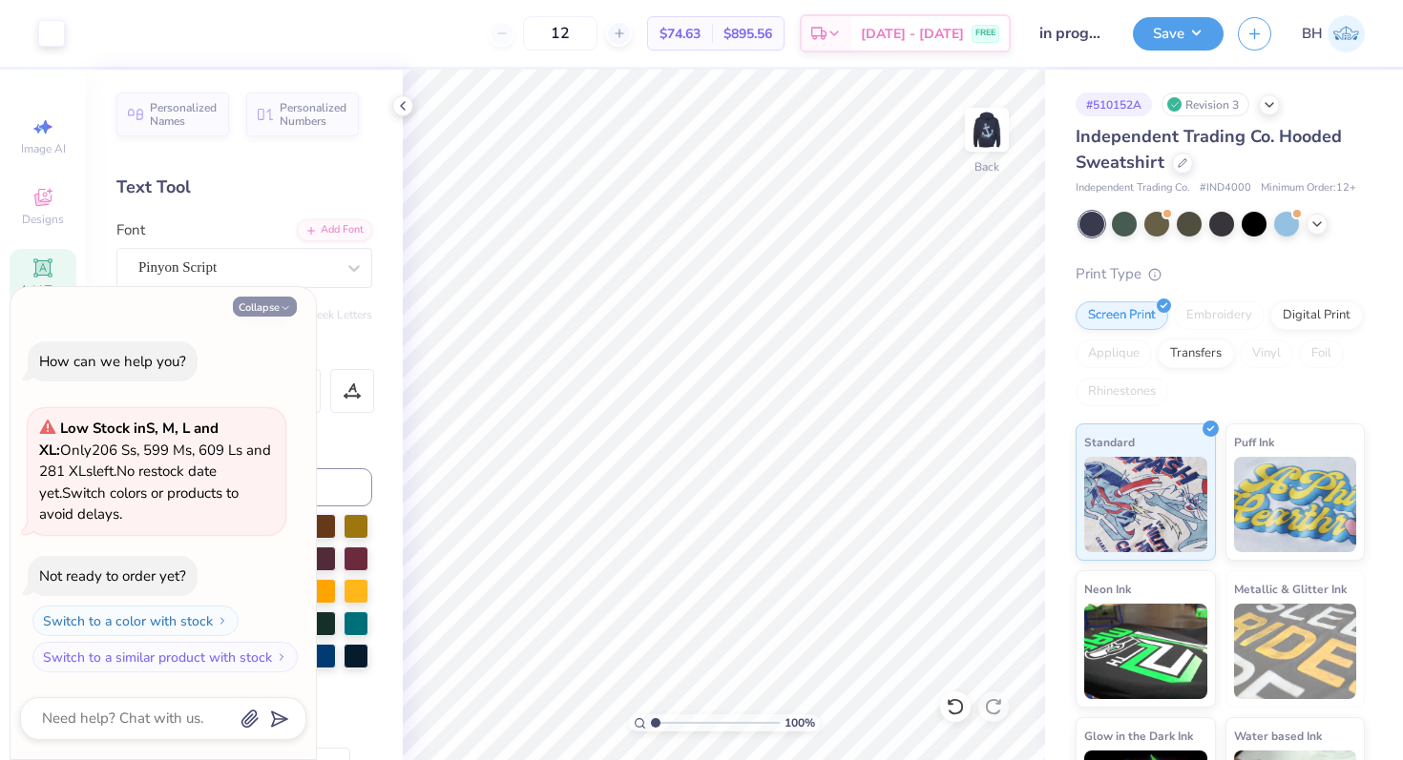
click at [274, 311] on button "Collapse" at bounding box center [265, 307] width 64 height 20
type textarea "x"
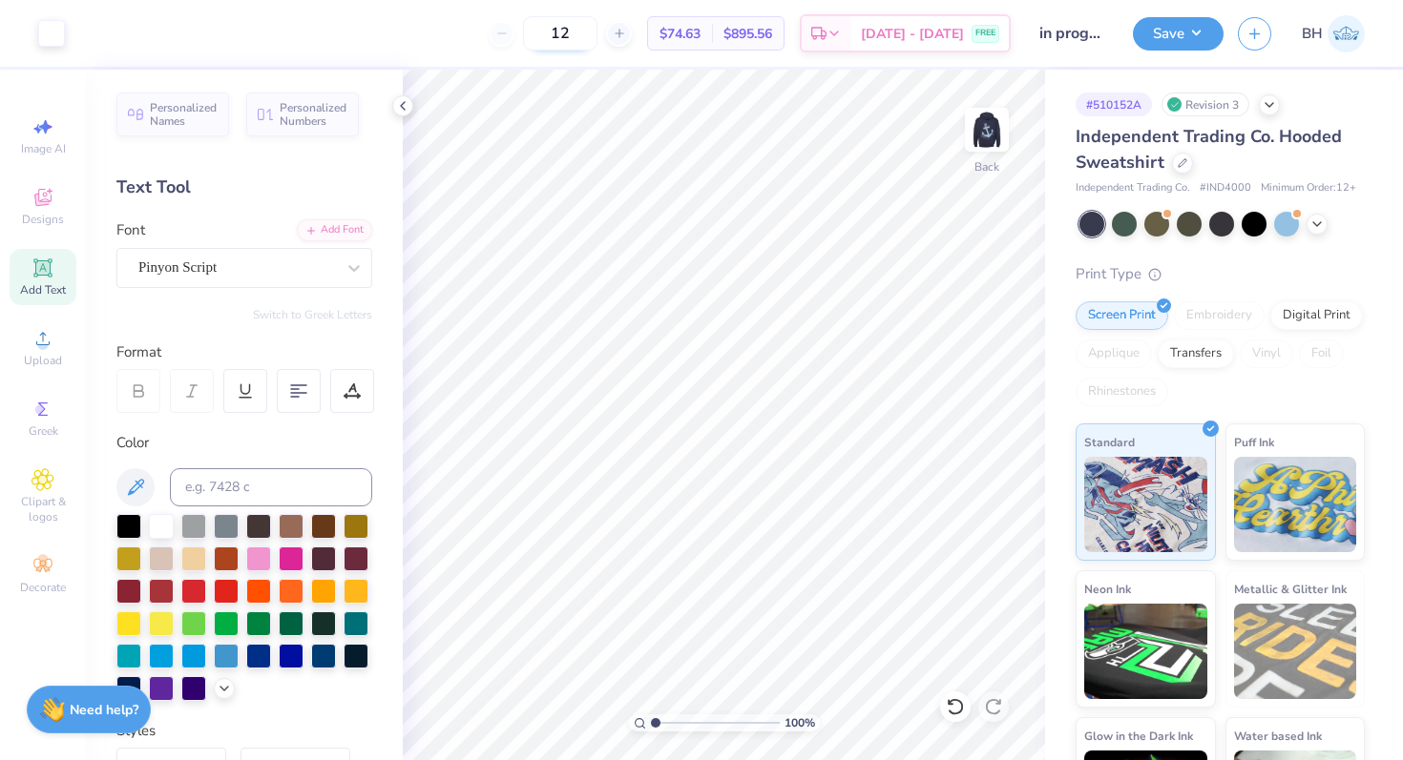
click at [584, 38] on input "12" at bounding box center [560, 33] width 74 height 34
drag, startPoint x: 599, startPoint y: 38, endPoint x: 552, endPoint y: 38, distance: 47.7
click at [552, 38] on input "12" at bounding box center [560, 33] width 74 height 34
type input "20"
click at [989, 112] on img at bounding box center [986, 130] width 76 height 76
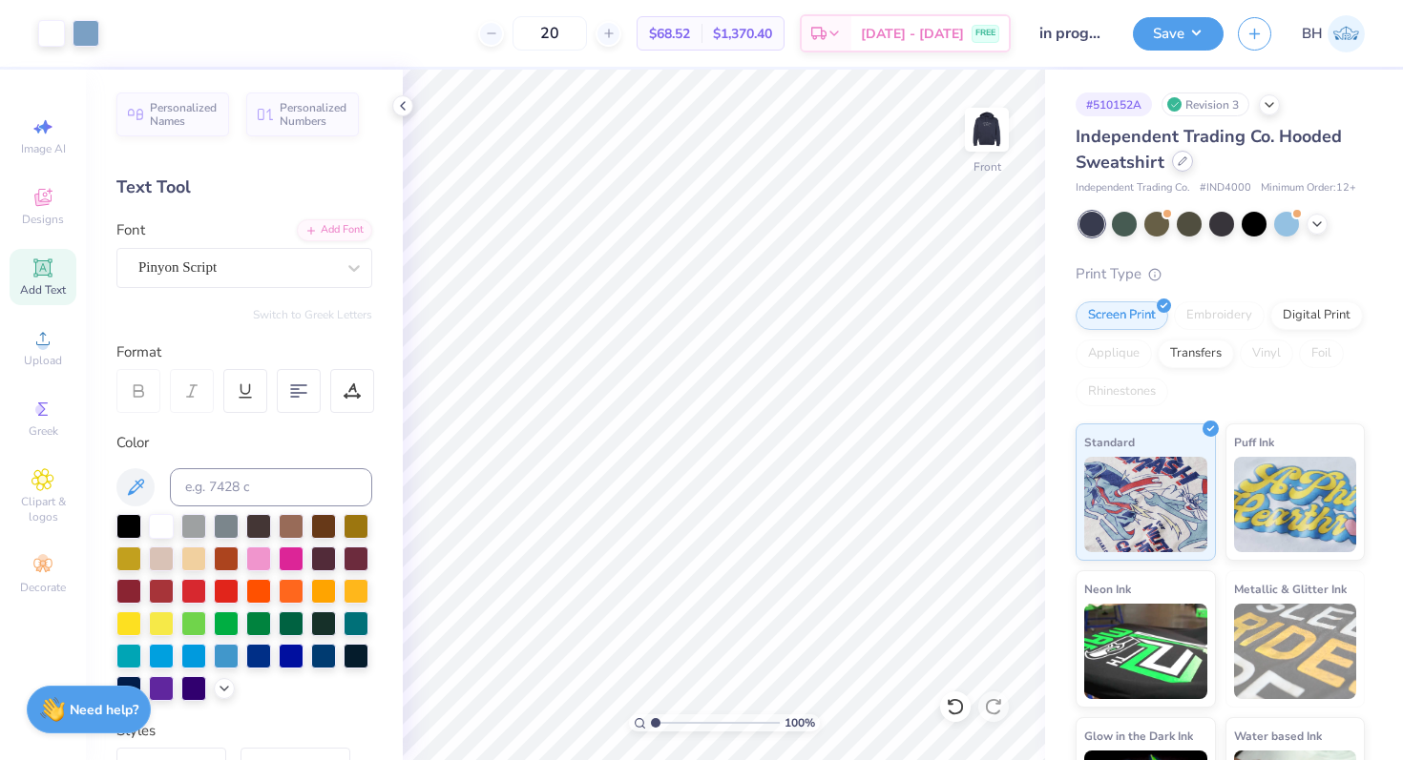
click at [1177, 169] on div at bounding box center [1182, 161] width 21 height 21
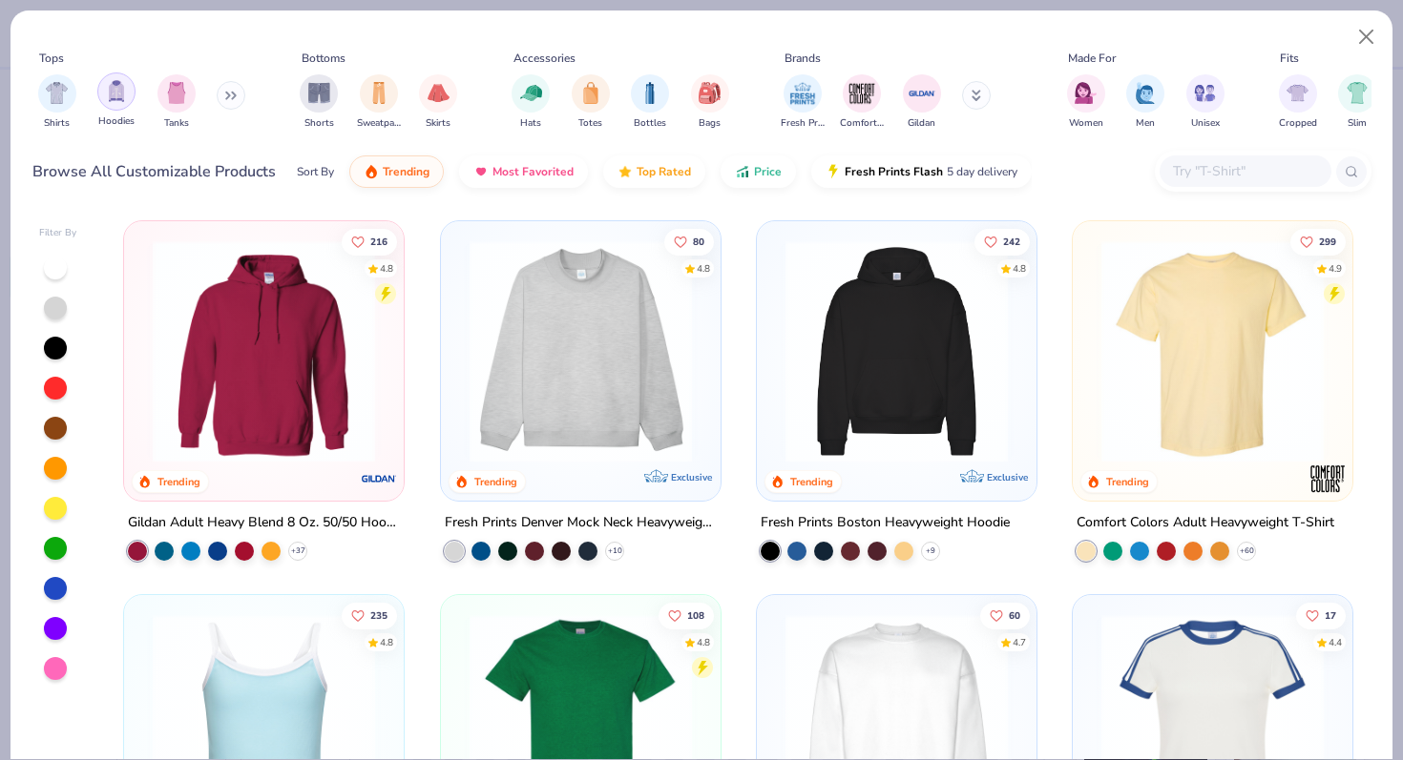
click at [110, 93] on img "filter for Hoodies" at bounding box center [116, 91] width 21 height 22
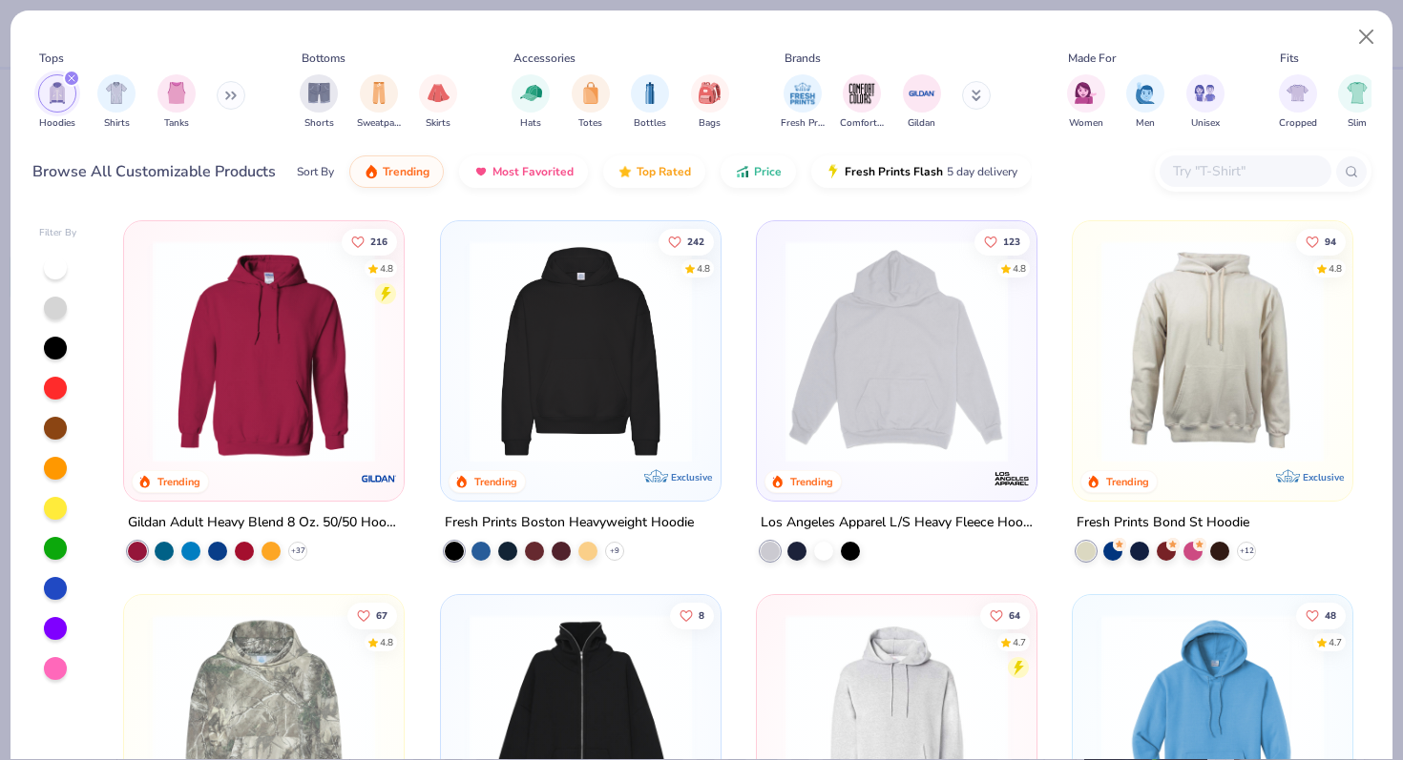
click at [53, 582] on div at bounding box center [55, 588] width 23 height 23
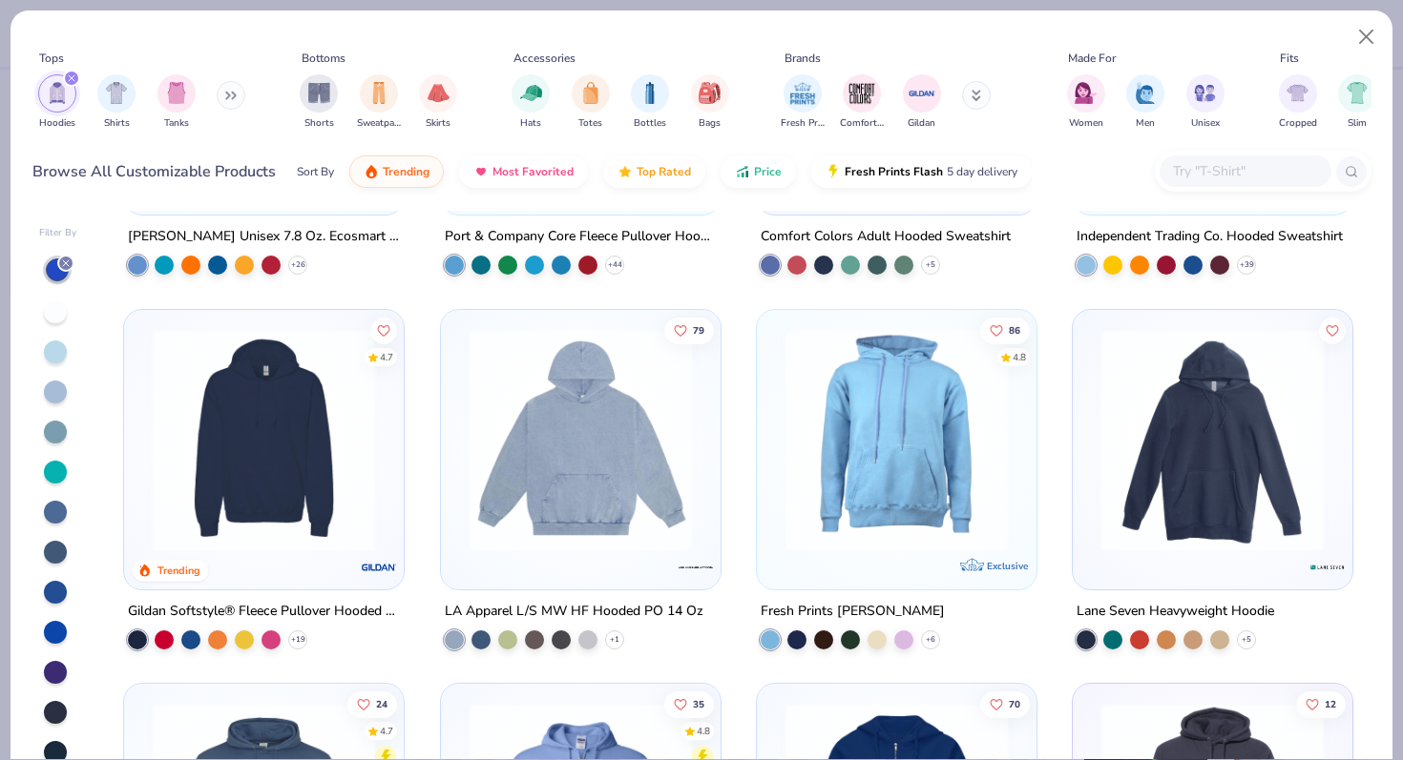
scroll to position [789, 0]
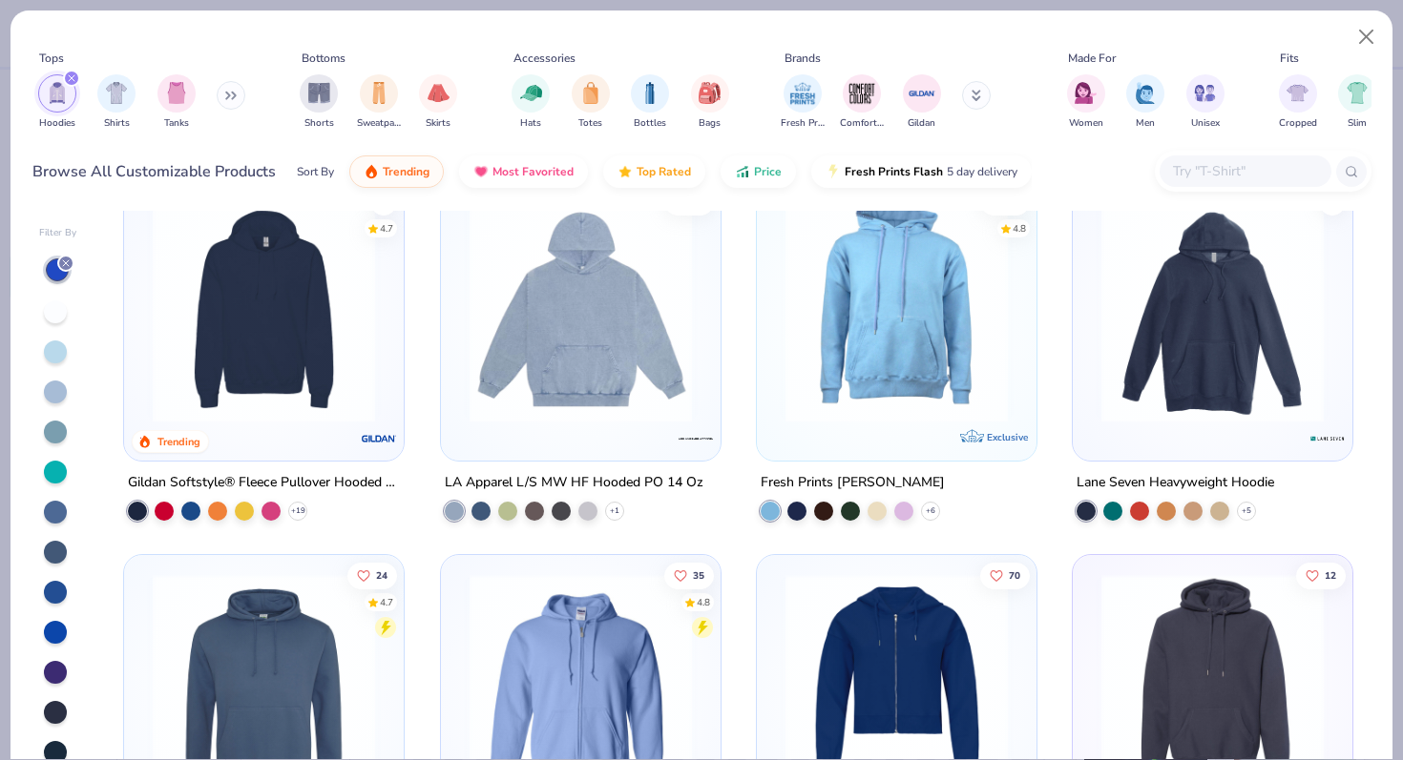
click at [248, 360] on img at bounding box center [263, 310] width 241 height 222
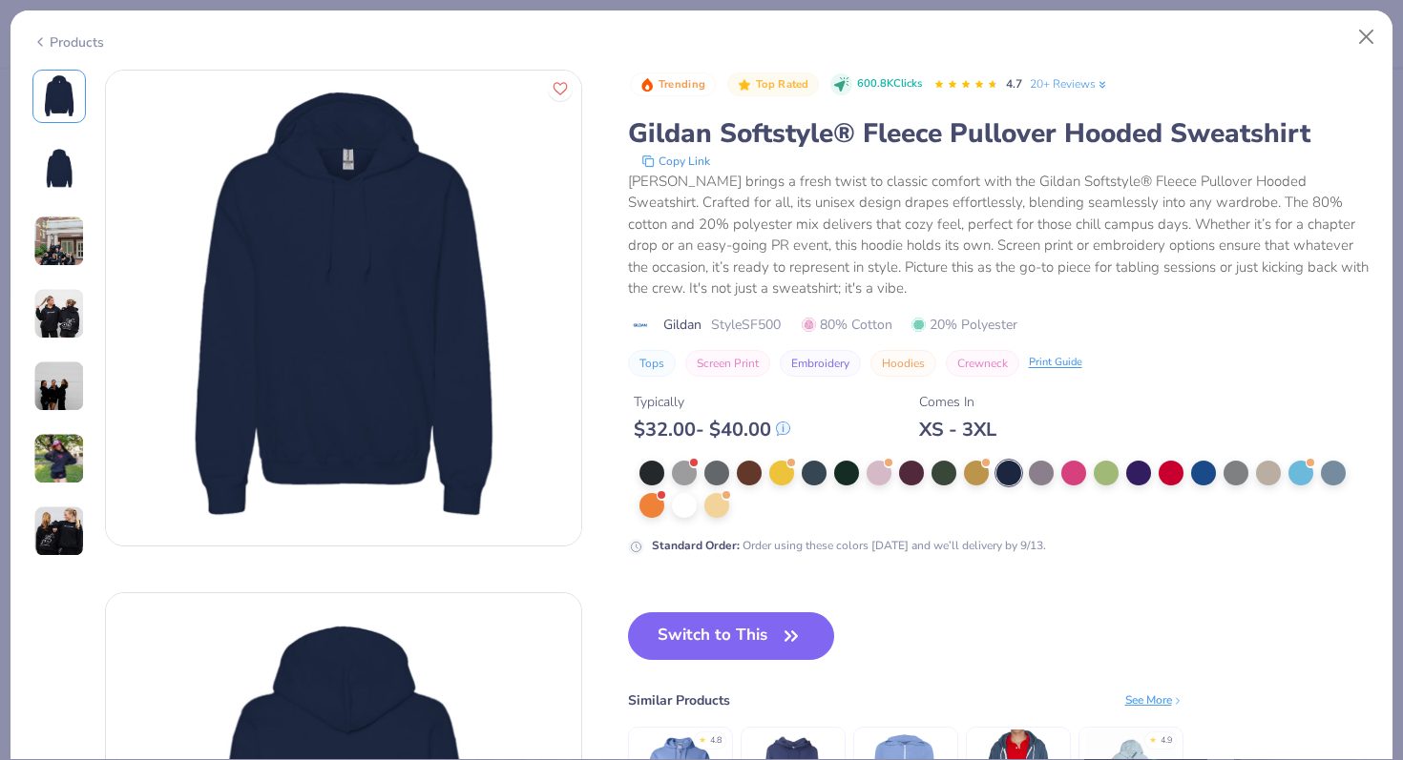
click at [63, 230] on img at bounding box center [59, 242] width 52 height 52
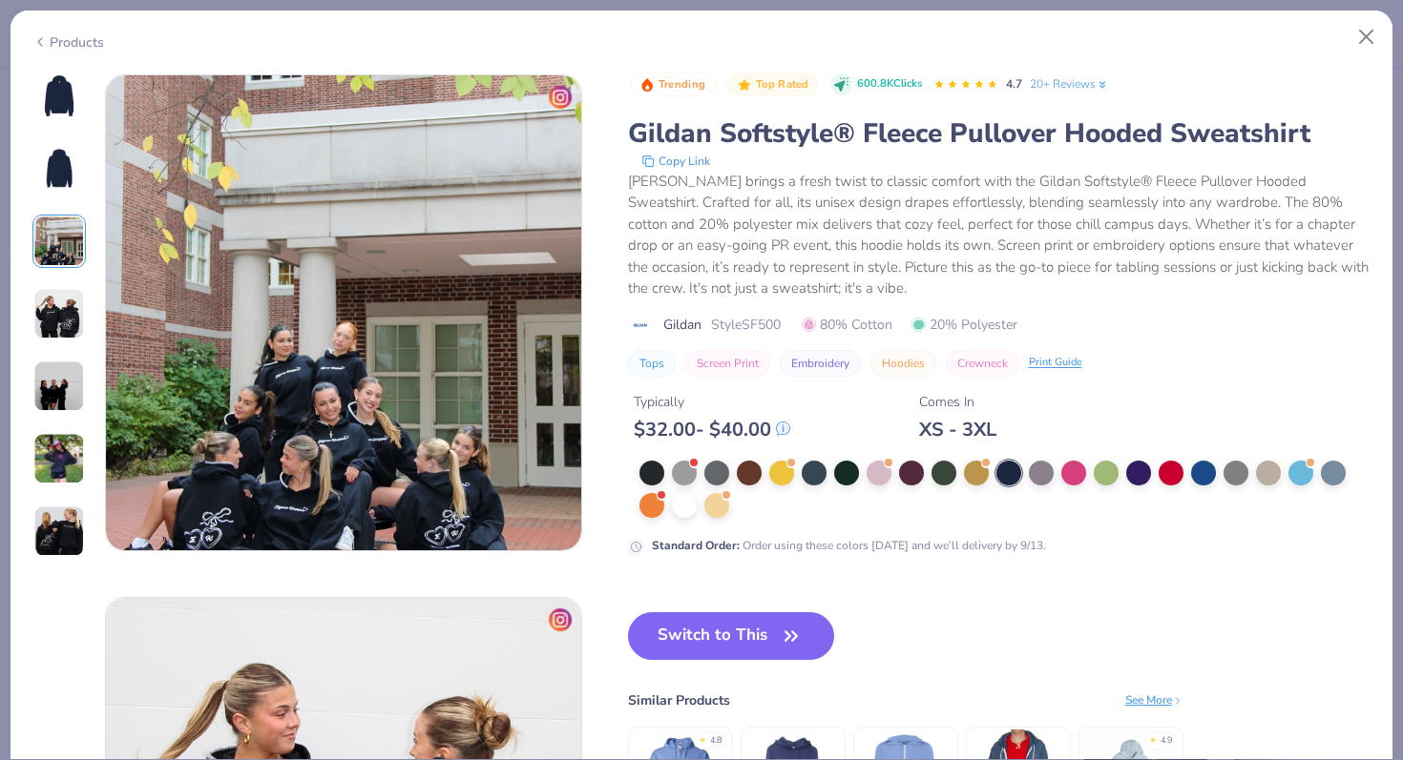
scroll to position [1046, 0]
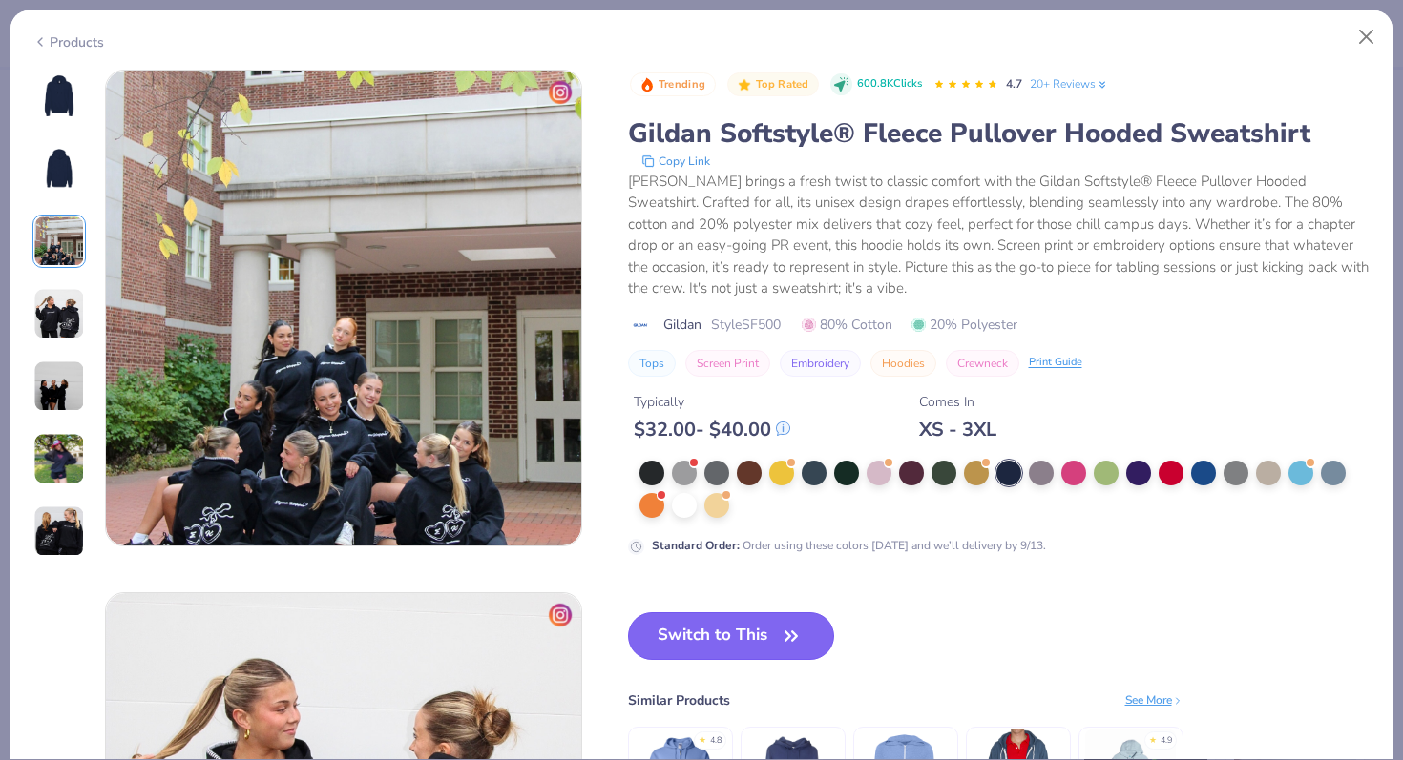
click at [737, 643] on button "Switch to This" at bounding box center [731, 637] width 207 height 48
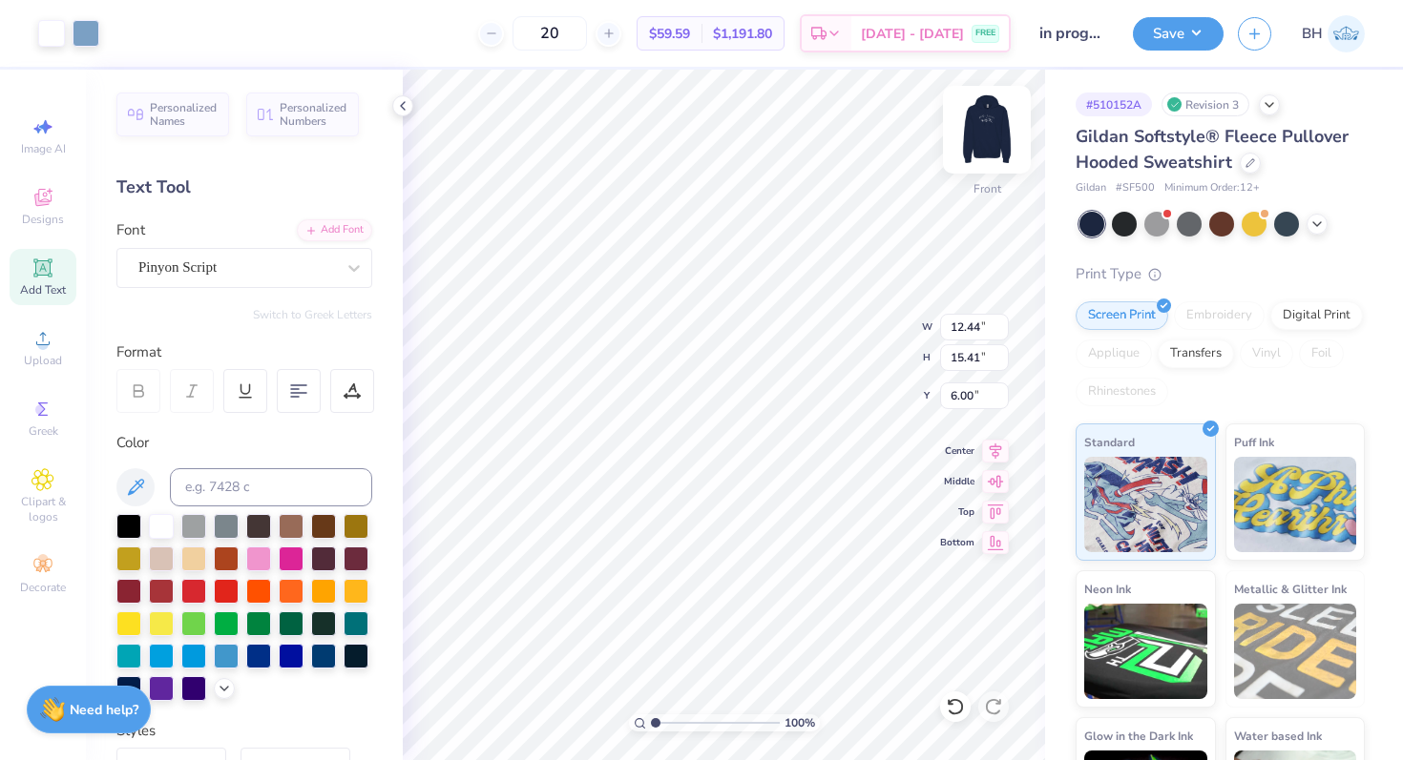
click at [991, 126] on img at bounding box center [986, 130] width 76 height 76
type input "3.00"
type input "5.05"
type input "6.20"
type input "3.20"
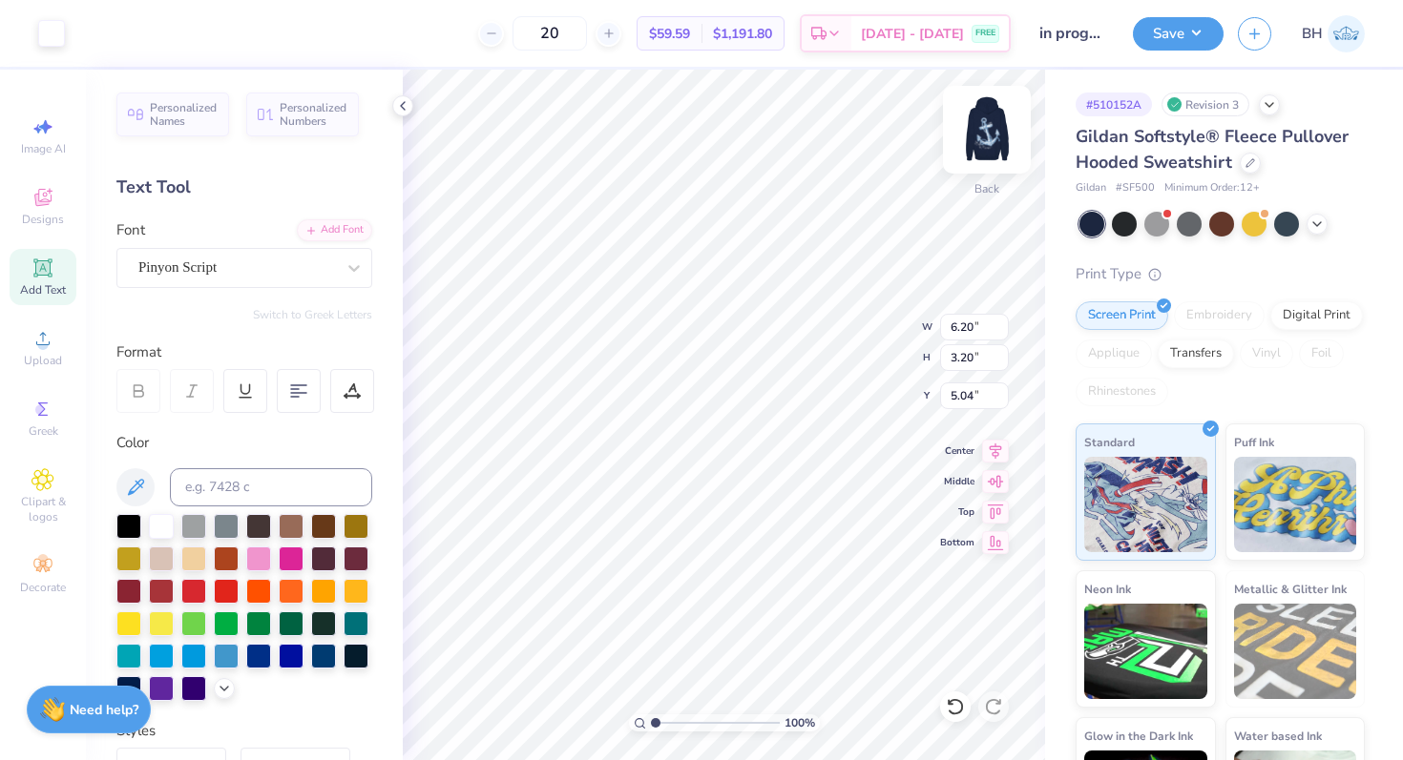
type input "3.00"
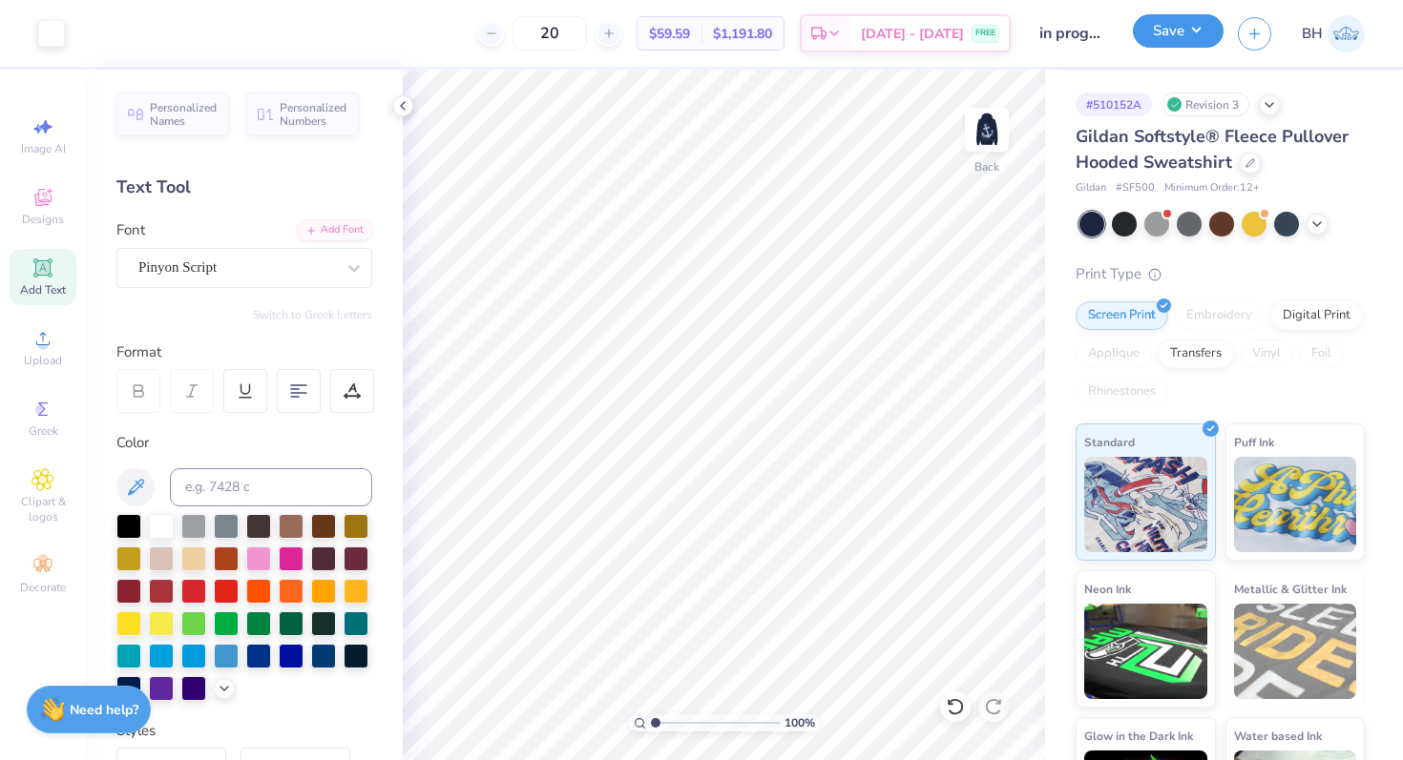
click at [1208, 36] on button "Save" at bounding box center [1178, 30] width 91 height 33
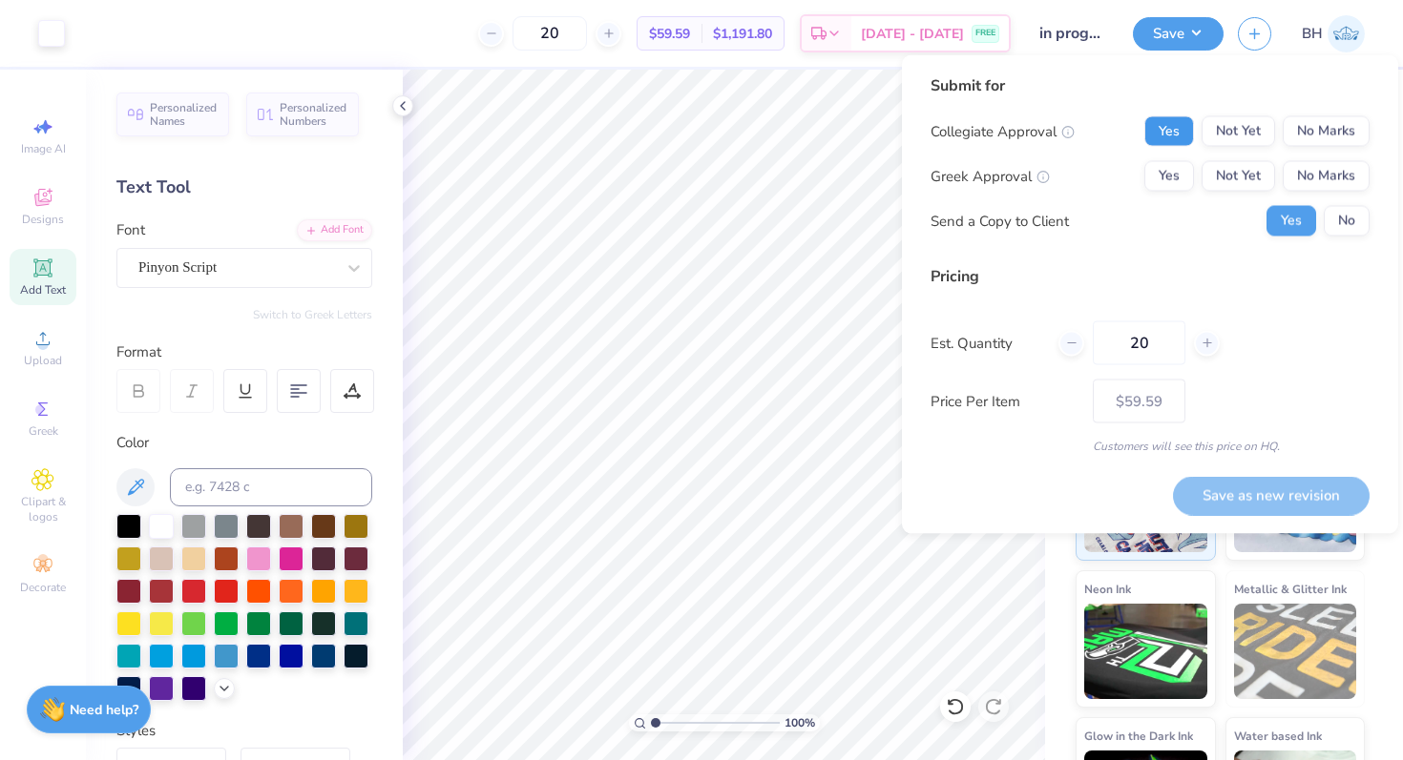
click at [1192, 130] on button "Yes" at bounding box center [1169, 131] width 50 height 31
click at [1185, 161] on button "Yes" at bounding box center [1169, 176] width 50 height 31
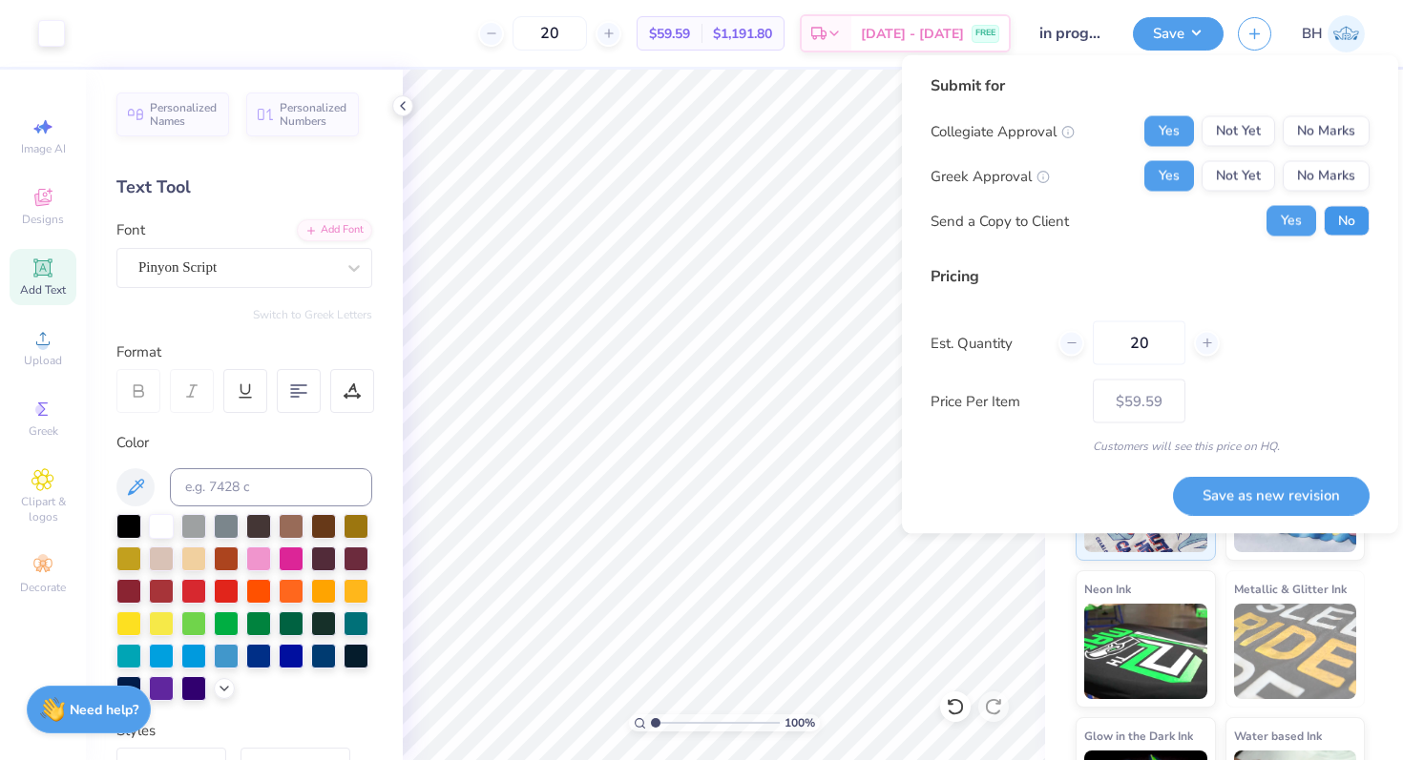
click at [1343, 235] on button "No" at bounding box center [1346, 221] width 46 height 31
click at [1268, 496] on button "Save as new revision" at bounding box center [1271, 495] width 197 height 39
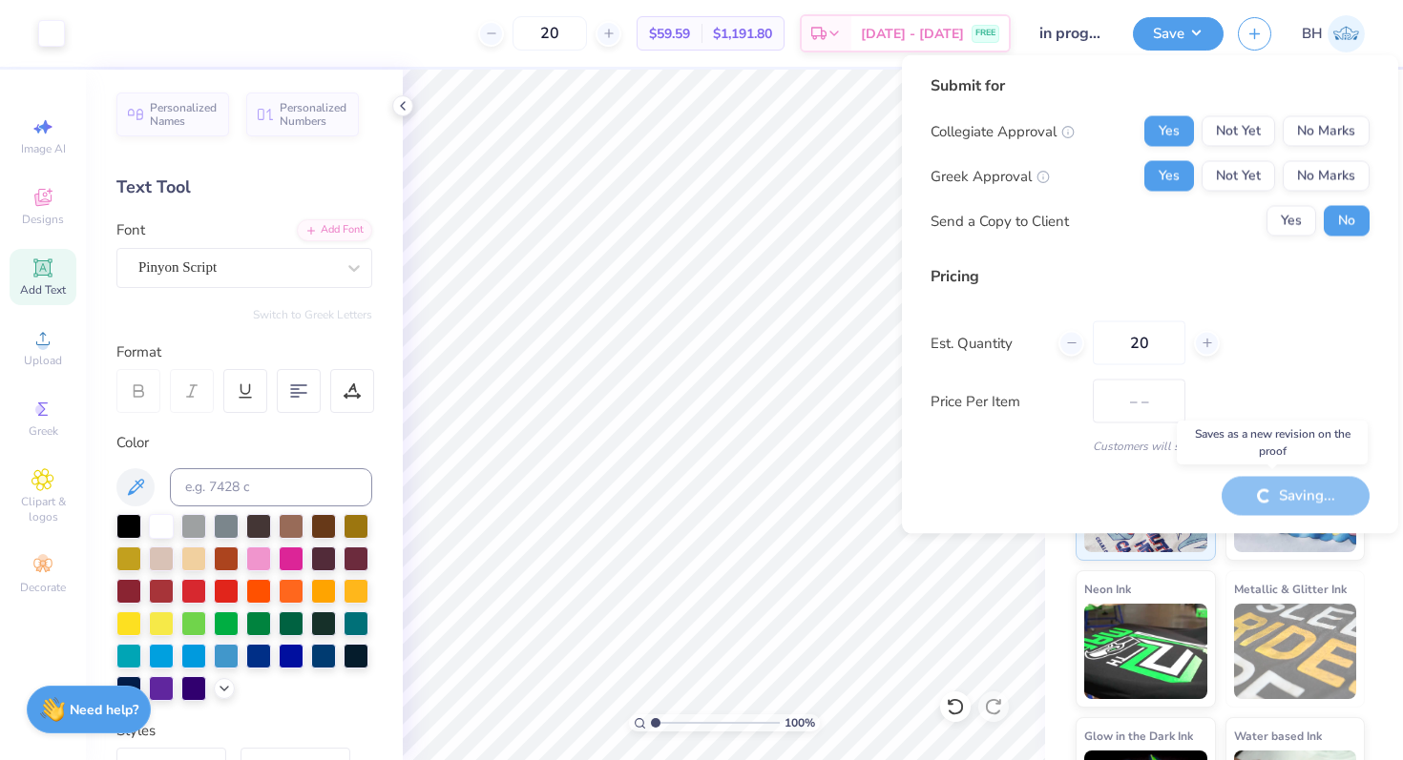
type input "$59.59"
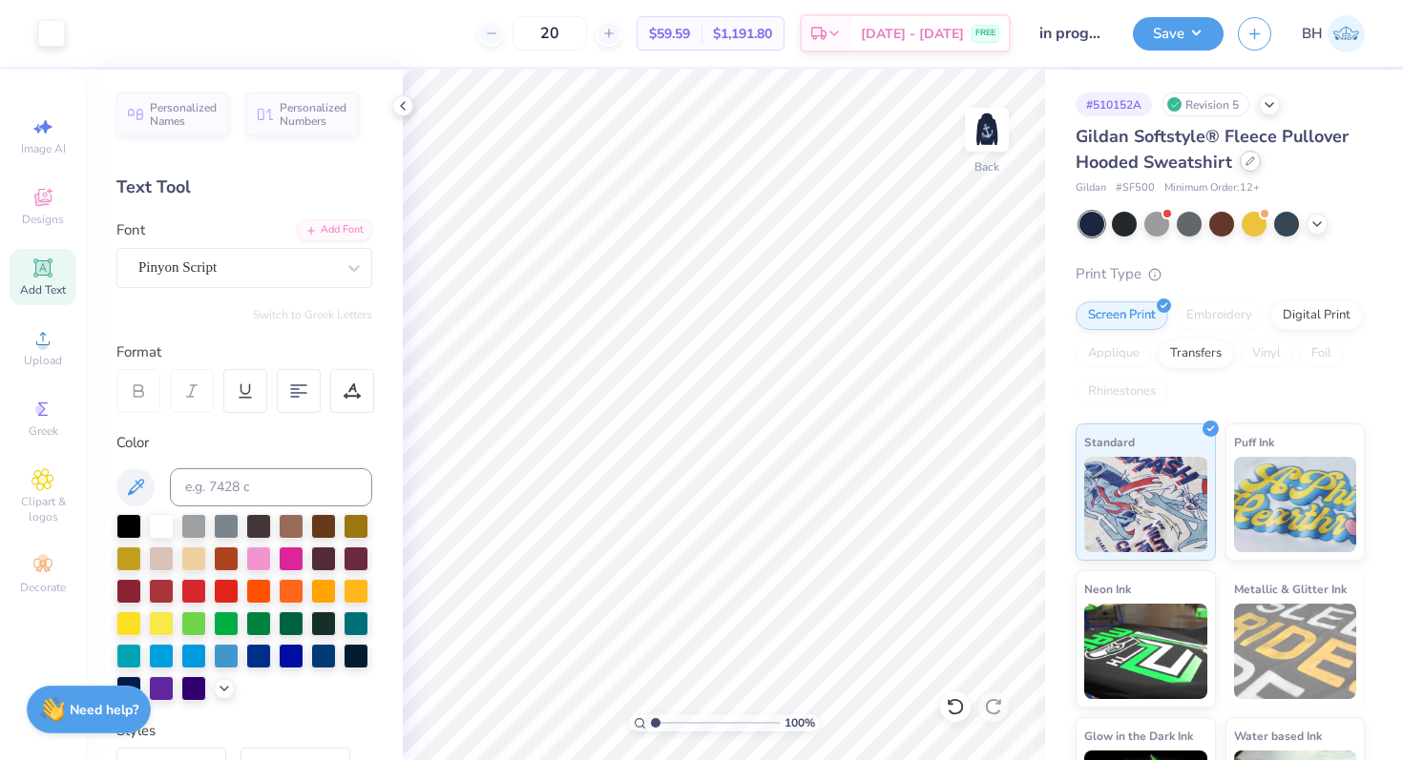
click at [1246, 162] on icon at bounding box center [1250, 161] width 10 height 10
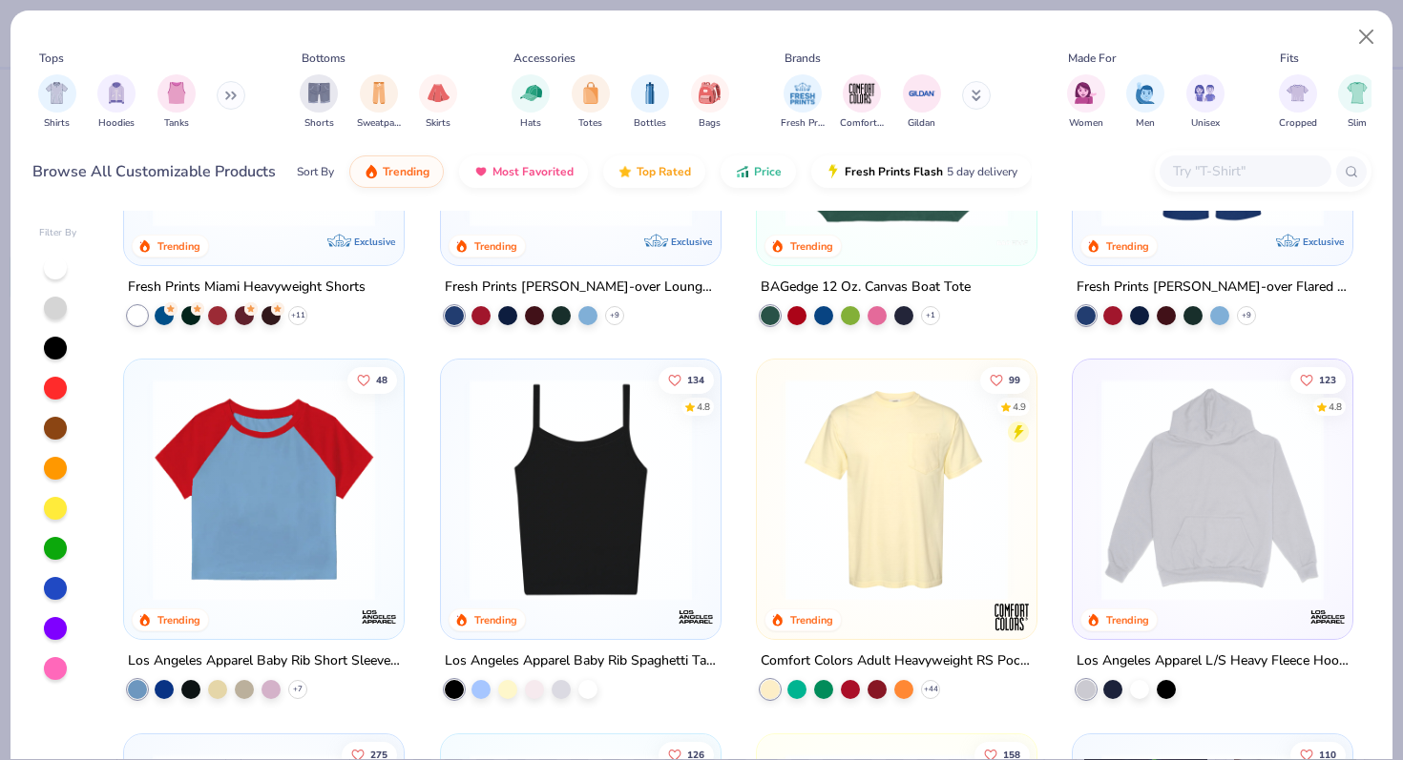
scroll to position [1364, 0]
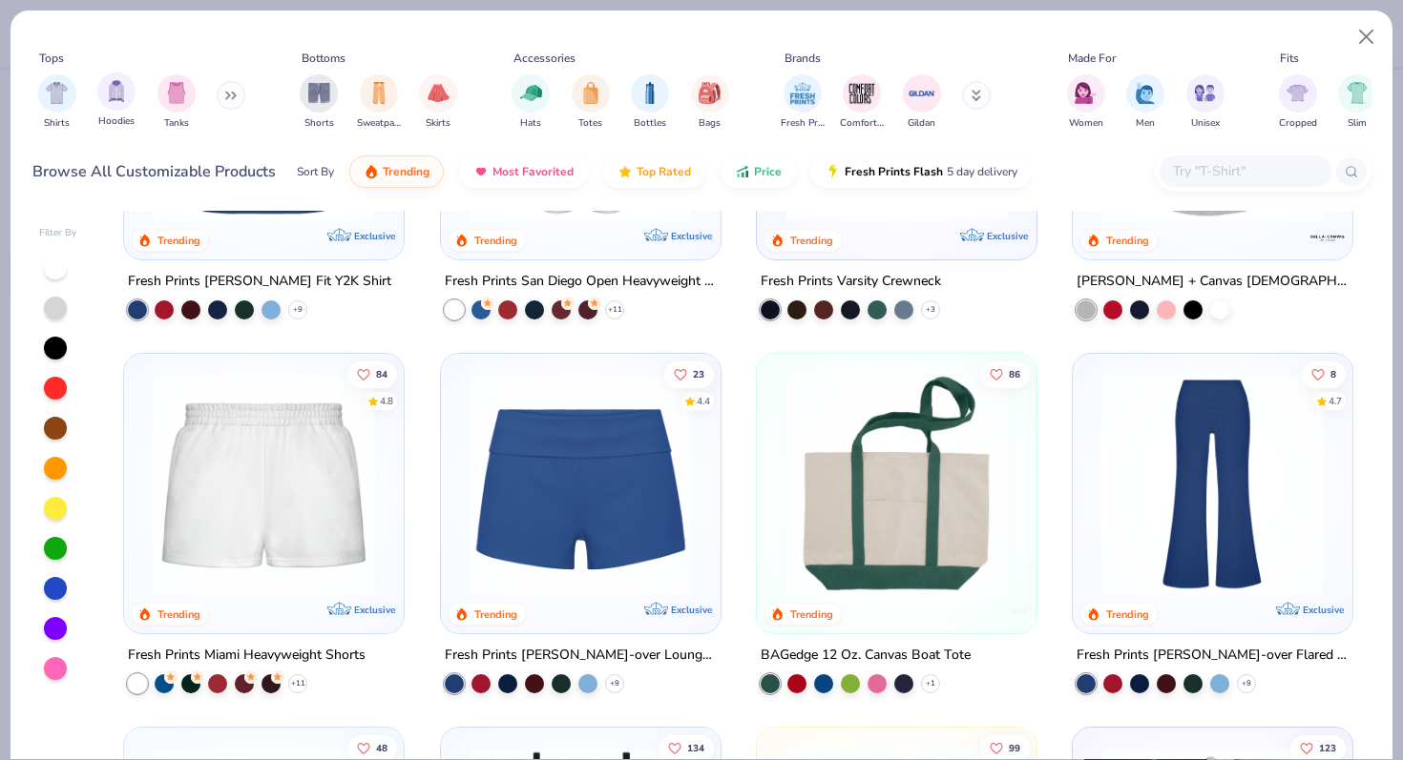
click at [103, 119] on span "Hoodies" at bounding box center [116, 122] width 36 height 14
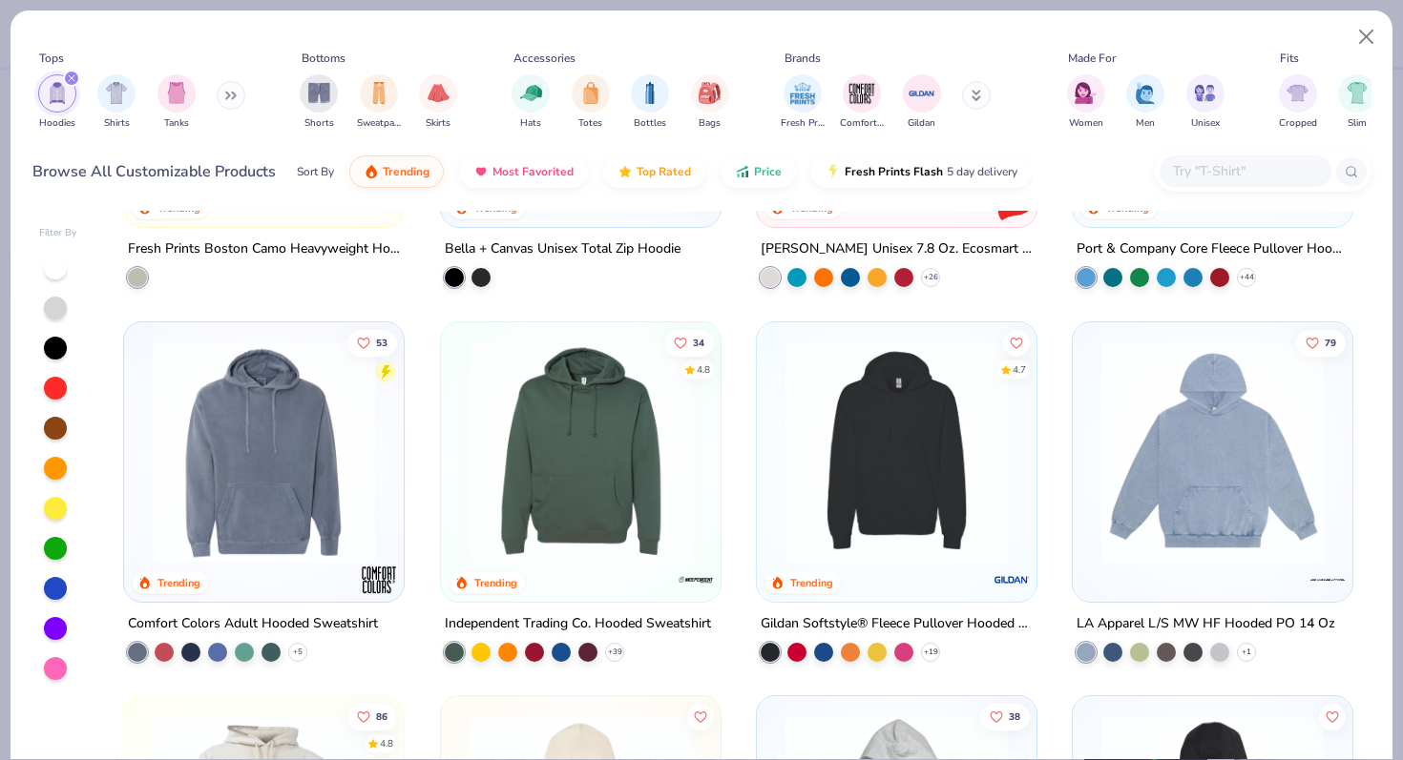
scroll to position [663, 0]
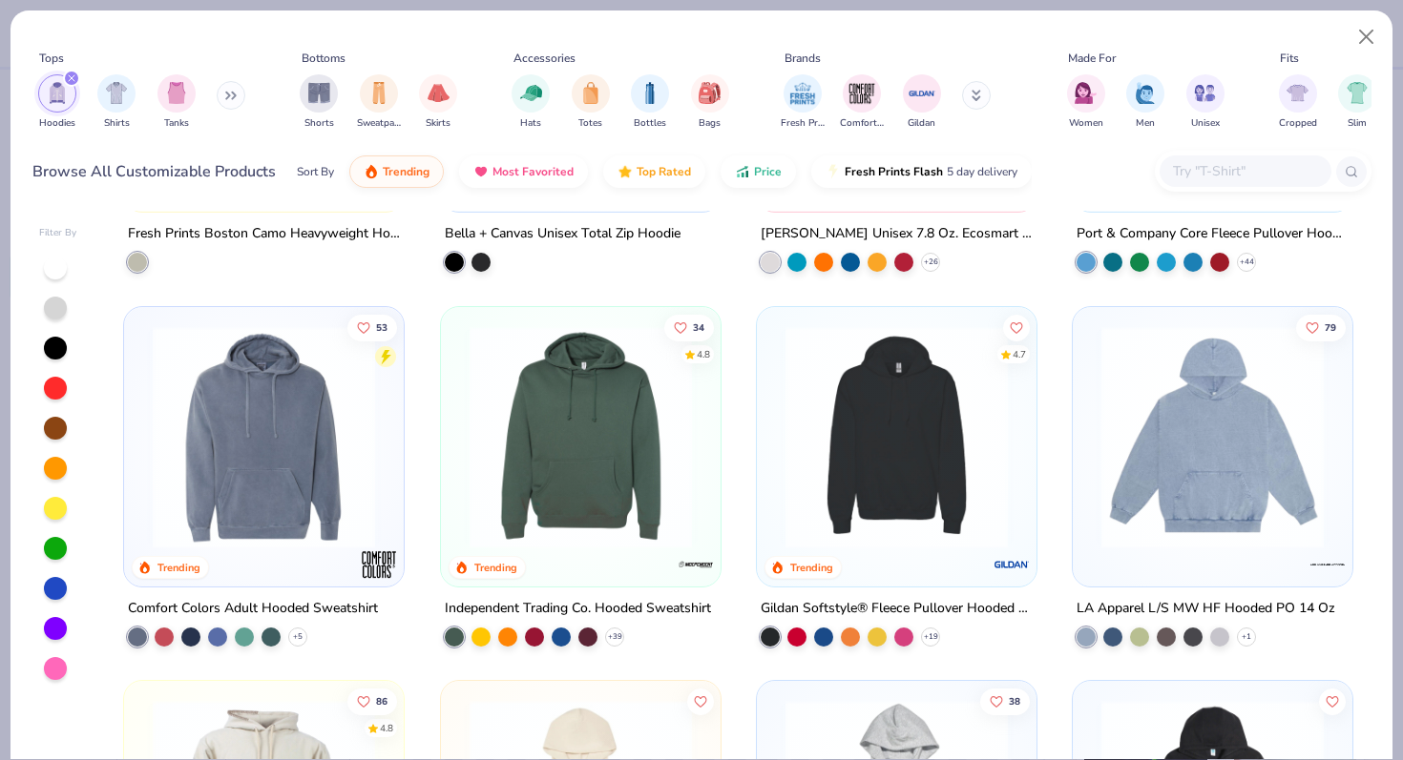
click at [55, 583] on div at bounding box center [55, 588] width 23 height 23
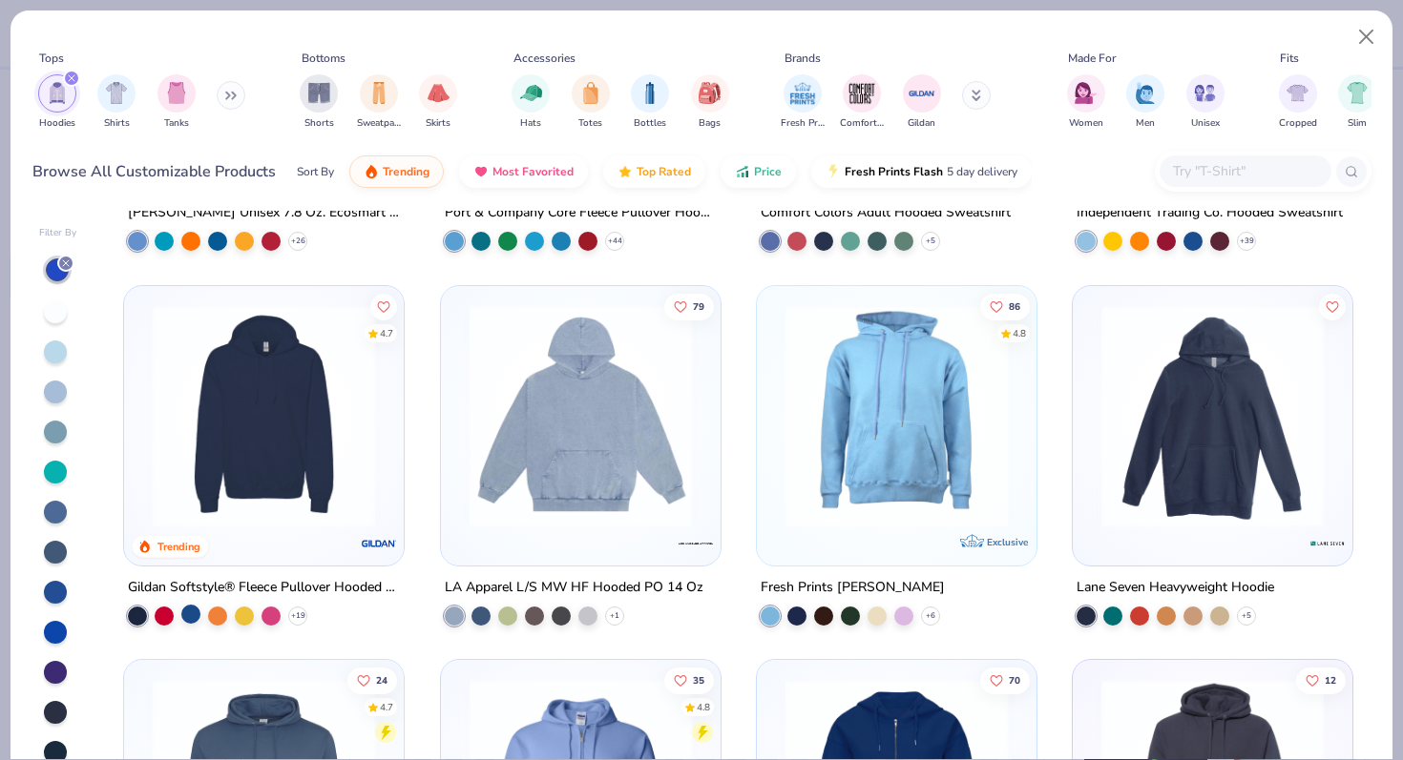
scroll to position [686, 0]
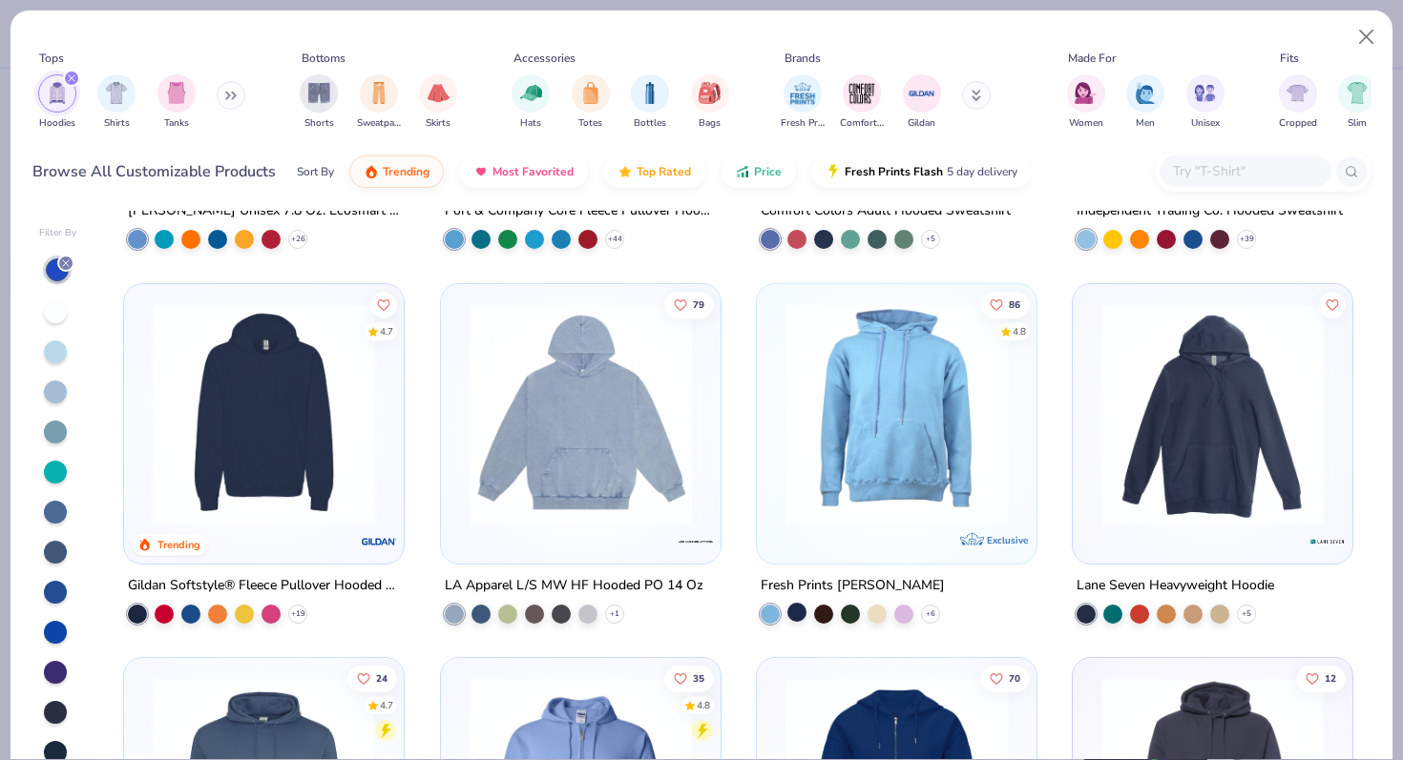
click at [797, 609] on div at bounding box center [796, 612] width 19 height 19
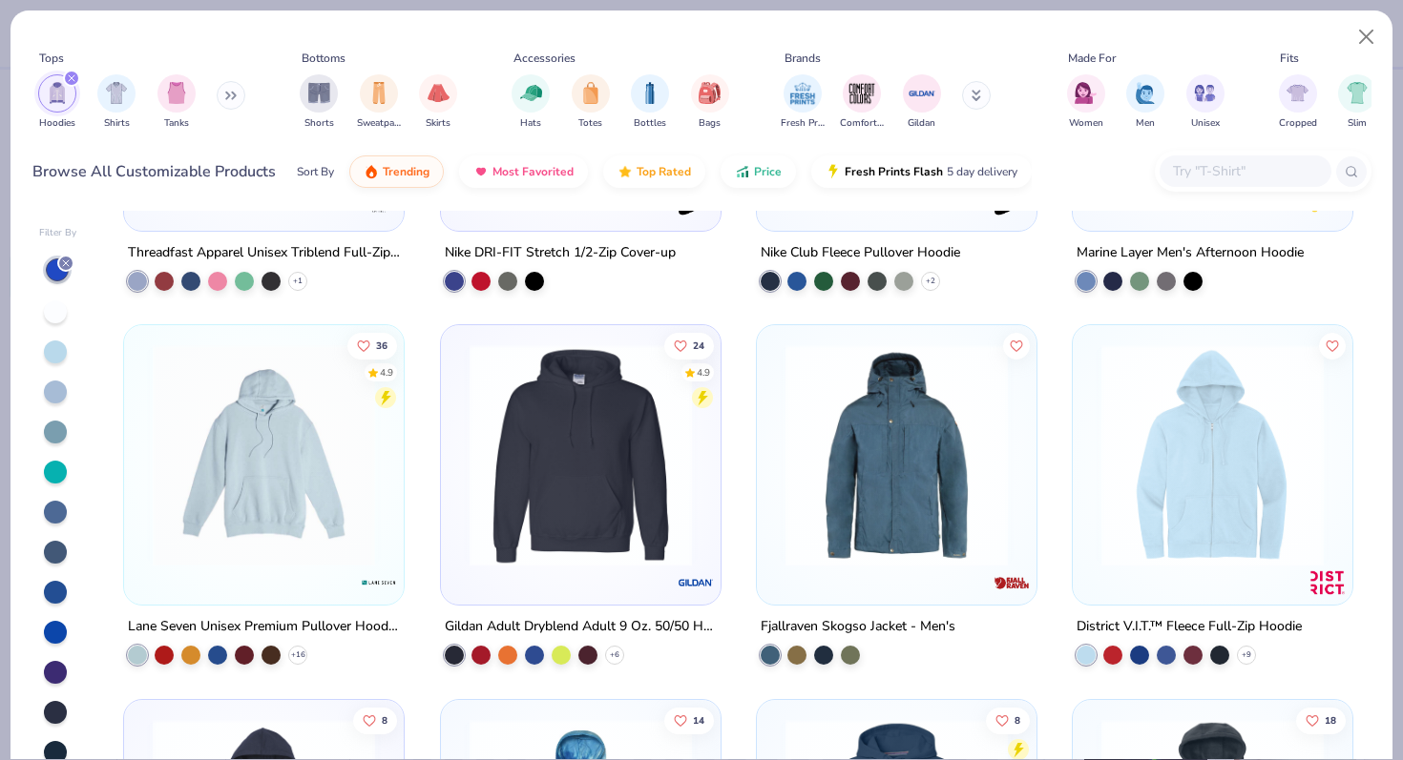
scroll to position [3293, 0]
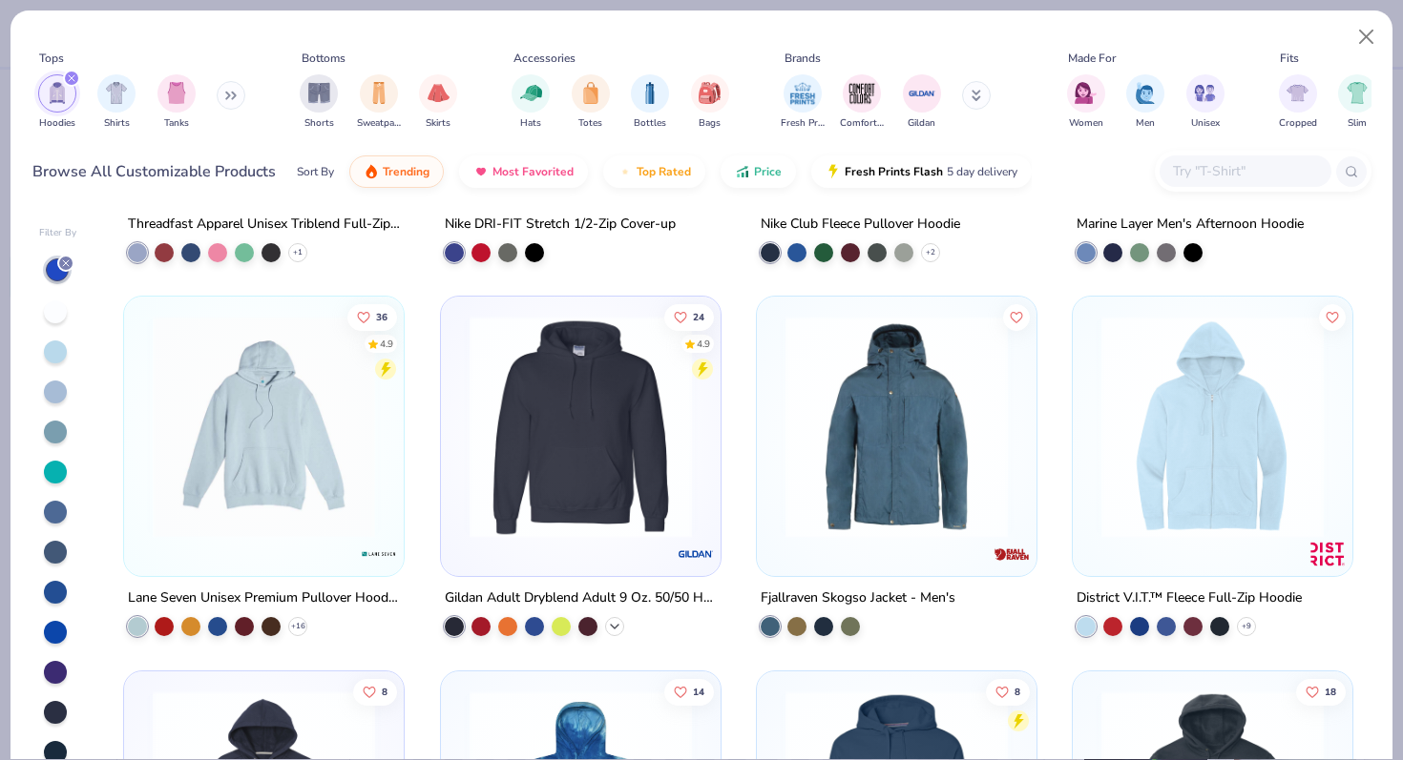
click at [615, 626] on icon at bounding box center [614, 626] width 15 height 15
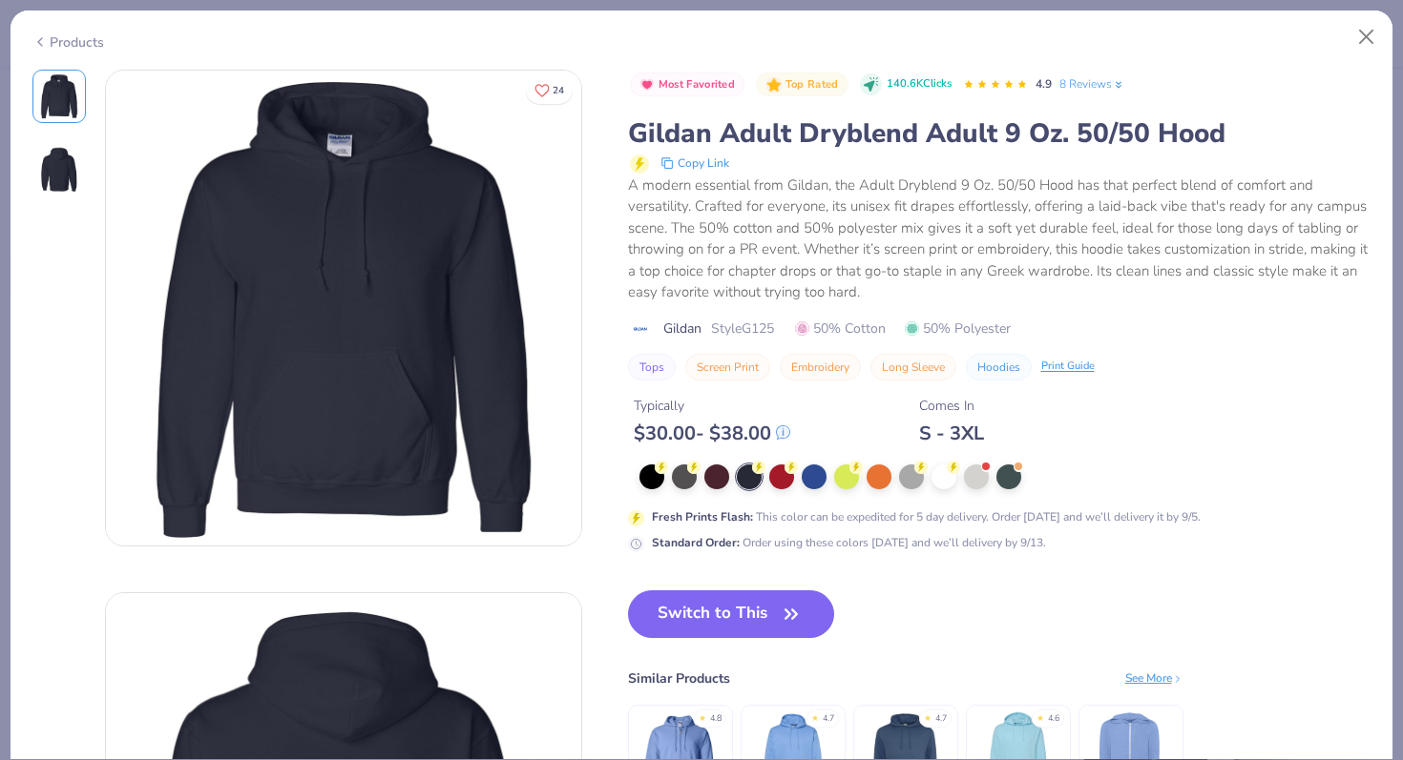
click at [82, 45] on div "Products" at bounding box center [68, 42] width 72 height 20
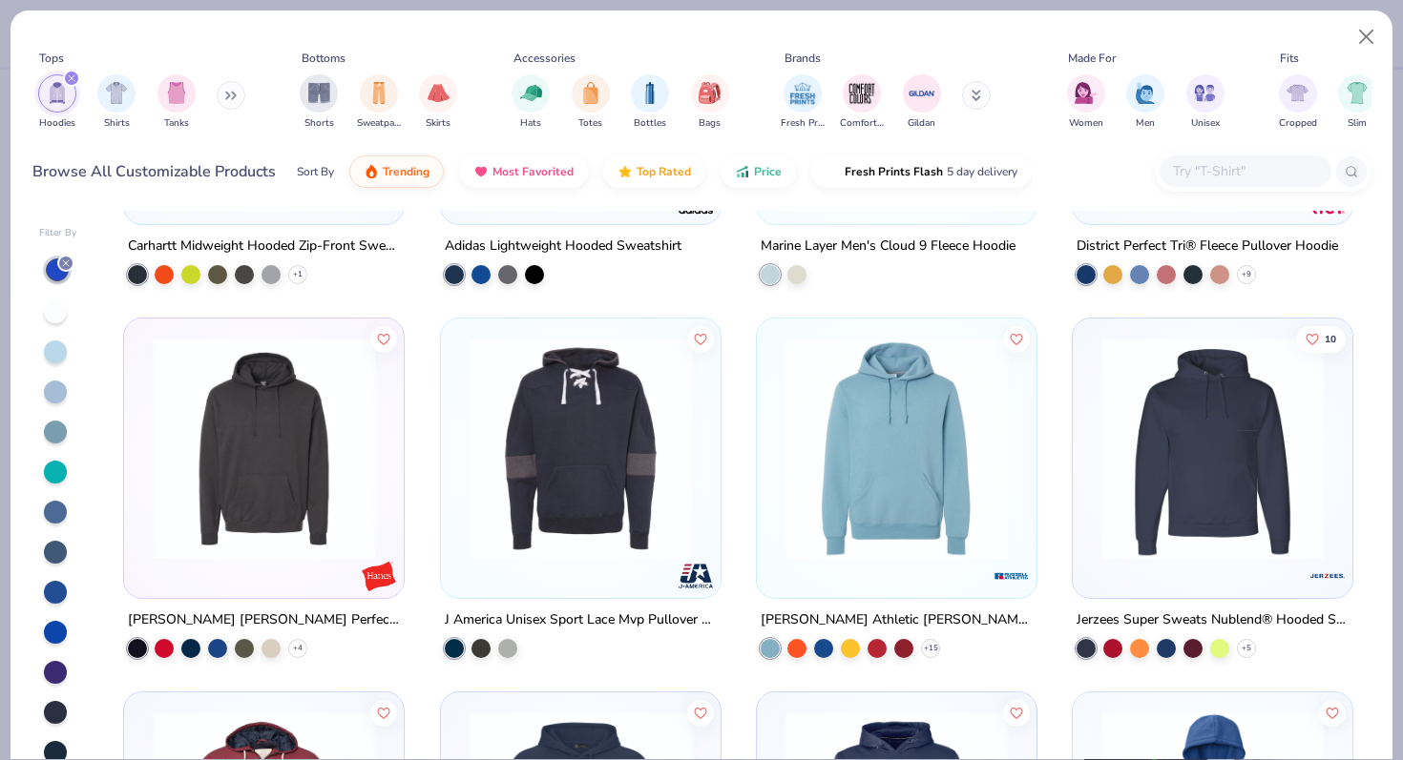
scroll to position [4423, 0]
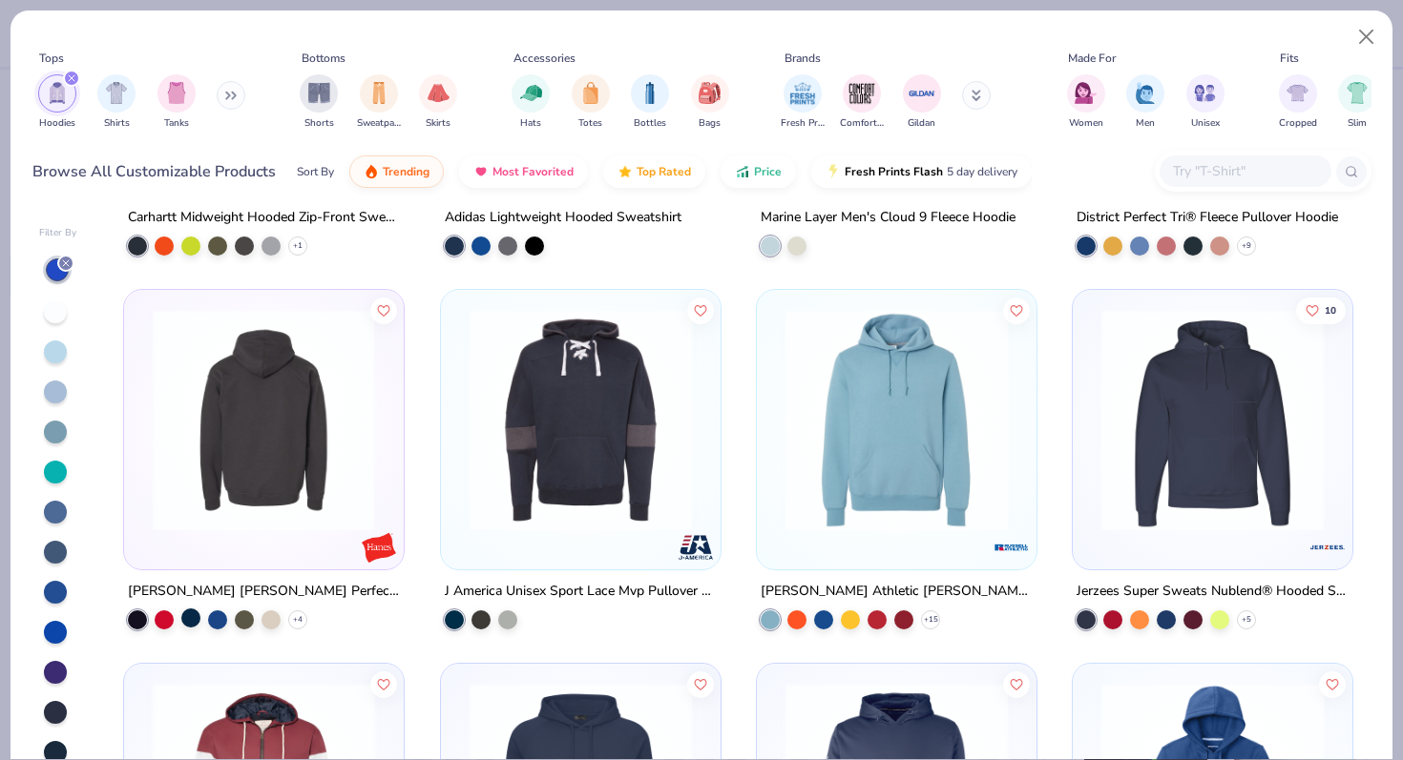
click at [192, 622] on div at bounding box center [190, 618] width 19 height 19
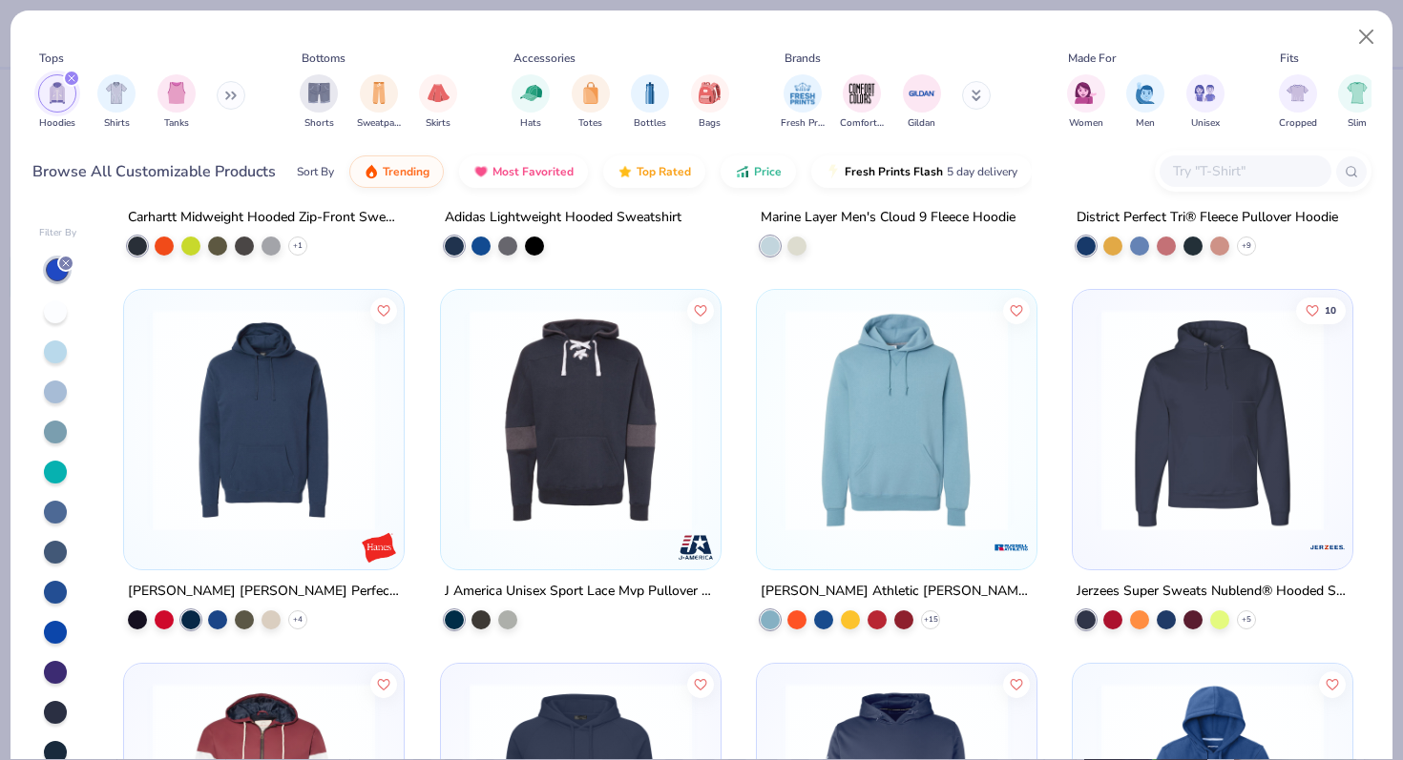
click at [315, 445] on img at bounding box center [263, 420] width 241 height 222
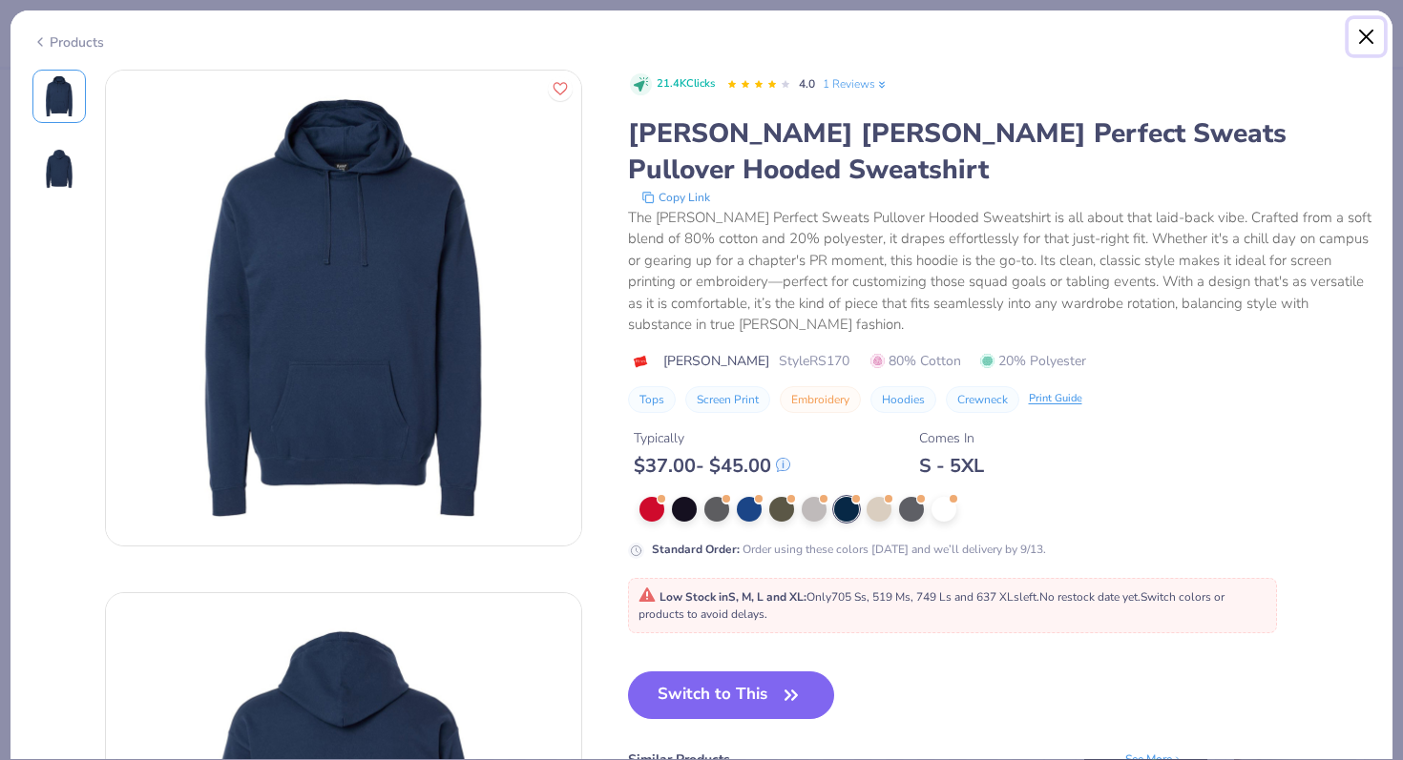
click at [1368, 32] on button "Close" at bounding box center [1366, 37] width 36 height 36
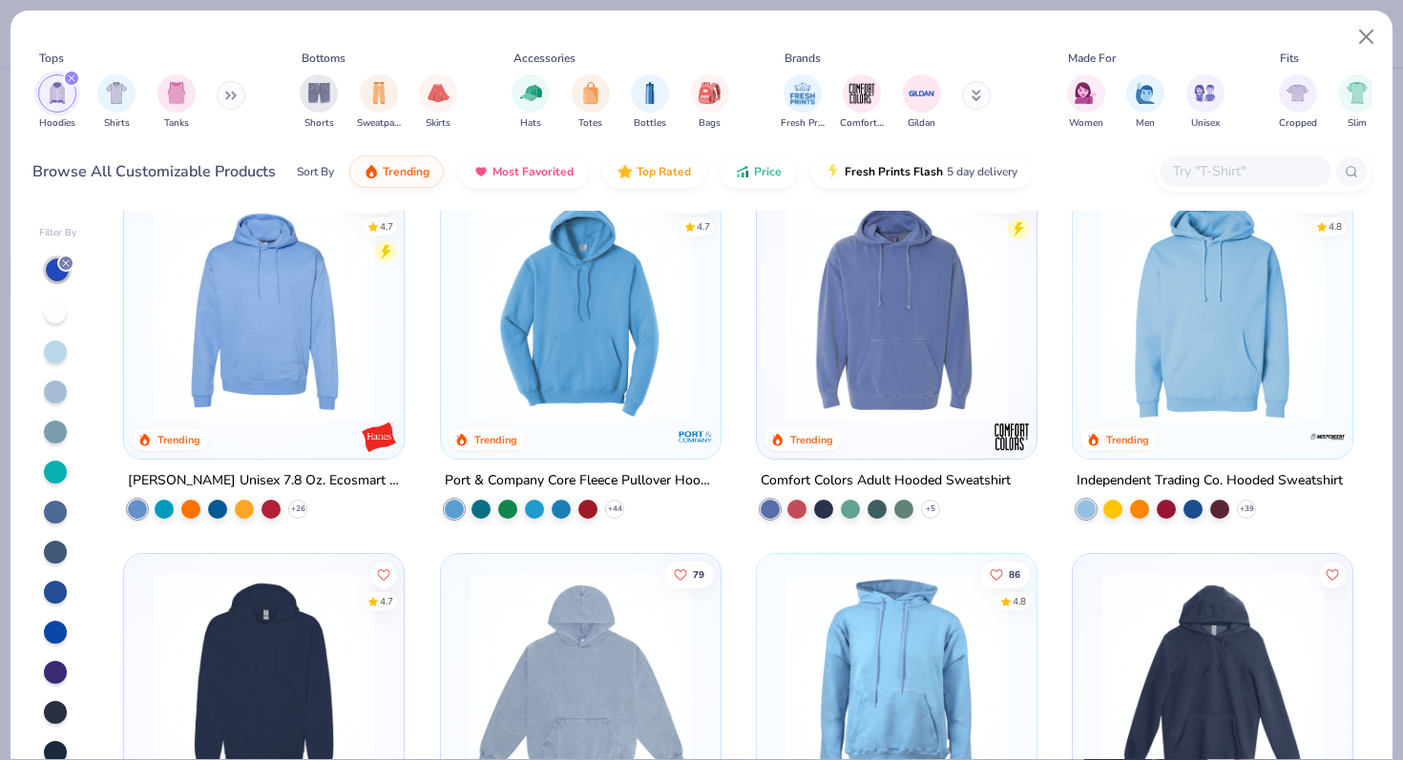
scroll to position [411, 0]
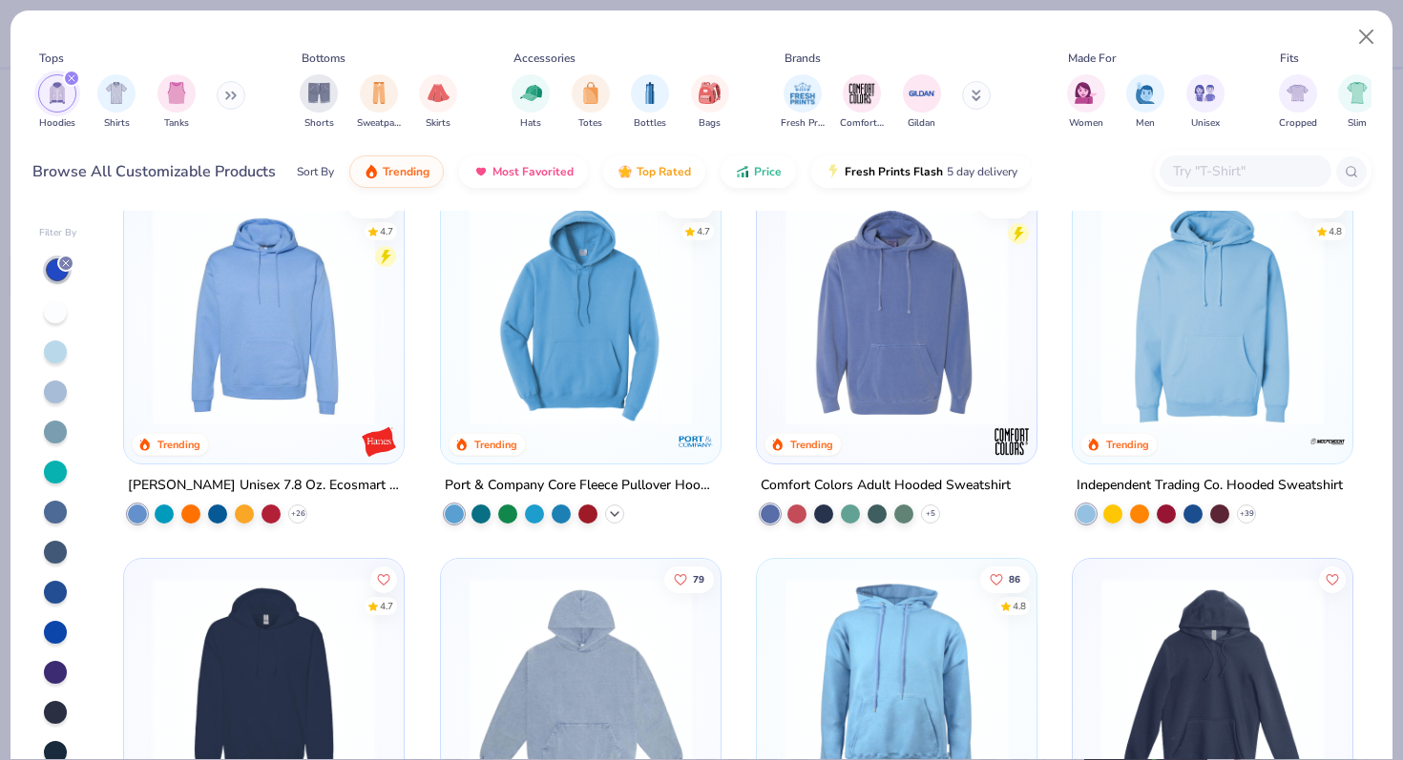
click at [614, 513] on icon at bounding box center [614, 514] width 15 height 15
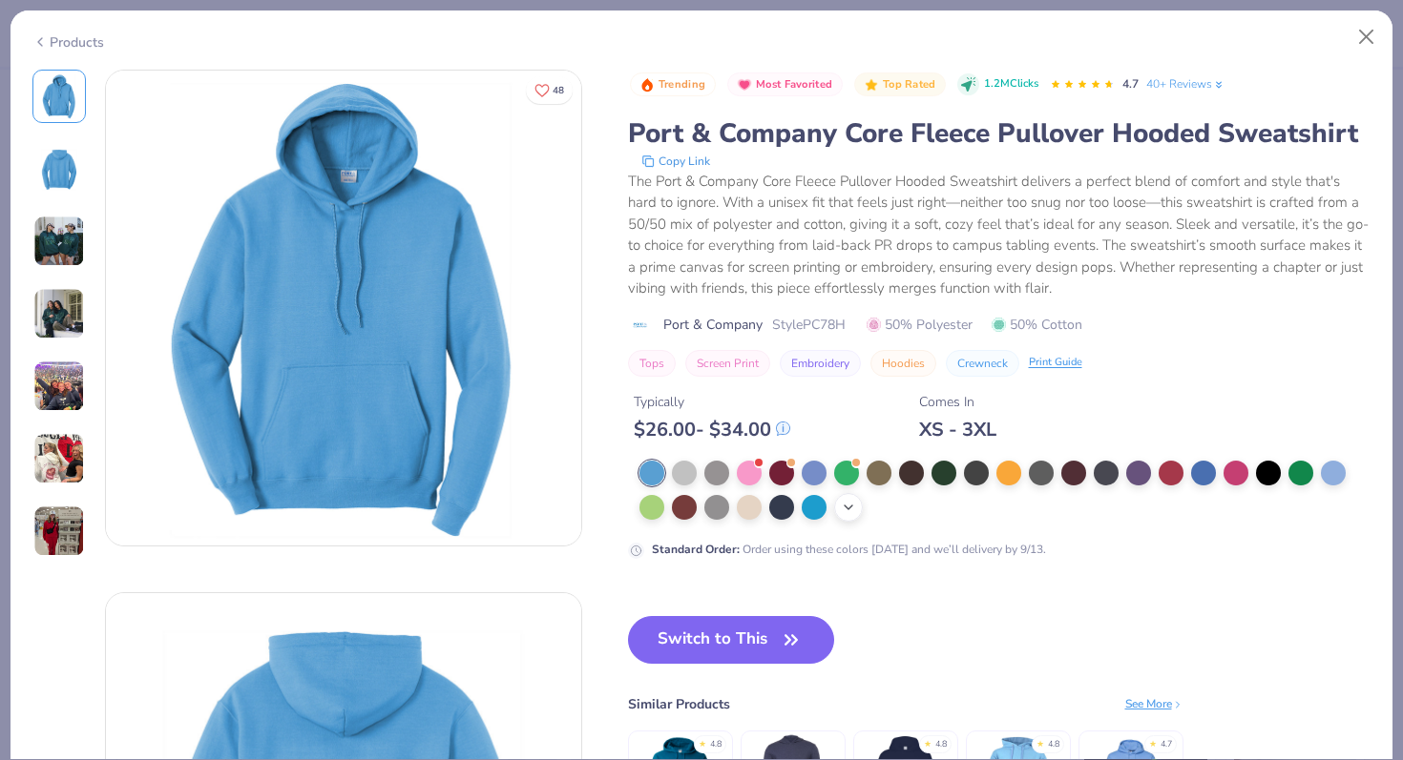
click at [835, 508] on div "+ 22" at bounding box center [848, 507] width 29 height 29
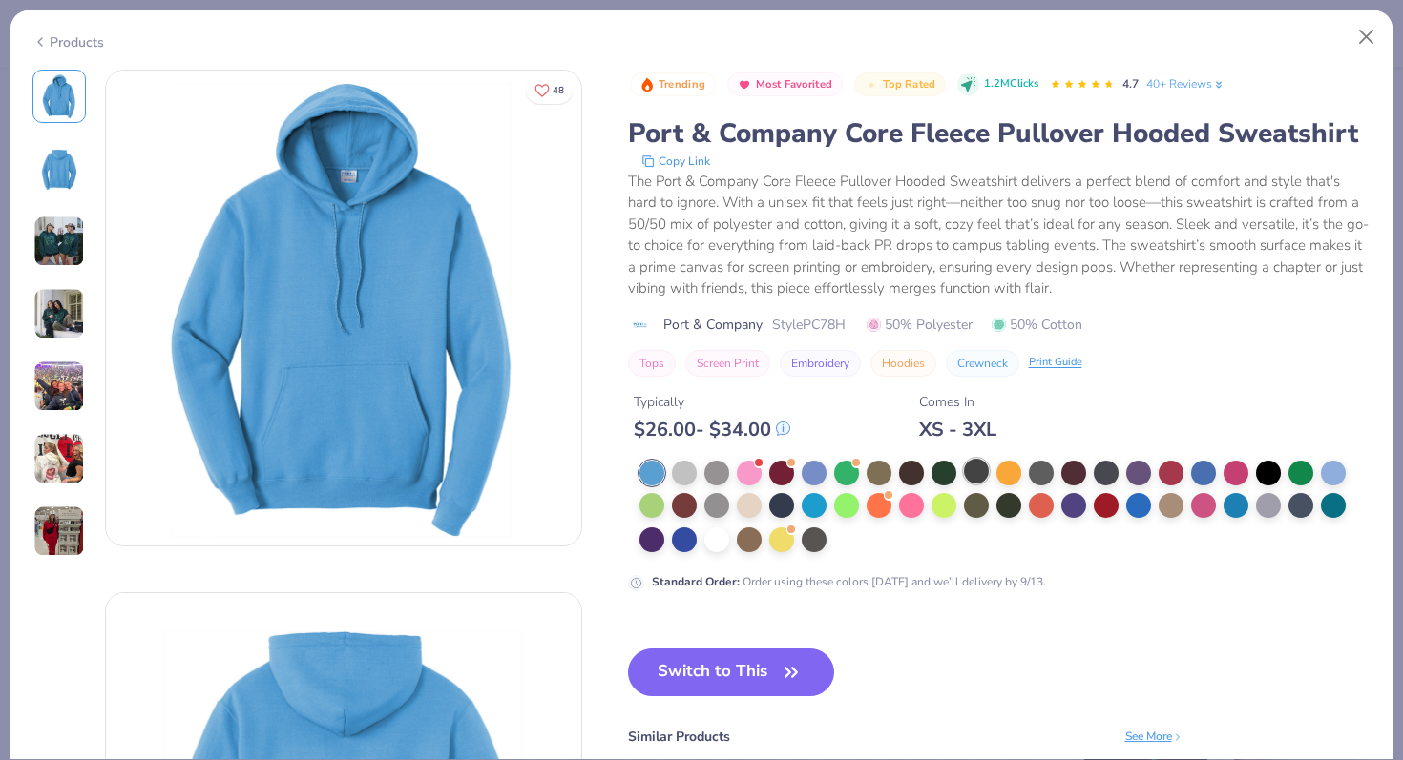
click at [975, 477] on div at bounding box center [976, 471] width 25 height 25
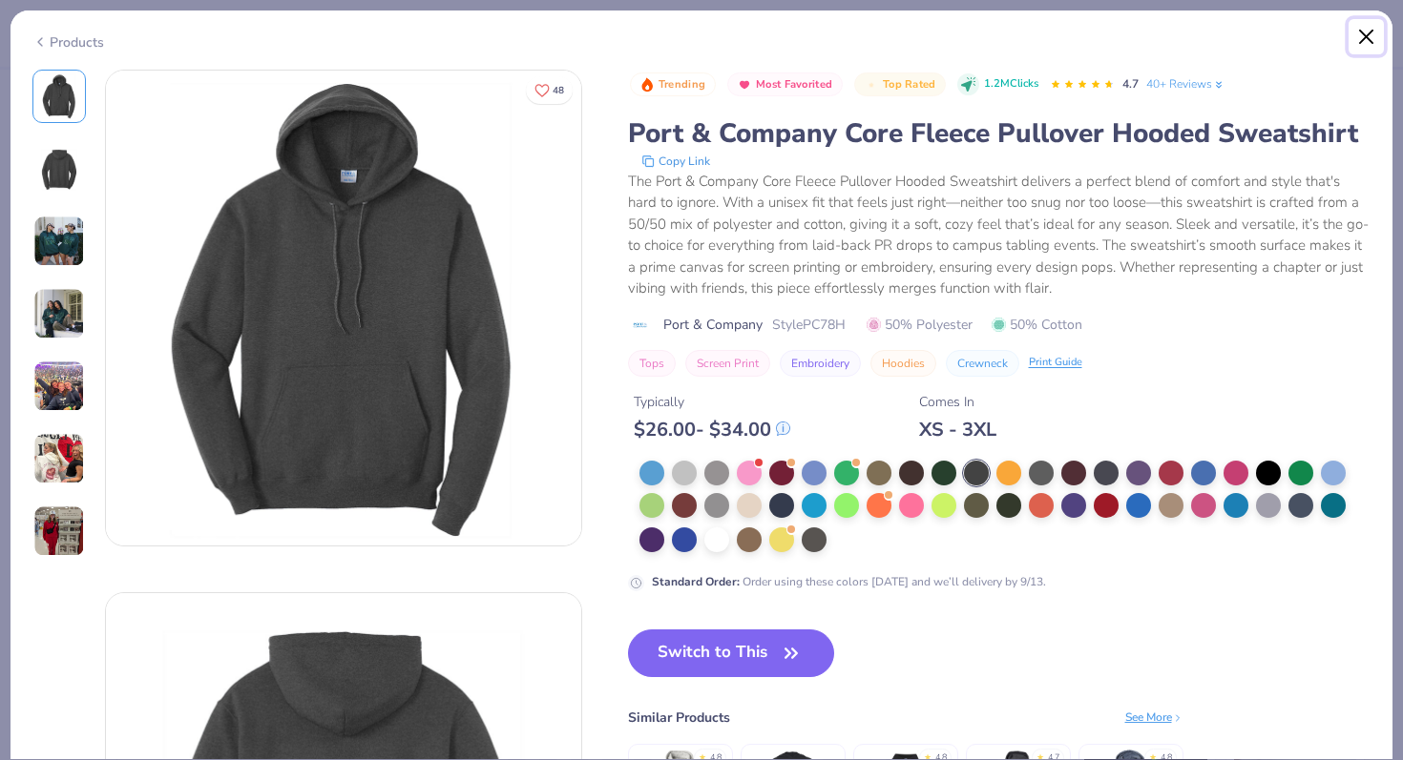
click at [1361, 44] on button "Close" at bounding box center [1366, 37] width 36 height 36
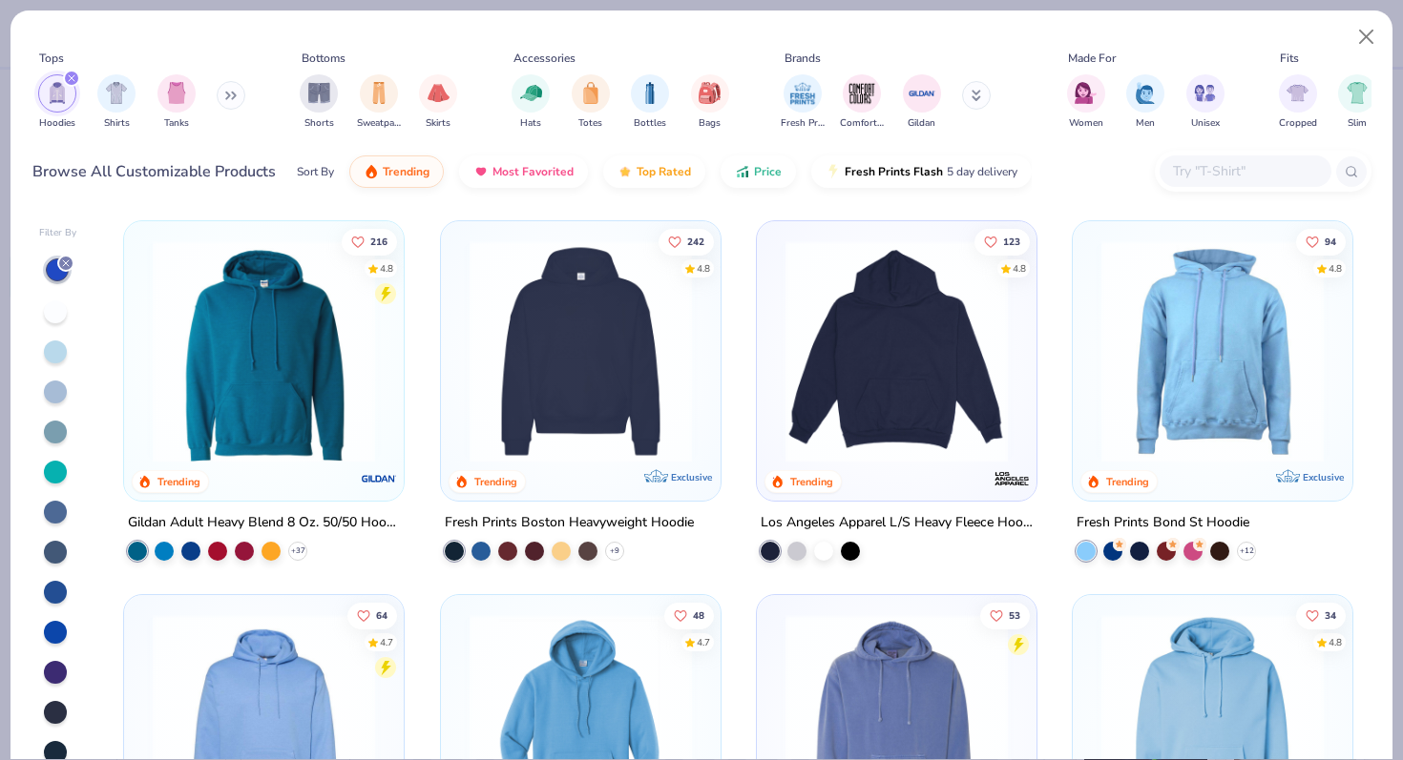
click at [922, 351] on img at bounding box center [896, 351] width 241 height 222
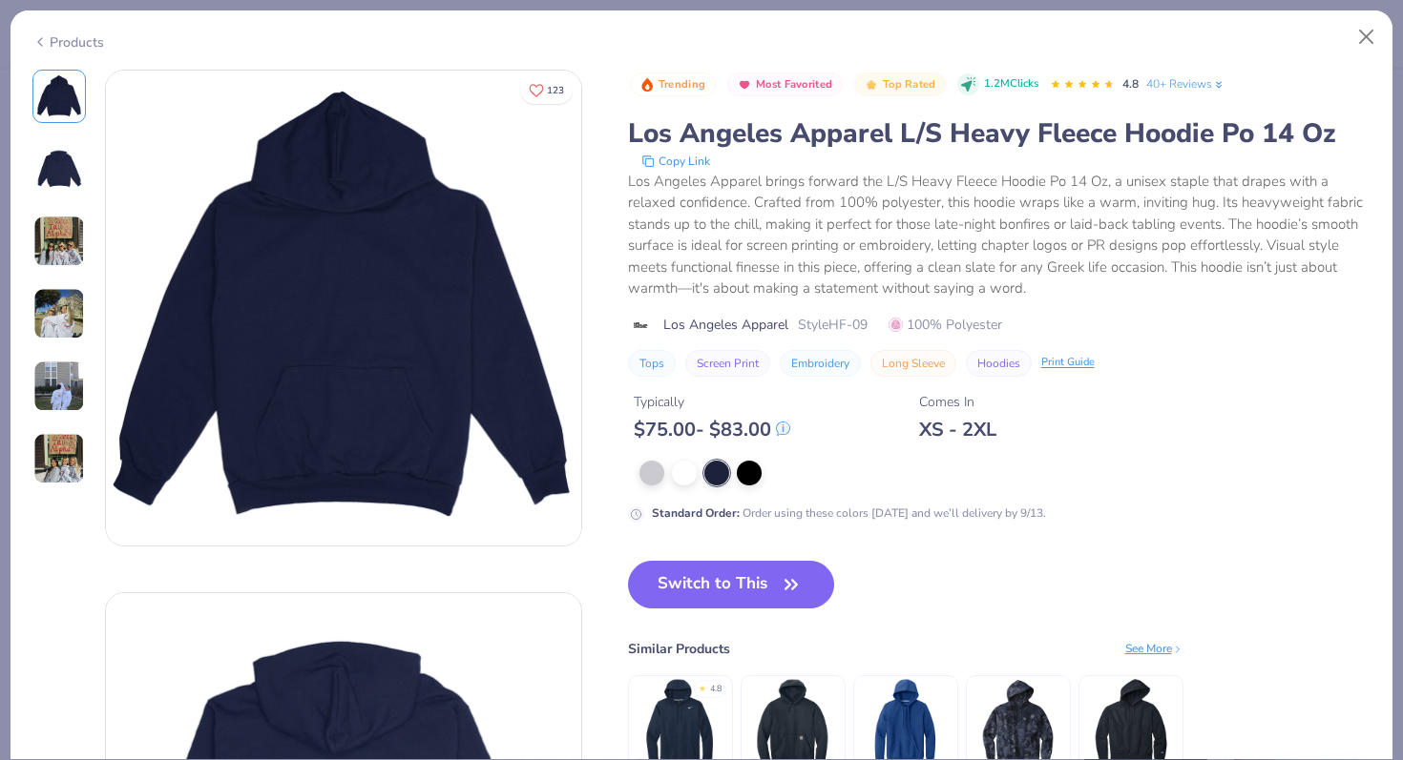
click at [75, 247] on img at bounding box center [59, 242] width 52 height 52
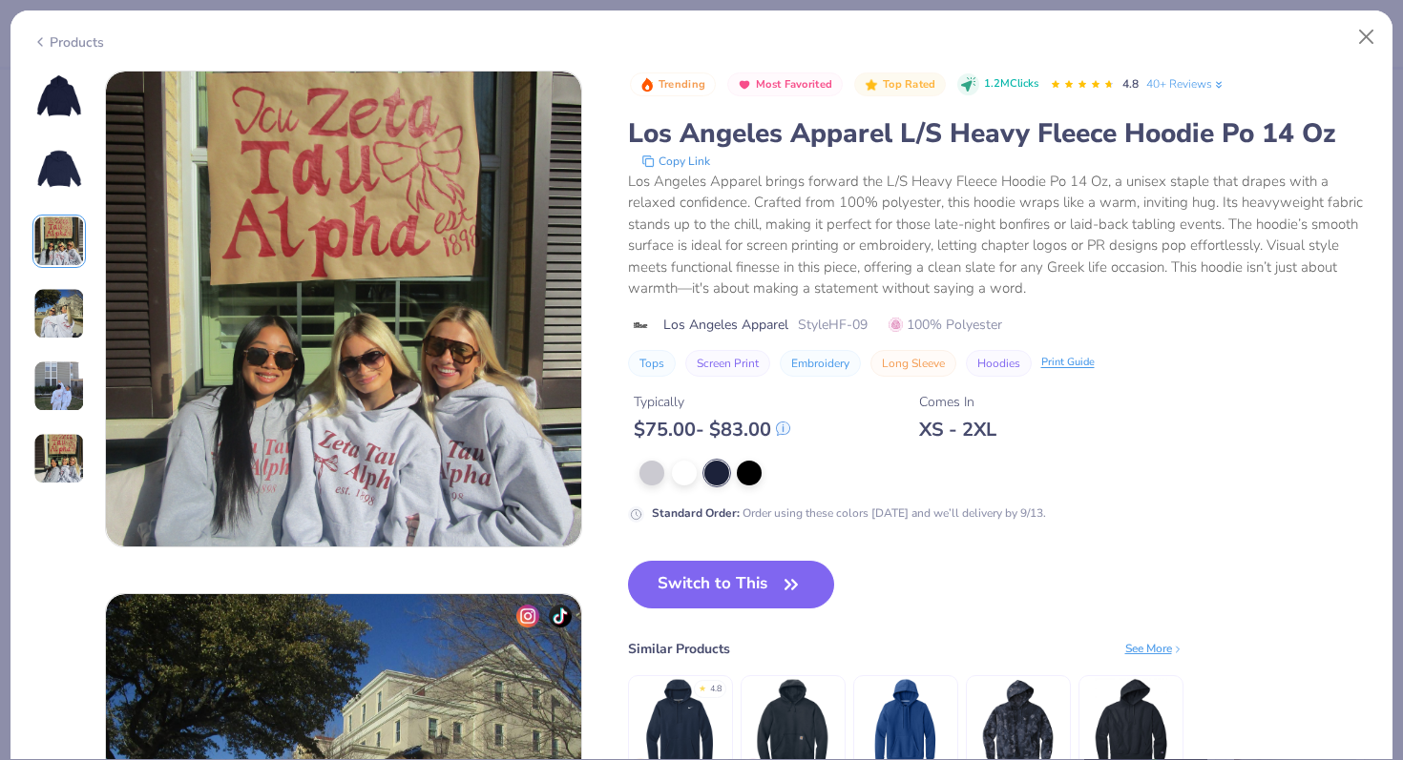
scroll to position [1046, 0]
click at [696, 583] on button "Switch to This" at bounding box center [731, 585] width 207 height 48
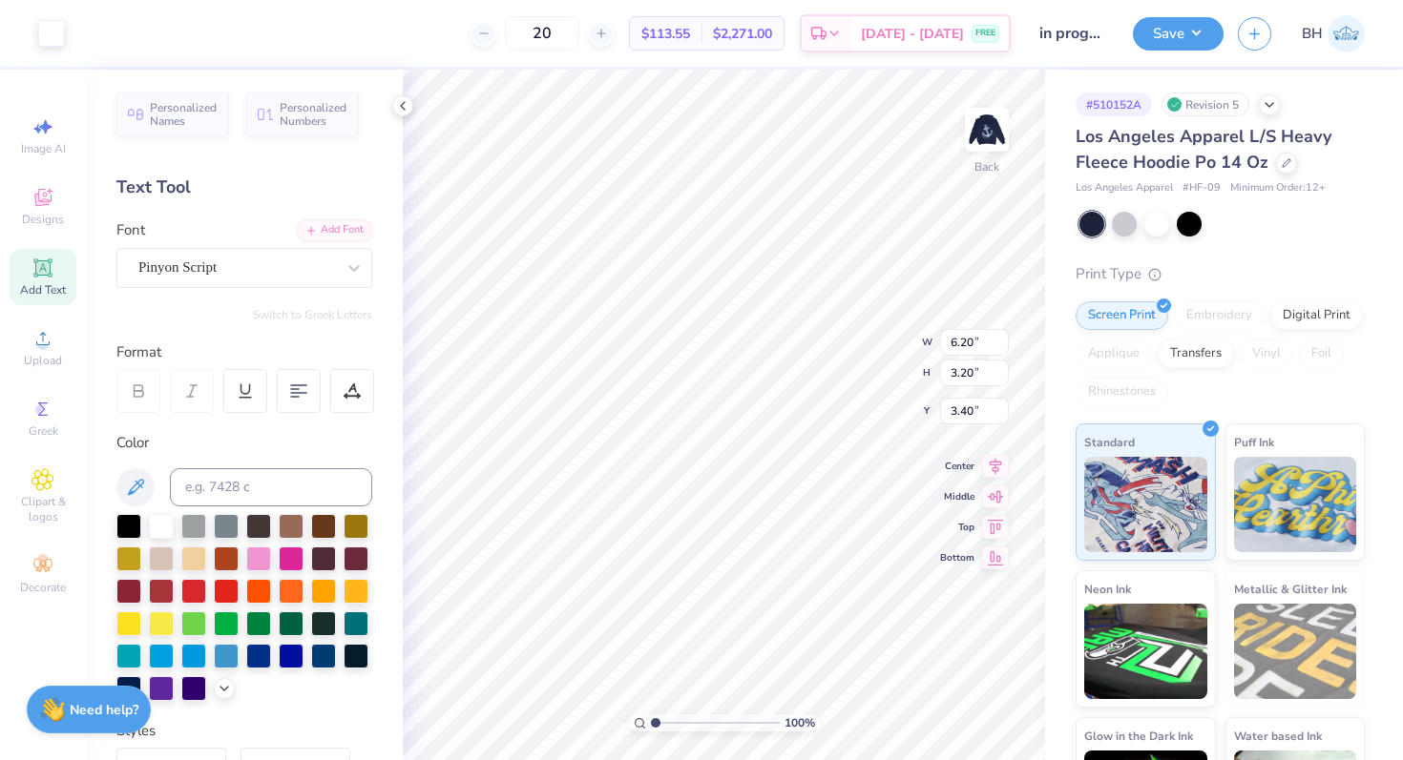
type input "4.71"
click at [990, 154] on img at bounding box center [986, 130] width 76 height 76
type input "7.30"
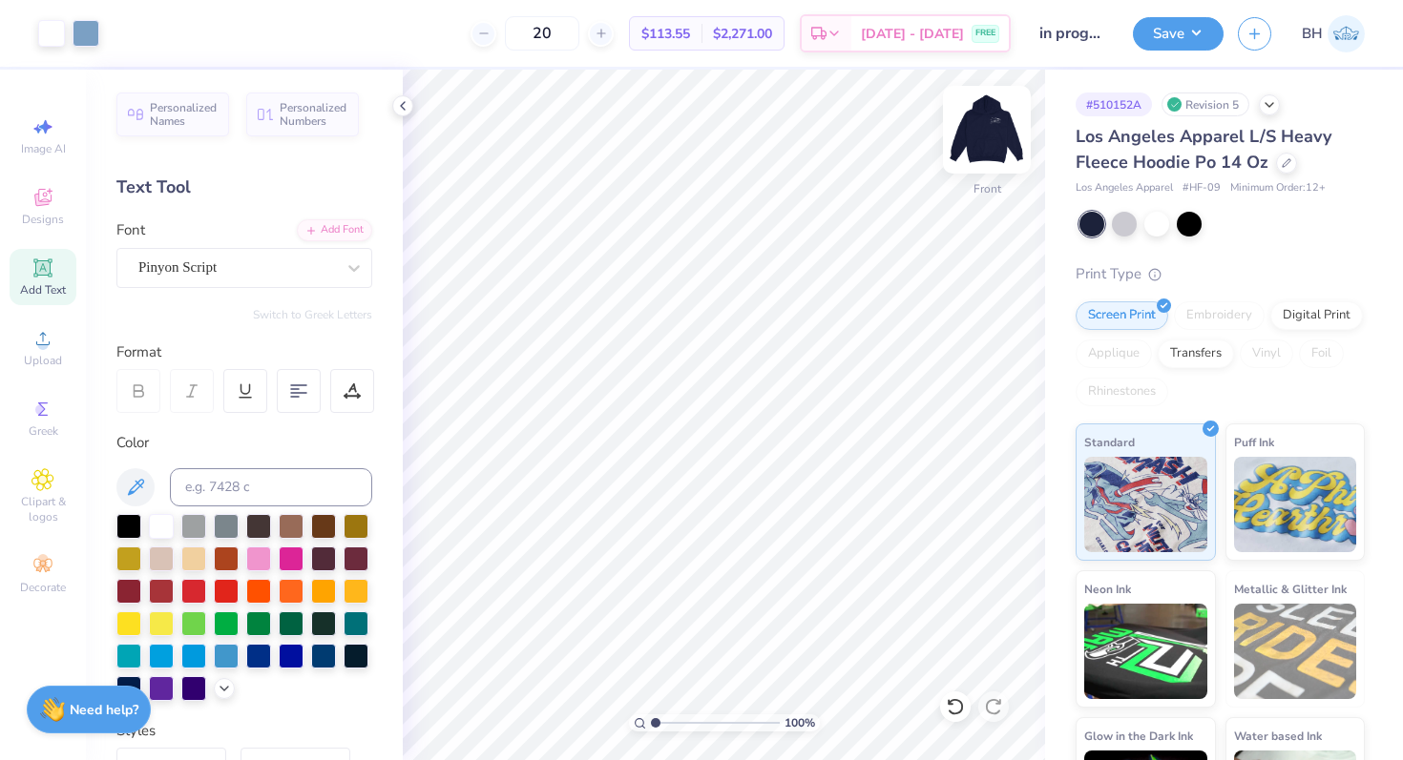
click at [988, 143] on img at bounding box center [986, 130] width 76 height 76
type input "5.21"
click at [872, 318] on div "100 % Back W 6.20 H 3.20 Y 5.21 Center Middle Top Bottom" at bounding box center [724, 415] width 642 height 691
type input "5.22"
click at [837, 322] on div "100 % Back W 6.20 6.20 " H 3.20 3.20 " Y 5.22 5.22 " Center Middle Top Bottom" at bounding box center [724, 415] width 642 height 691
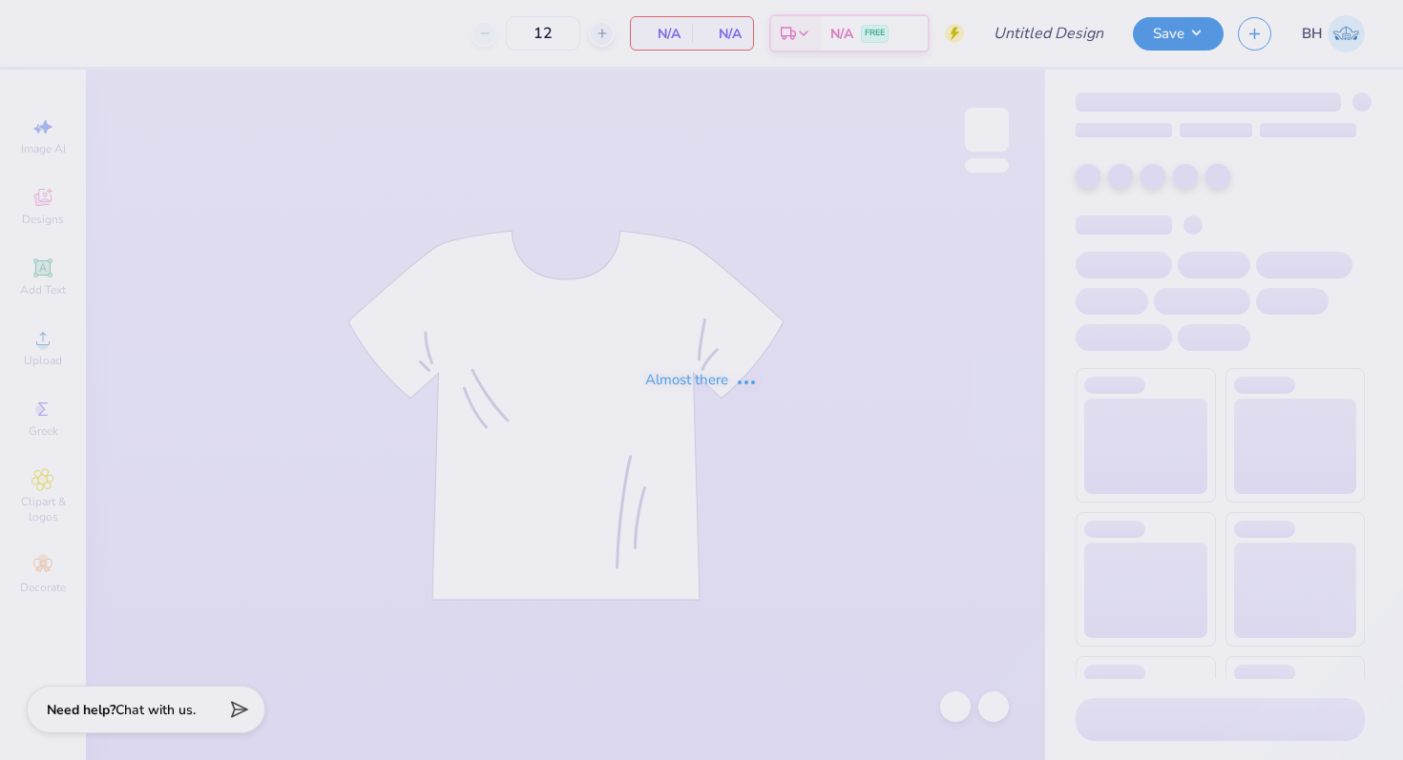
type input "in progress"
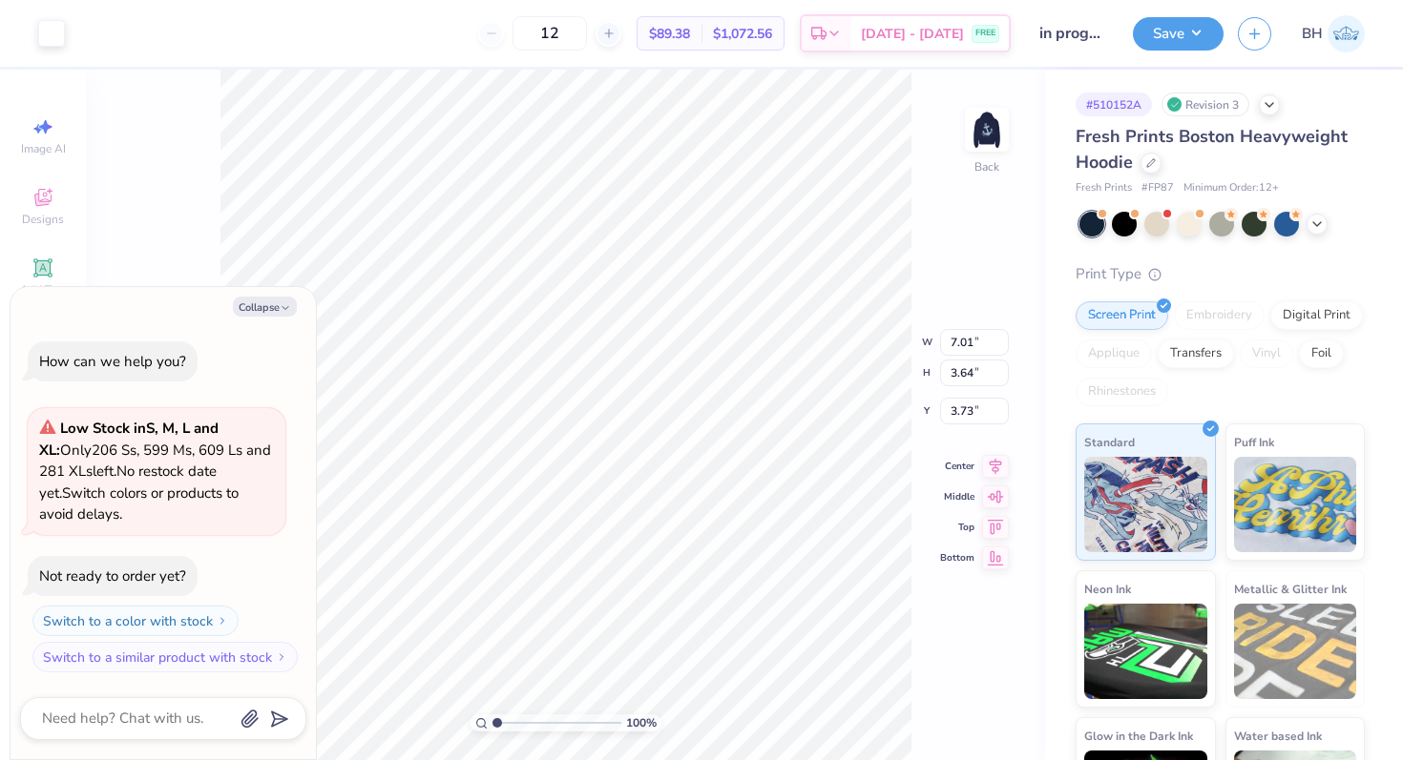
type textarea "x"
type input "5.30"
type input "2.75"
type input "4.74"
type textarea "x"
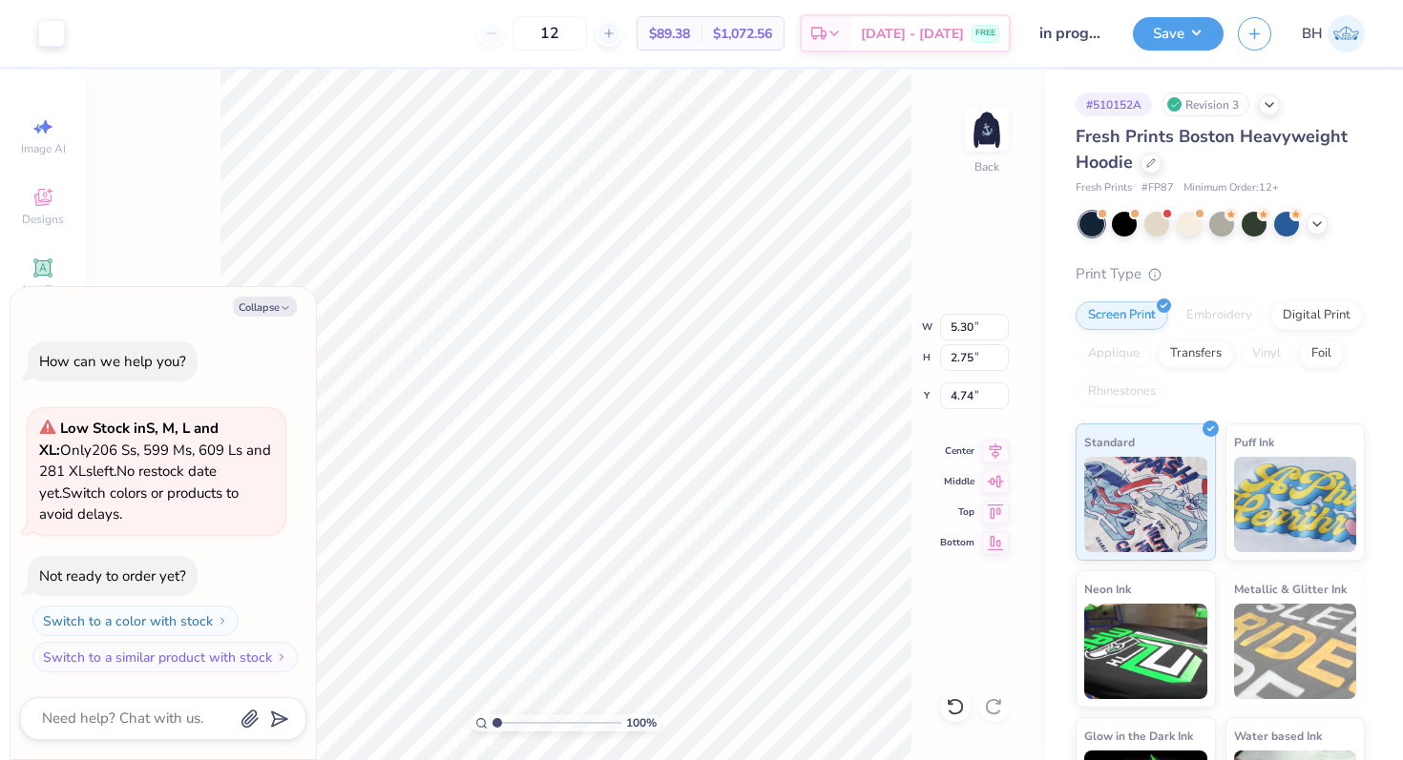
type input "1.98"
click at [271, 315] on button "Collapse" at bounding box center [265, 307] width 64 height 20
type textarea "x"
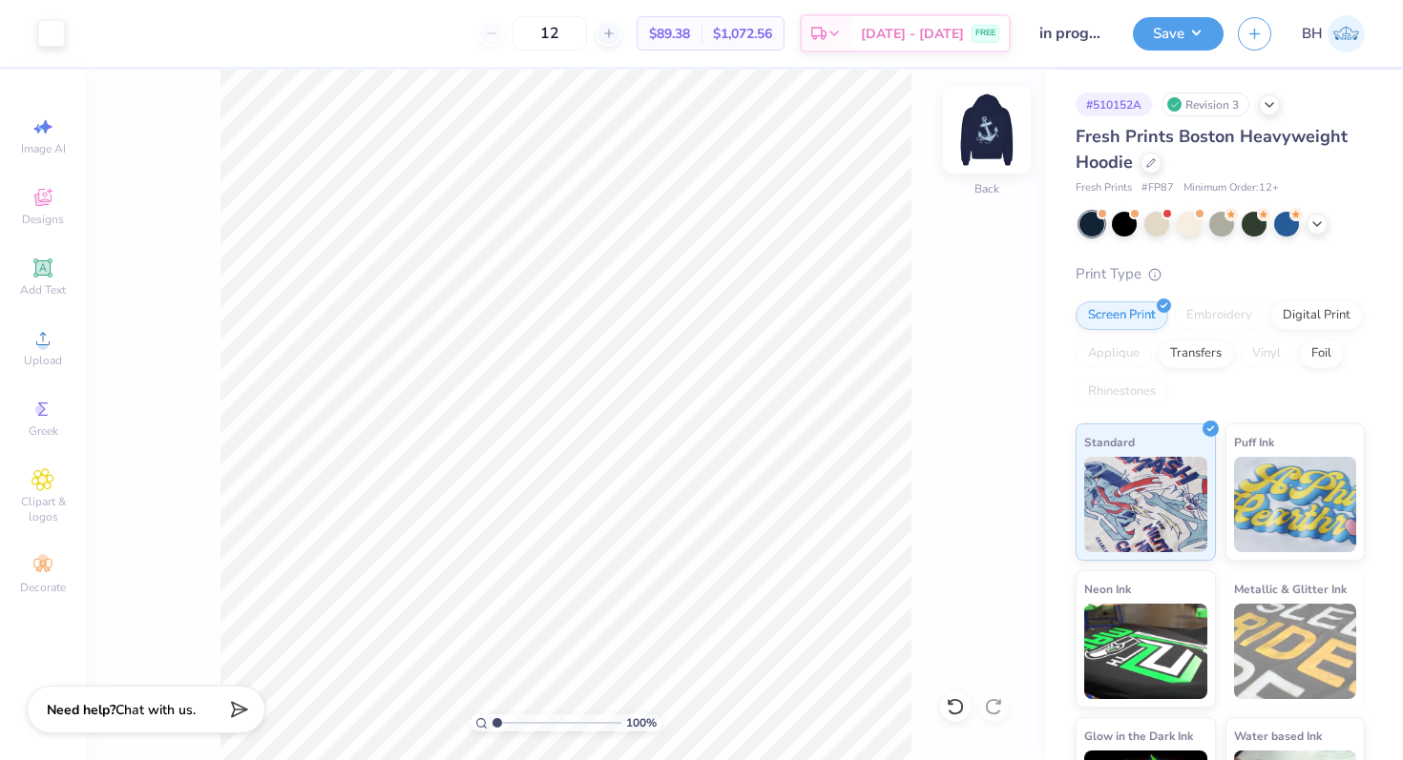
click at [1001, 144] on img at bounding box center [986, 130] width 76 height 76
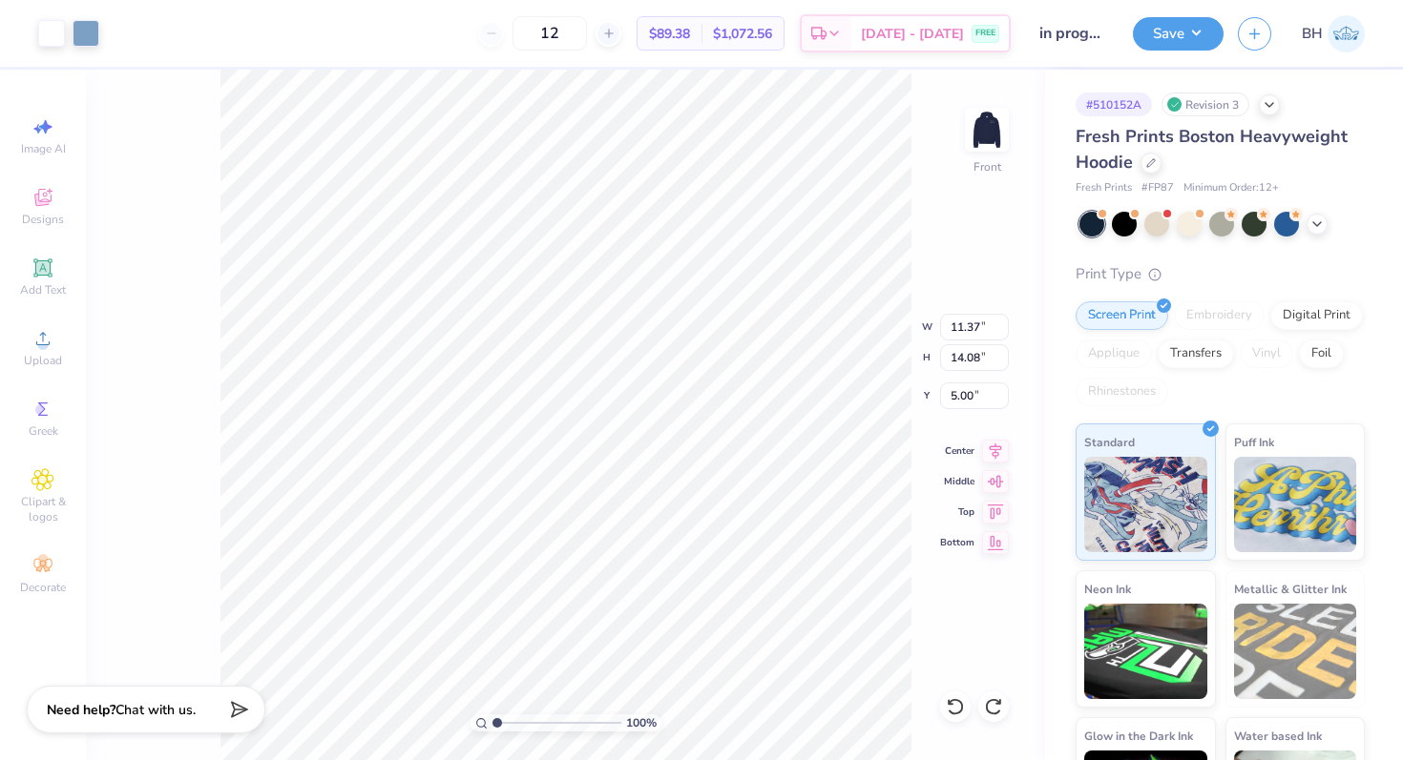
type input "13.03"
type input "16.14"
type input "5.00"
click at [666, 549] on li "Group" at bounding box center [687, 550] width 150 height 37
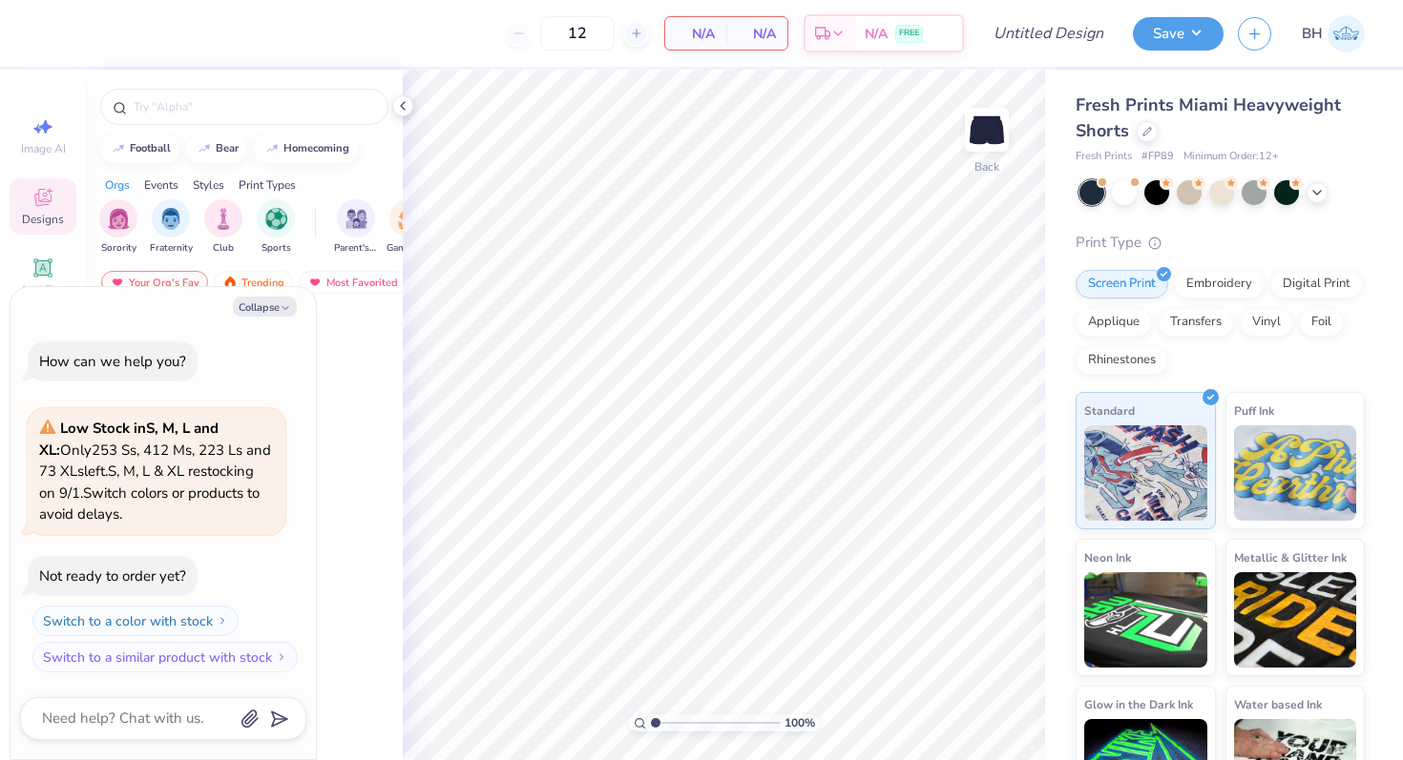
type textarea "x"
